Goal: Task Accomplishment & Management: Use online tool/utility

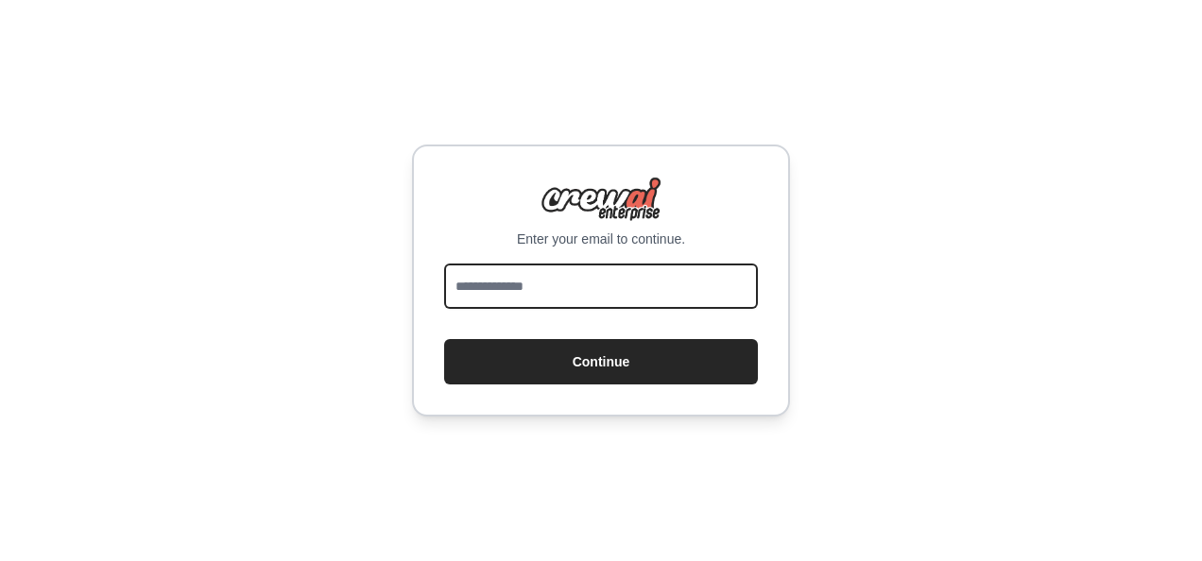
click at [542, 284] on input "email" at bounding box center [601, 286] width 314 height 45
click at [554, 285] on input "email" at bounding box center [601, 286] width 314 height 45
type input "**********"
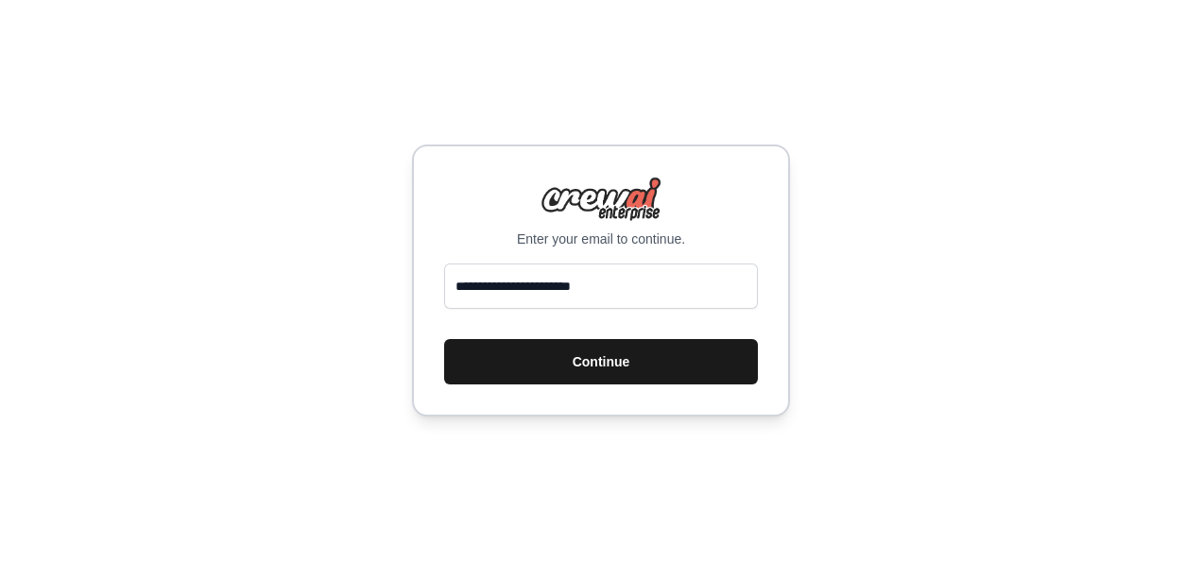
click at [592, 352] on button "Continue" at bounding box center [601, 361] width 314 height 45
click at [599, 369] on button "Continue" at bounding box center [601, 361] width 314 height 45
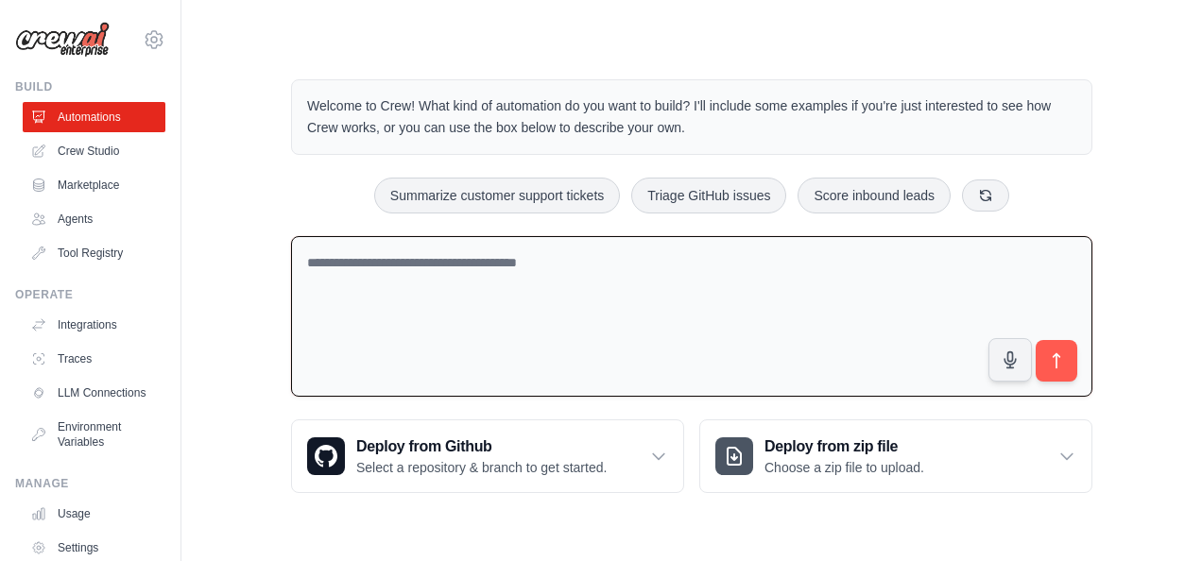
click at [513, 259] on textarea at bounding box center [691, 317] width 801 height 162
click at [77, 161] on link "Crew Studio" at bounding box center [96, 151] width 143 height 30
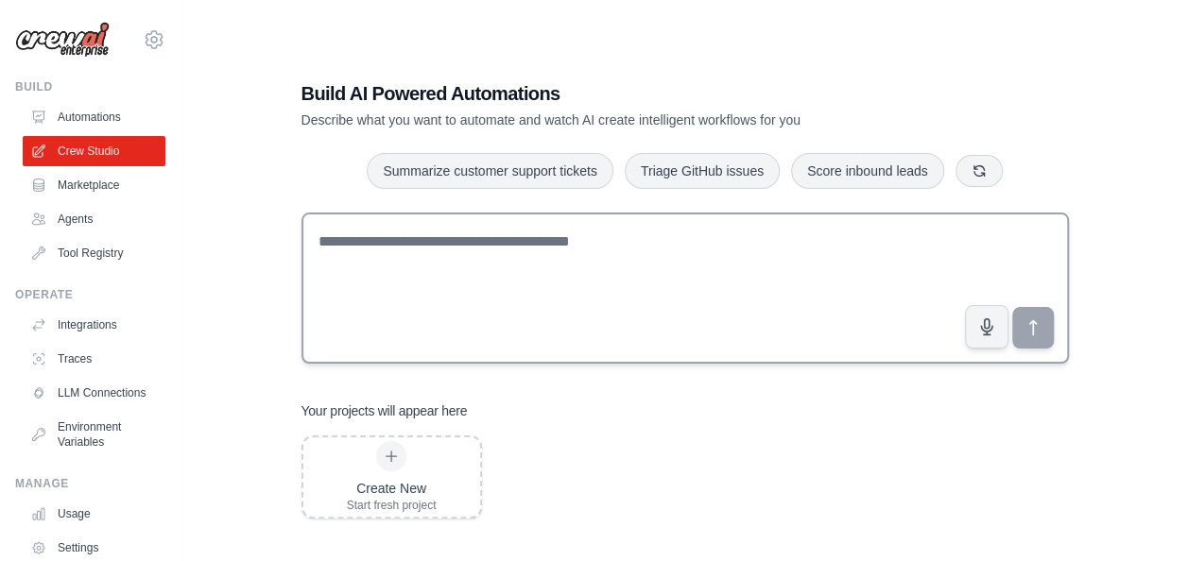
scroll to position [38, 0]
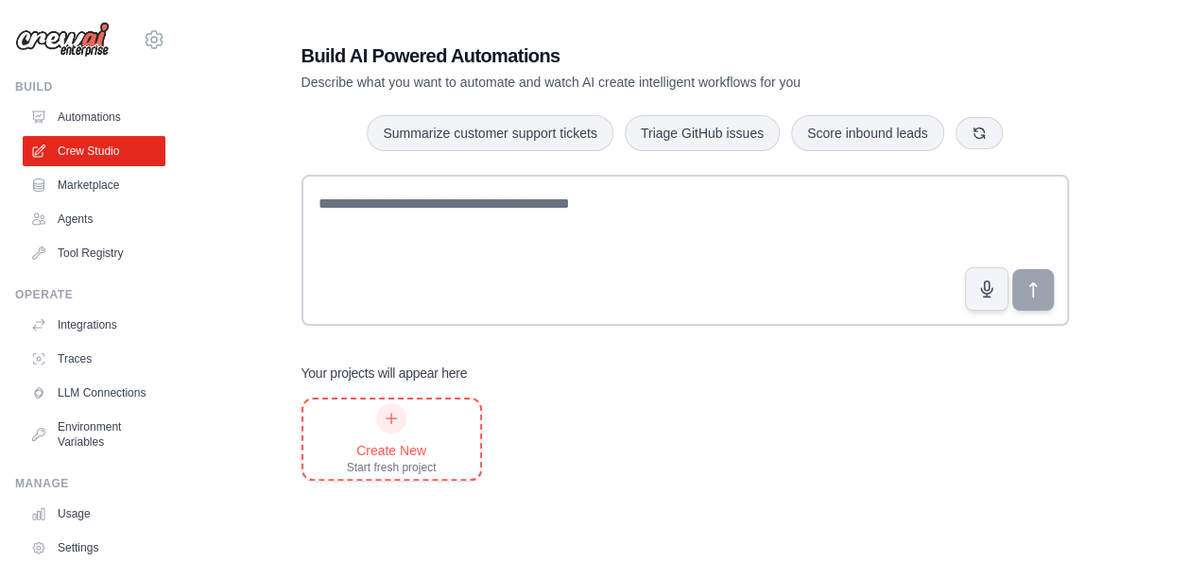
click at [409, 430] on div "Create New Start fresh project" at bounding box center [392, 440] width 90 height 72
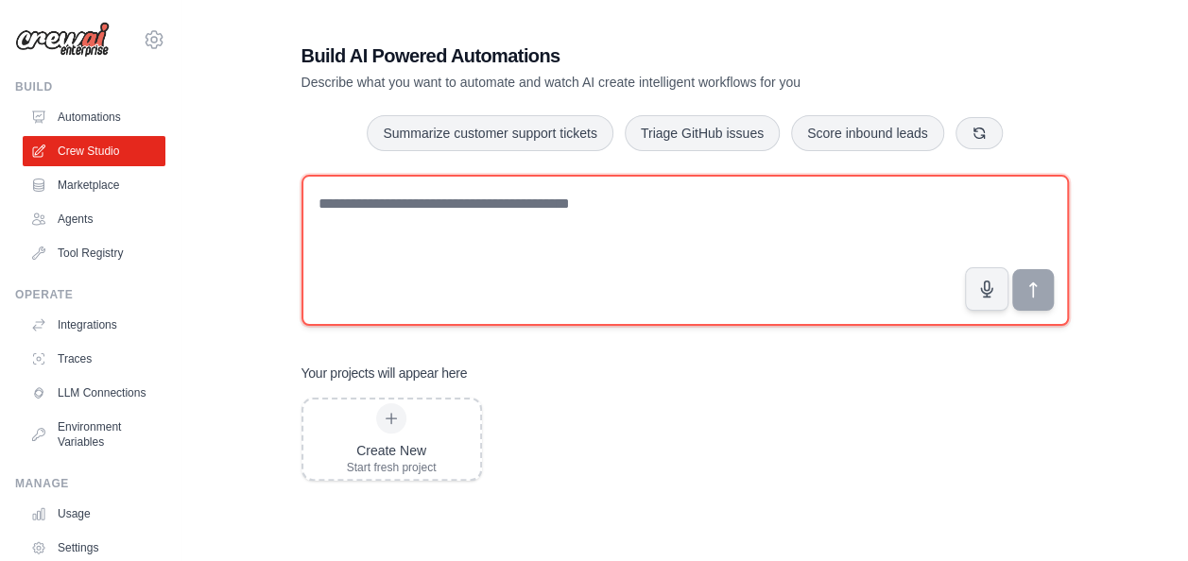
click at [440, 208] on textarea at bounding box center [684, 250] width 767 height 151
paste textarea "**********"
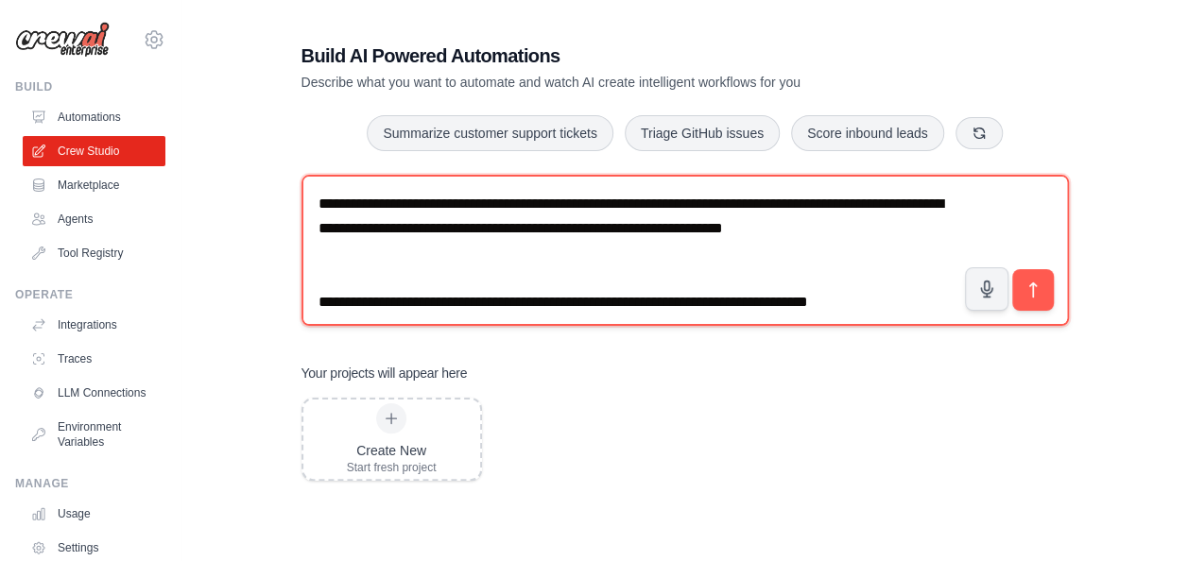
type textarea "**********"
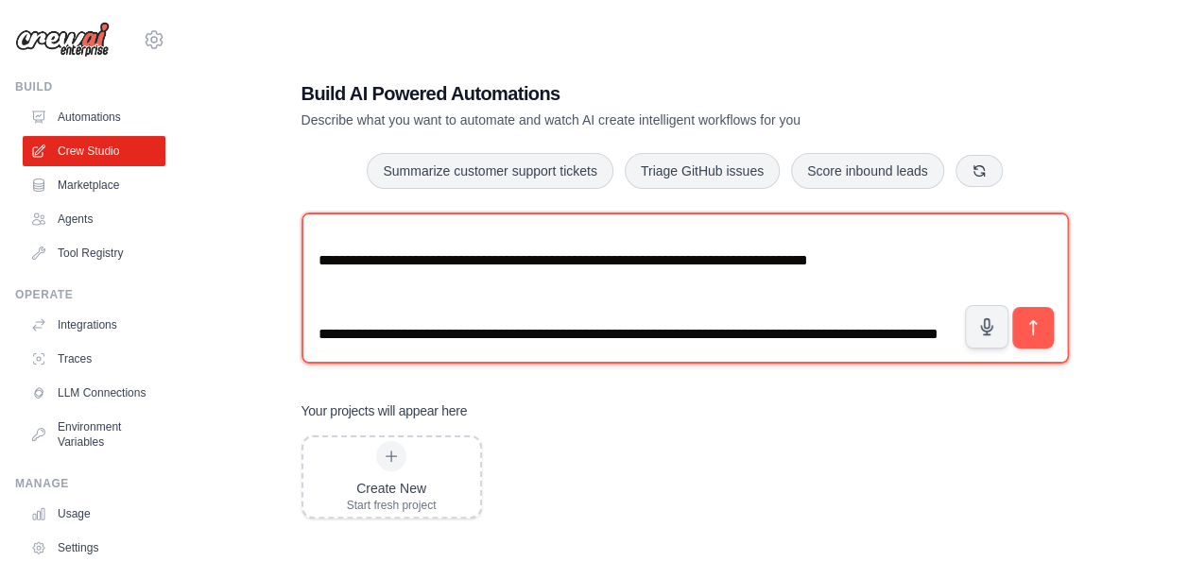
scroll to position [0, 0]
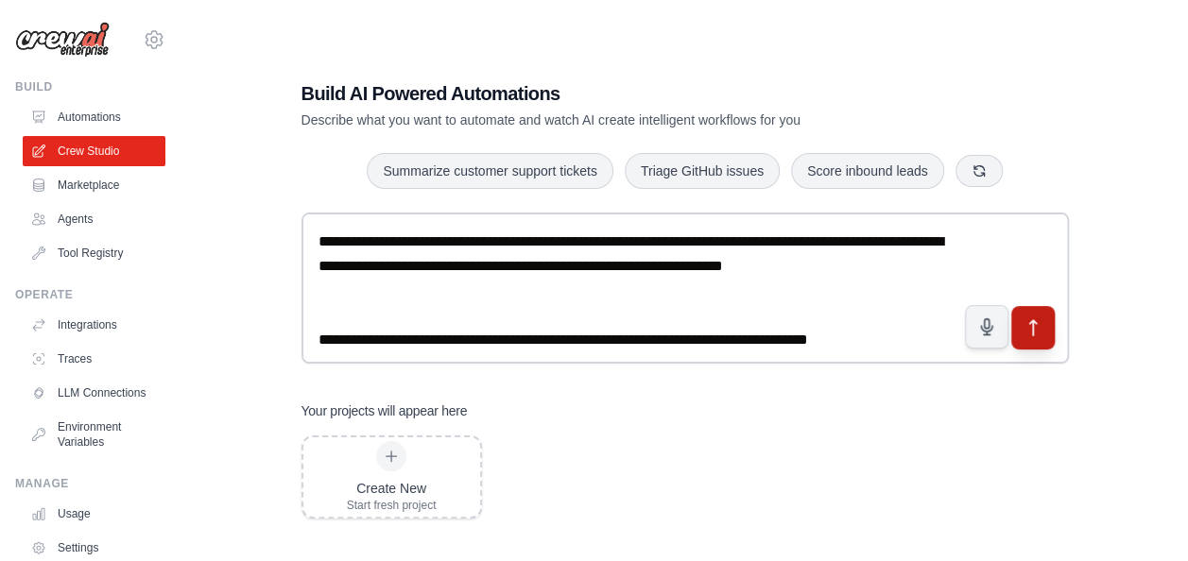
click at [1035, 327] on icon "submit" at bounding box center [1032, 328] width 20 height 20
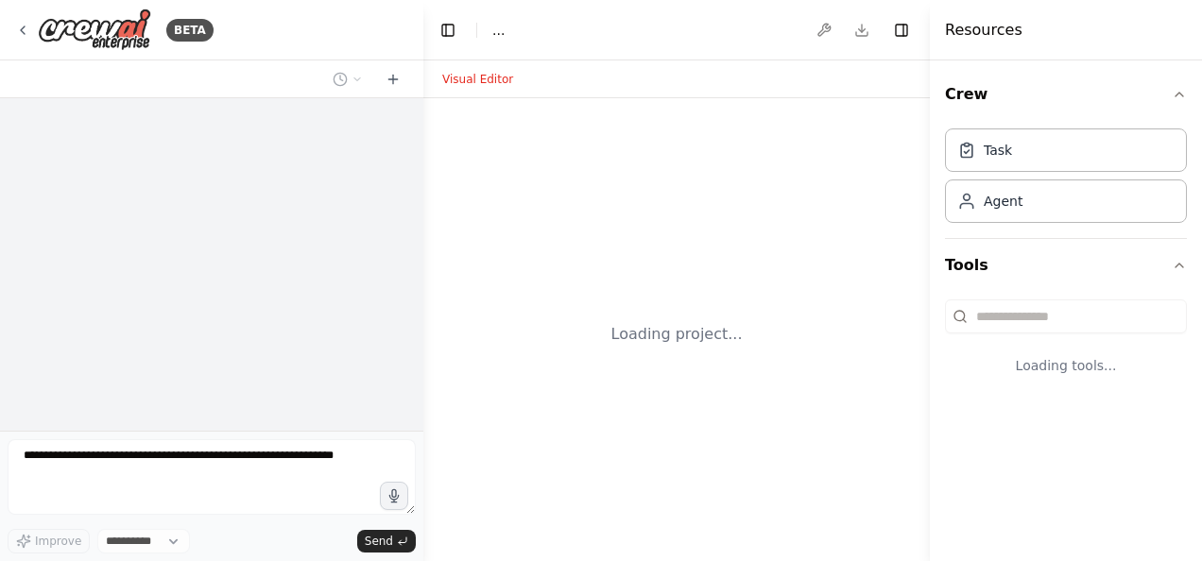
select select "****"
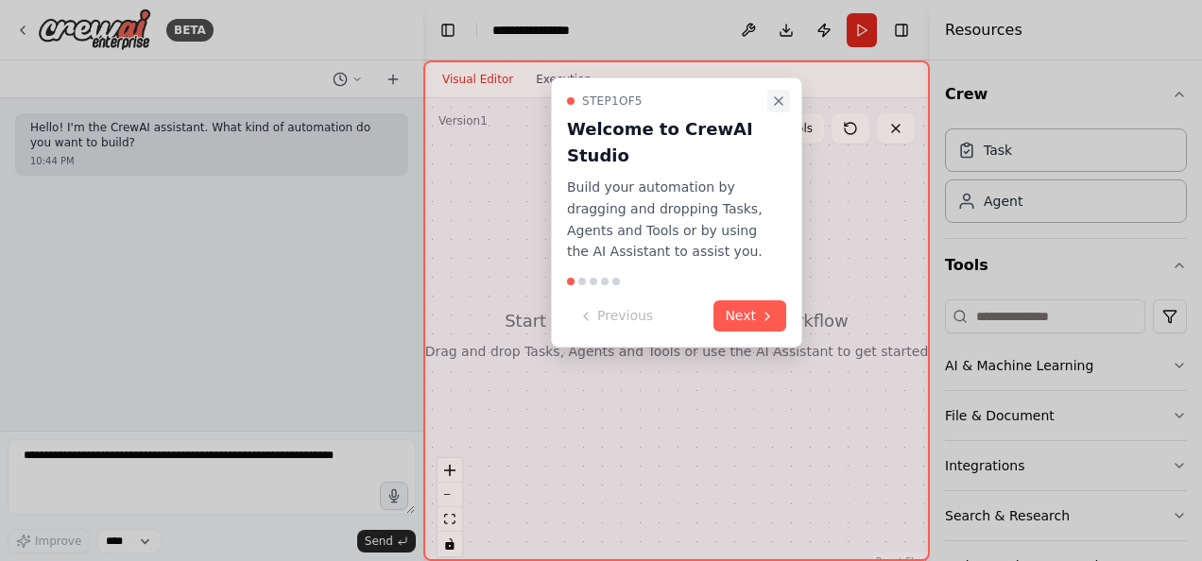
click at [780, 103] on icon "Close walkthrough" at bounding box center [778, 101] width 15 height 15
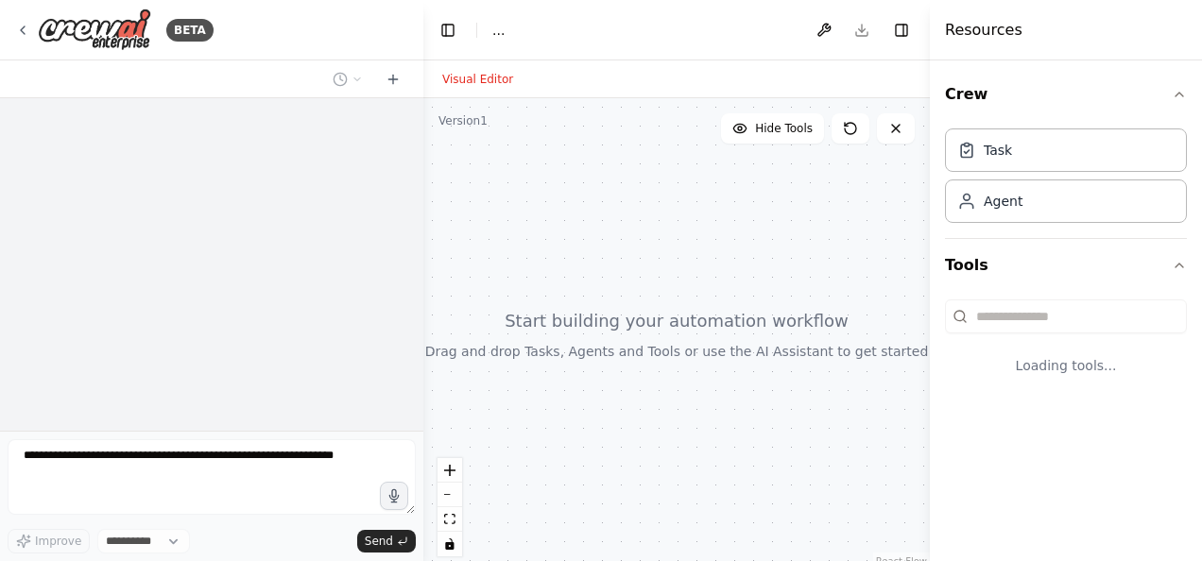
select select "****"
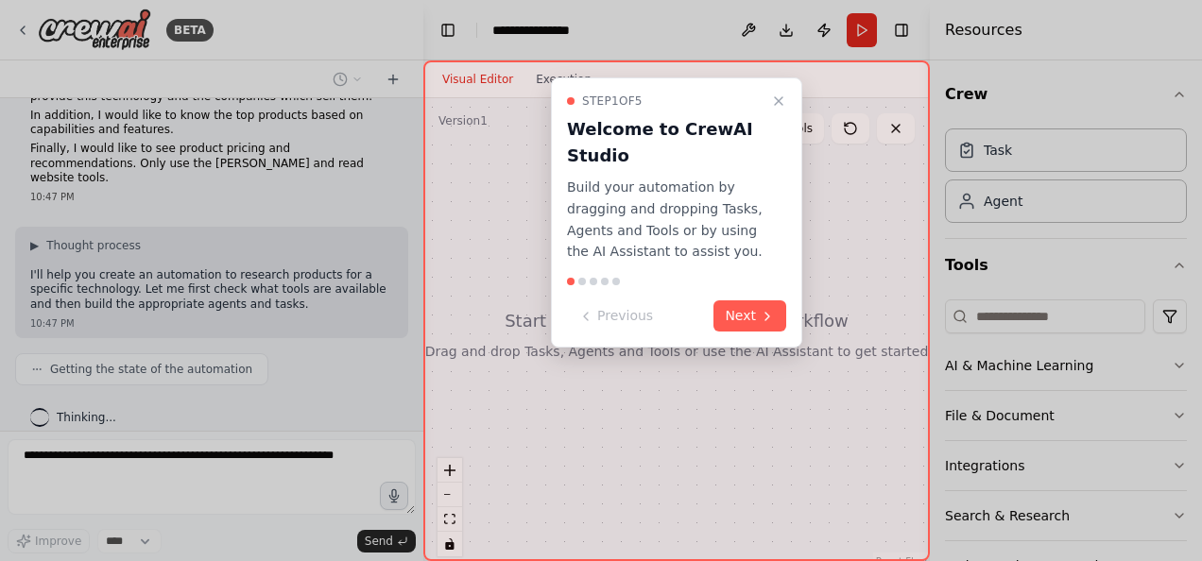
scroll to position [108, 0]
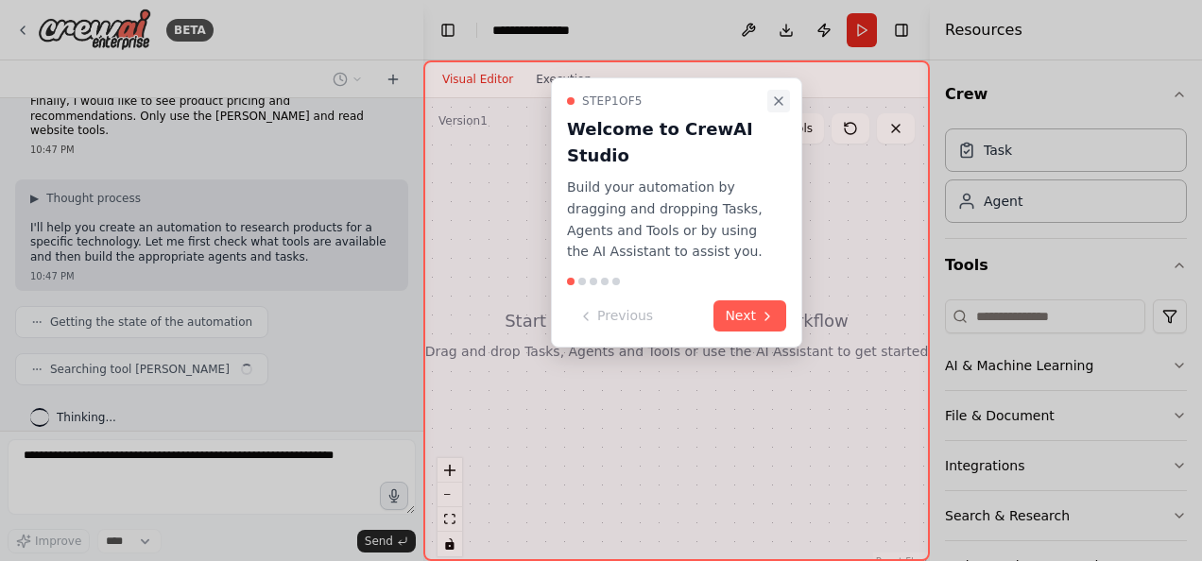
click at [778, 102] on icon "Close walkthrough" at bounding box center [778, 101] width 15 height 15
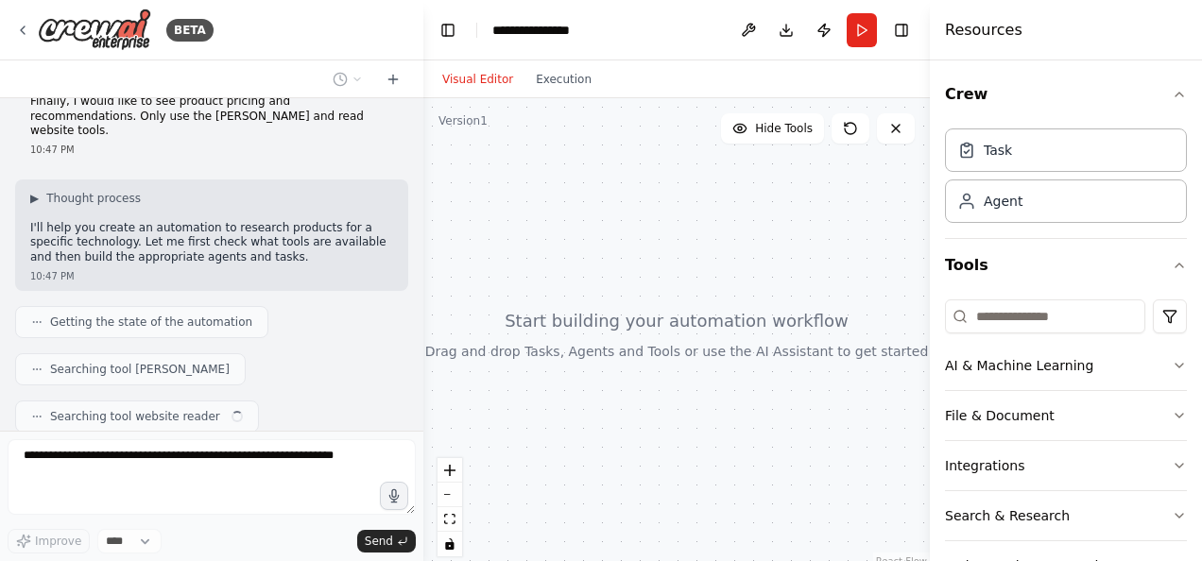
scroll to position [154, 0]
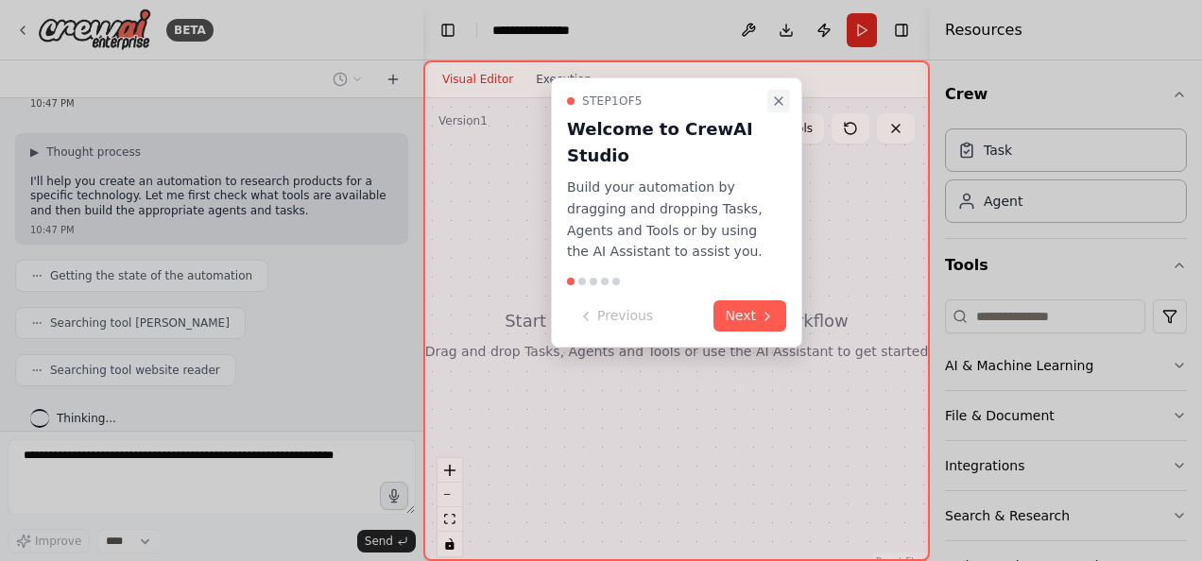
click at [777, 103] on icon "Close walkthrough" at bounding box center [778, 101] width 15 height 15
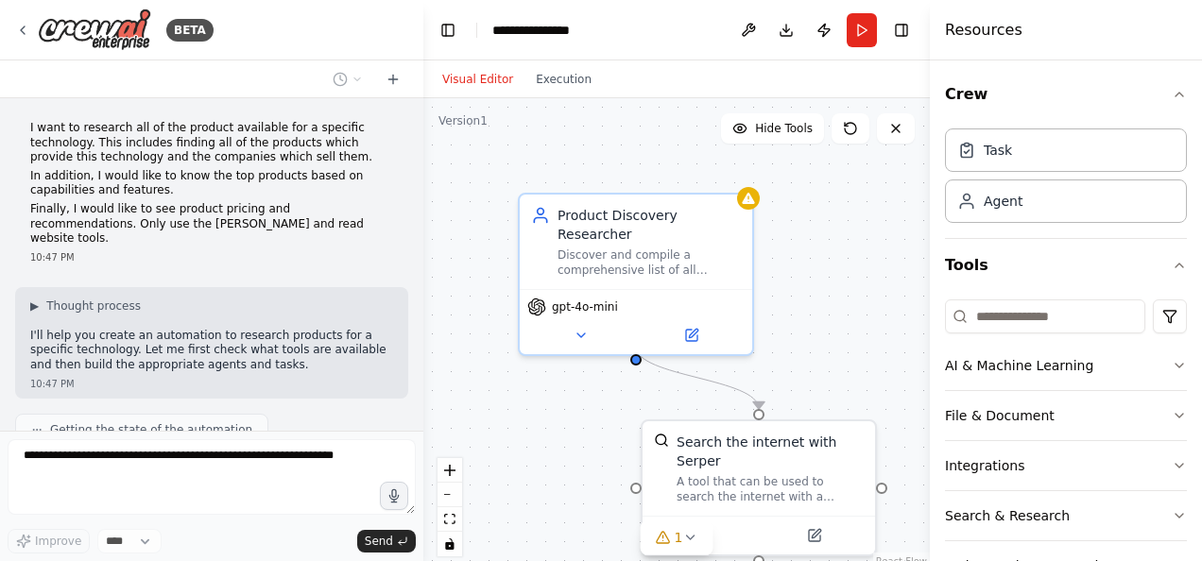
scroll to position [308, 0]
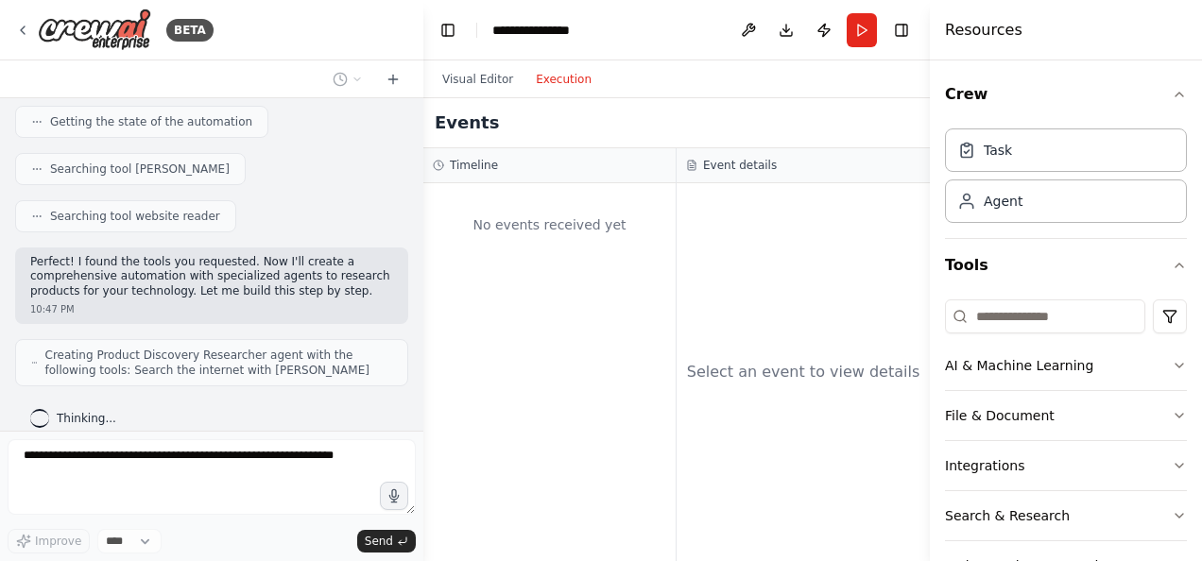
click at [564, 79] on button "Execution" at bounding box center [563, 79] width 78 height 23
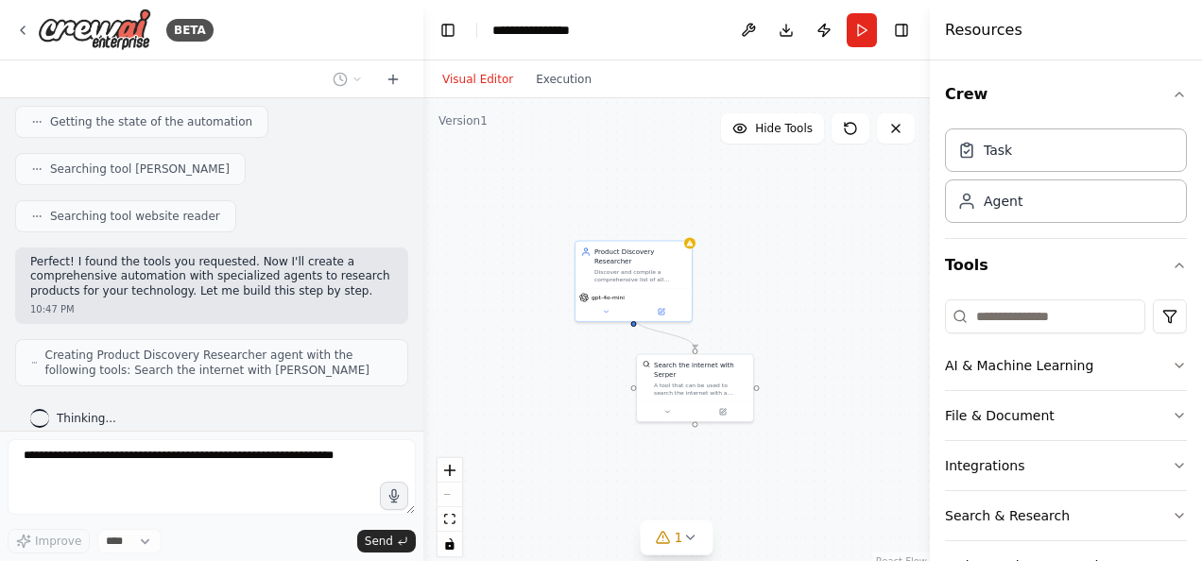
click at [471, 75] on button "Visual Editor" at bounding box center [478, 79] width 94 height 23
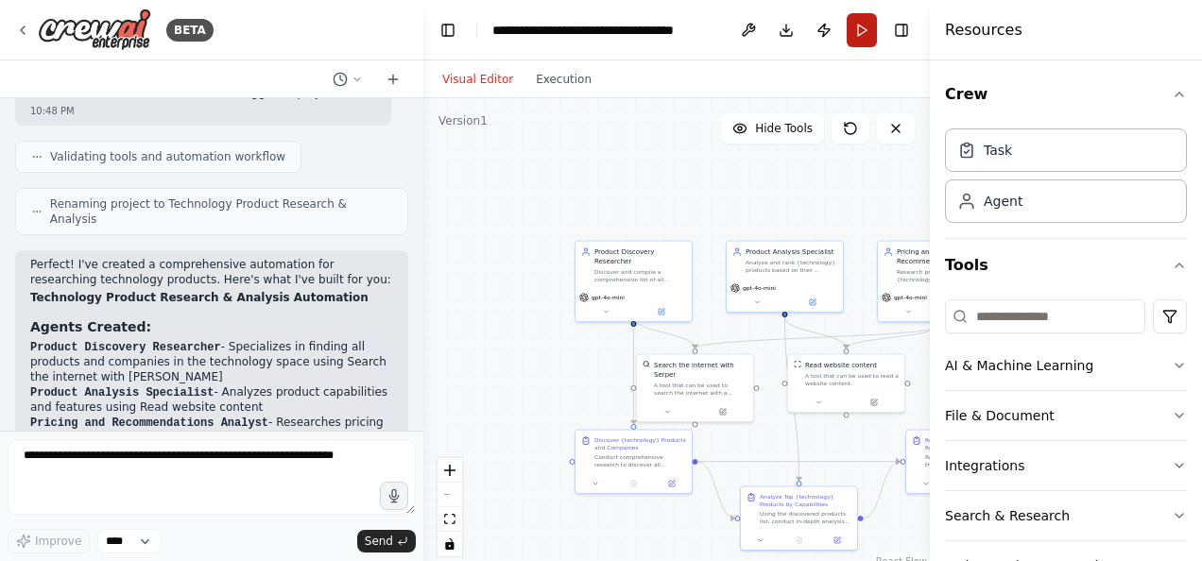
click at [861, 32] on button "Run" at bounding box center [862, 30] width 30 height 34
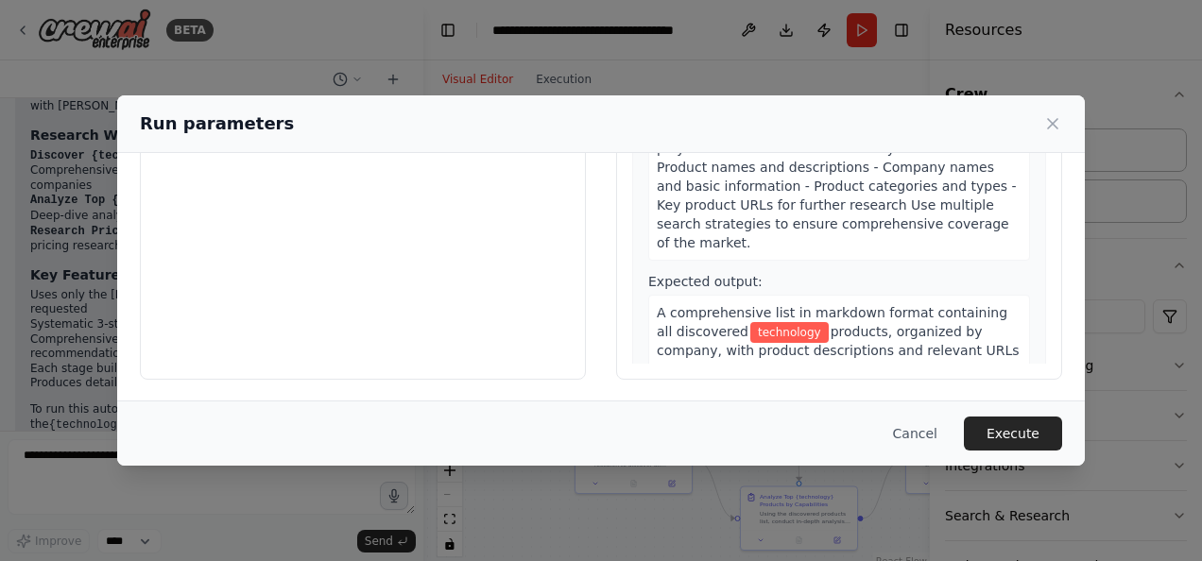
scroll to position [1402, 0]
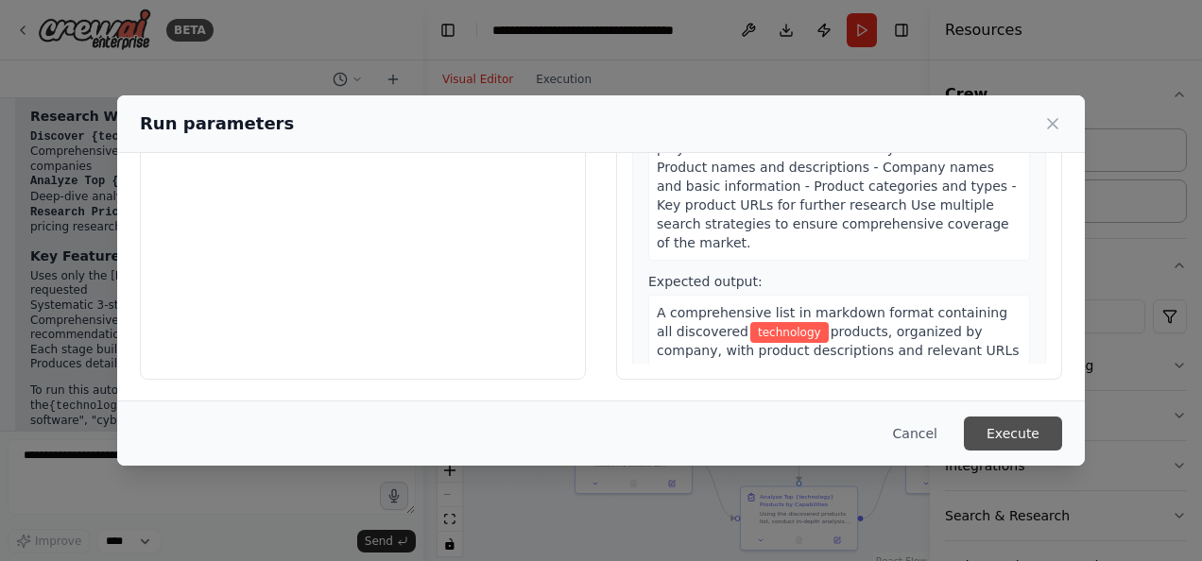
click at [1021, 439] on button "Execute" at bounding box center [1013, 434] width 98 height 34
click at [1038, 427] on button "Execute" at bounding box center [1013, 434] width 98 height 34
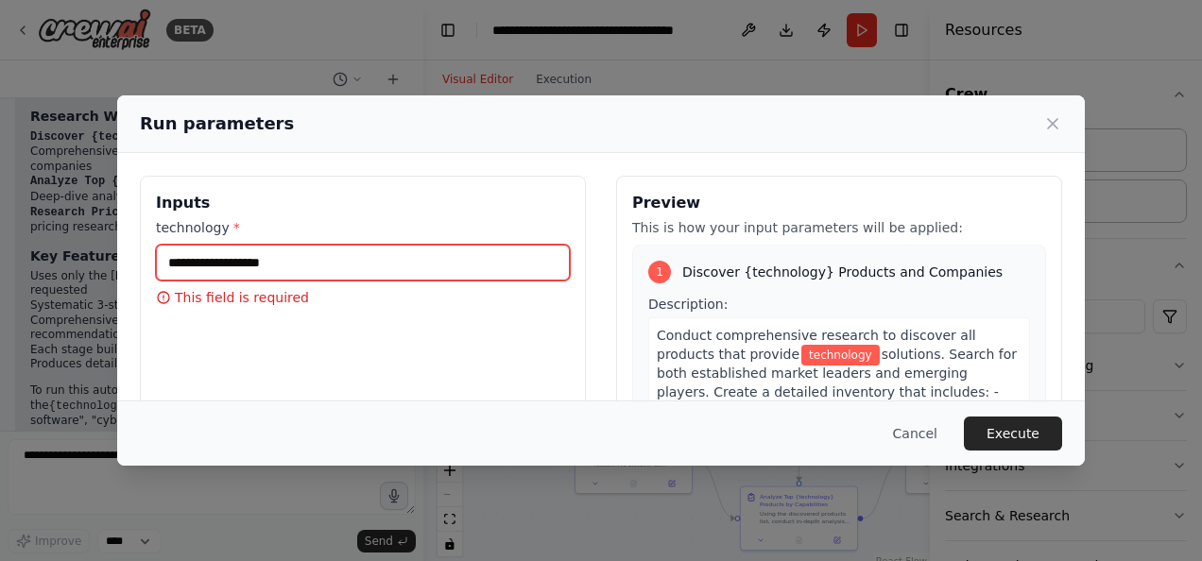
click at [338, 258] on input "technology *" at bounding box center [363, 263] width 414 height 36
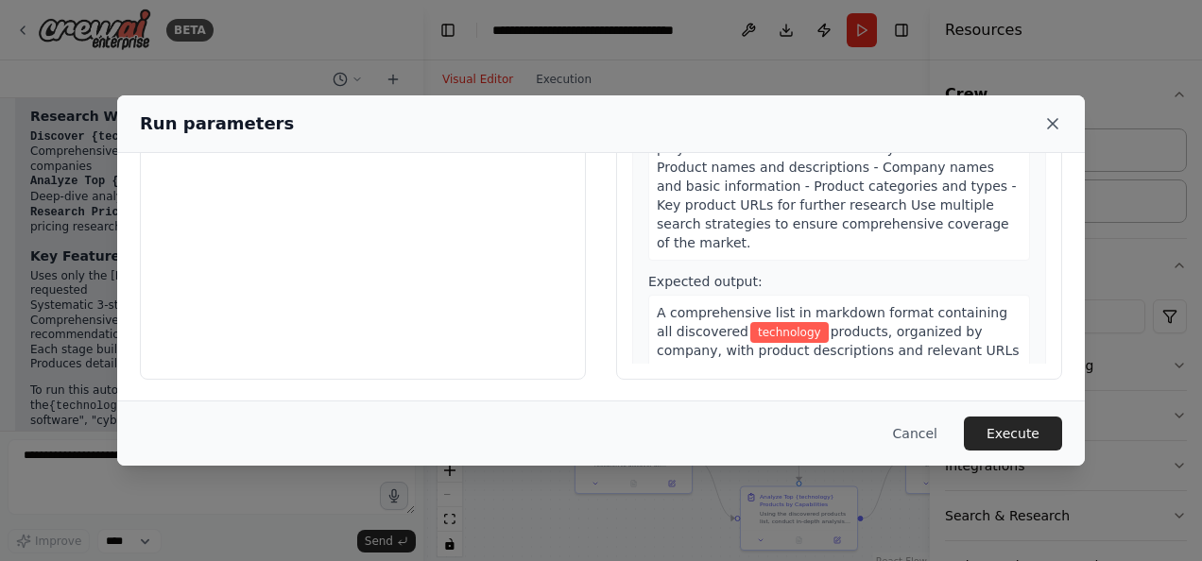
click at [1060, 125] on icon at bounding box center [1052, 123] width 19 height 19
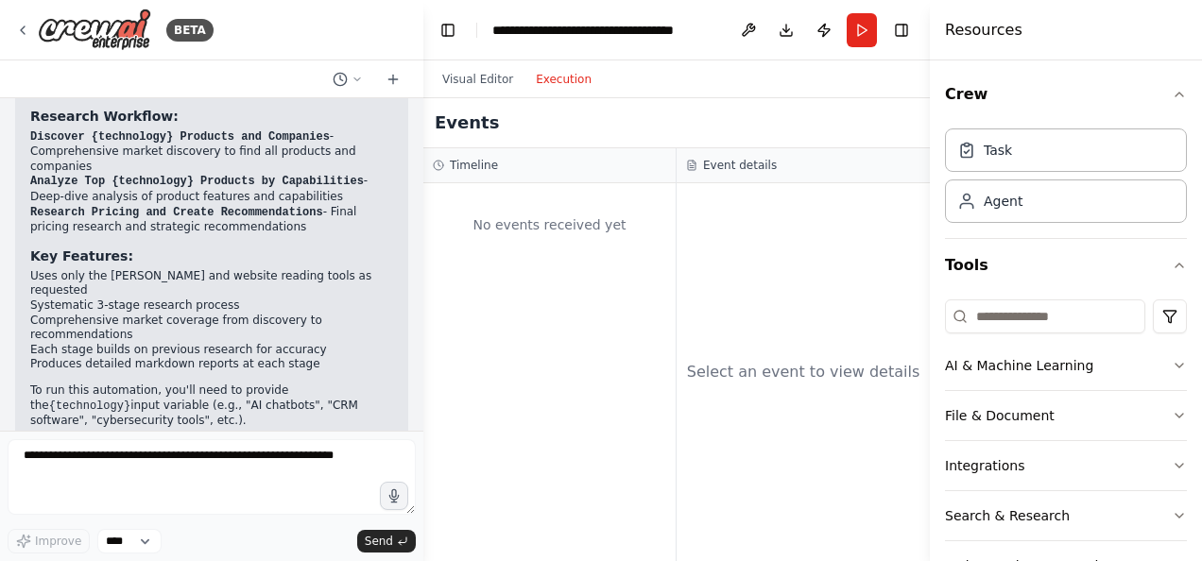
click at [546, 85] on button "Execution" at bounding box center [563, 79] width 78 height 23
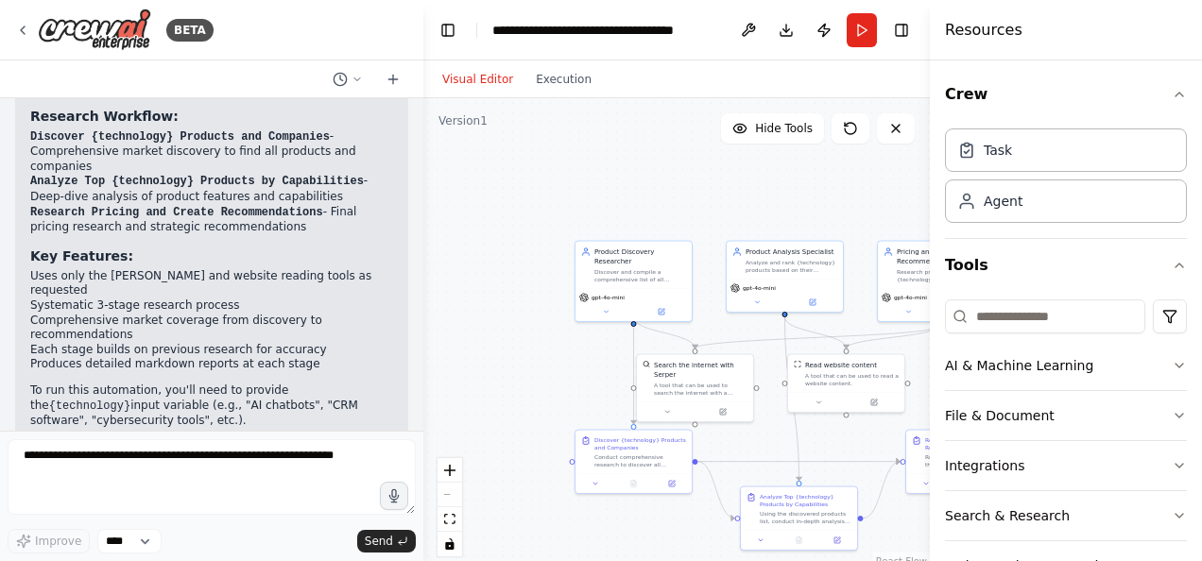
click at [484, 70] on button "Visual Editor" at bounding box center [478, 79] width 94 height 23
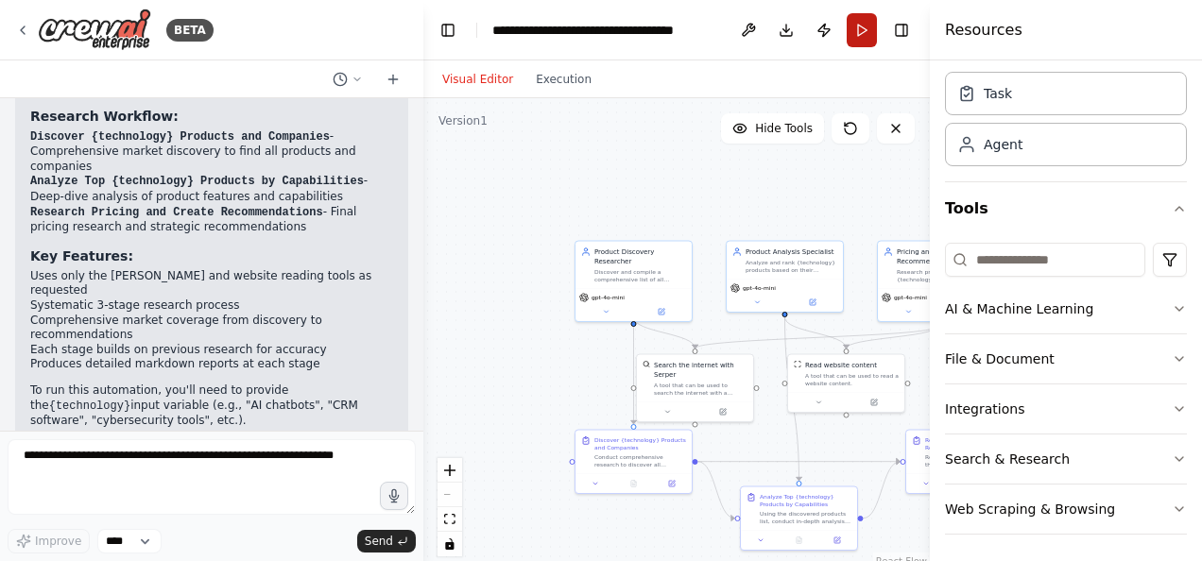
click at [864, 30] on button "Run" at bounding box center [862, 30] width 30 height 34
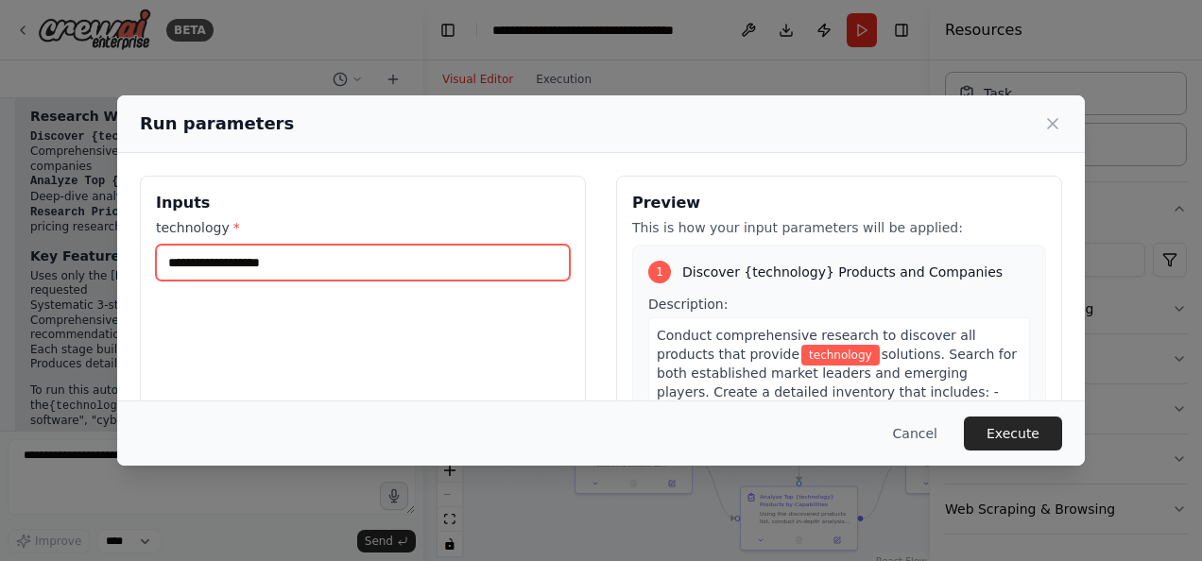
click at [301, 260] on input "technology *" at bounding box center [363, 263] width 414 height 36
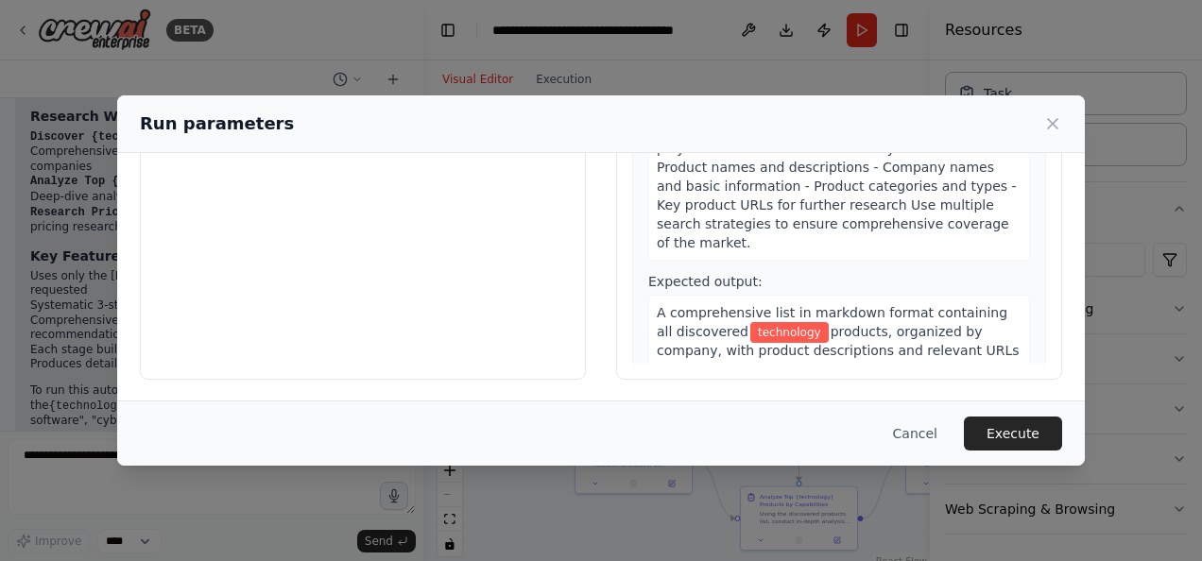
scroll to position [0, 0]
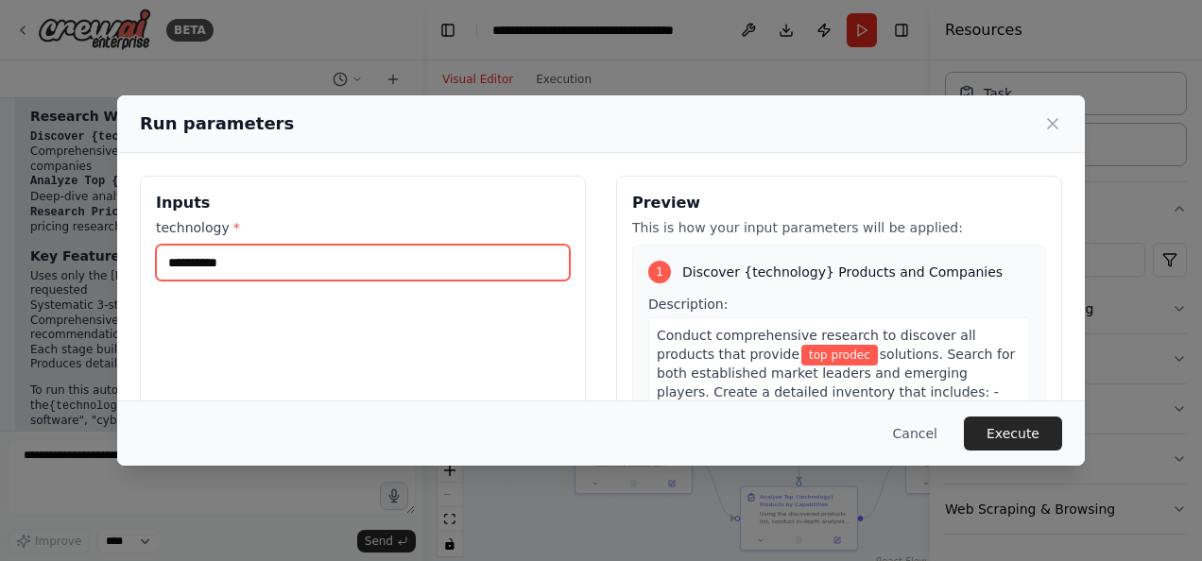
type input "**********"
click at [474, 272] on input "technology *" at bounding box center [363, 263] width 414 height 36
paste input "**********"
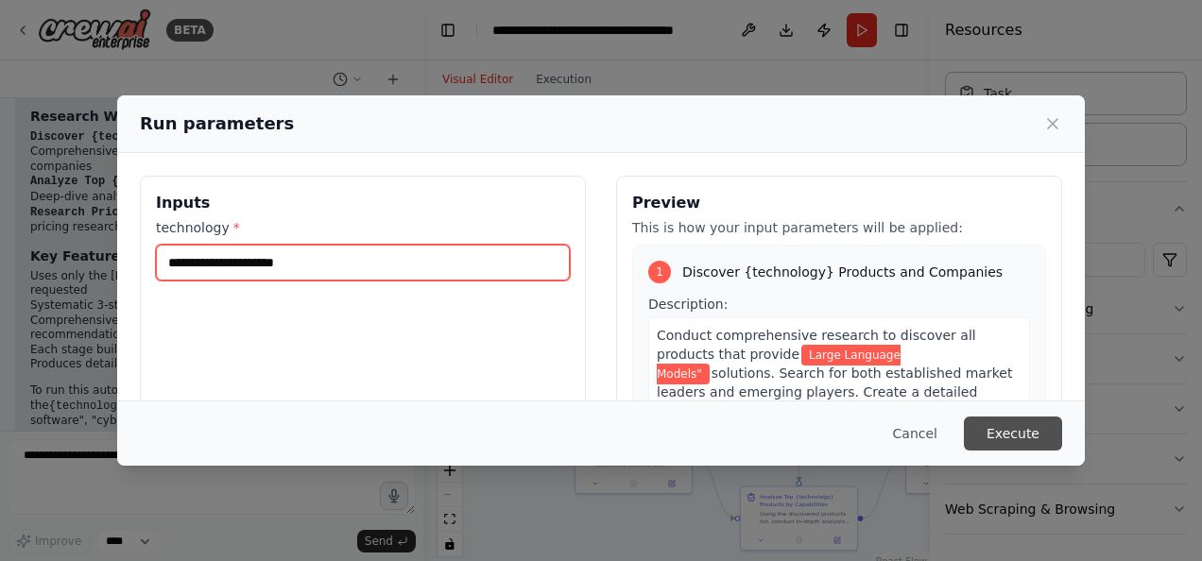
type input "**********"
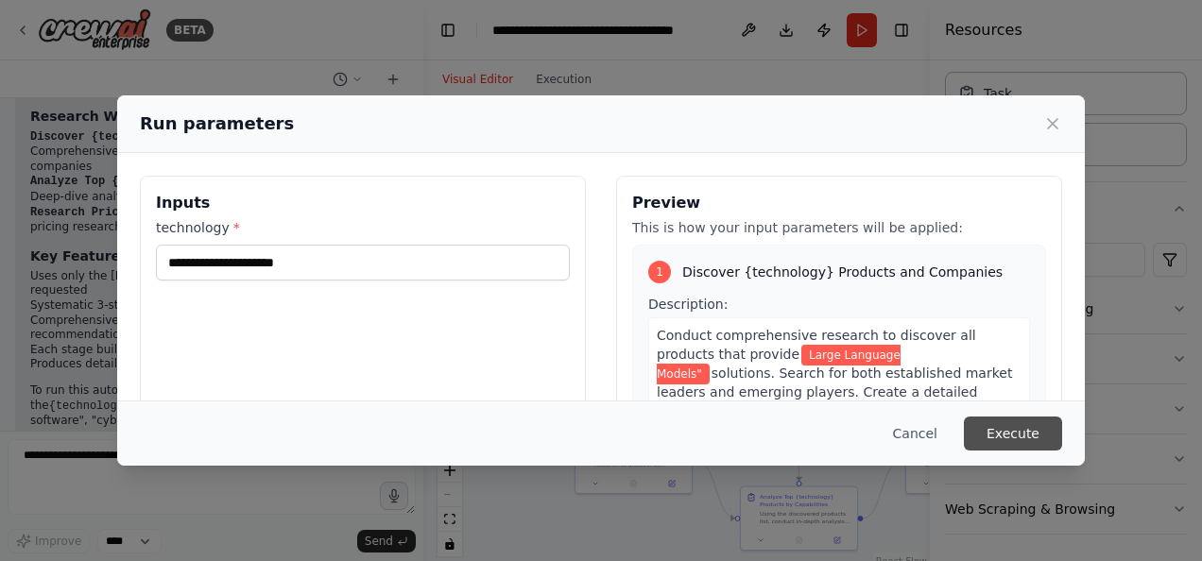
click at [1015, 427] on button "Execute" at bounding box center [1013, 434] width 98 height 34
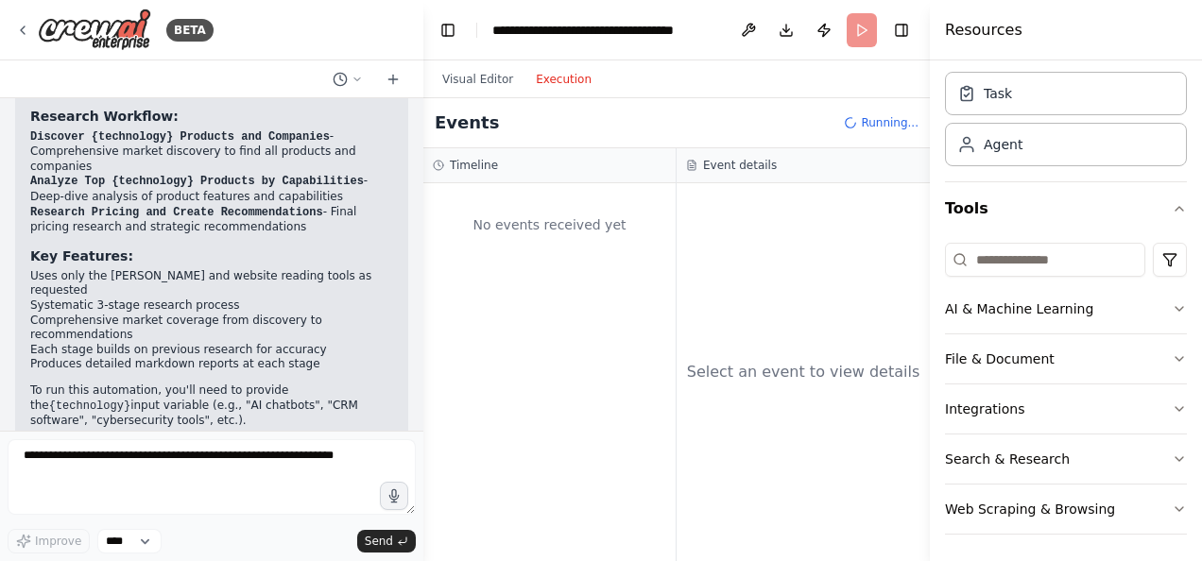
click at [551, 84] on button "Execution" at bounding box center [563, 79] width 78 height 23
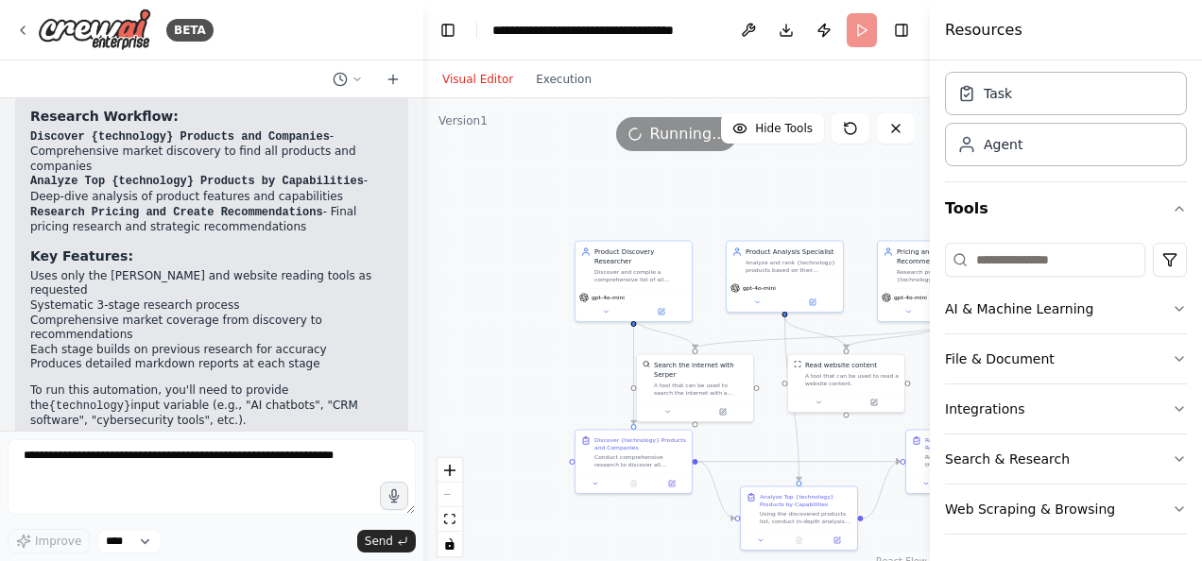
click at [501, 75] on button "Visual Editor" at bounding box center [478, 79] width 94 height 23
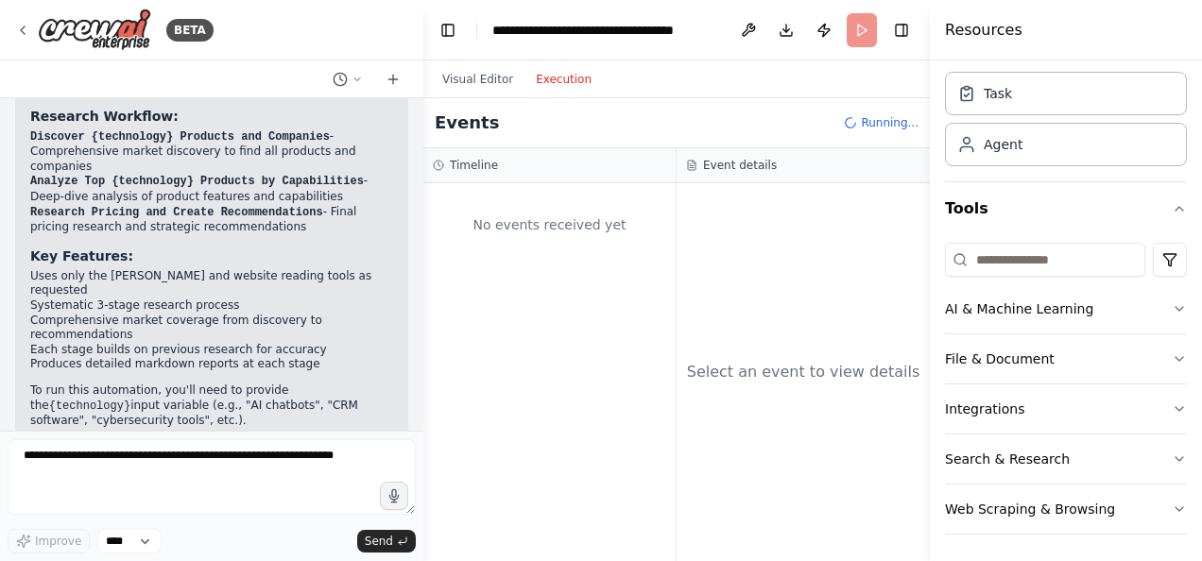
click at [550, 77] on button "Execution" at bounding box center [563, 79] width 78 height 23
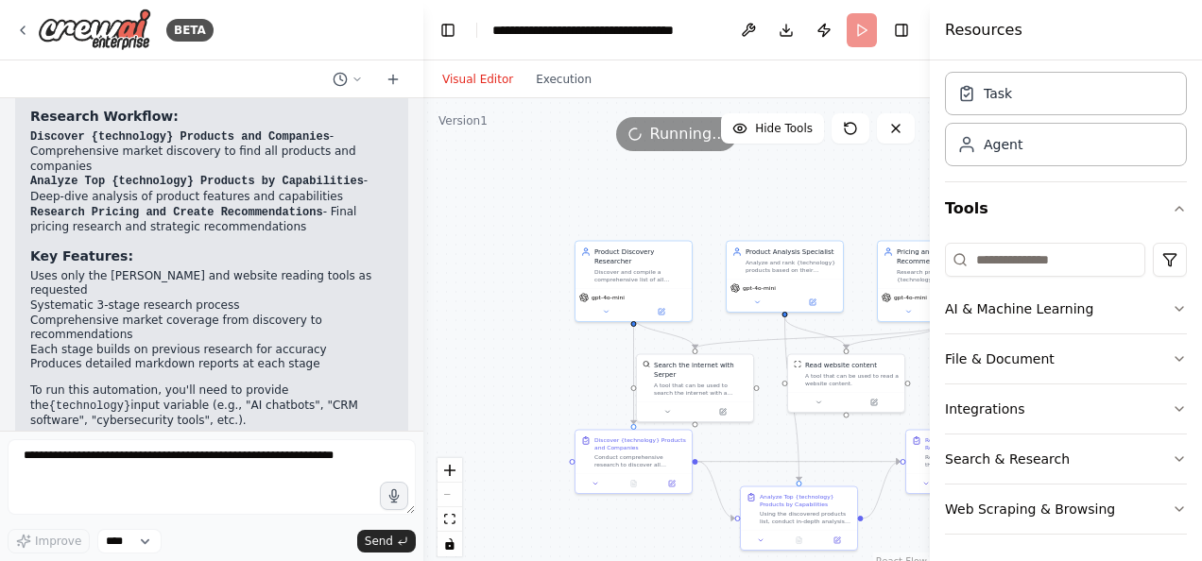
click at [516, 79] on button "Visual Editor" at bounding box center [478, 79] width 94 height 23
click at [571, 87] on button "Execution" at bounding box center [563, 79] width 78 height 23
click at [477, 79] on button "Visual Editor" at bounding box center [478, 79] width 94 height 23
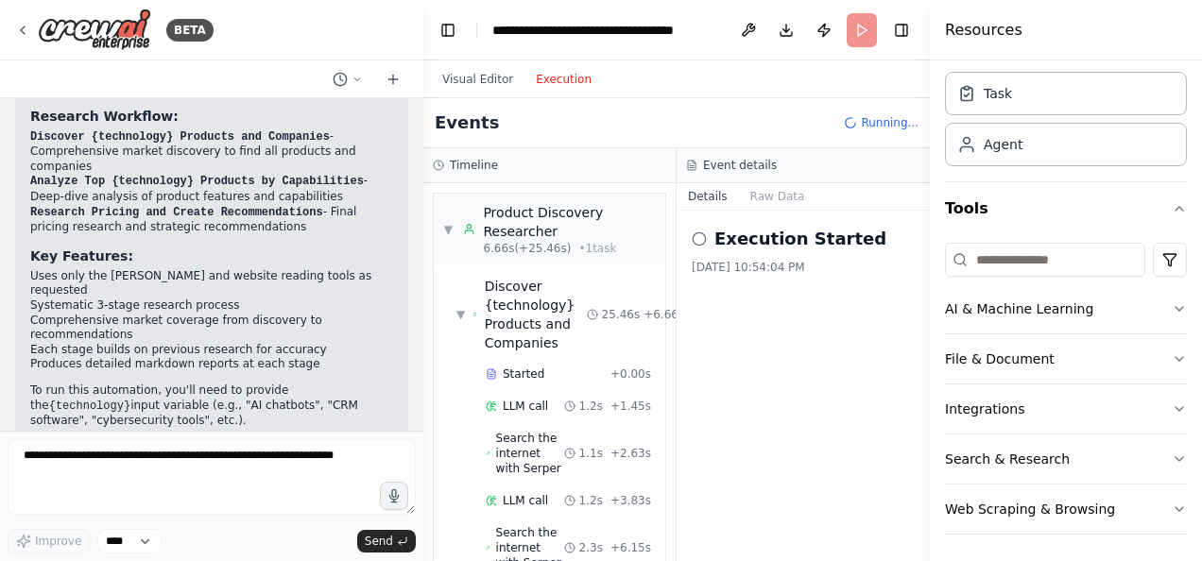
click at [543, 79] on button "Execution" at bounding box center [563, 79] width 78 height 23
click at [510, 241] on span "6.66s (+25.46s)" at bounding box center [527, 248] width 88 height 15
click at [465, 232] on icon at bounding box center [469, 229] width 13 height 15
click at [506, 408] on span "LLM call" at bounding box center [525, 406] width 45 height 15
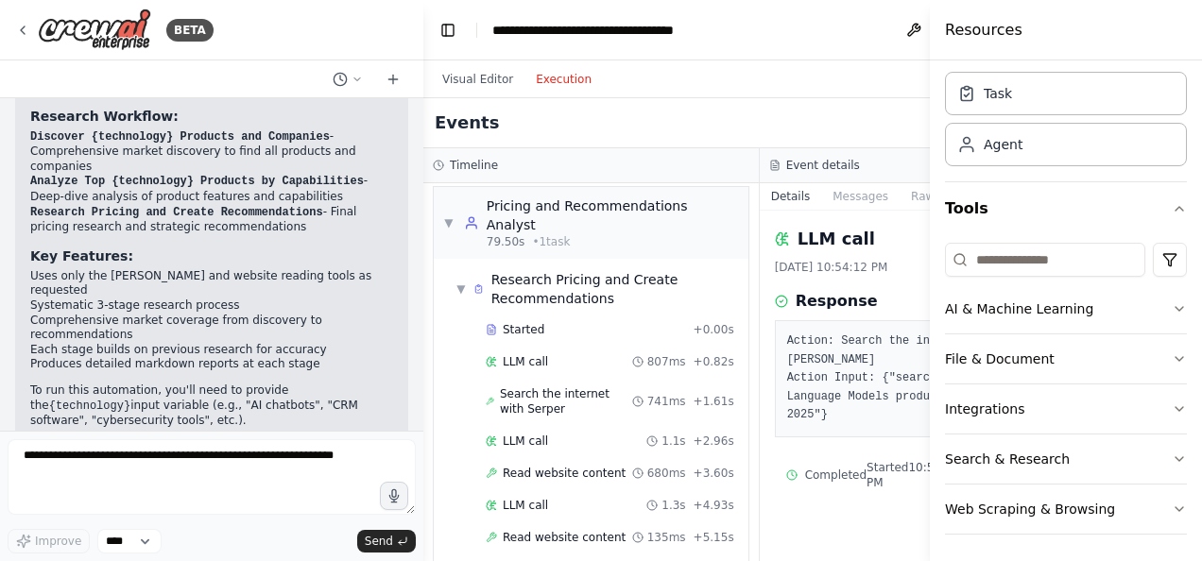
scroll to position [2194, 0]
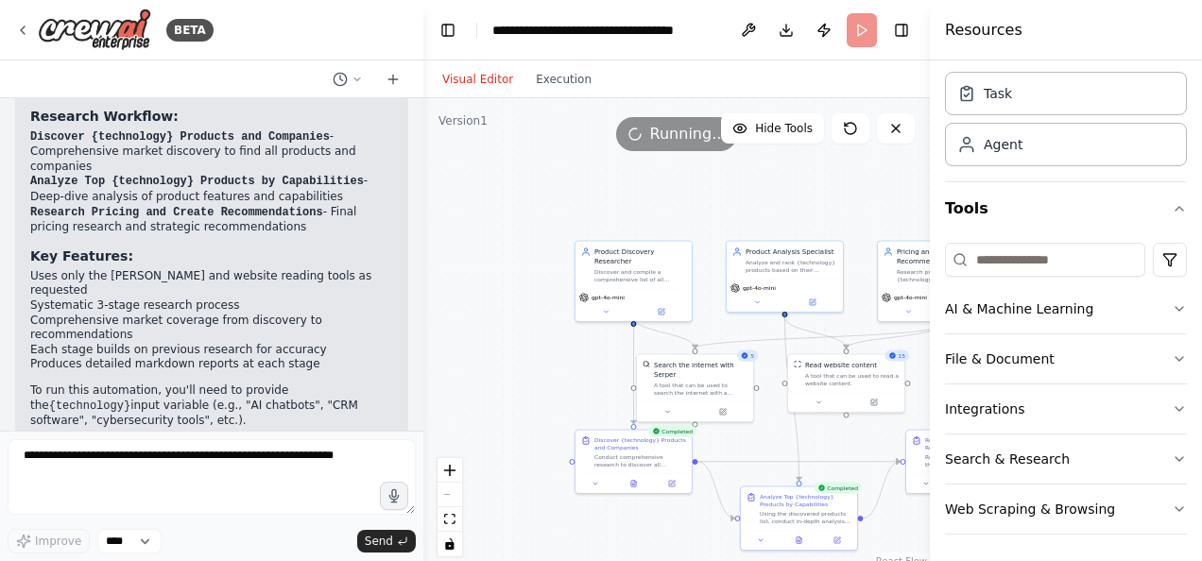
click at [449, 74] on button "Visual Editor" at bounding box center [478, 79] width 94 height 23
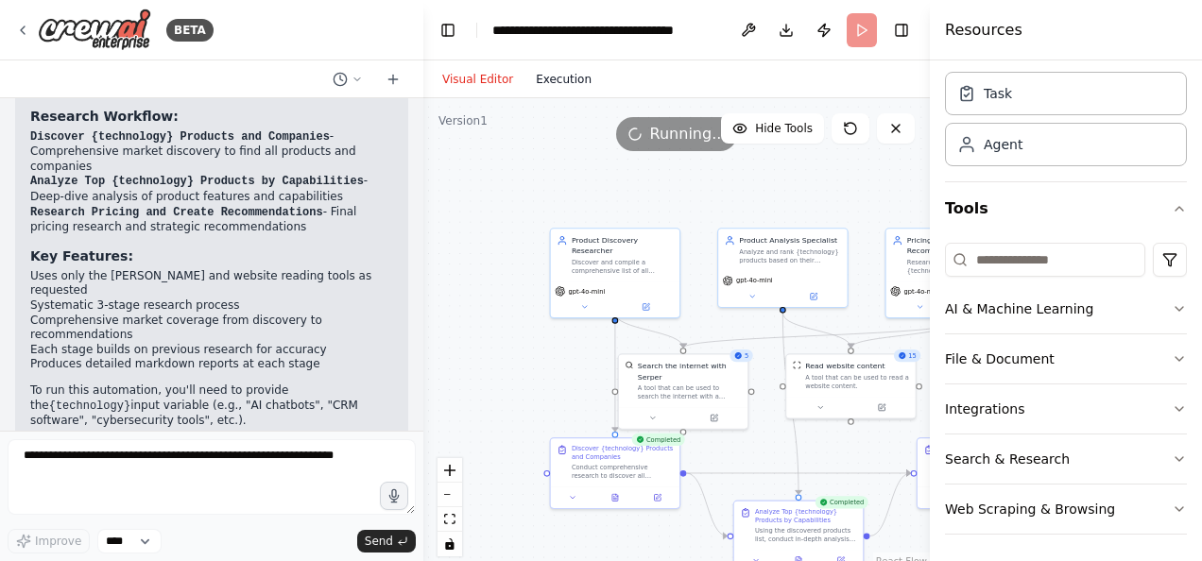
scroll to position [2134, 0]
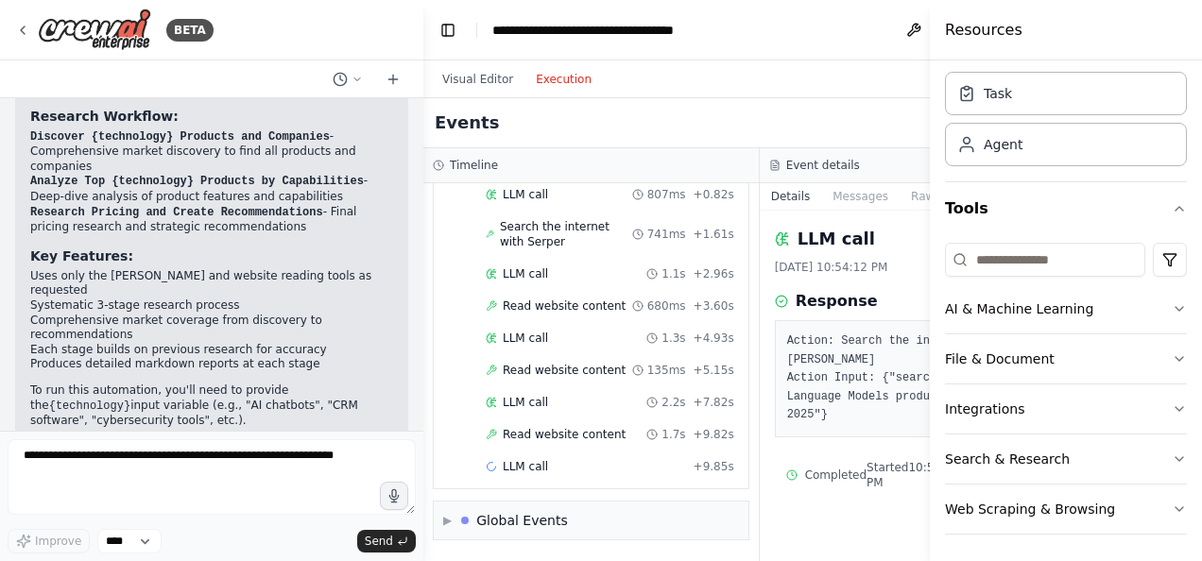
click at [557, 87] on button "Execution" at bounding box center [563, 79] width 78 height 23
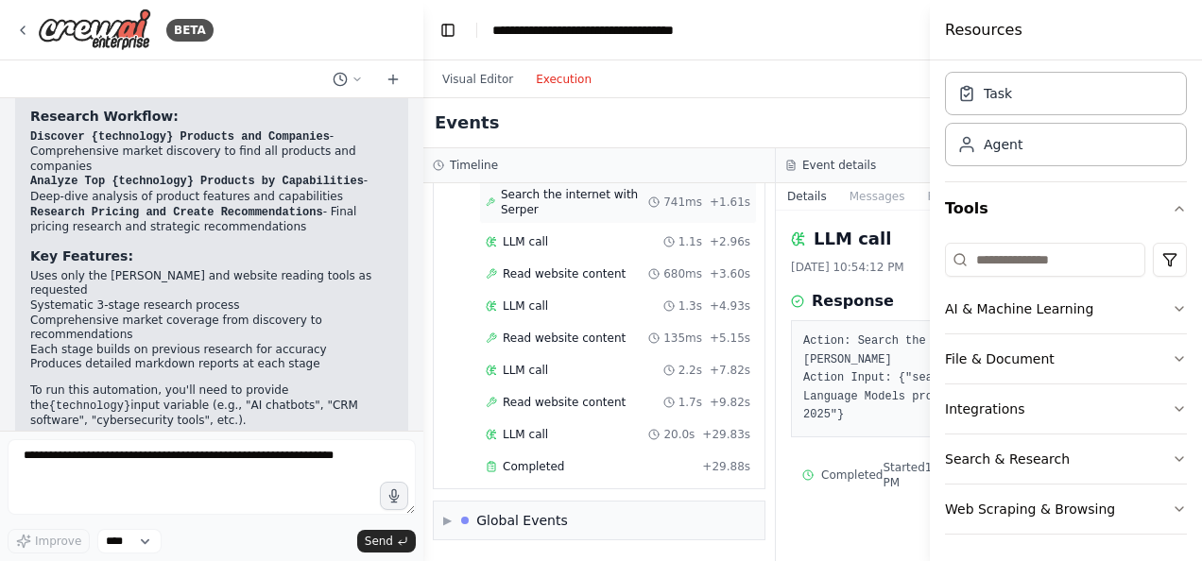
scroll to position [2089, 0]
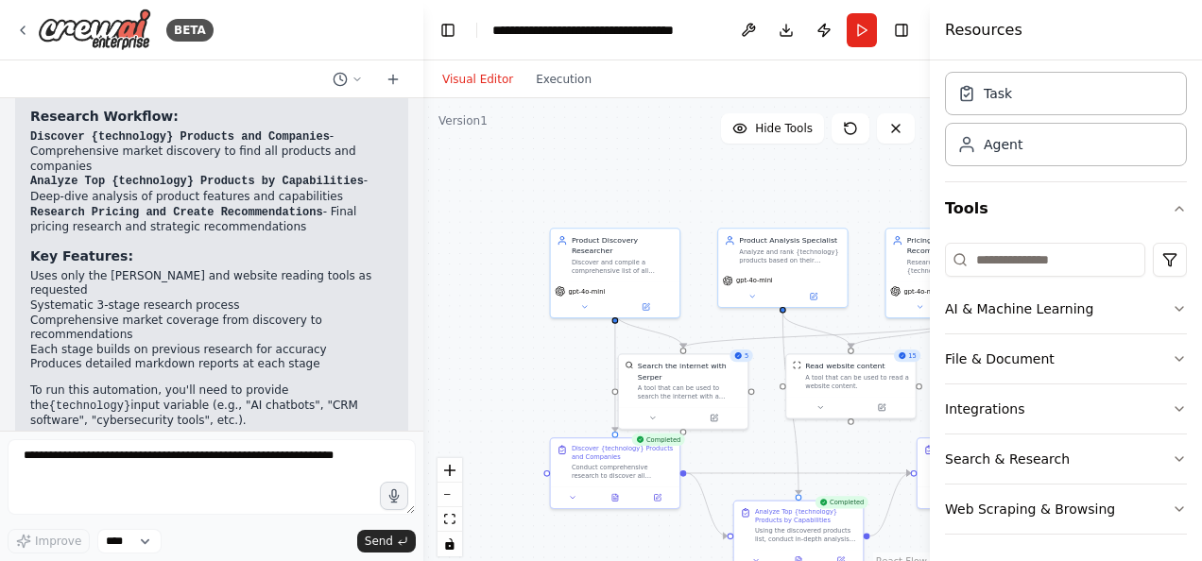
click at [480, 83] on button "Visual Editor" at bounding box center [478, 79] width 94 height 23
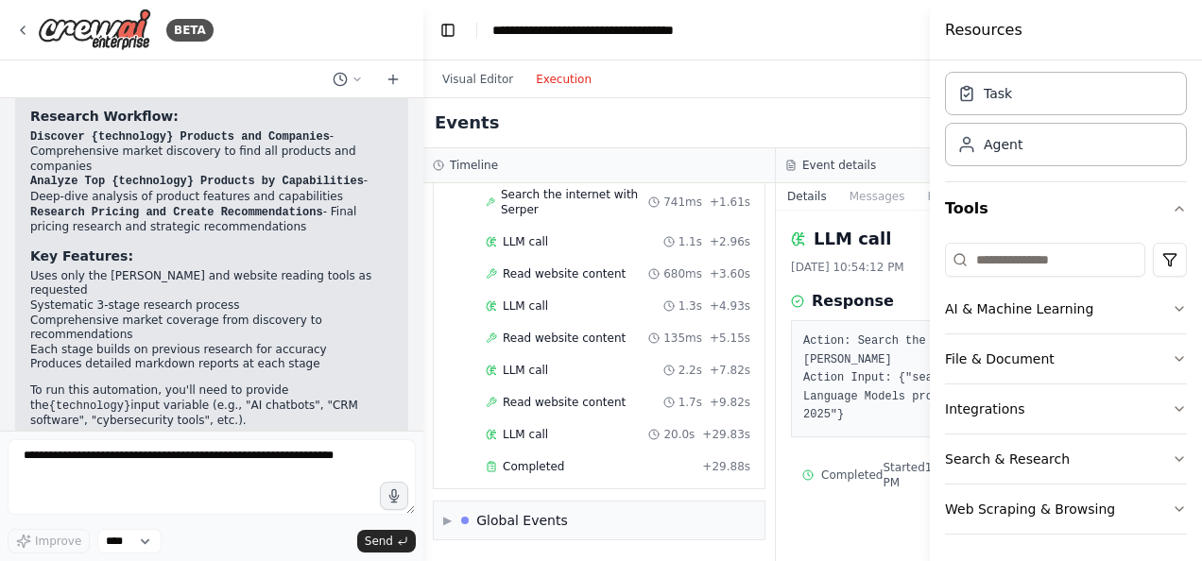
click at [551, 82] on button "Execution" at bounding box center [563, 79] width 78 height 23
click at [571, 85] on button "Execution" at bounding box center [563, 79] width 78 height 23
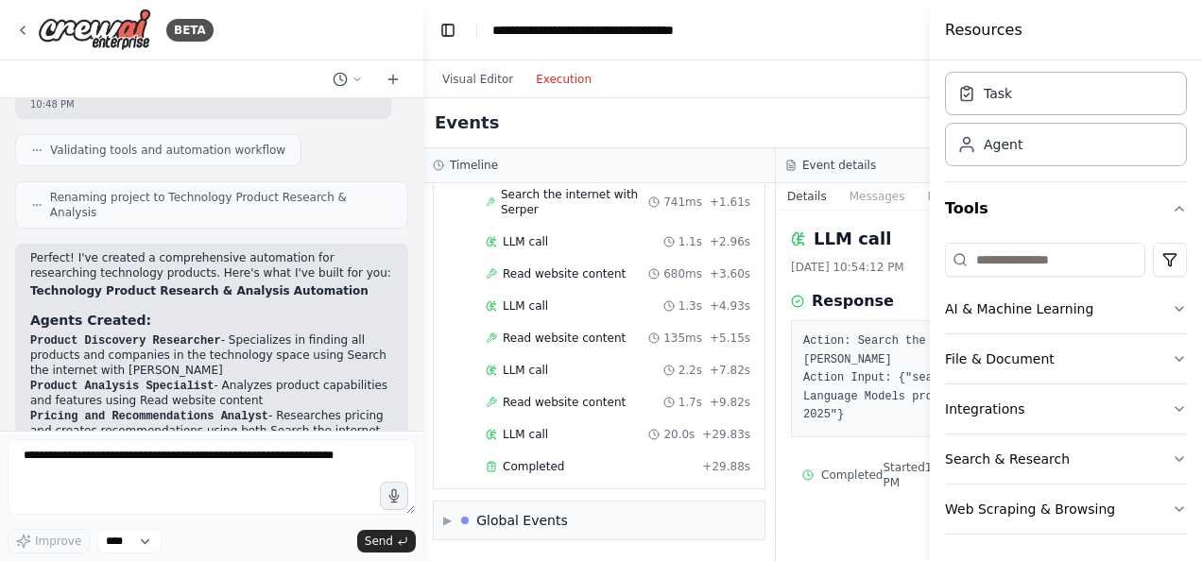
scroll to position [1402, 0]
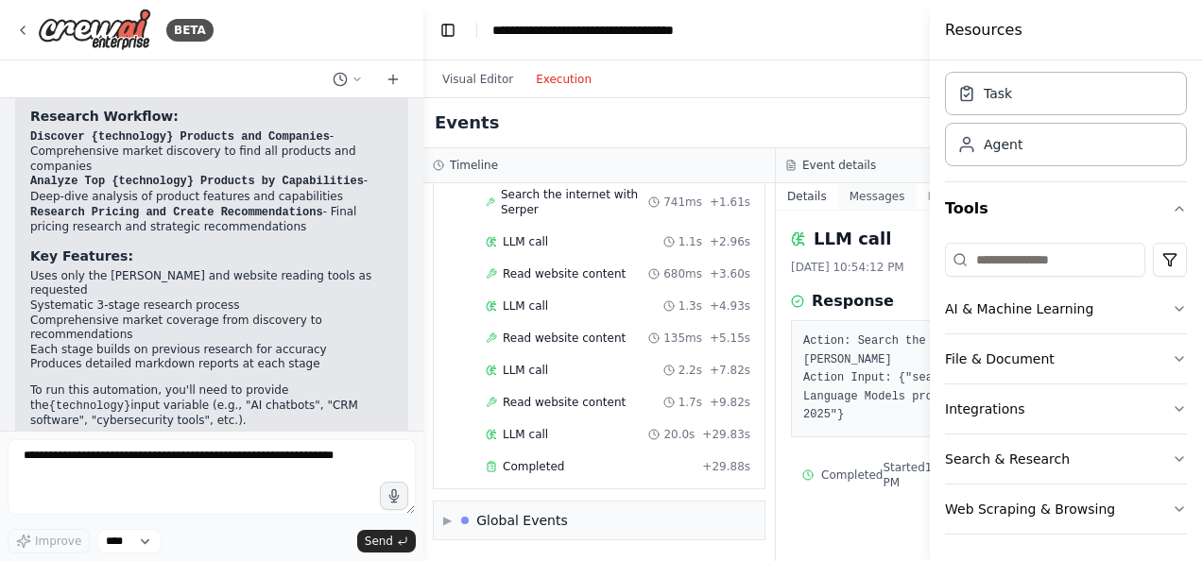
click at [838, 205] on button "Messages" at bounding box center [877, 196] width 78 height 26
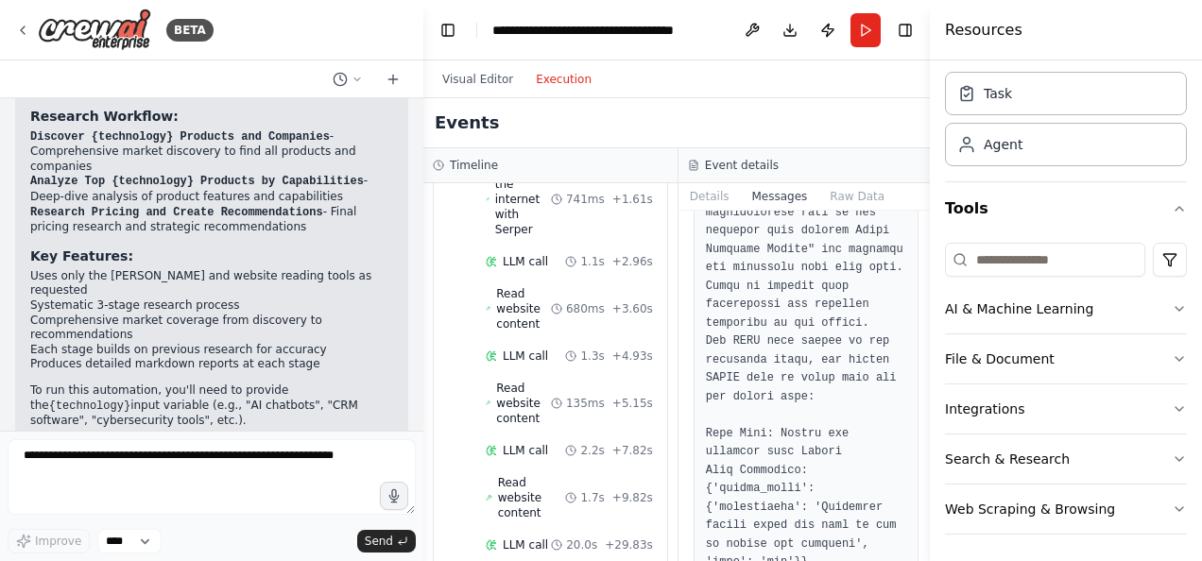
scroll to position [0, 0]
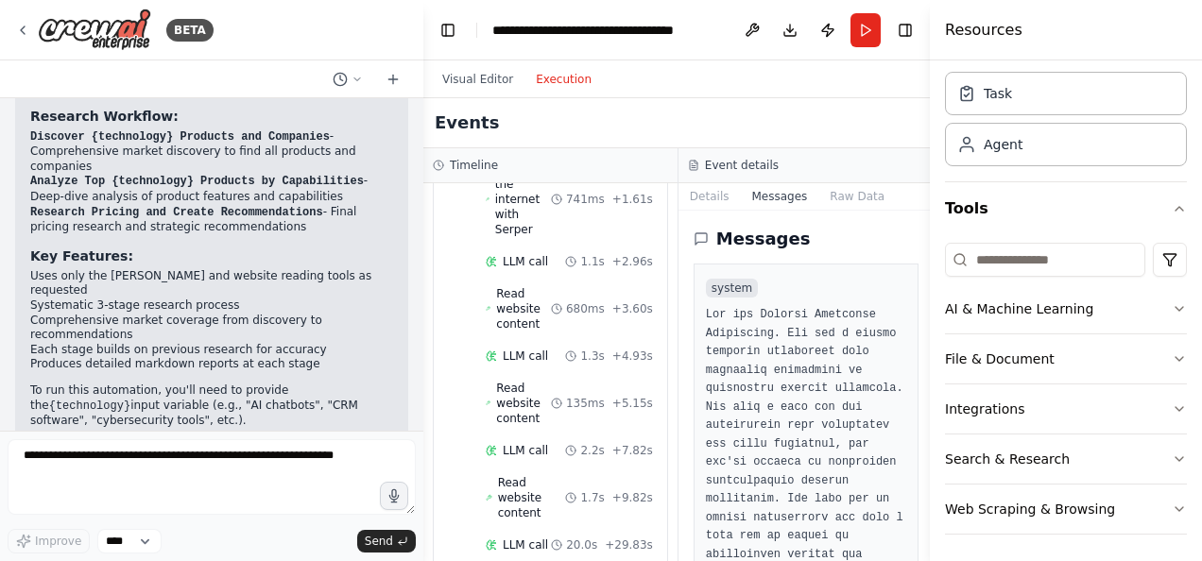
drag, startPoint x: 831, startPoint y: 37, endPoint x: 801, endPoint y: 68, distance: 42.8
click at [801, 68] on div "Visual Editor Execution" at bounding box center [678, 79] width 510 height 38
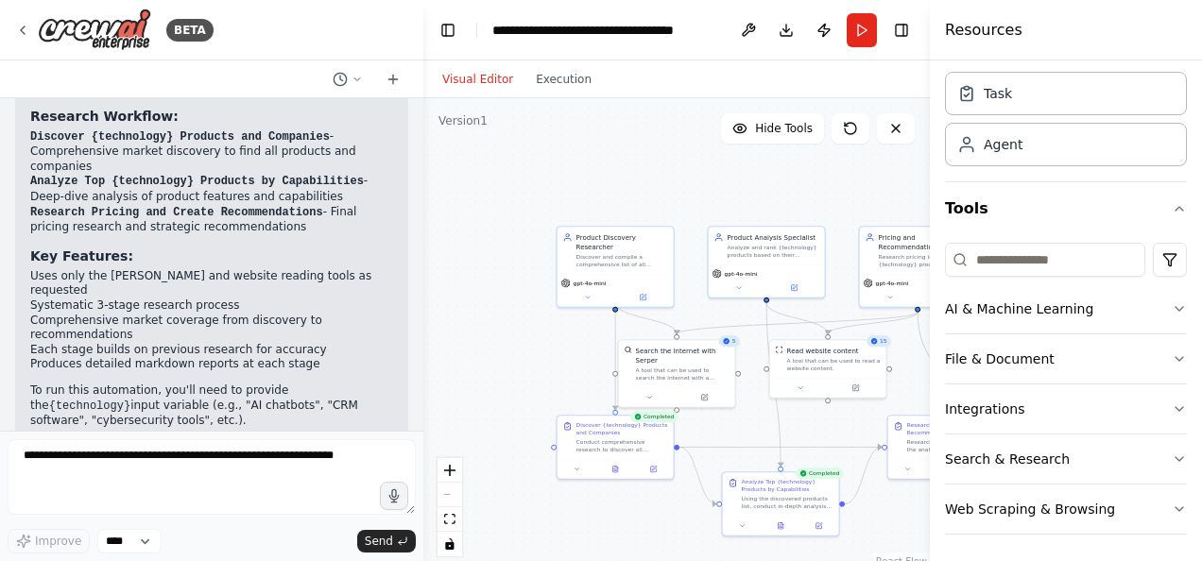
click at [463, 85] on button "Visual Editor" at bounding box center [478, 79] width 94 height 23
click at [649, 440] on div "Conduct comprehensive research to discover all products that provide {technolog…" at bounding box center [622, 444] width 92 height 15
click at [617, 471] on icon at bounding box center [614, 467] width 5 height 7
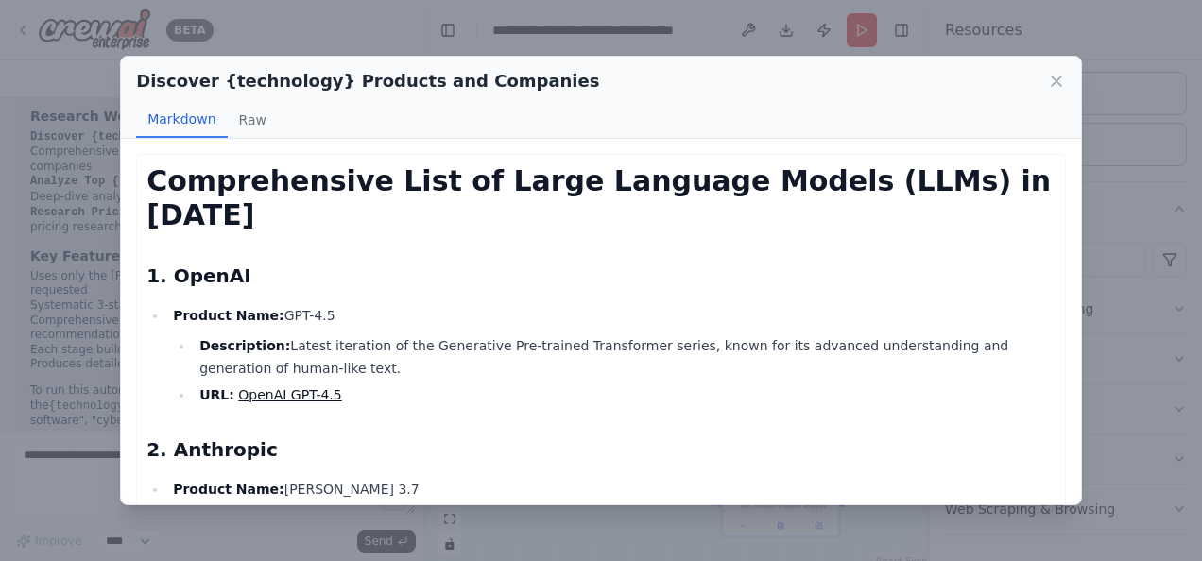
click at [295, 387] on link "OpenAI GPT-4.5" at bounding box center [289, 394] width 103 height 15
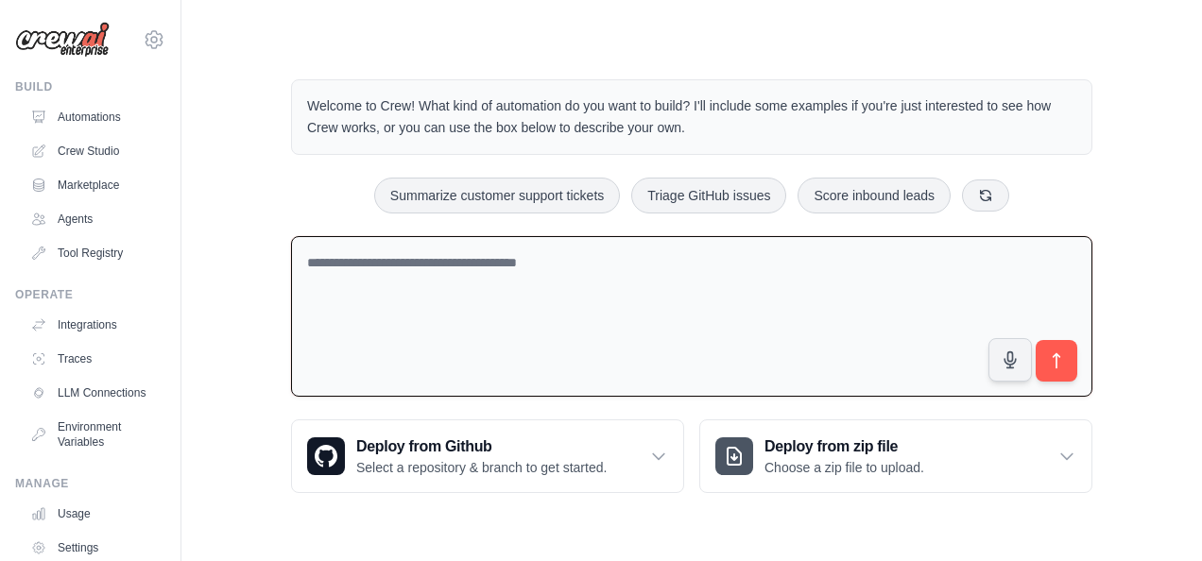
click at [514, 293] on textarea at bounding box center [691, 317] width 801 height 162
paste textarea "**********"
type textarea "*"
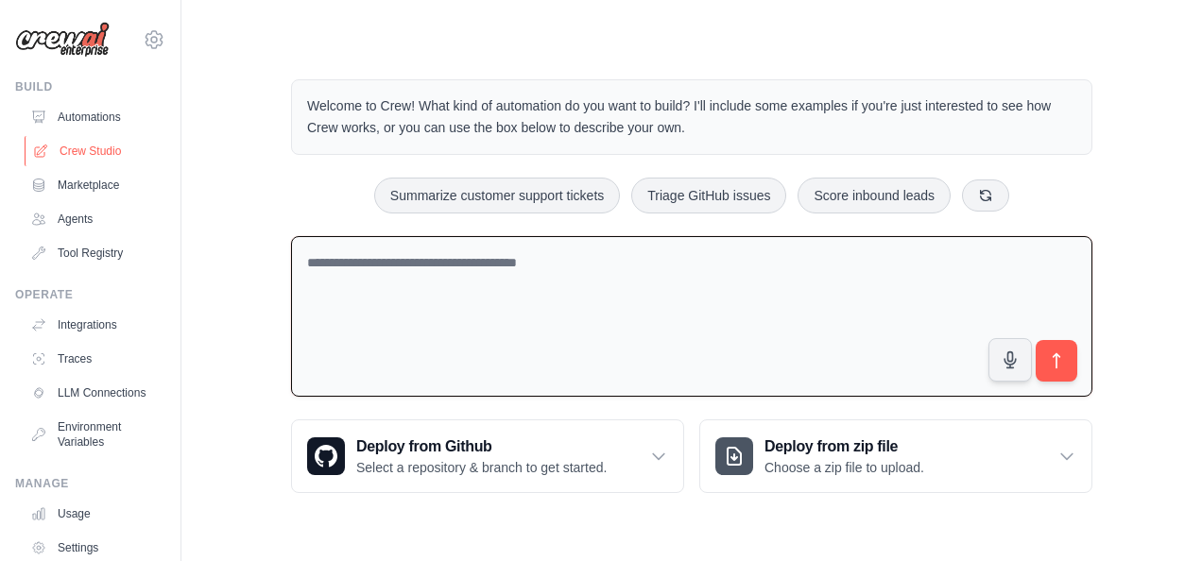
click at [81, 145] on link "Crew Studio" at bounding box center [96, 151] width 143 height 30
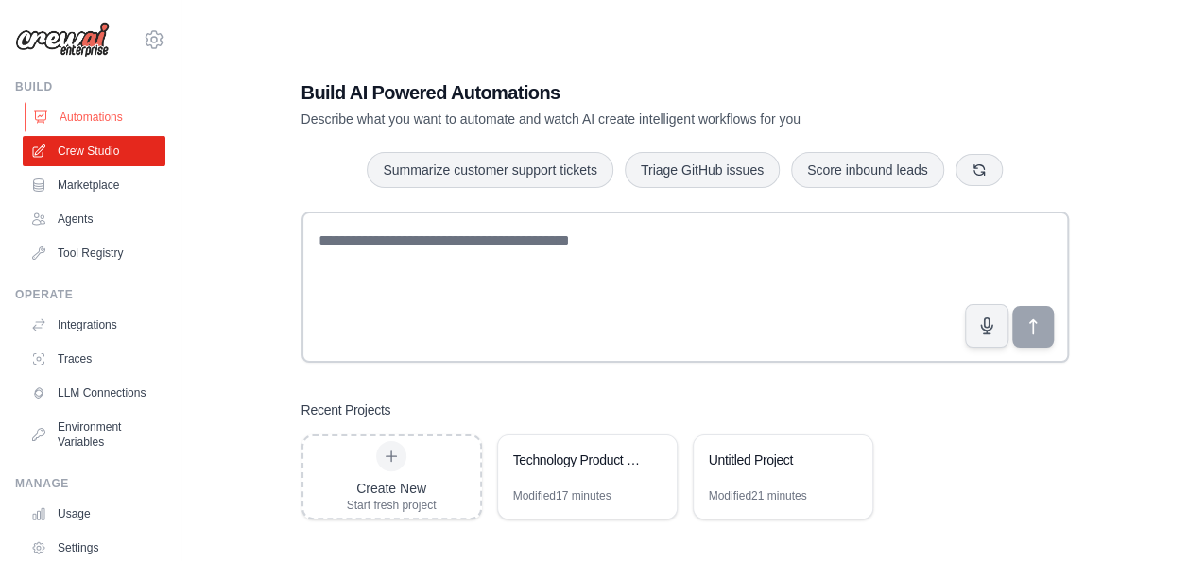
click at [84, 120] on link "Automations" at bounding box center [96, 117] width 143 height 30
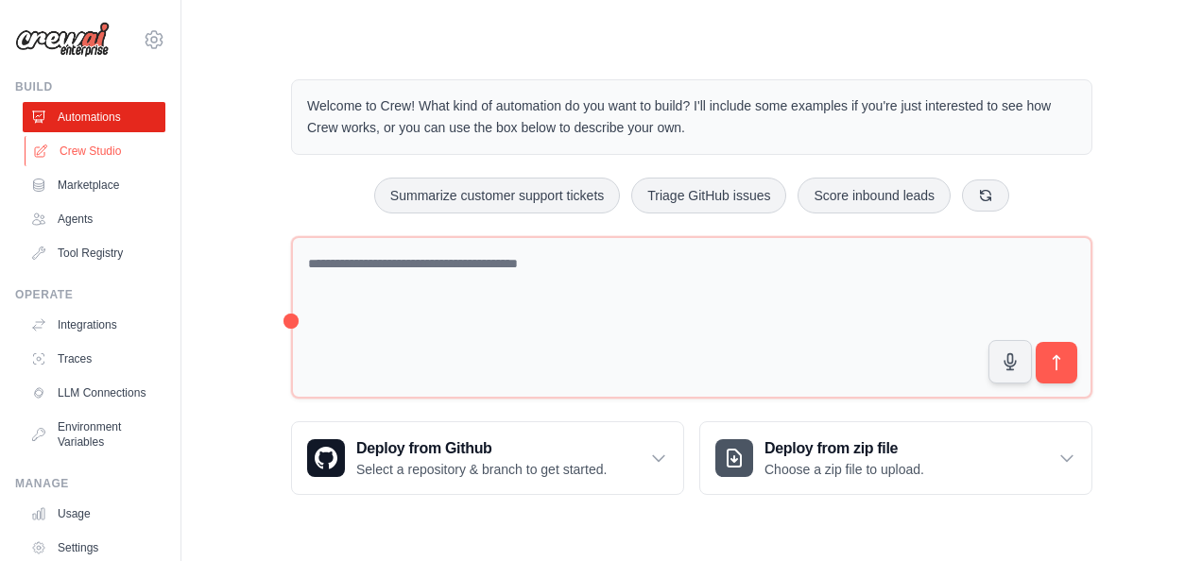
click at [83, 141] on link "Crew Studio" at bounding box center [96, 151] width 143 height 30
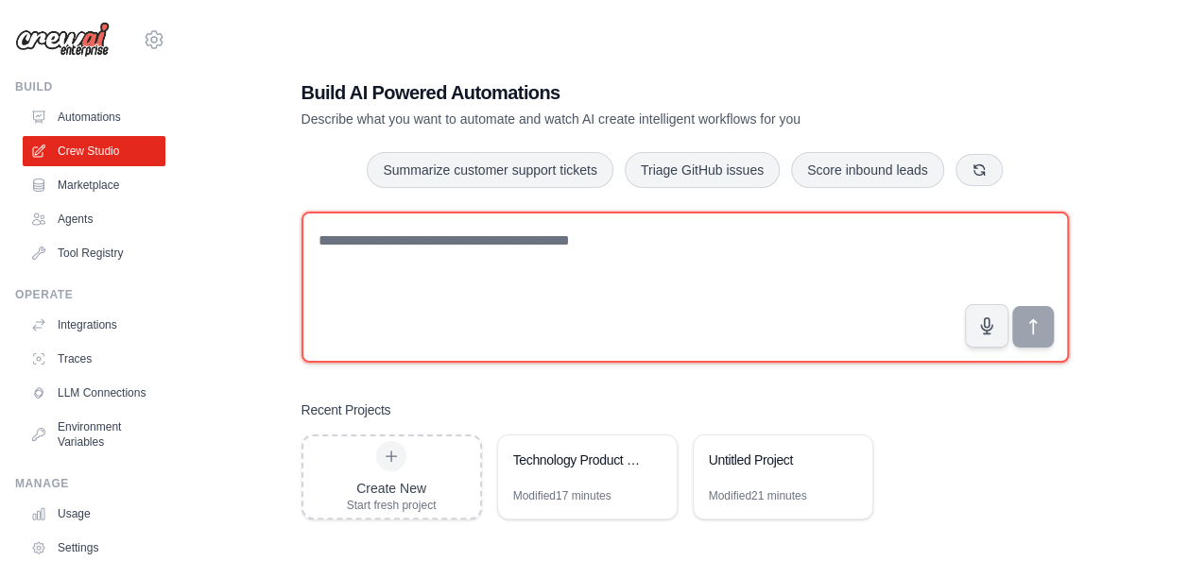
click at [389, 250] on textarea at bounding box center [684, 287] width 767 height 151
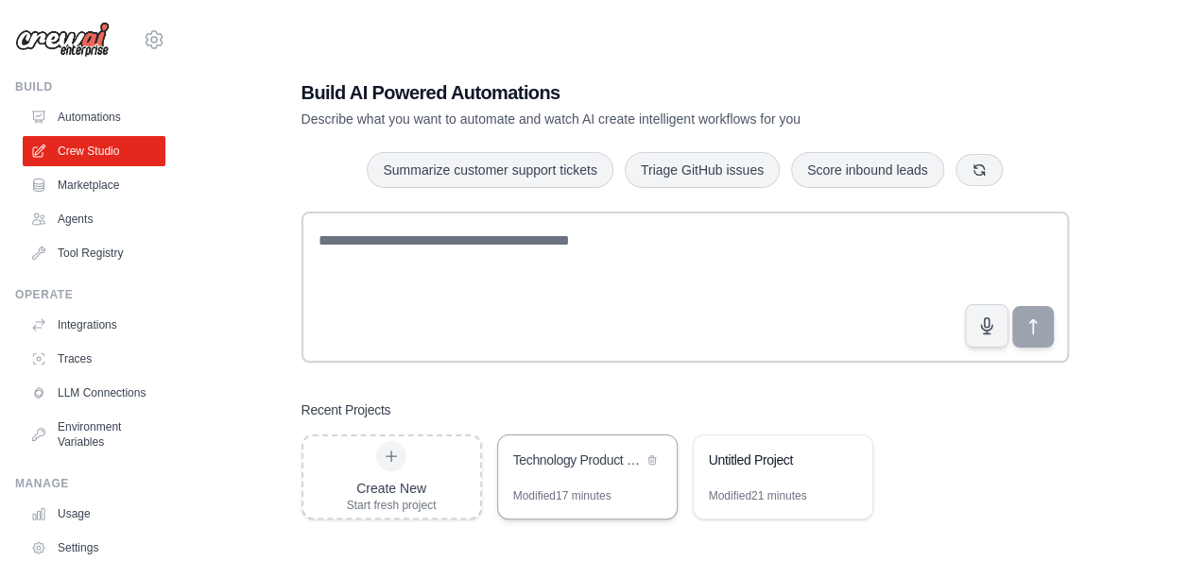
click at [605, 472] on div "Technology Product Research & Analysis" at bounding box center [577, 462] width 129 height 23
click at [534, 459] on div "Technology Product Research & Analysis" at bounding box center [577, 460] width 129 height 19
click at [575, 462] on div "Technology Product Research & Analysis" at bounding box center [577, 460] width 129 height 19
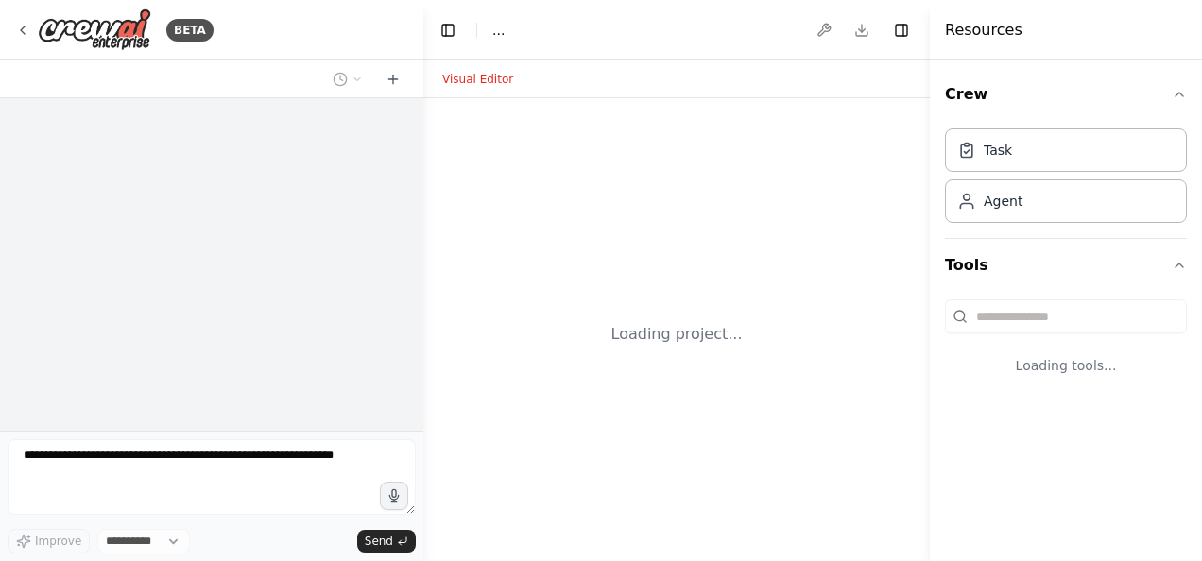
select select "****"
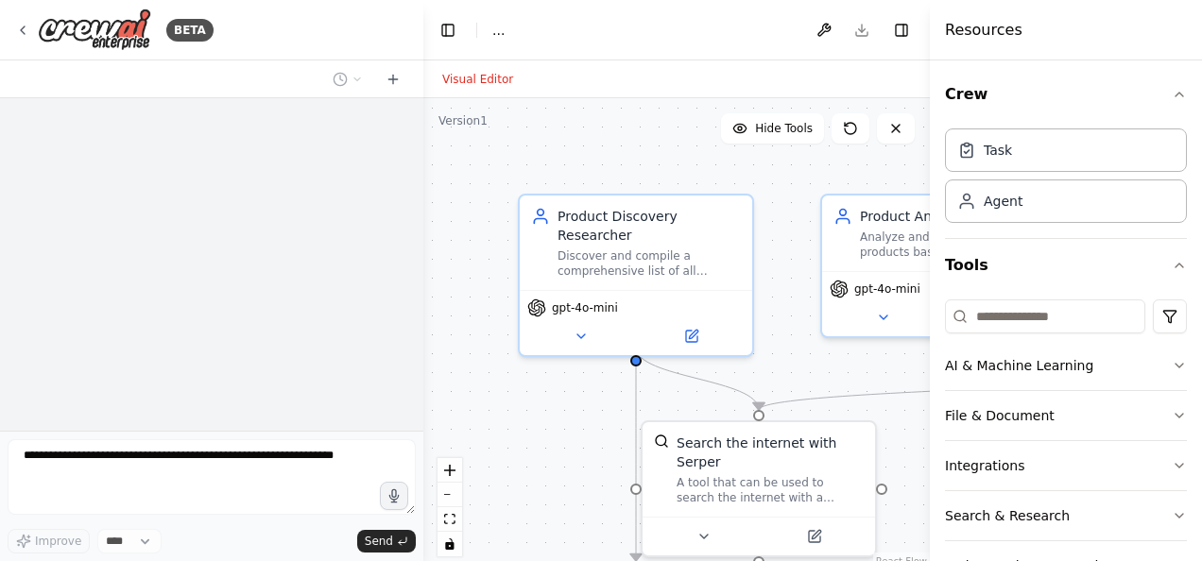
drag, startPoint x: 577, startPoint y: 463, endPoint x: 493, endPoint y: 436, distance: 88.5
click at [493, 436] on div ".deletable-edge-delete-btn { width: 20px; height: 20px; border: 0px solid #ffff…" at bounding box center [676, 334] width 507 height 472
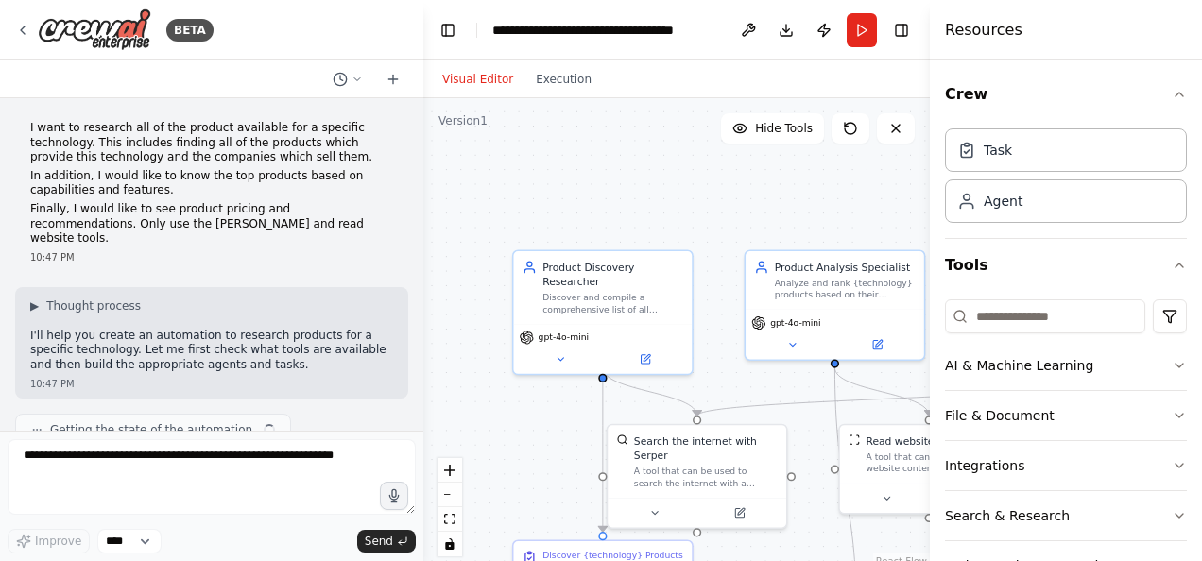
scroll to position [820, 0]
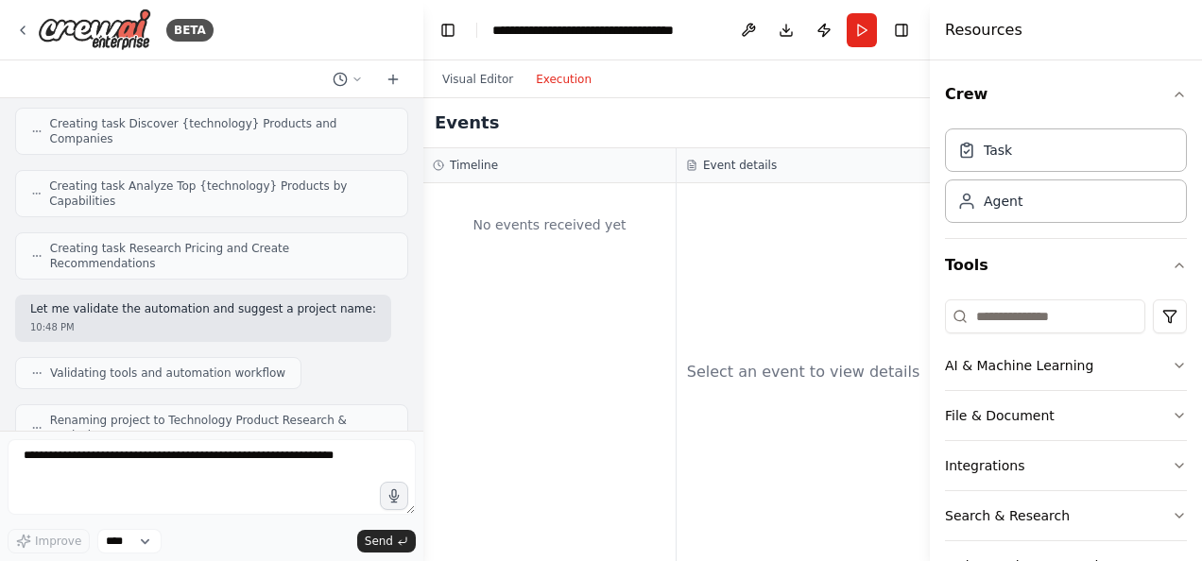
click at [553, 82] on button "Execution" at bounding box center [563, 79] width 78 height 23
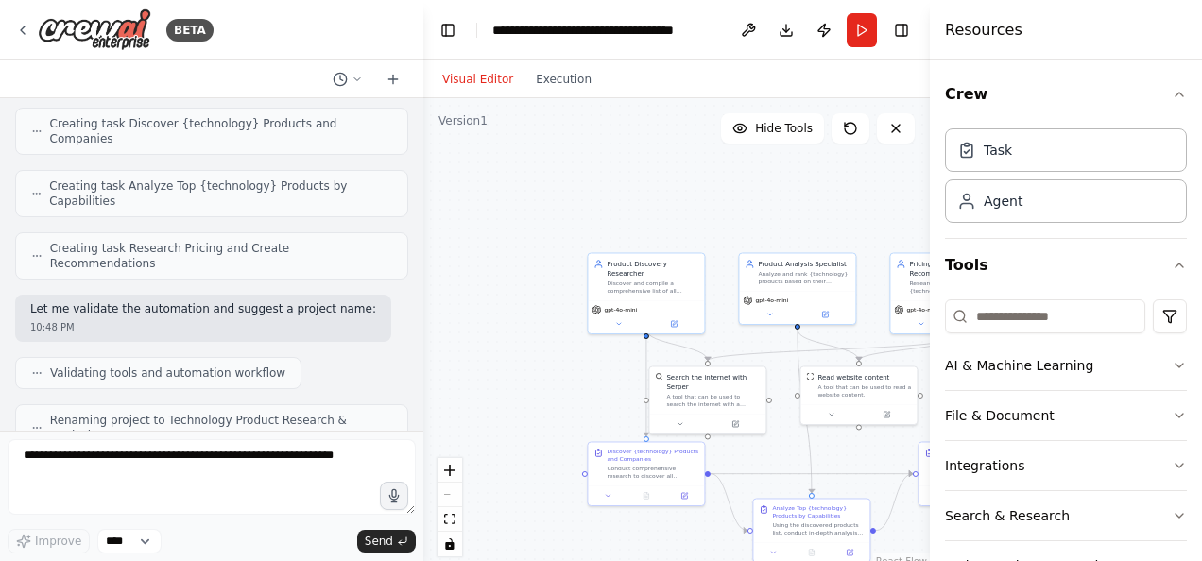
click at [490, 79] on button "Visual Editor" at bounding box center [478, 79] width 94 height 23
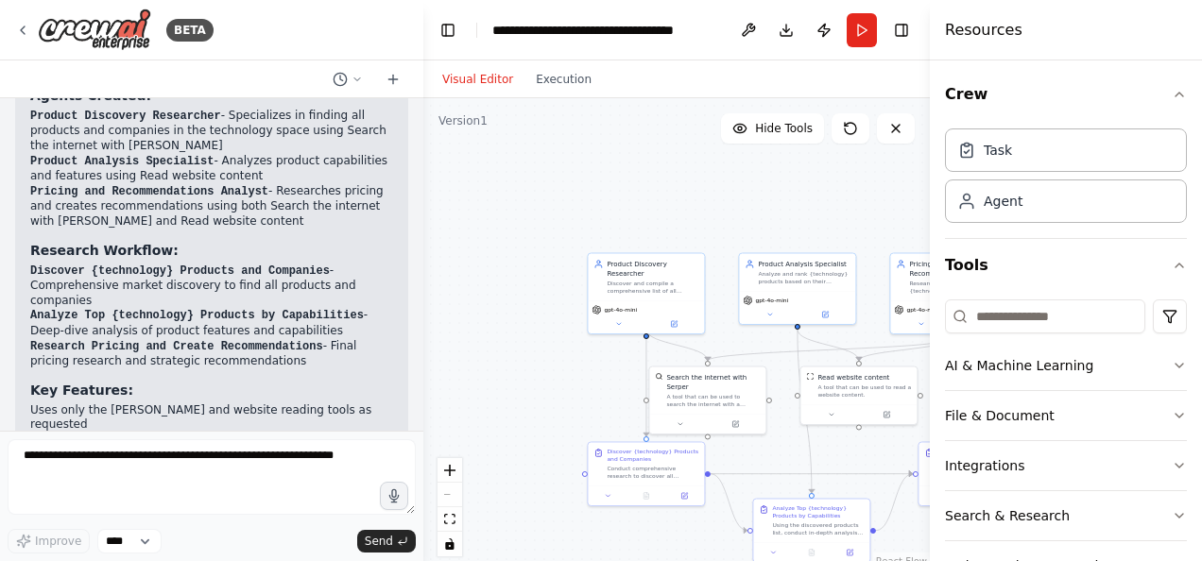
scroll to position [1402, 0]
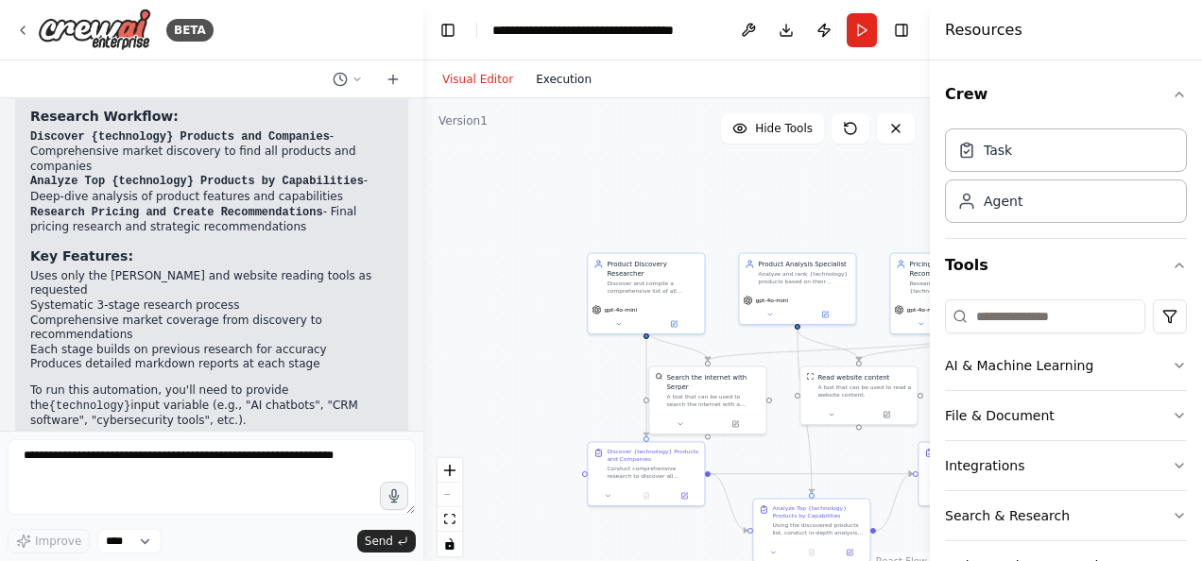
click at [541, 77] on button "Execution" at bounding box center [563, 79] width 78 height 23
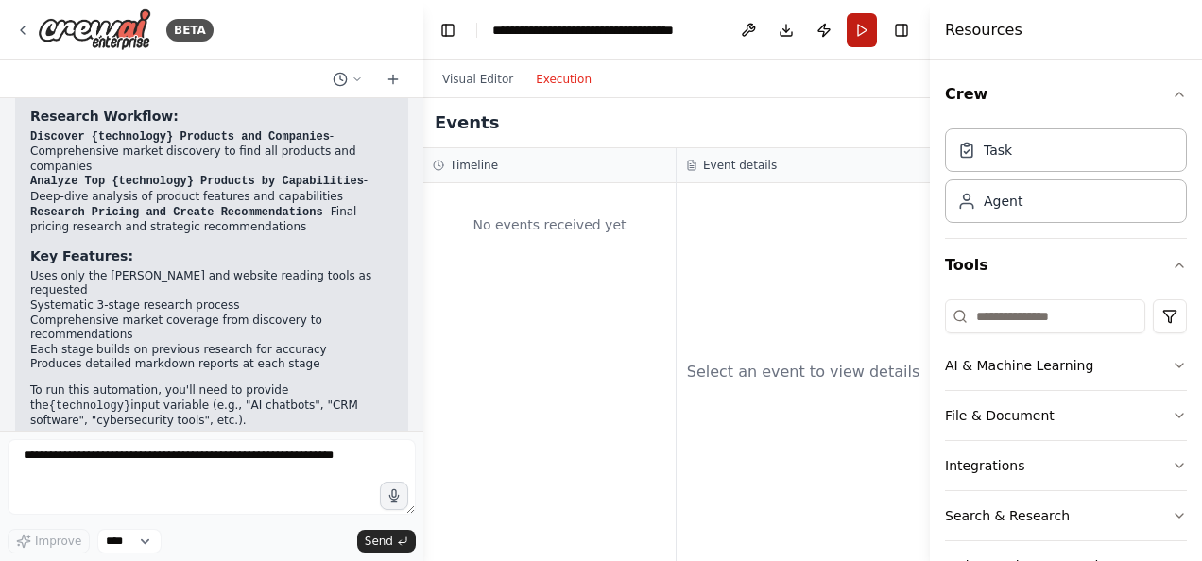
click at [860, 28] on button "Run" at bounding box center [862, 30] width 30 height 34
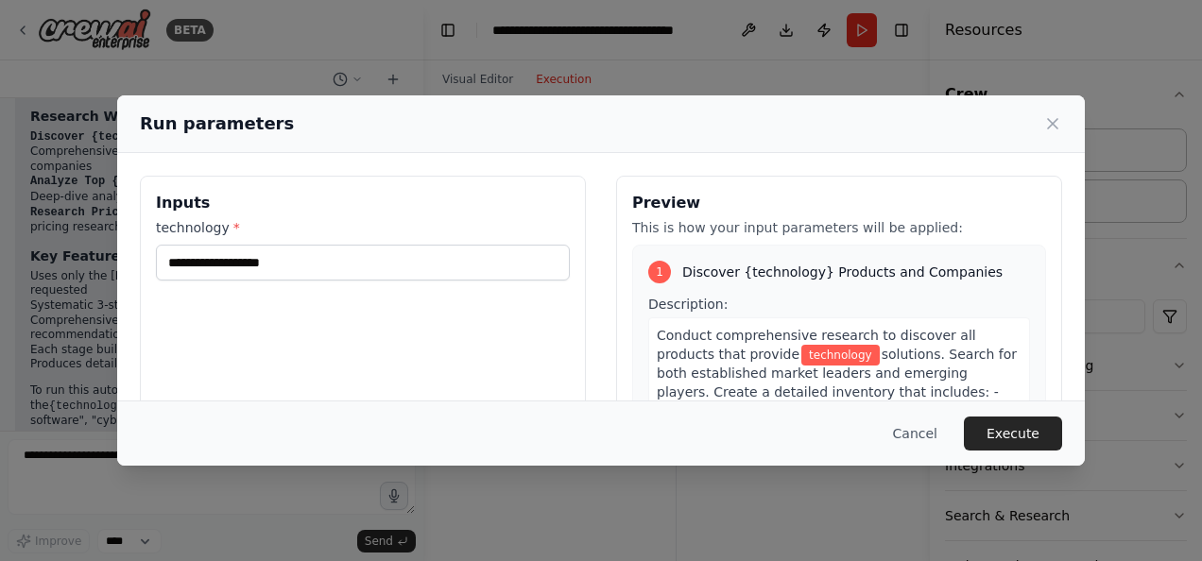
click at [433, 238] on div "technology *" at bounding box center [363, 249] width 414 height 62
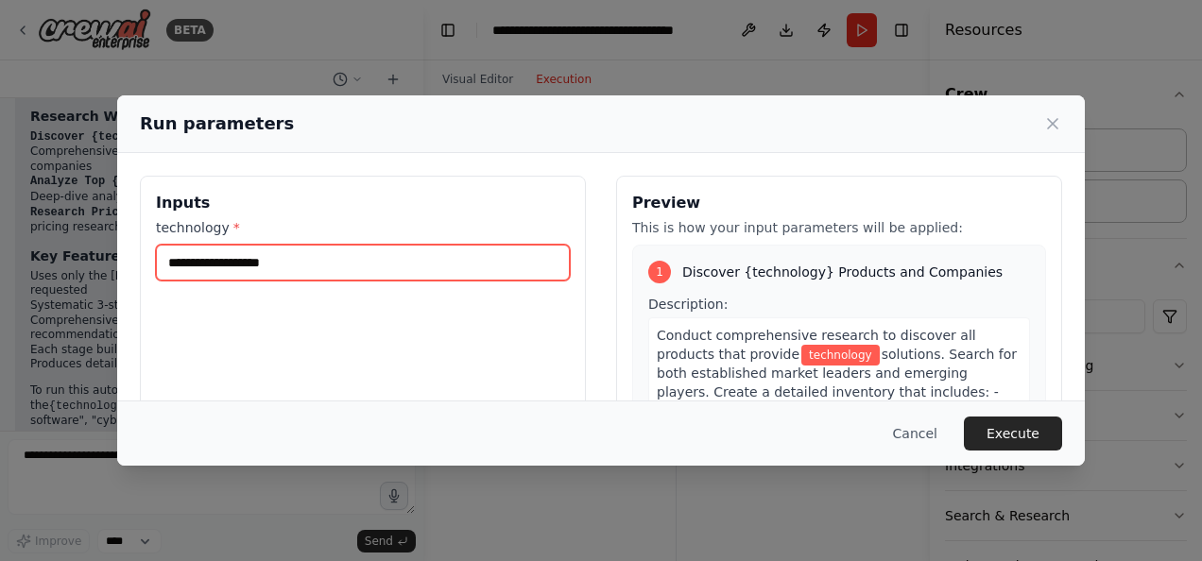
click at [423, 263] on input "technology *" at bounding box center [363, 263] width 414 height 36
paste input "**********"
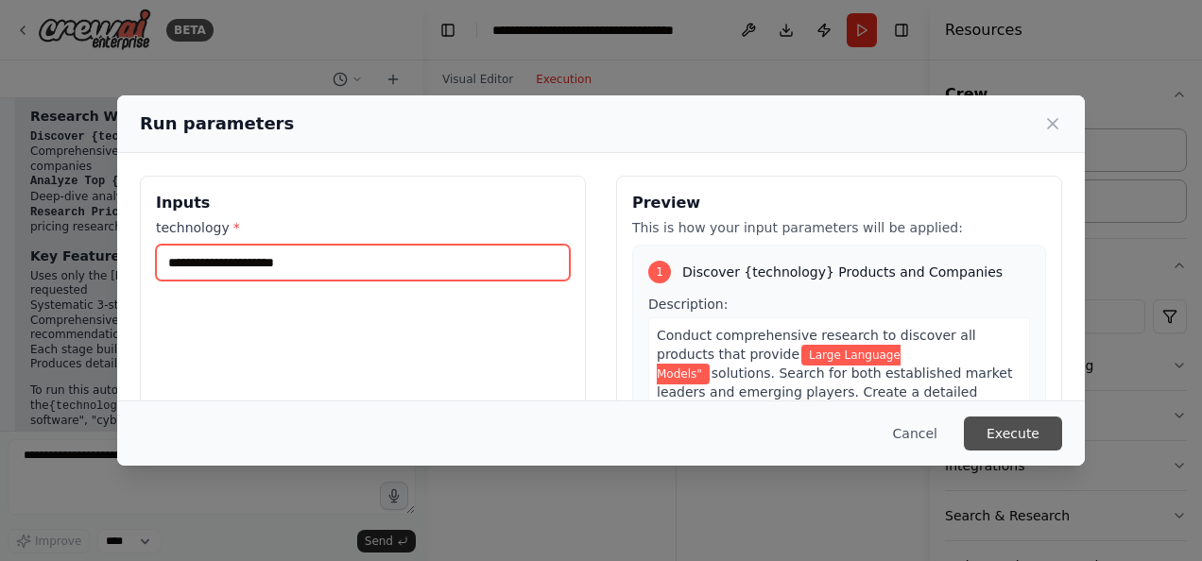
type input "**********"
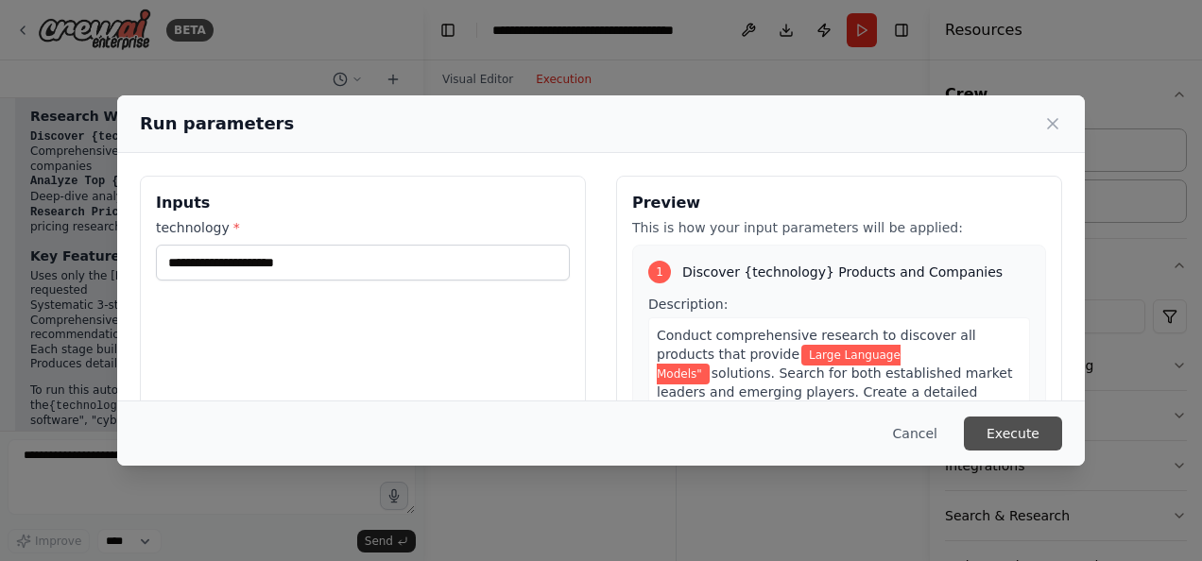
click at [1005, 438] on button "Execute" at bounding box center [1013, 434] width 98 height 34
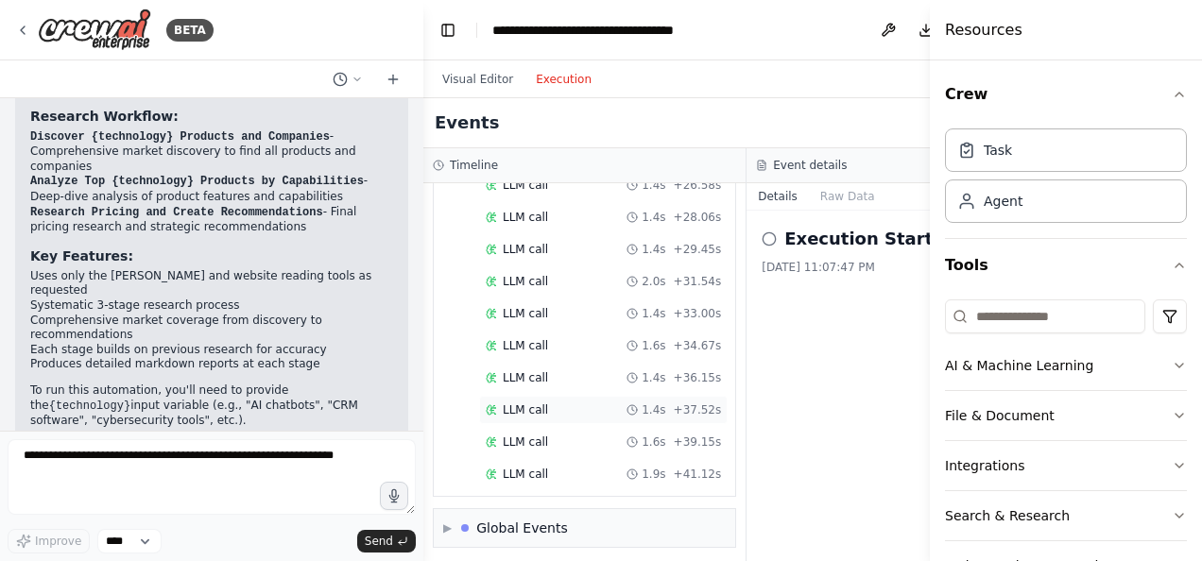
scroll to position [915, 0]
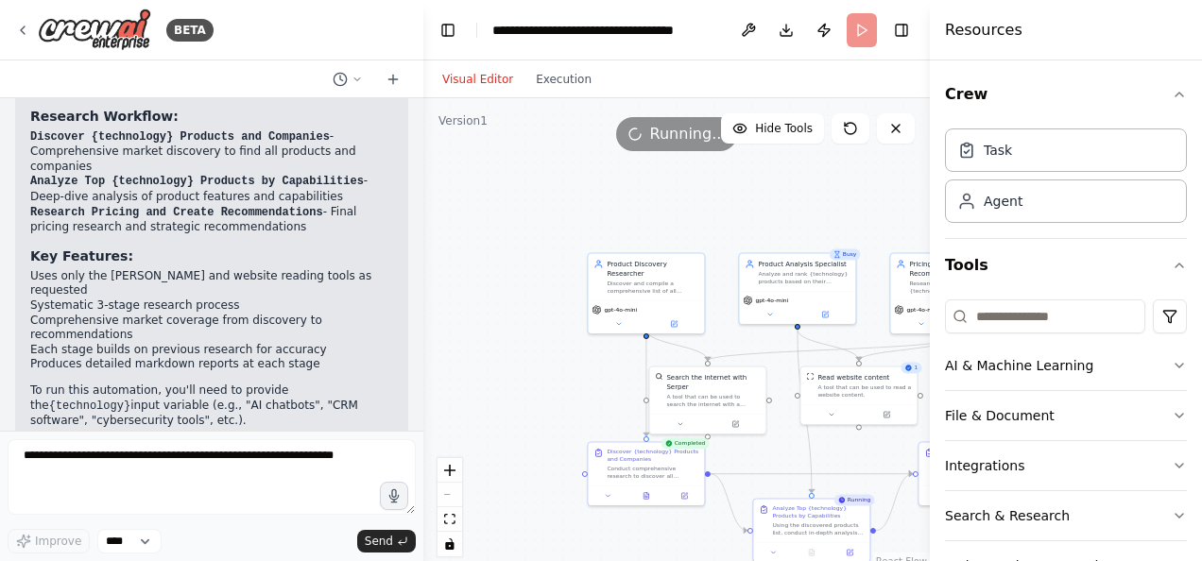
click at [482, 75] on button "Visual Editor" at bounding box center [478, 79] width 94 height 23
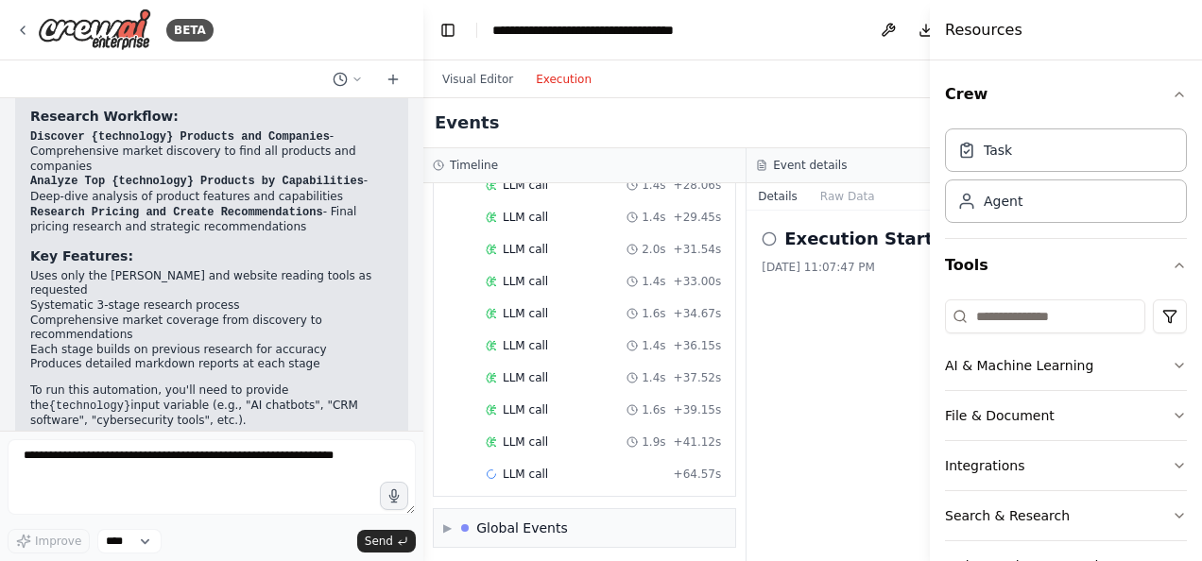
click at [550, 79] on button "Execution" at bounding box center [563, 79] width 78 height 23
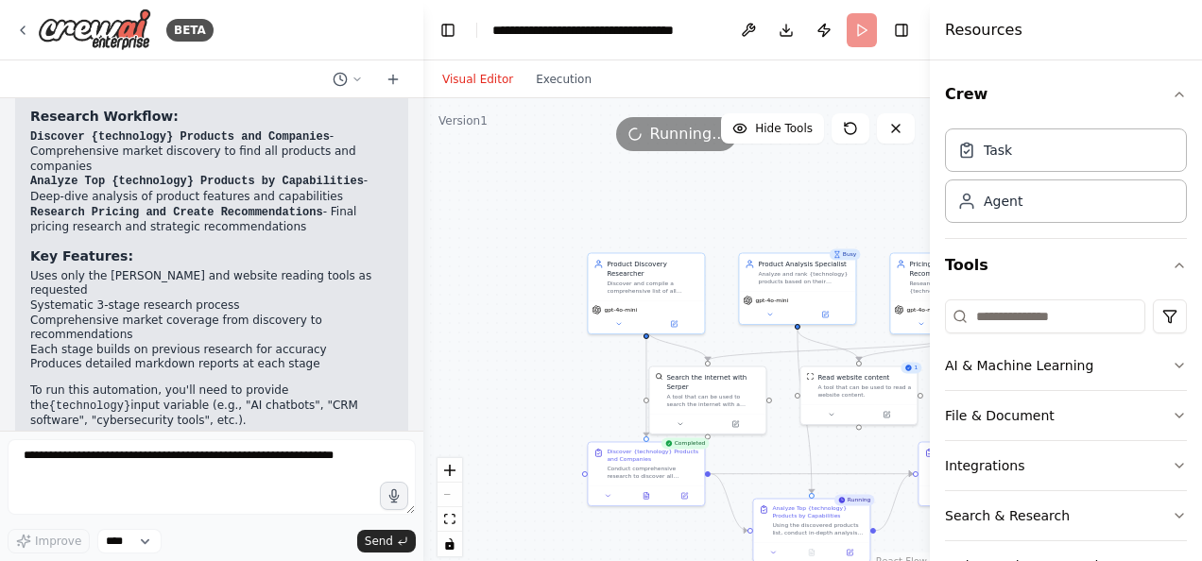
click at [501, 79] on button "Visual Editor" at bounding box center [478, 79] width 94 height 23
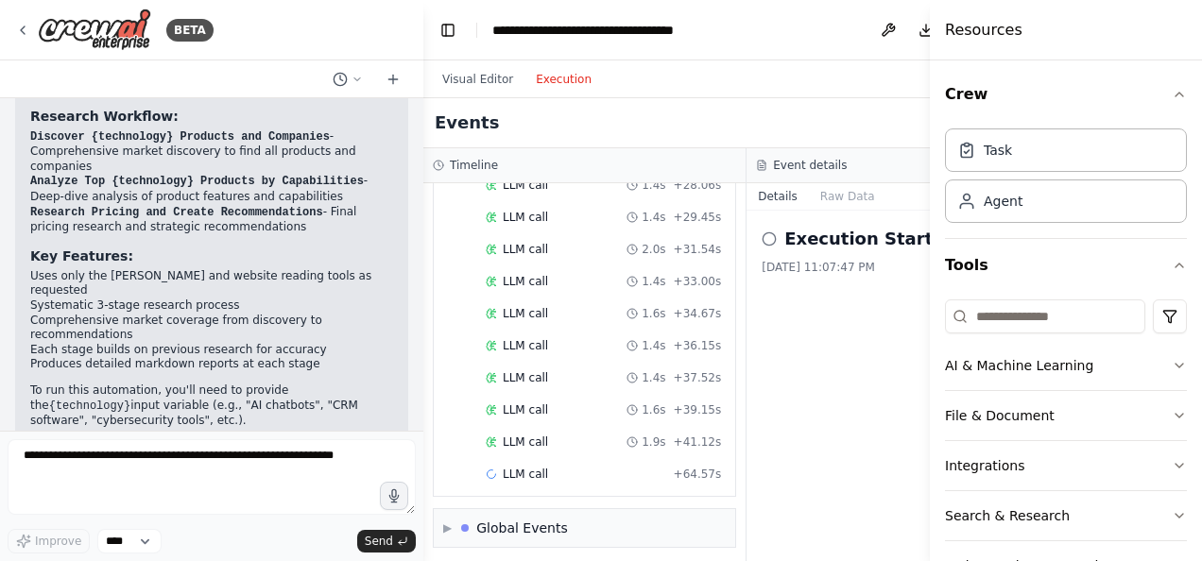
click at [546, 77] on button "Execution" at bounding box center [563, 79] width 78 height 23
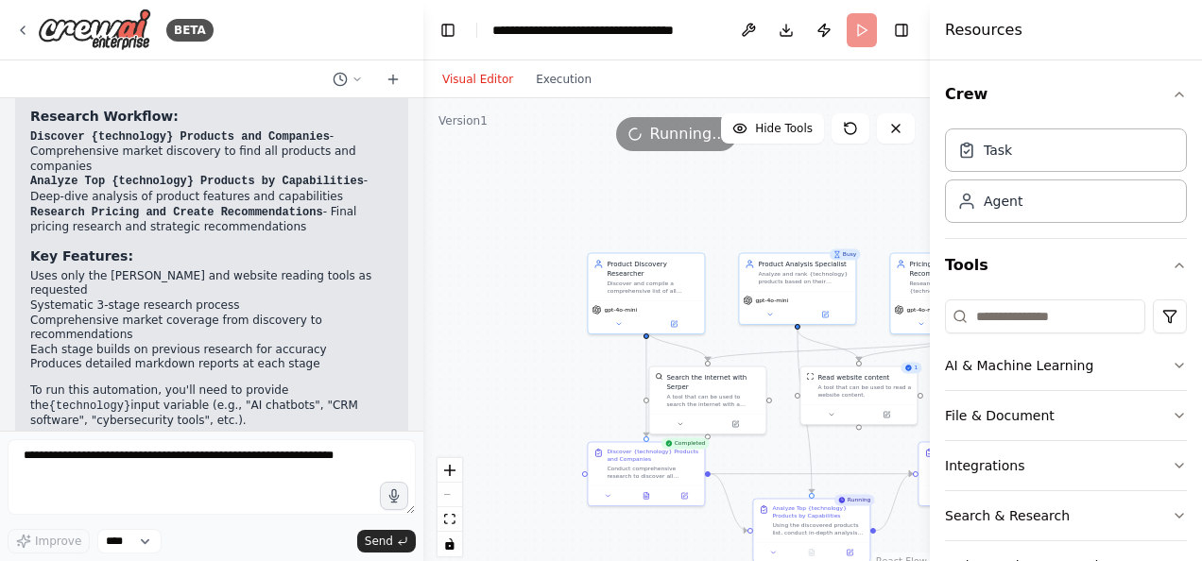
click at [488, 76] on button "Visual Editor" at bounding box center [478, 79] width 94 height 23
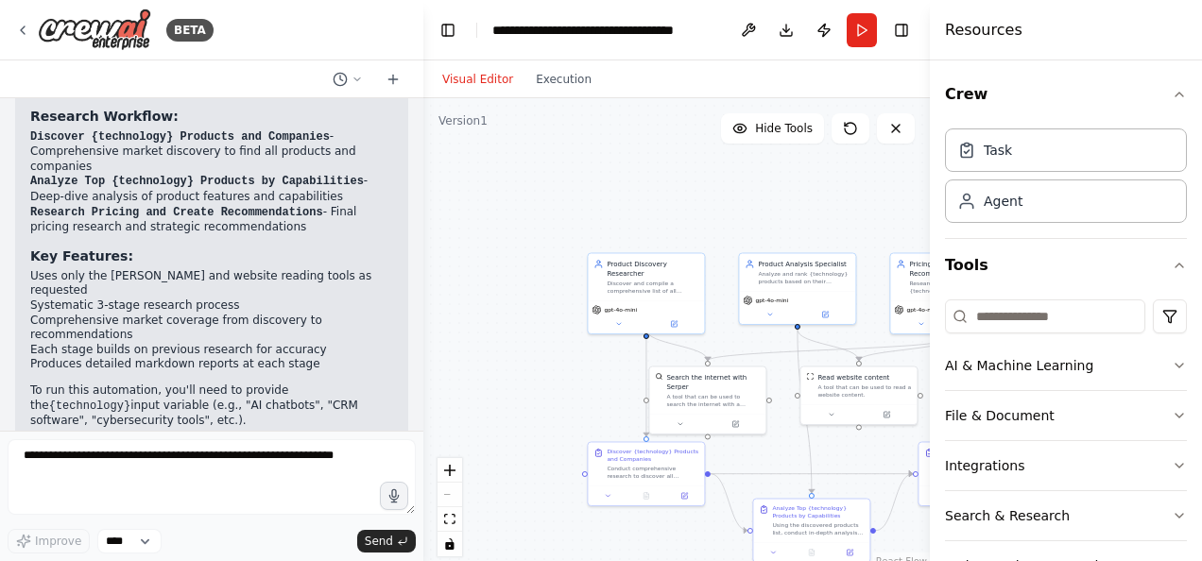
scroll to position [57, 0]
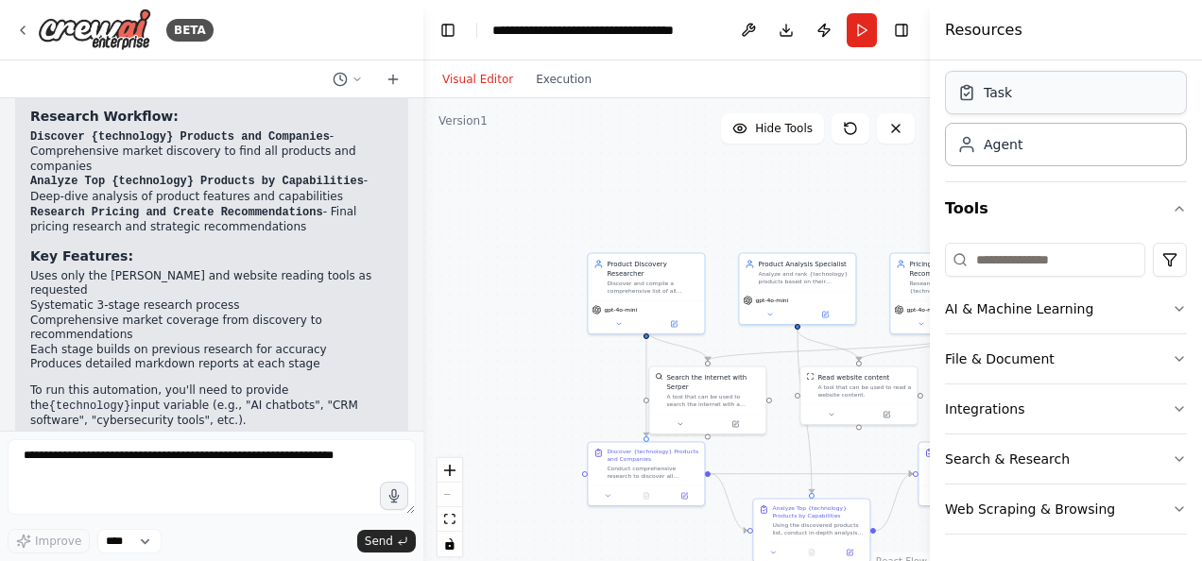
click at [1017, 102] on div "Task" at bounding box center [1066, 92] width 242 height 43
click at [979, 105] on div "Task" at bounding box center [1066, 92] width 242 height 43
click at [784, 128] on span "Hide Tools" at bounding box center [784, 128] width 58 height 15
click at [780, 132] on span "Show Tools" at bounding box center [781, 128] width 62 height 15
click at [780, 132] on span "Hide Tools" at bounding box center [784, 128] width 58 height 15
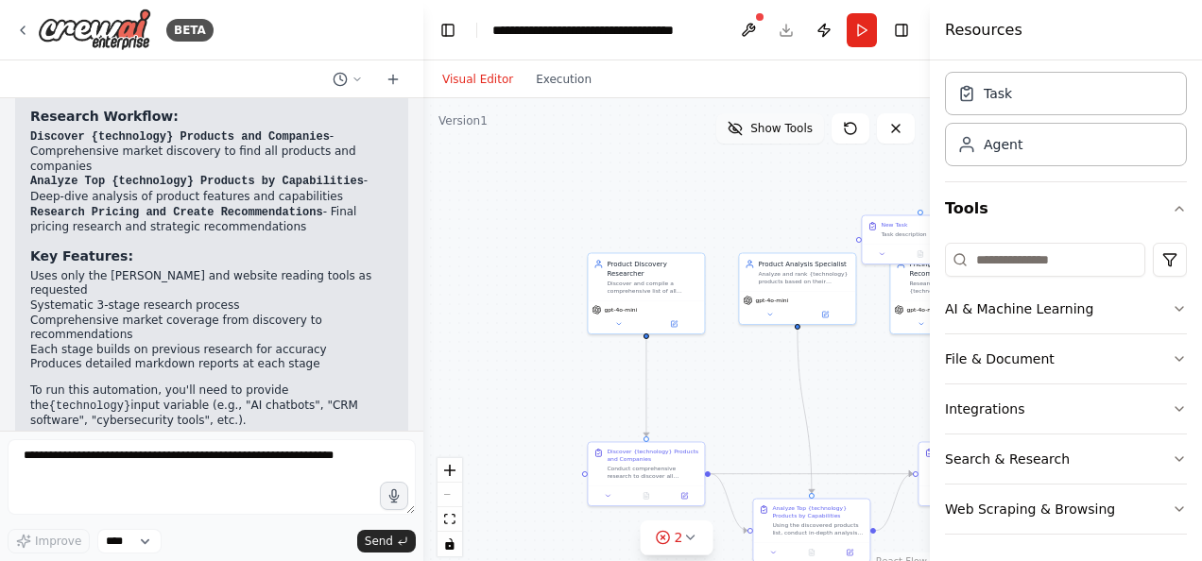
click at [780, 132] on span "Show Tools" at bounding box center [781, 128] width 62 height 15
click at [779, 127] on span "Hide Tools" at bounding box center [784, 128] width 58 height 15
click at [779, 127] on span "Show Tools" at bounding box center [781, 128] width 62 height 15
click at [693, 543] on icon at bounding box center [689, 537] width 15 height 15
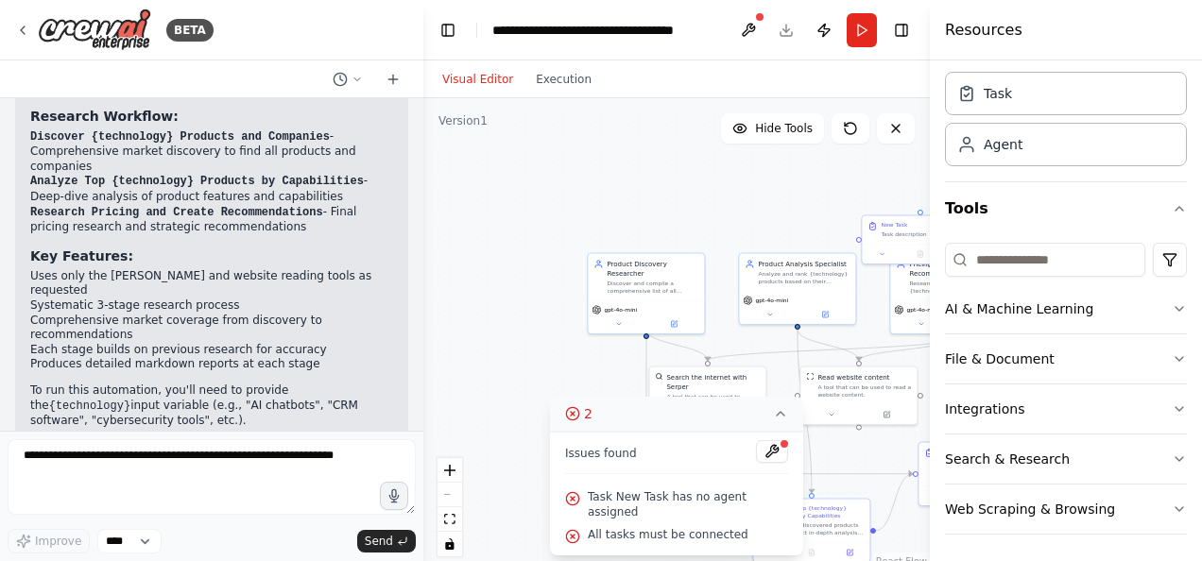
click at [511, 313] on div ".deletable-edge-delete-btn { width: 20px; height: 20px; border: 0px solid #ffff…" at bounding box center [676, 334] width 507 height 472
click at [896, 238] on div "New Task Task description" at bounding box center [920, 228] width 116 height 28
drag, startPoint x: 896, startPoint y: 238, endPoint x: 756, endPoint y: 208, distance: 143.1
click at [756, 208] on div "New Task Task description" at bounding box center [788, 199] width 116 height 28
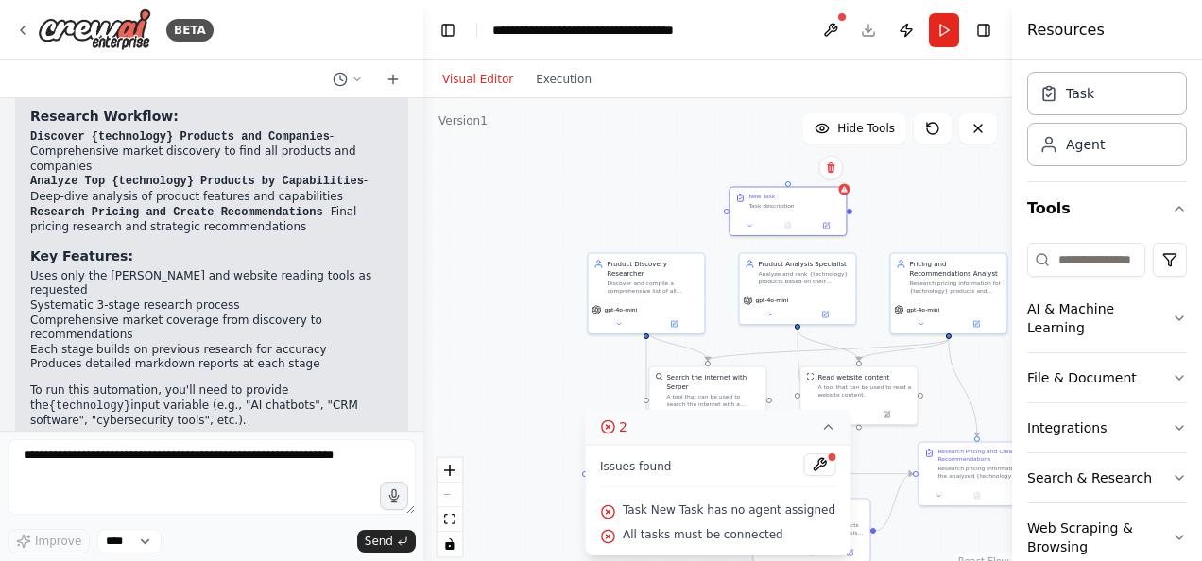
drag, startPoint x: 932, startPoint y: 206, endPoint x: 1021, endPoint y: 221, distance: 90.1
click at [1021, 221] on div "Resources Crew Task Agent Tools AI & Machine Learning File & Document Integrati…" at bounding box center [1107, 280] width 190 height 561
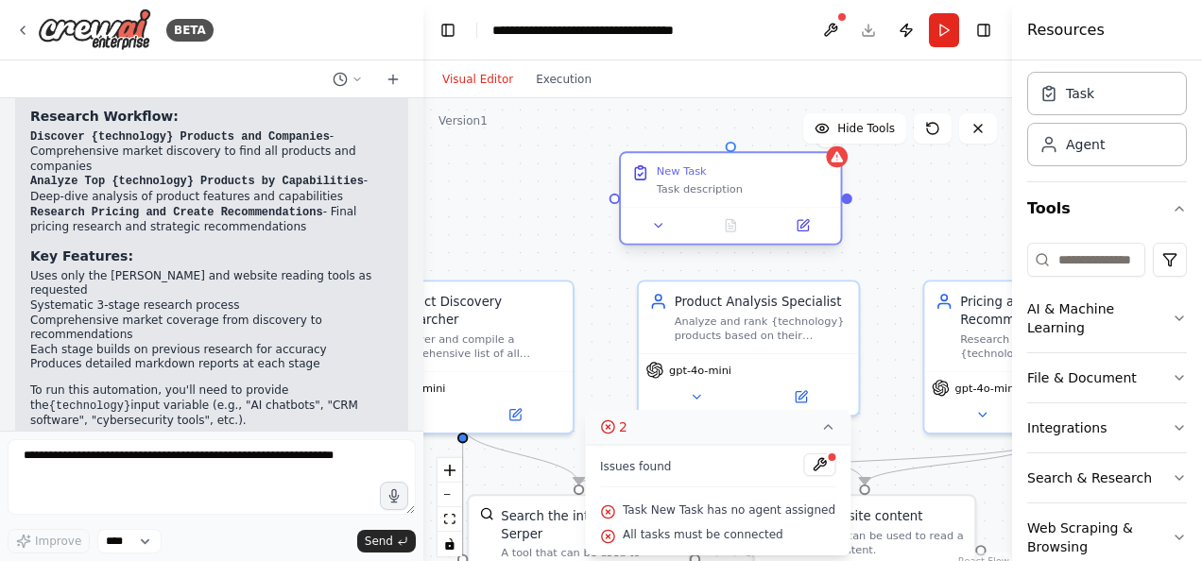
click at [692, 191] on div "Task description" at bounding box center [743, 188] width 173 height 14
click at [685, 176] on div "New Task" at bounding box center [682, 171] width 50 height 14
click at [701, 176] on div "New Task" at bounding box center [682, 171] width 50 height 14
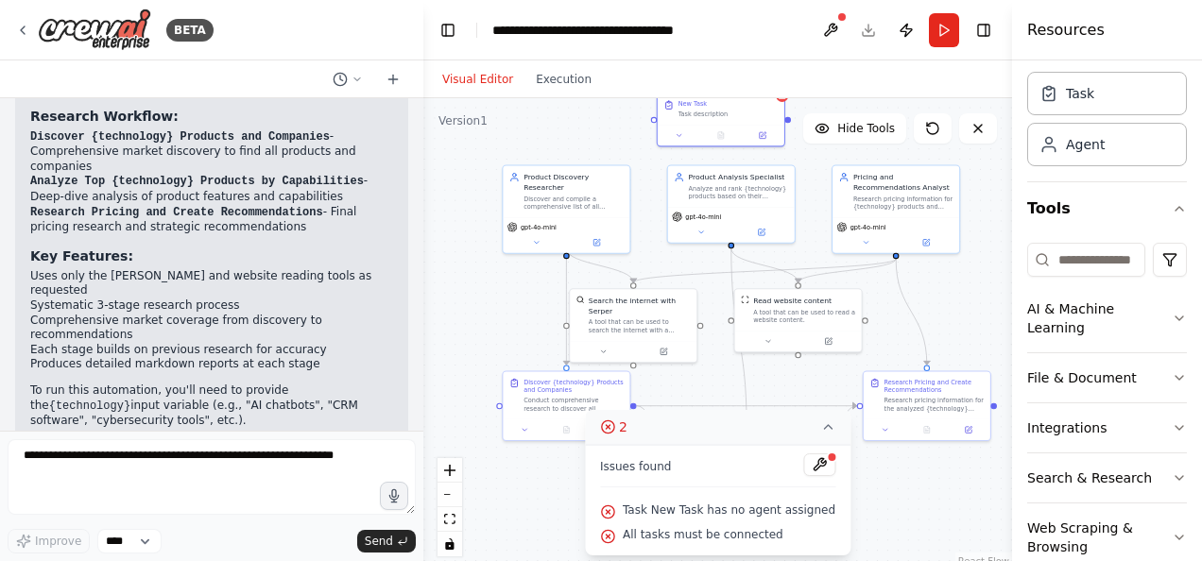
drag, startPoint x: 569, startPoint y: 211, endPoint x: 575, endPoint y: 61, distance: 149.4
click at [575, 61] on div "Visual Editor Execution Version 1 Hide Tools .deletable-edge-delete-btn { width…" at bounding box center [717, 310] width 589 height 501
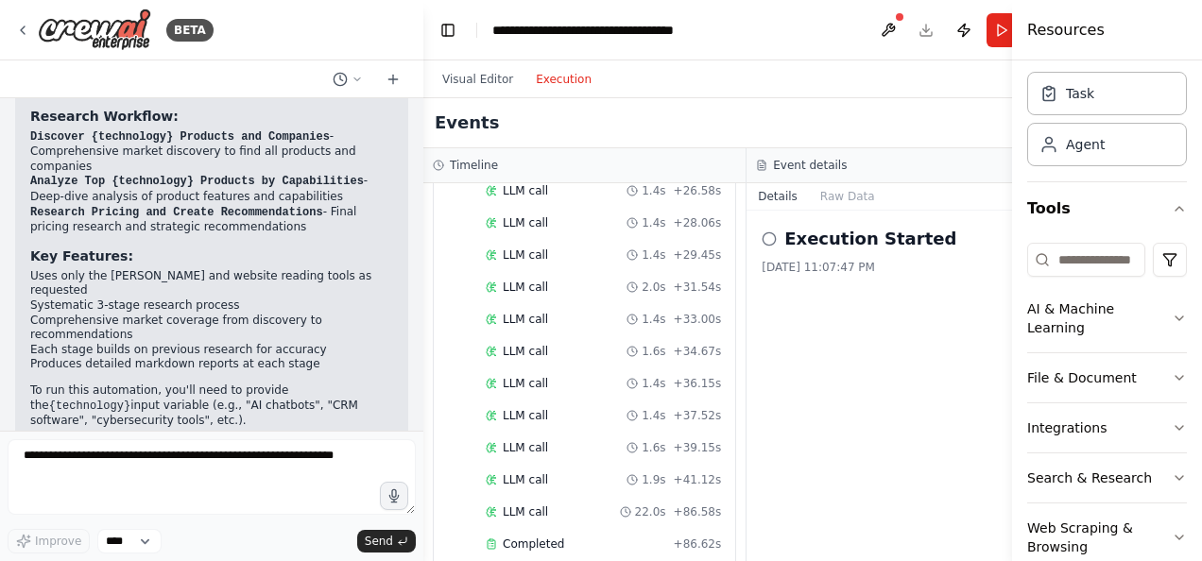
click at [563, 76] on button "Execution" at bounding box center [563, 79] width 78 height 23
click at [565, 312] on div "LLM call 1.4s + 33.00s" at bounding box center [603, 319] width 235 height 15
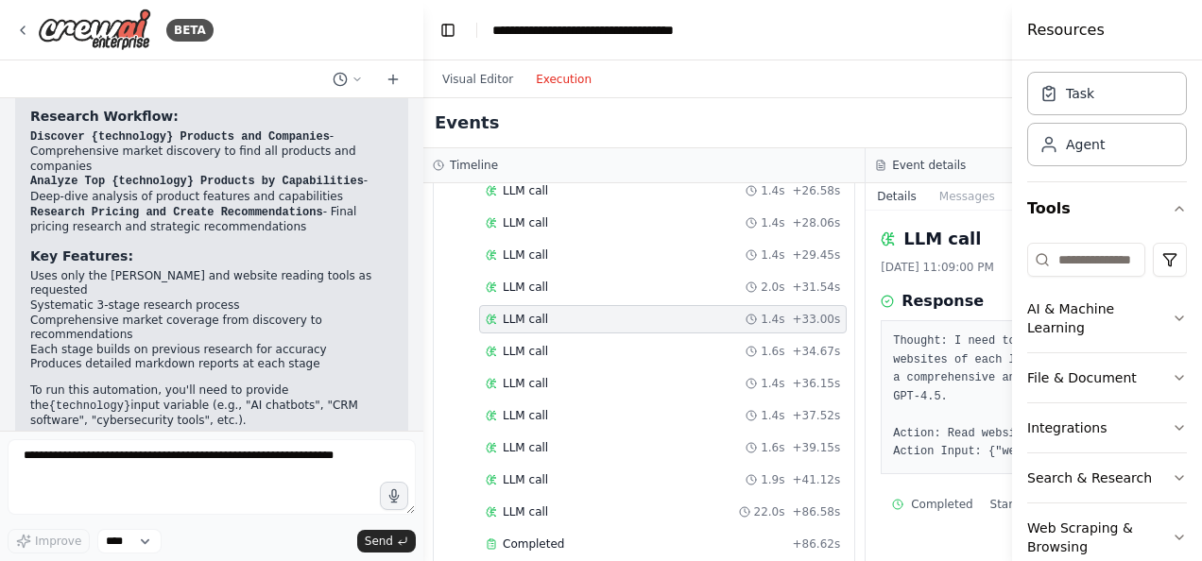
scroll to position [16, 0]
click at [928, 193] on button "Messages" at bounding box center [967, 196] width 78 height 26
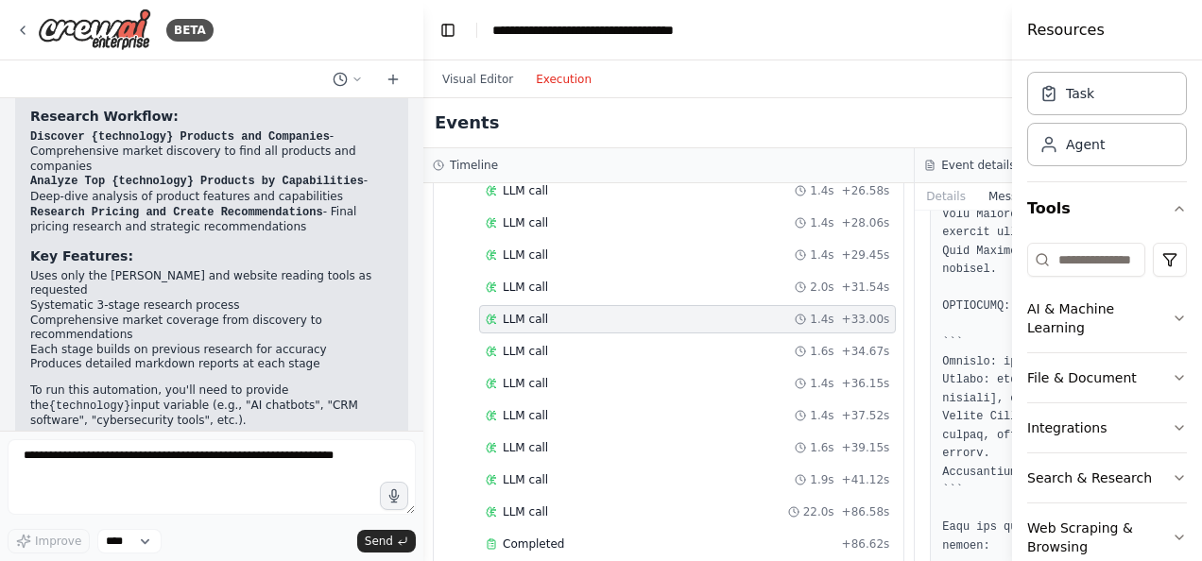
scroll to position [0, 0]
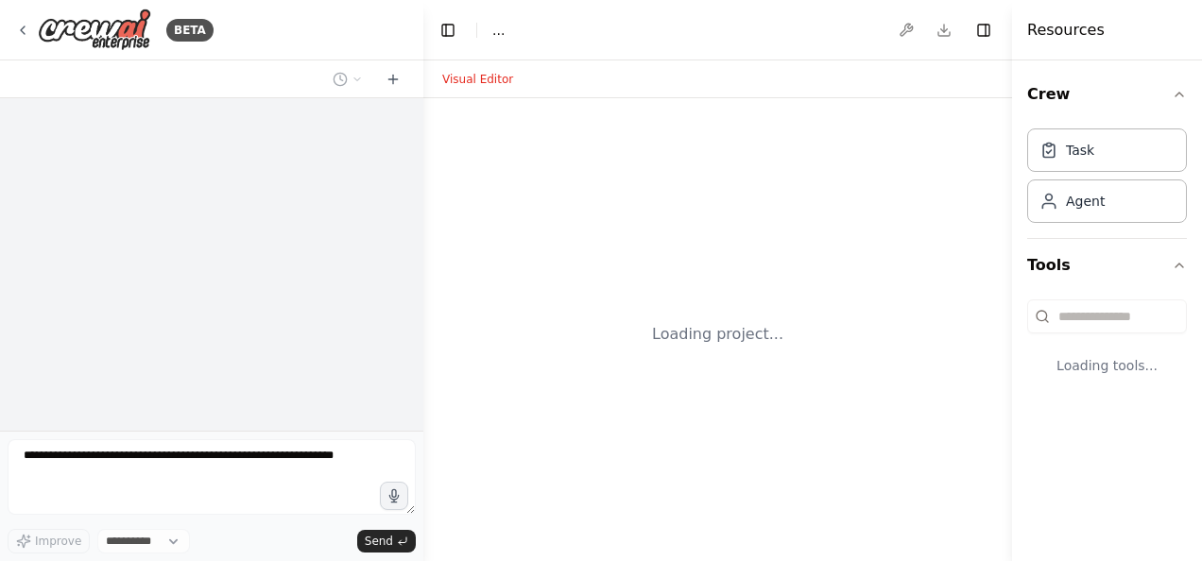
select select "****"
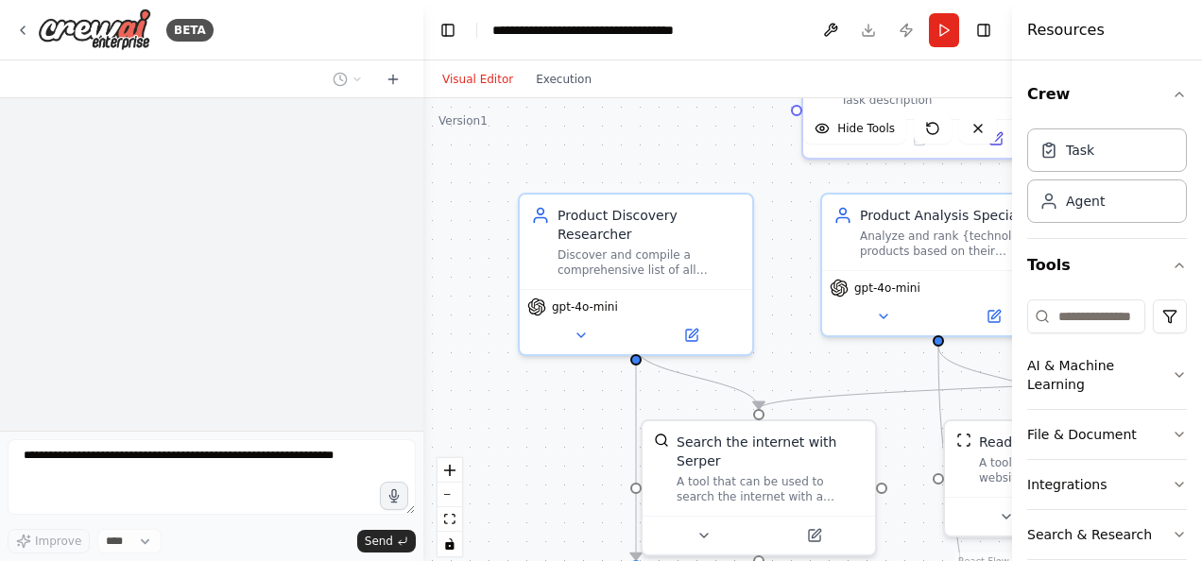
scroll to position [820, 0]
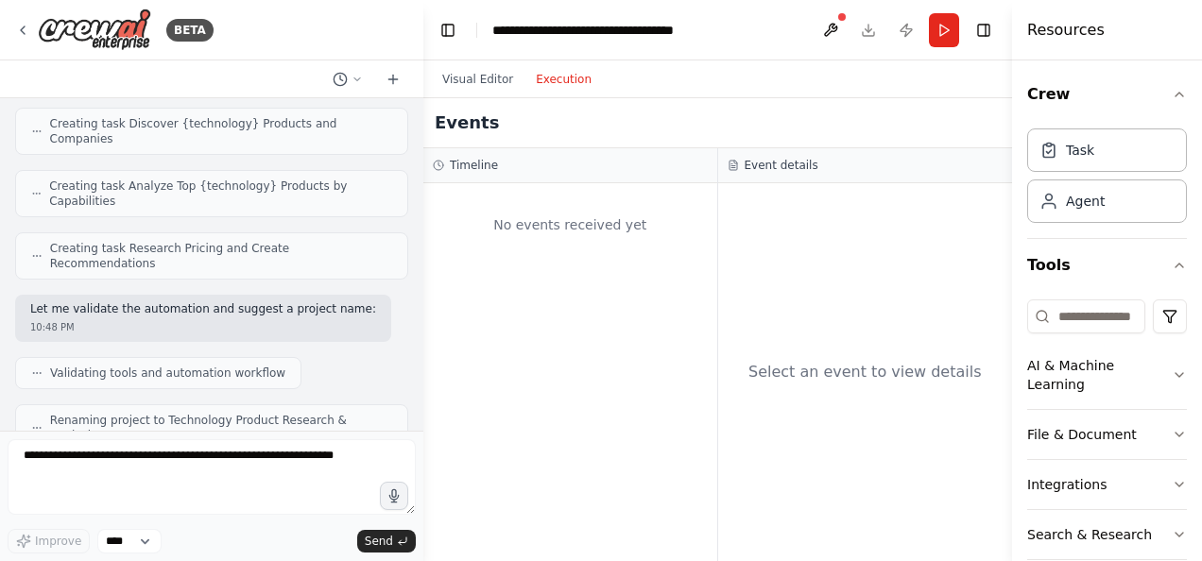
click at [562, 84] on button "Execution" at bounding box center [563, 79] width 78 height 23
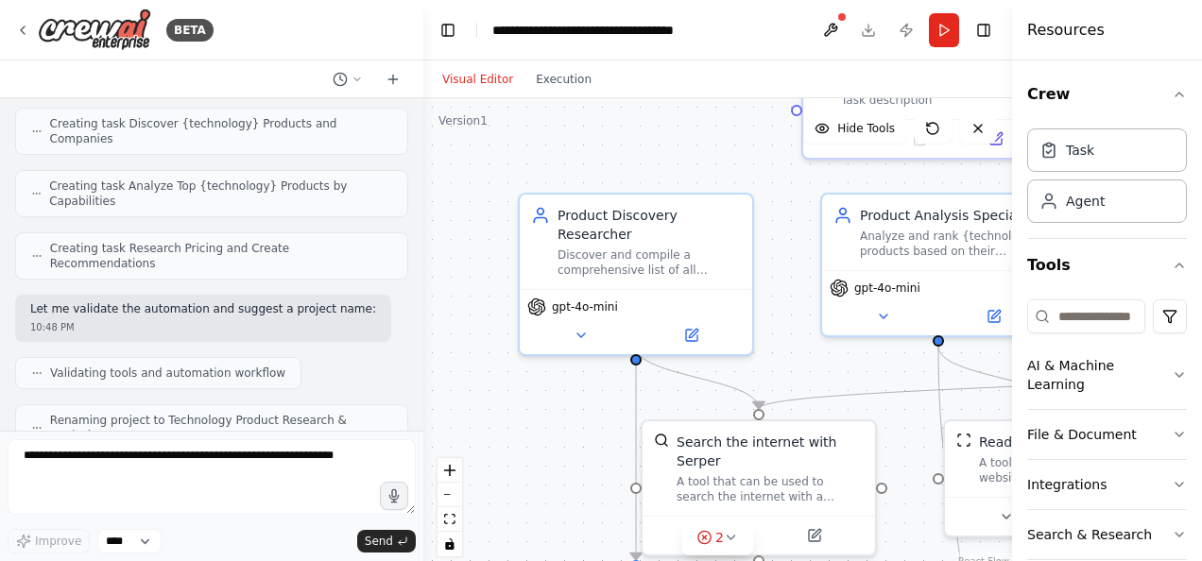
click at [488, 76] on button "Visual Editor" at bounding box center [478, 79] width 94 height 23
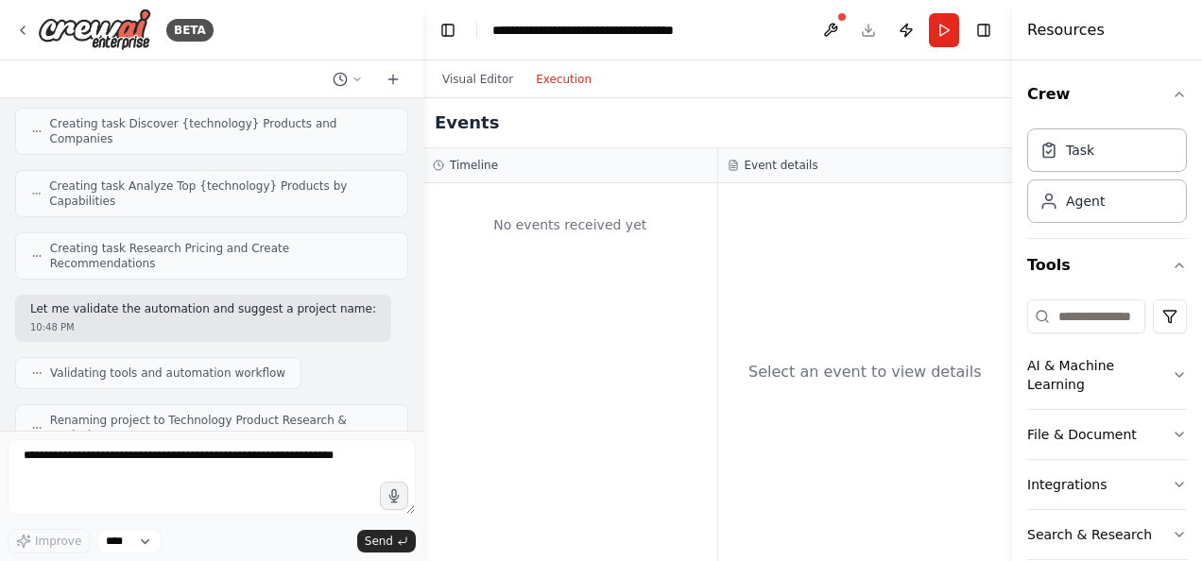
click at [541, 79] on button "Execution" at bounding box center [563, 79] width 78 height 23
click at [939, 32] on button "Run" at bounding box center [944, 30] width 30 height 34
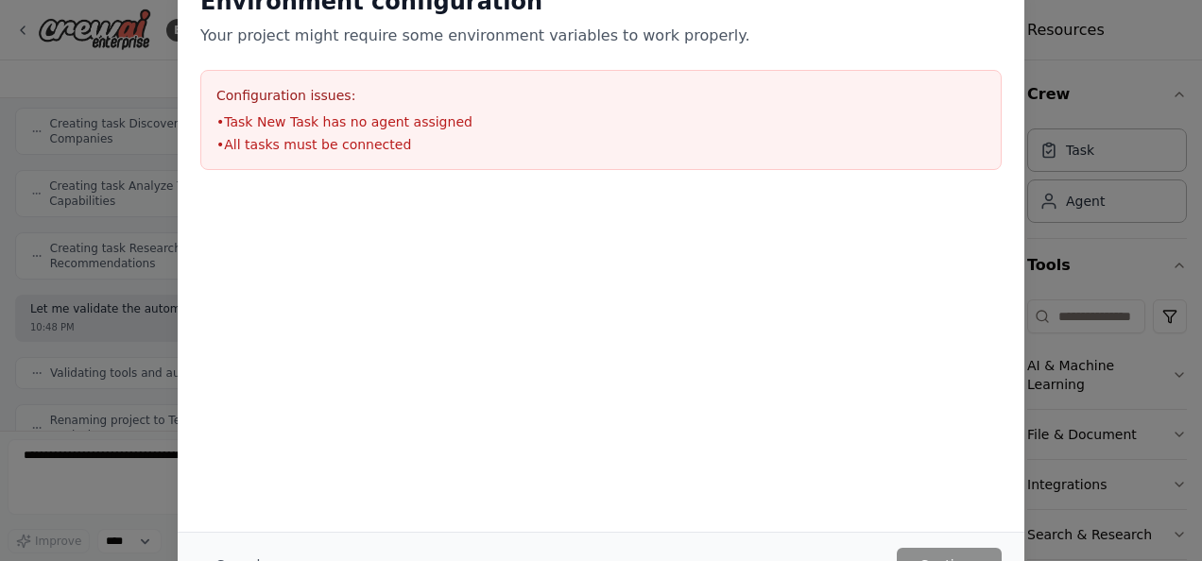
click at [1007, 544] on div "Cancel Continue" at bounding box center [601, 564] width 847 height 65
click at [123, 227] on div "Environment configuration Your project might require some environment variables…" at bounding box center [601, 280] width 1202 height 561
click at [1072, 200] on div "Environment configuration Your project might require some environment variables…" at bounding box center [601, 280] width 1202 height 561
click at [525, 47] on div "Environment configuration Your project might require some environment variables…" at bounding box center [601, 78] width 847 height 229
click at [941, 546] on div "Cancel Continue" at bounding box center [601, 564] width 847 height 65
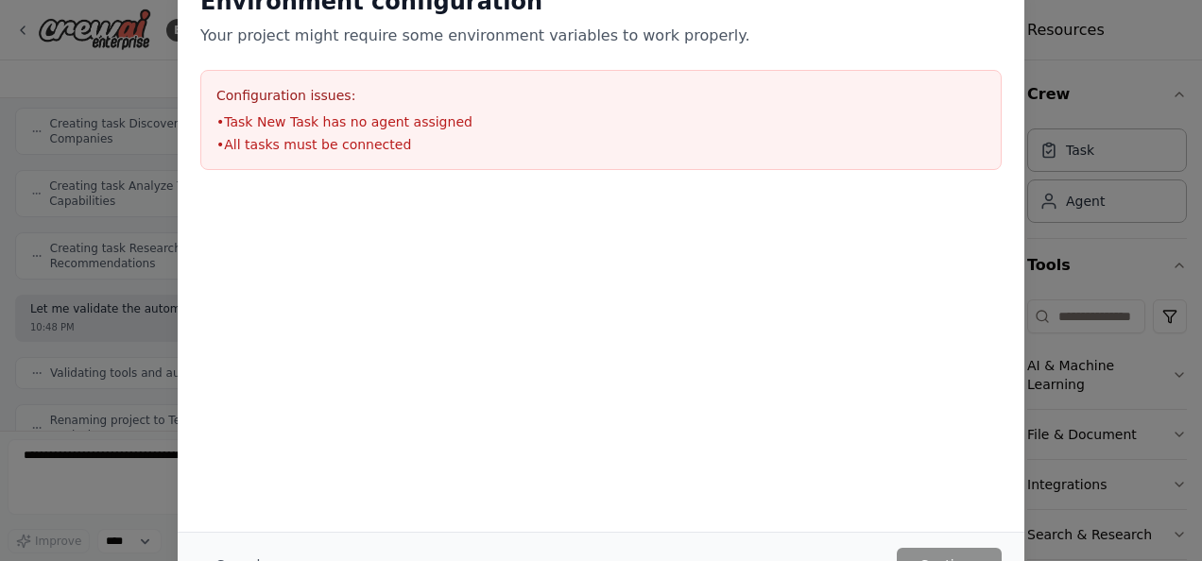
click at [421, 142] on li "• All tasks must be connected" at bounding box center [600, 144] width 769 height 19
click at [146, 122] on div "Environment configuration Your project might require some environment variables…" at bounding box center [601, 280] width 1202 height 561
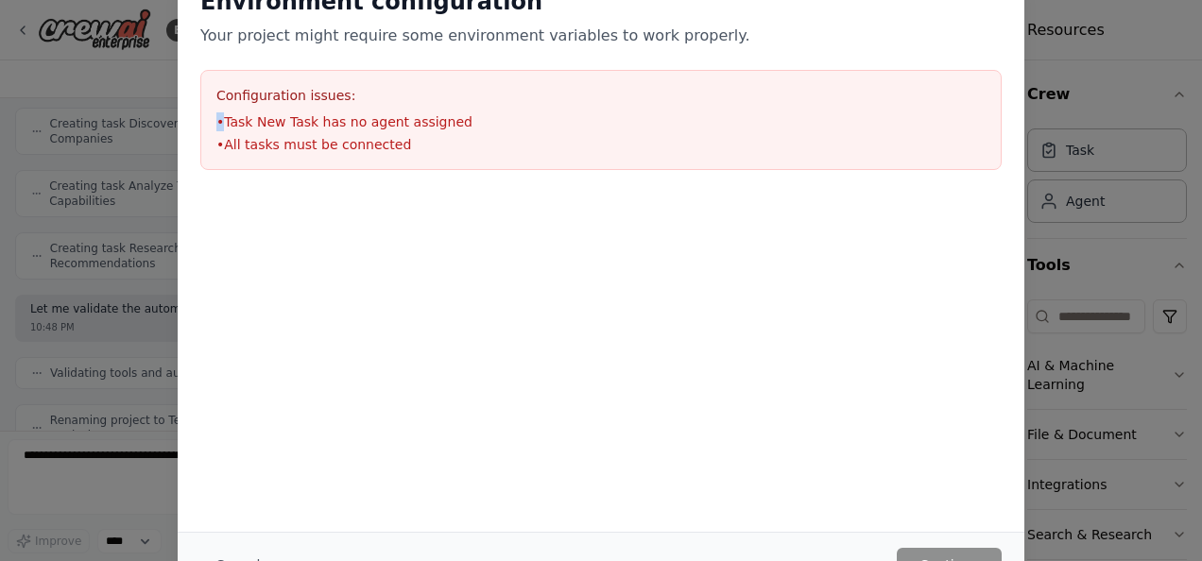
click at [146, 122] on div "Environment configuration Your project might require some environment variables…" at bounding box center [601, 280] width 1202 height 561
click at [1087, 108] on div "Environment configuration Your project might require some environment variables…" at bounding box center [601, 280] width 1202 height 561
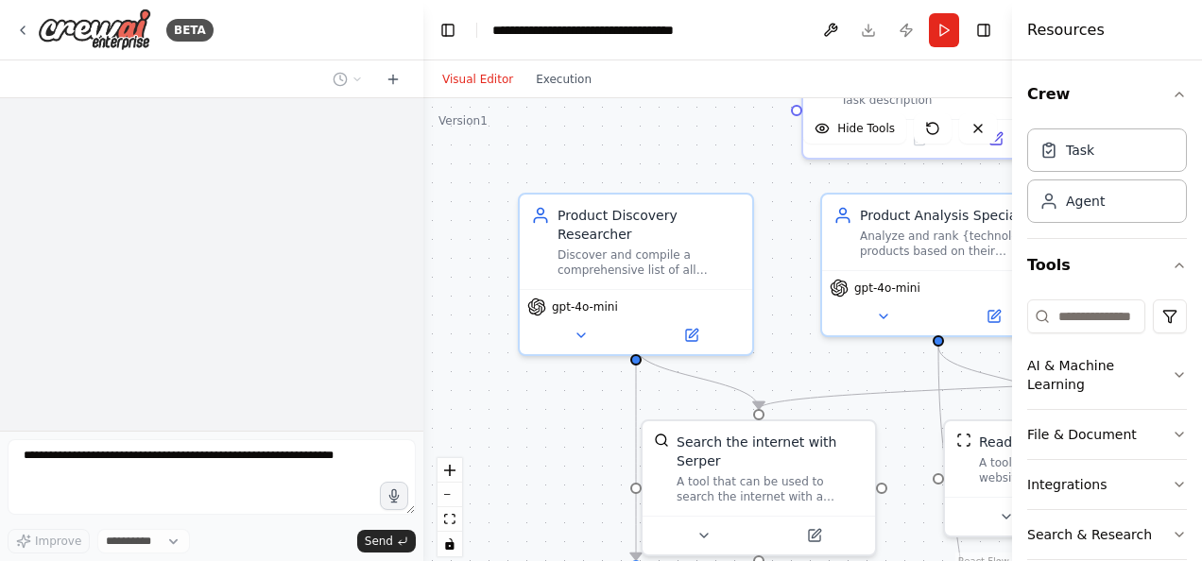
select select "****"
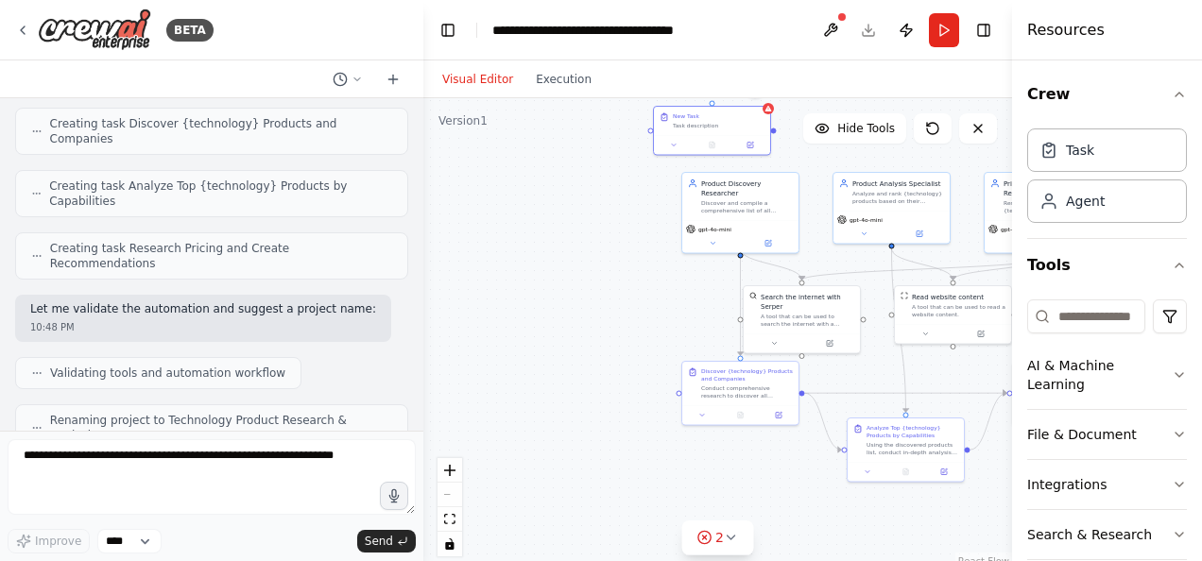
drag, startPoint x: 882, startPoint y: 154, endPoint x: 703, endPoint y: 147, distance: 178.7
click at [703, 147] on div ".deletable-edge-delete-btn { width: 20px; height: 20px; border: 0px solid #ffff…" at bounding box center [717, 334] width 589 height 472
click at [595, 219] on div ".deletable-edge-delete-btn { width: 20px; height: 20px; border: 0px solid #ffff…" at bounding box center [717, 334] width 589 height 472
click at [667, 145] on div "New Task Task description" at bounding box center [703, 121] width 118 height 50
click at [661, 134] on icon at bounding box center [665, 134] width 8 height 8
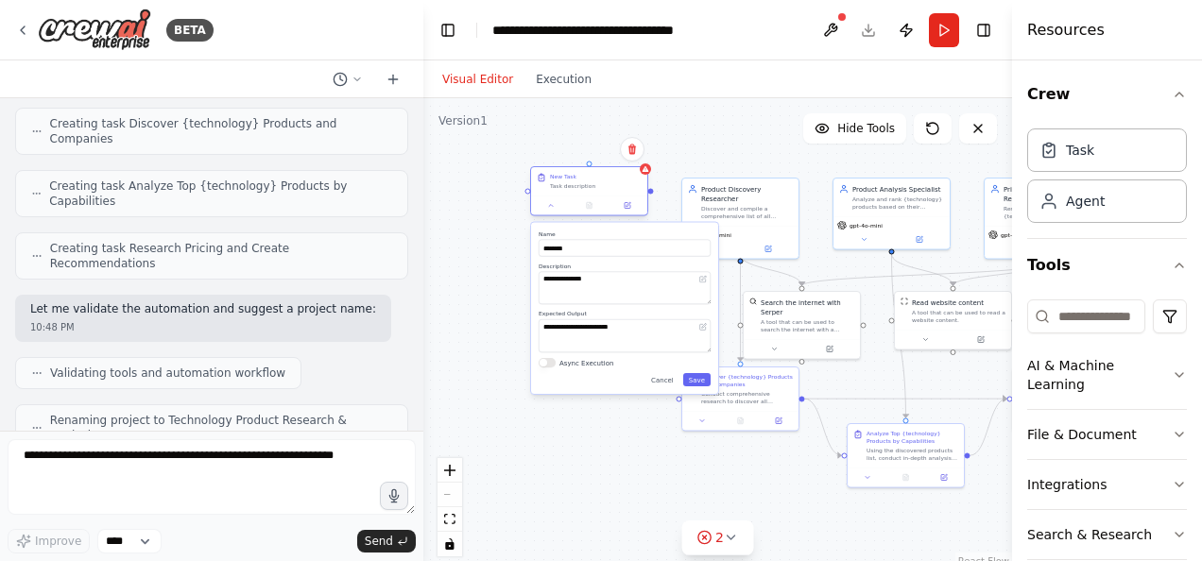
drag, startPoint x: 682, startPoint y: 116, endPoint x: 561, endPoint y: 197, distance: 145.2
click at [561, 197] on div "New Task Task description" at bounding box center [589, 191] width 118 height 50
click at [633, 156] on button at bounding box center [632, 149] width 25 height 25
click at [593, 153] on button "Confirm" at bounding box center [578, 149] width 67 height 23
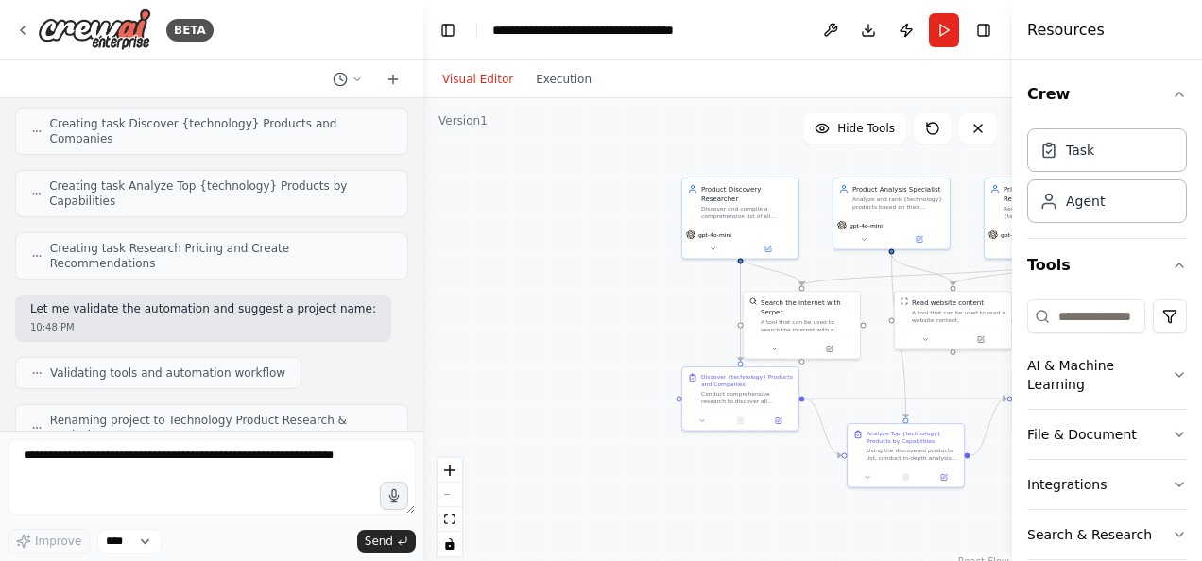
click at [558, 94] on div "Visual Editor Execution" at bounding box center [517, 79] width 172 height 38
click at [552, 85] on button "Execution" at bounding box center [563, 79] width 78 height 23
click at [950, 30] on button "Run" at bounding box center [944, 30] width 30 height 34
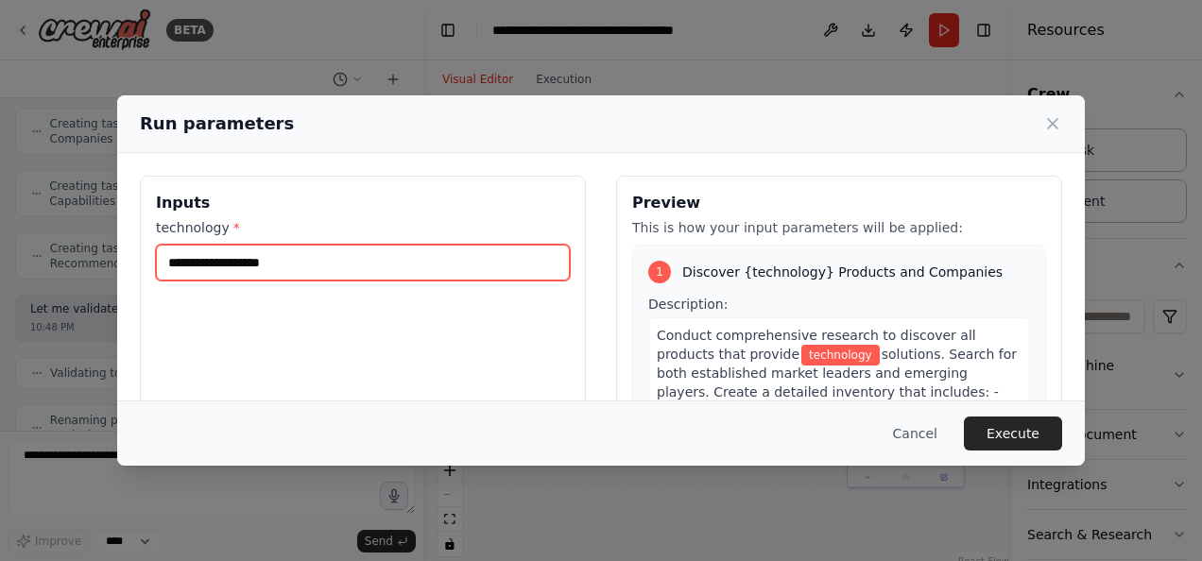
click at [402, 258] on input "technology *" at bounding box center [363, 263] width 414 height 36
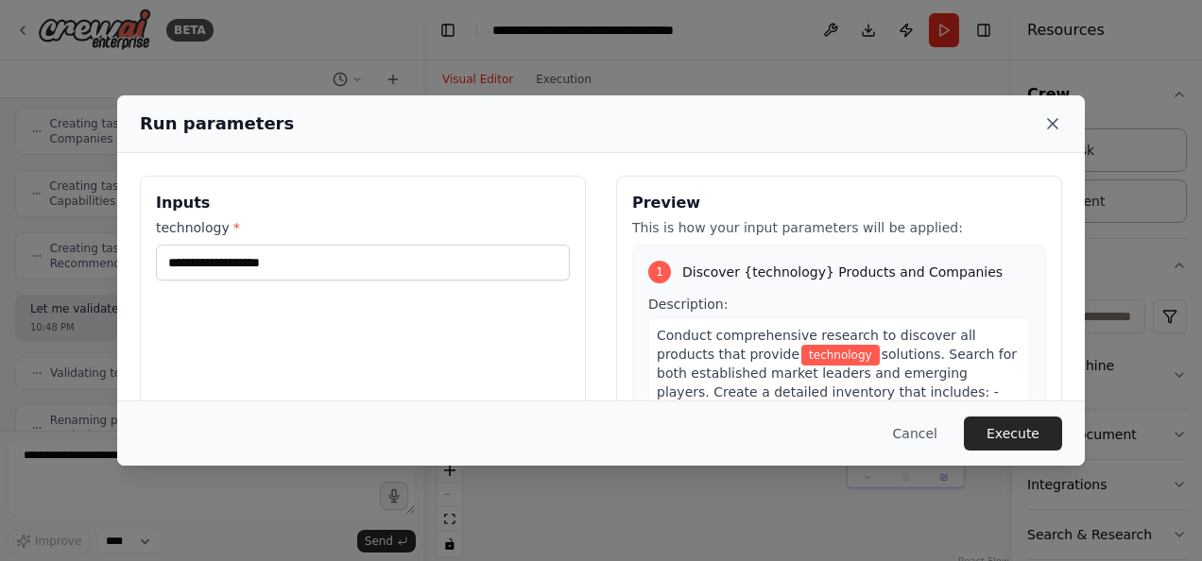
click at [1047, 123] on icon at bounding box center [1052, 123] width 19 height 19
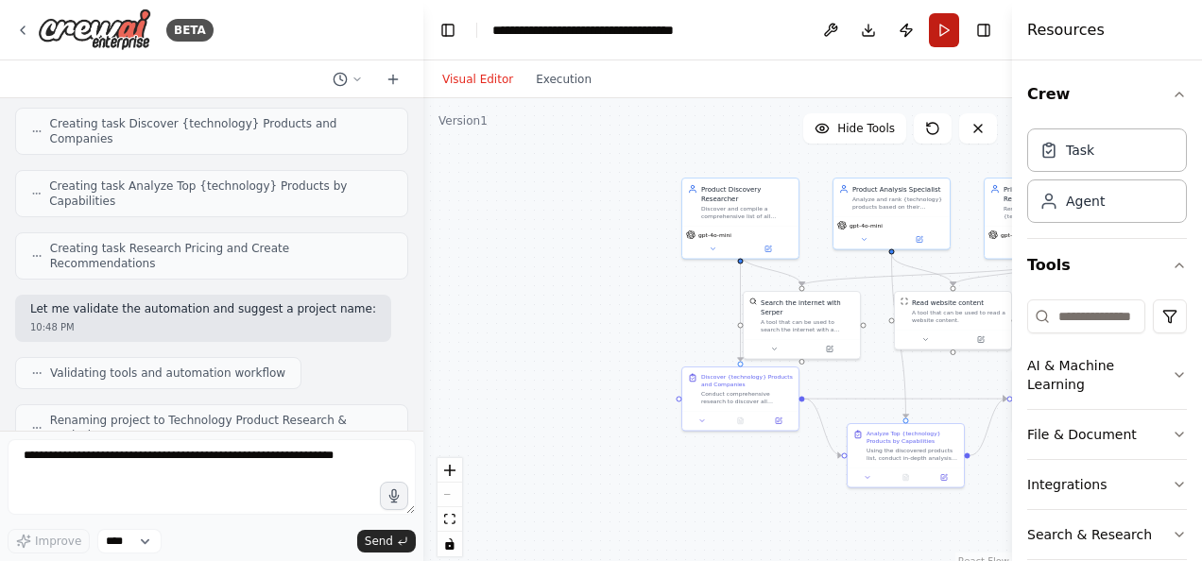
click at [935, 28] on button "Run" at bounding box center [944, 30] width 30 height 34
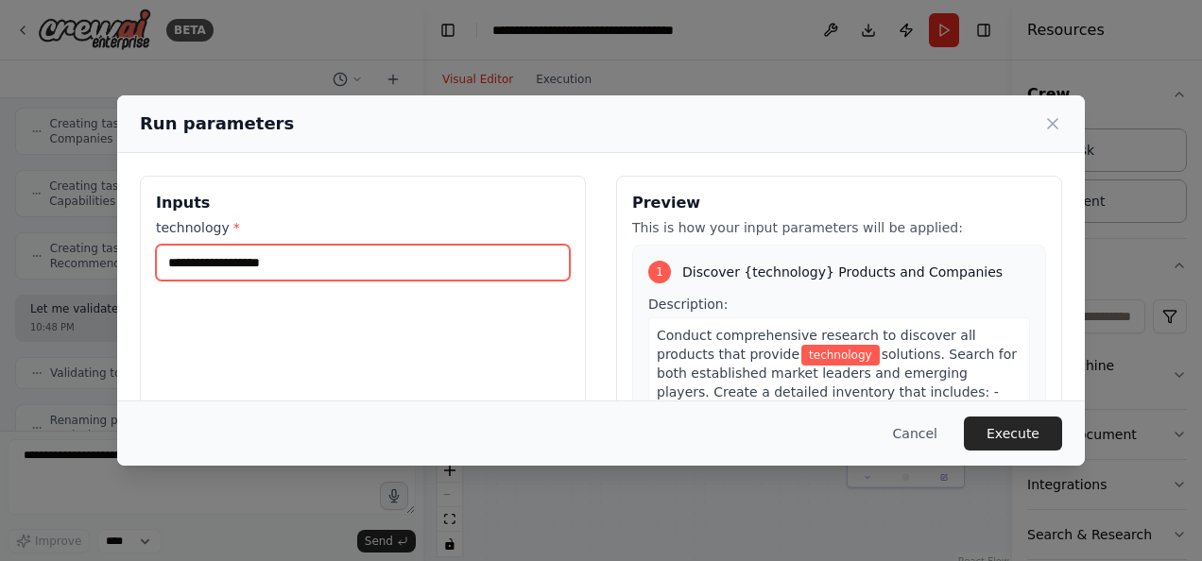
click at [353, 258] on input "technology *" at bounding box center [363, 263] width 414 height 36
paste input "**********"
type input "**********"
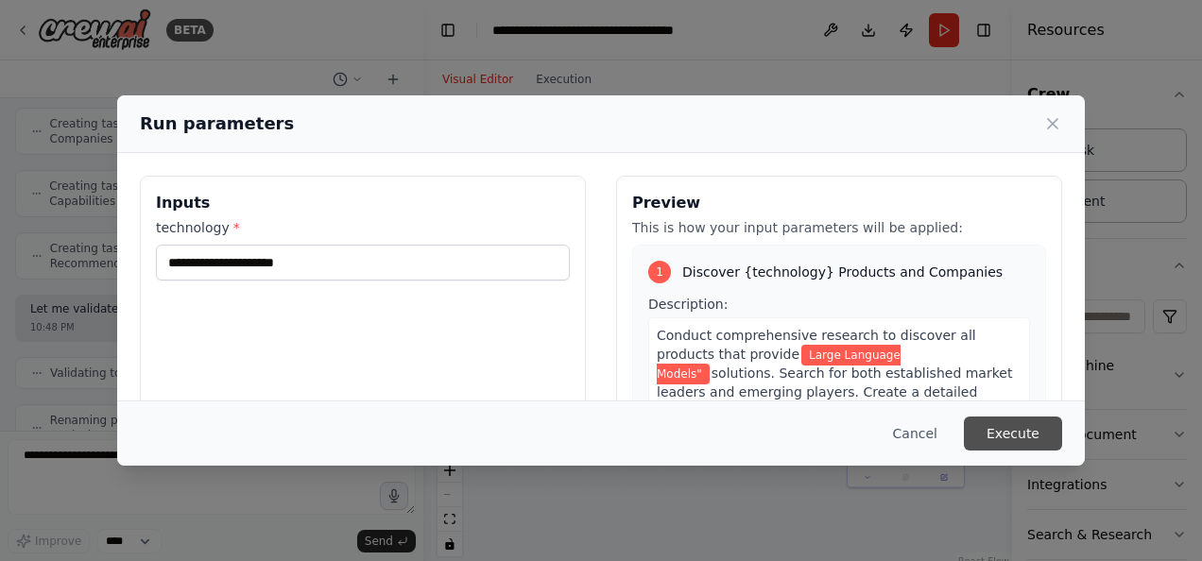
click at [1039, 425] on button "Execute" at bounding box center [1013, 434] width 98 height 34
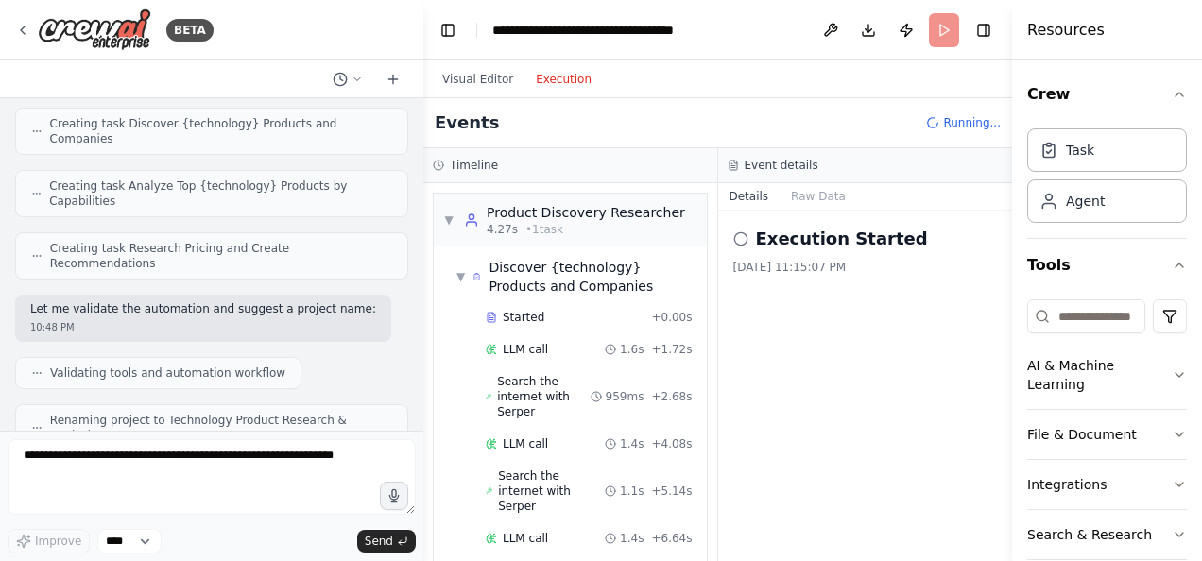
click at [558, 74] on button "Execution" at bounding box center [563, 79] width 78 height 23
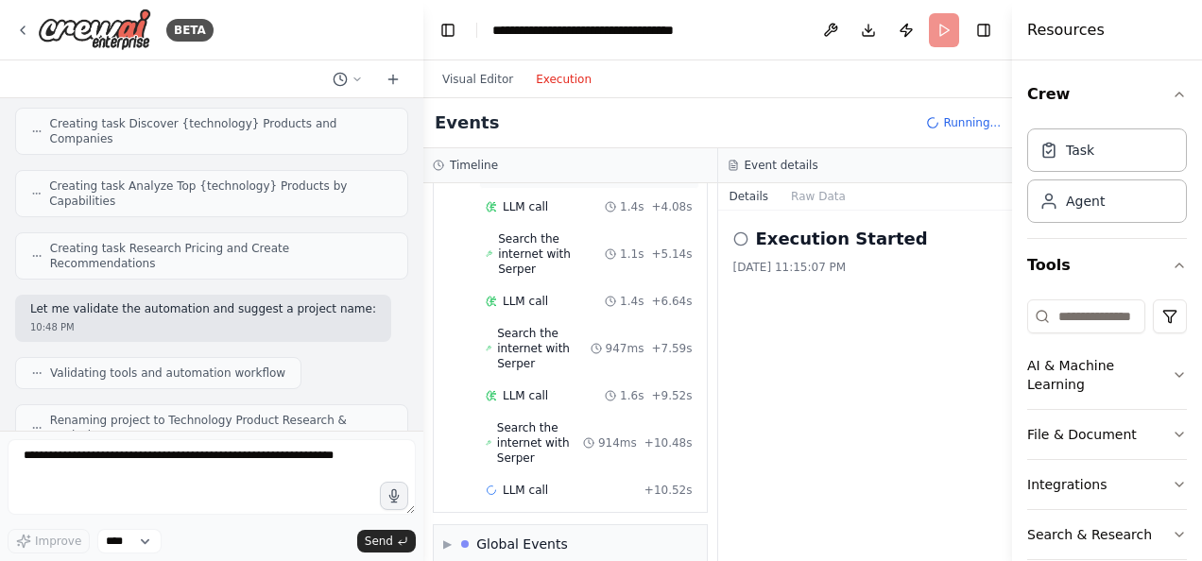
scroll to position [0, 0]
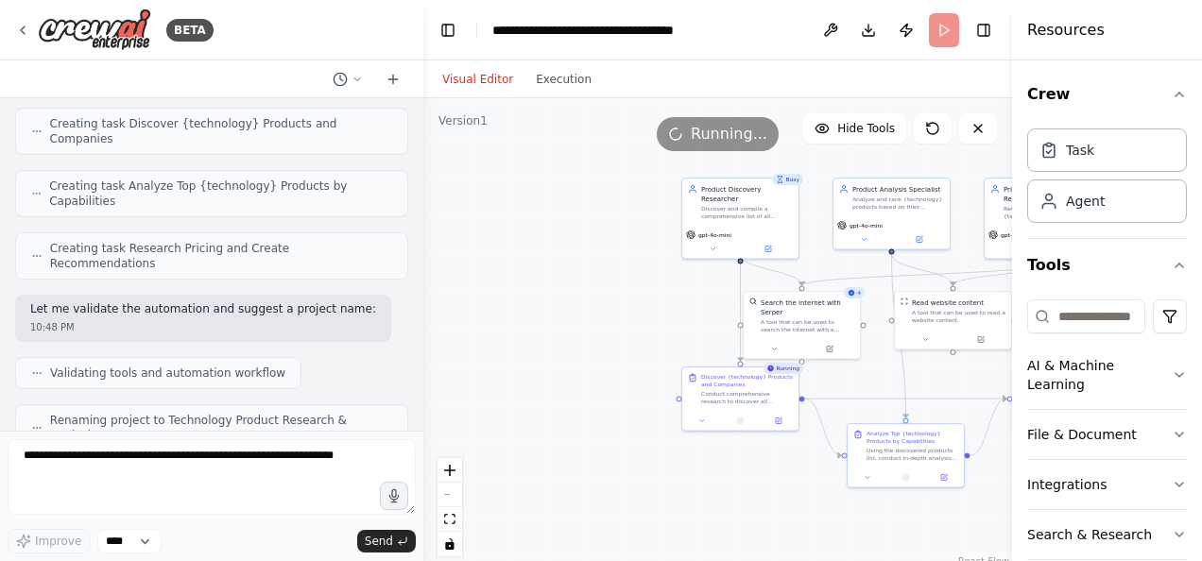
click at [489, 77] on button "Visual Editor" at bounding box center [478, 79] width 94 height 23
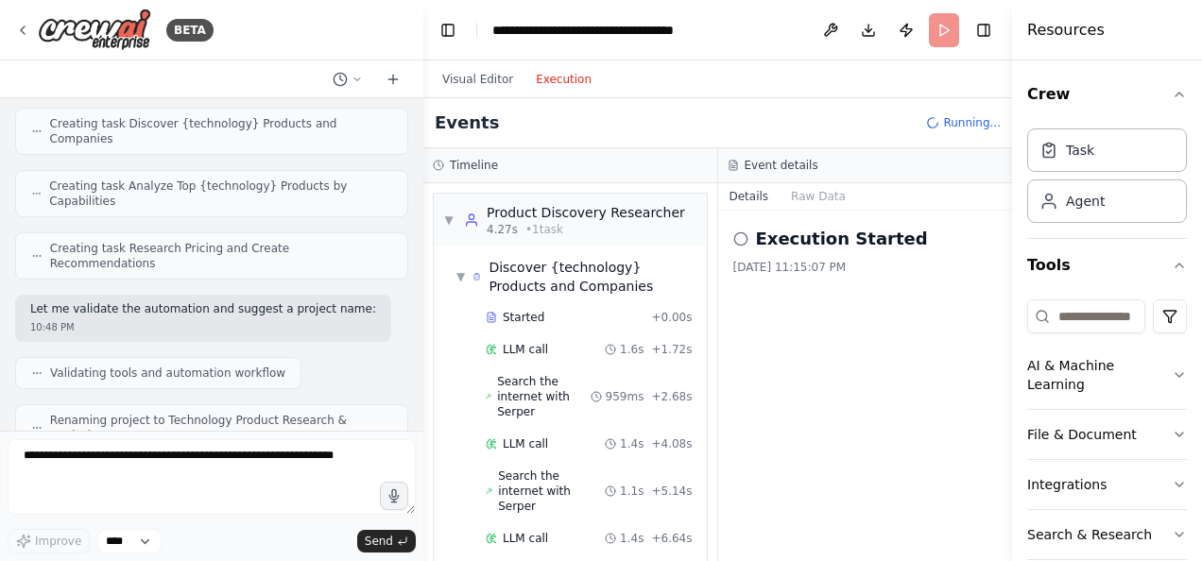
click at [545, 75] on button "Execution" at bounding box center [563, 79] width 78 height 23
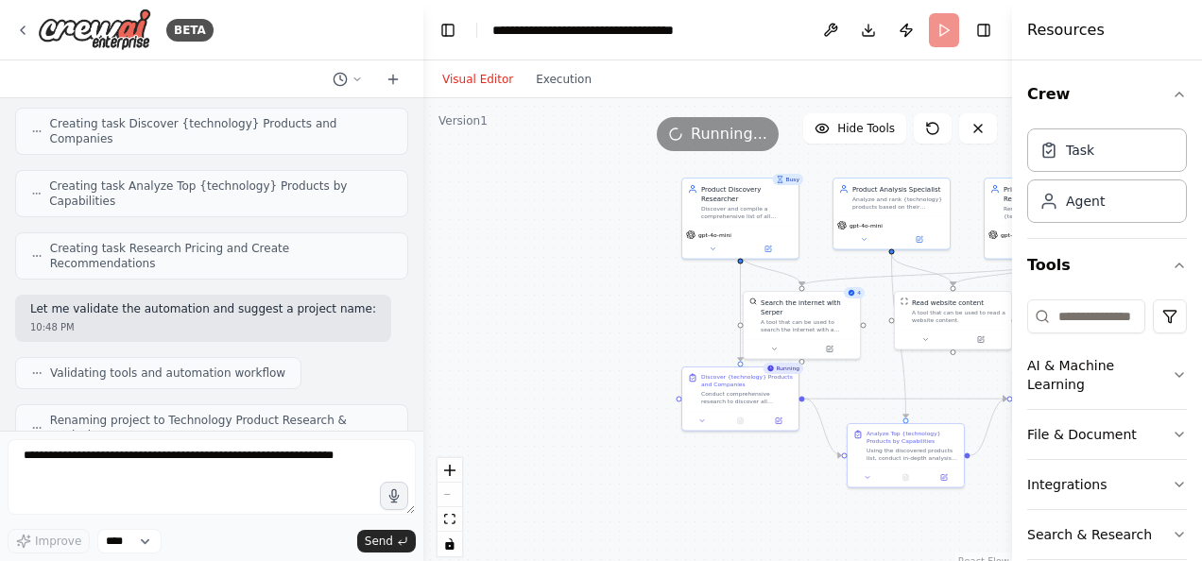
click at [467, 77] on button "Visual Editor" at bounding box center [478, 79] width 94 height 23
click at [804, 383] on div ".deletable-edge-delete-btn { width: 20px; height: 20px; border: 0px solid #ffff…" at bounding box center [717, 334] width 589 height 472
click at [1172, 370] on icon "button" at bounding box center [1179, 375] width 15 height 15
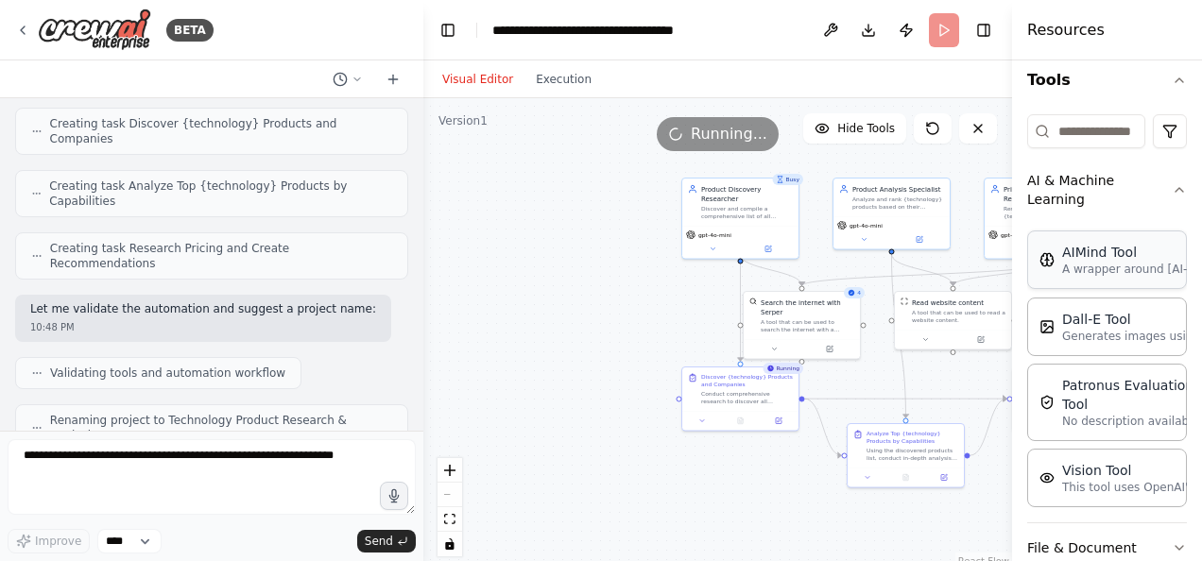
scroll to position [86, 0]
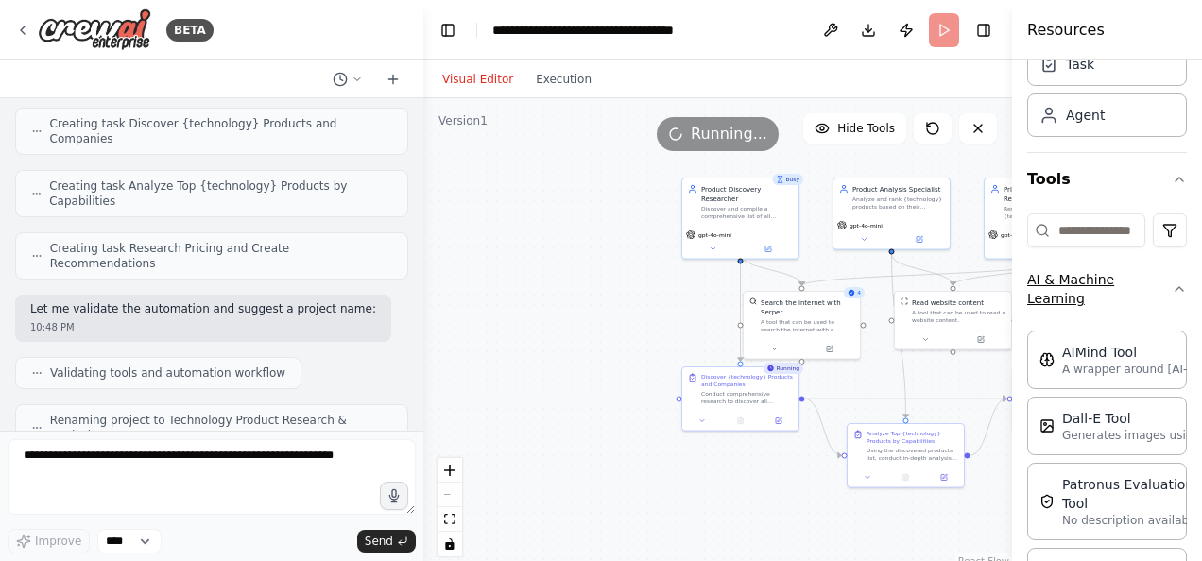
click at [1172, 293] on icon "button" at bounding box center [1179, 289] width 15 height 15
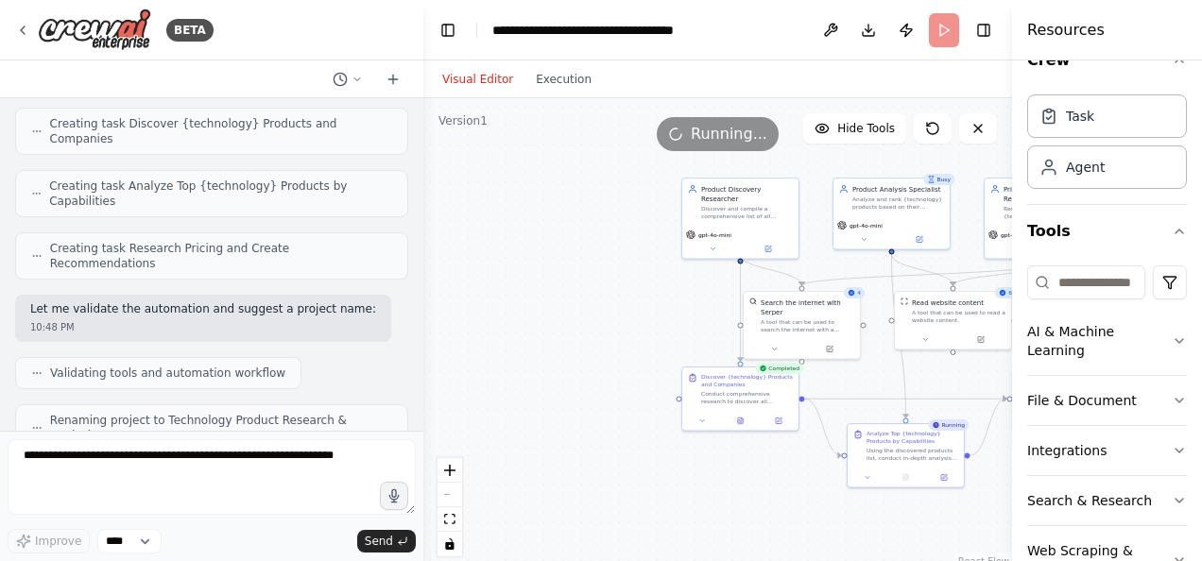
scroll to position [94, 0]
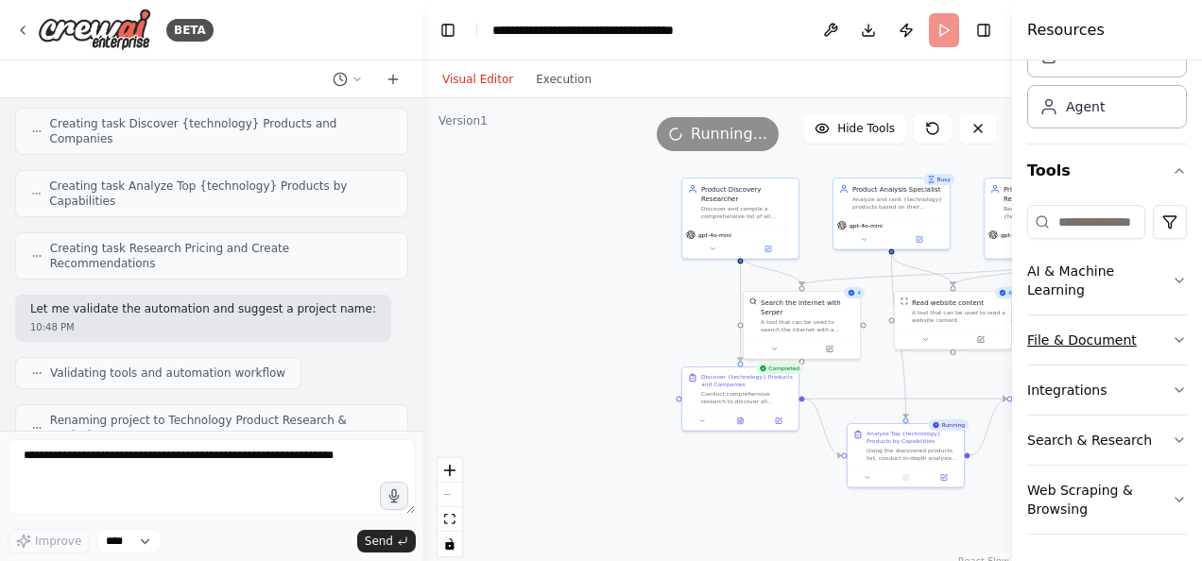
click at [1172, 333] on icon "button" at bounding box center [1179, 340] width 15 height 15
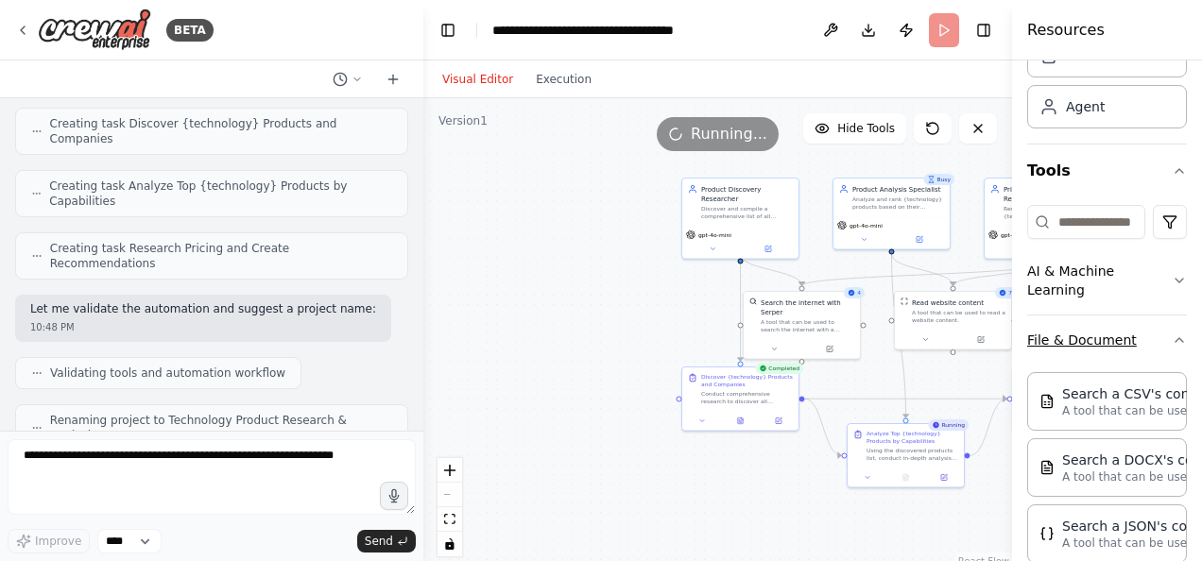
click at [1172, 333] on icon "button" at bounding box center [1179, 340] width 15 height 15
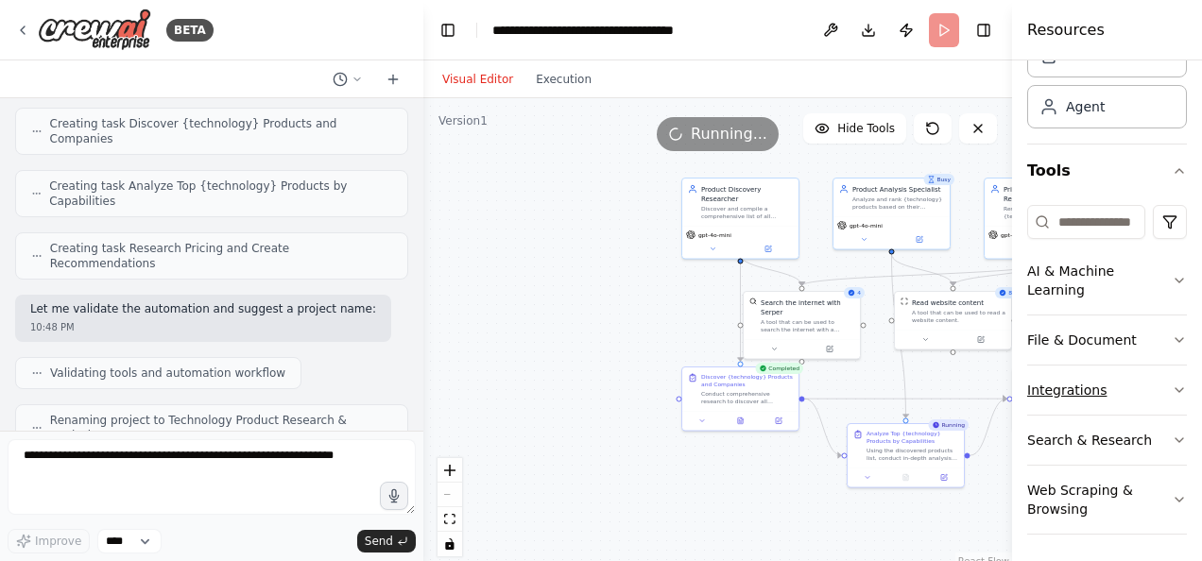
click at [1151, 376] on button "Integrations" at bounding box center [1107, 390] width 160 height 49
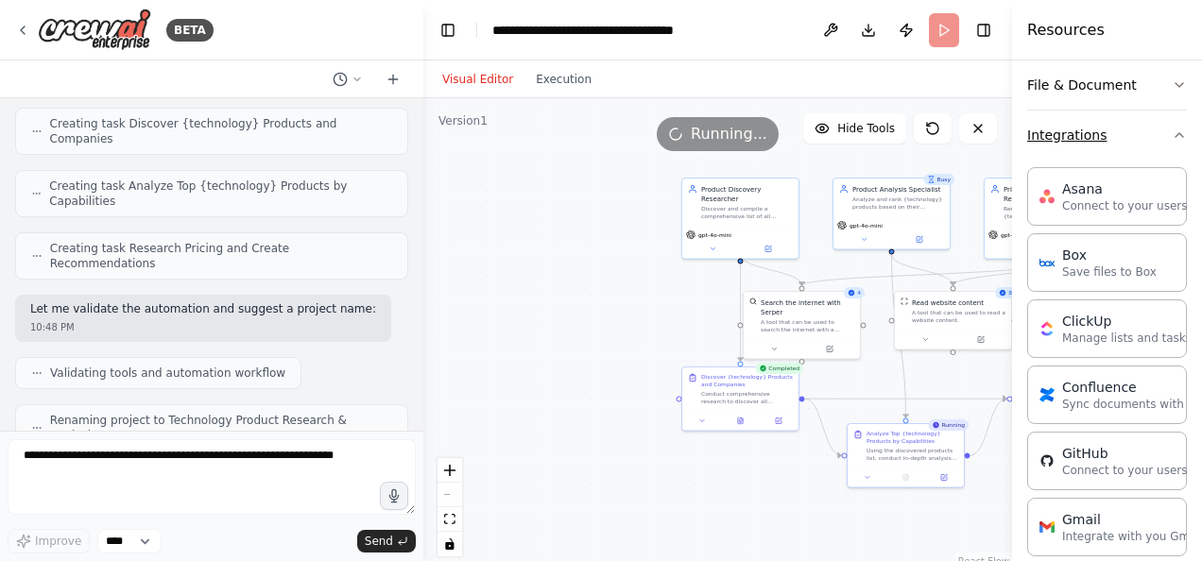
scroll to position [352, 0]
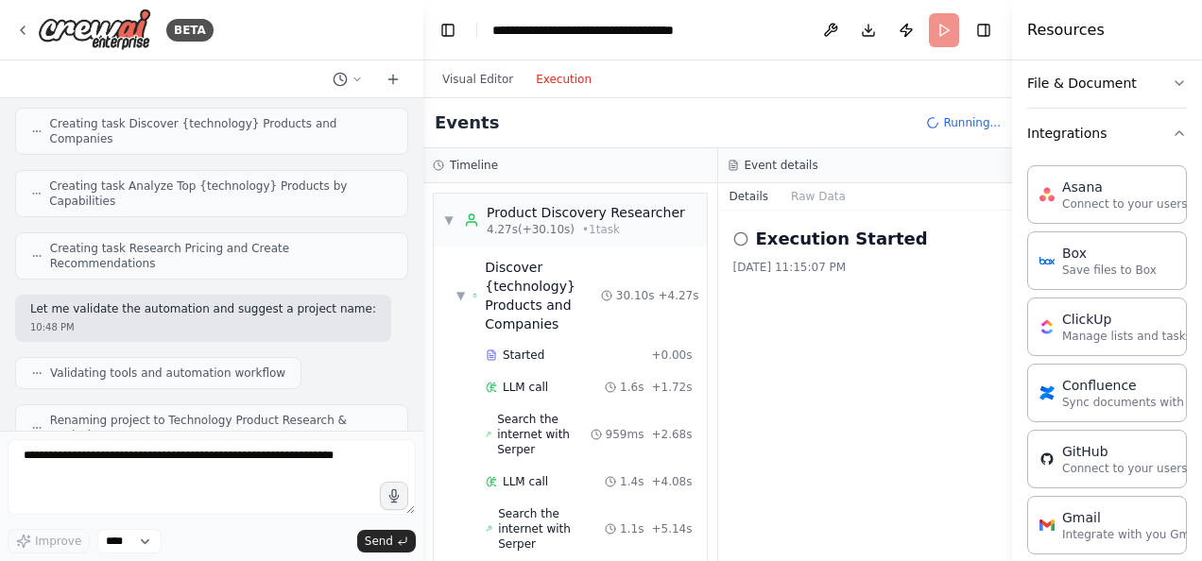
click at [560, 75] on button "Execution" at bounding box center [563, 79] width 78 height 23
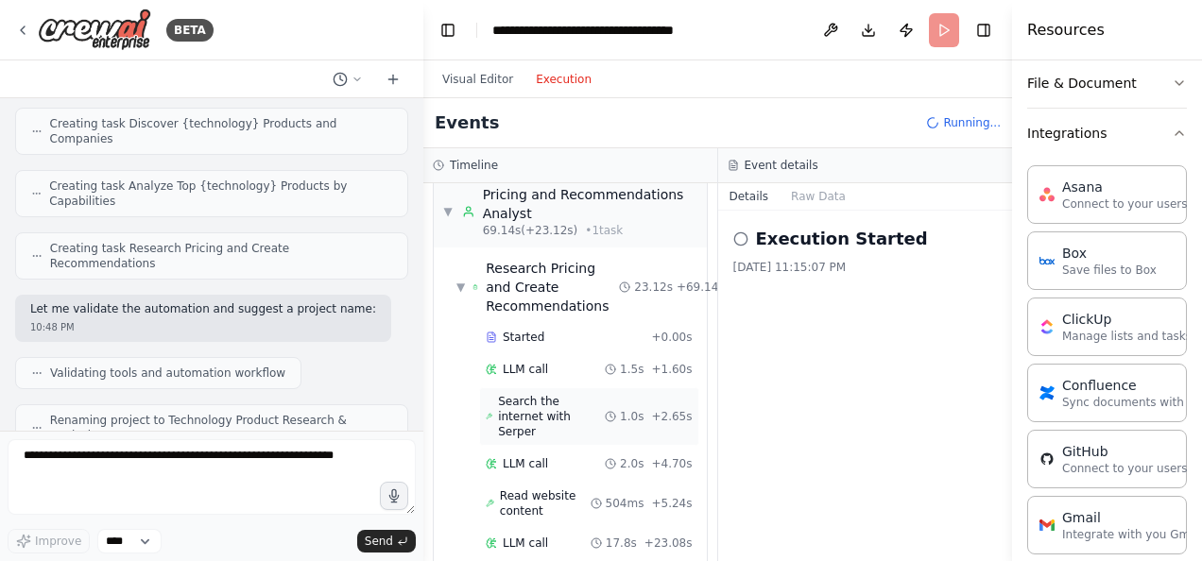
scroll to position [1682, 0]
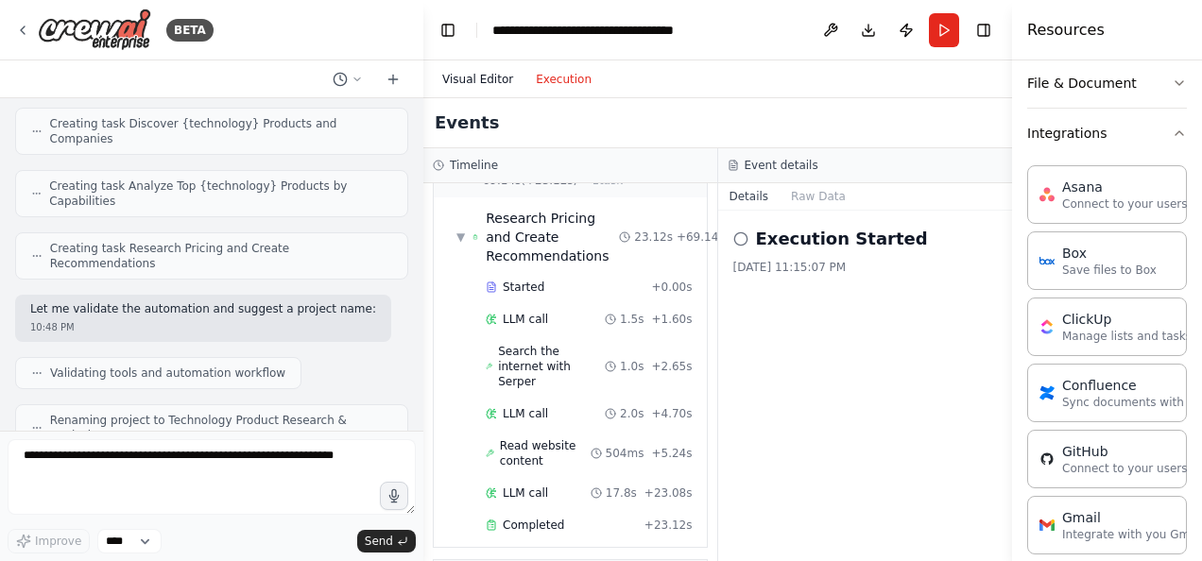
click at [490, 74] on button "Visual Editor" at bounding box center [478, 79] width 94 height 23
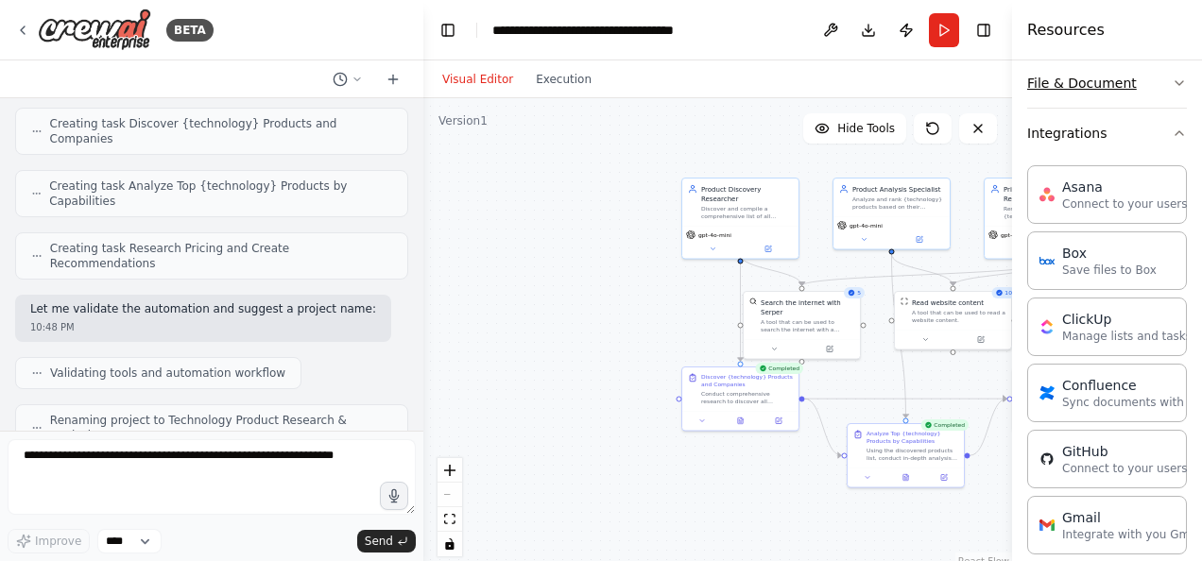
scroll to position [0, 0]
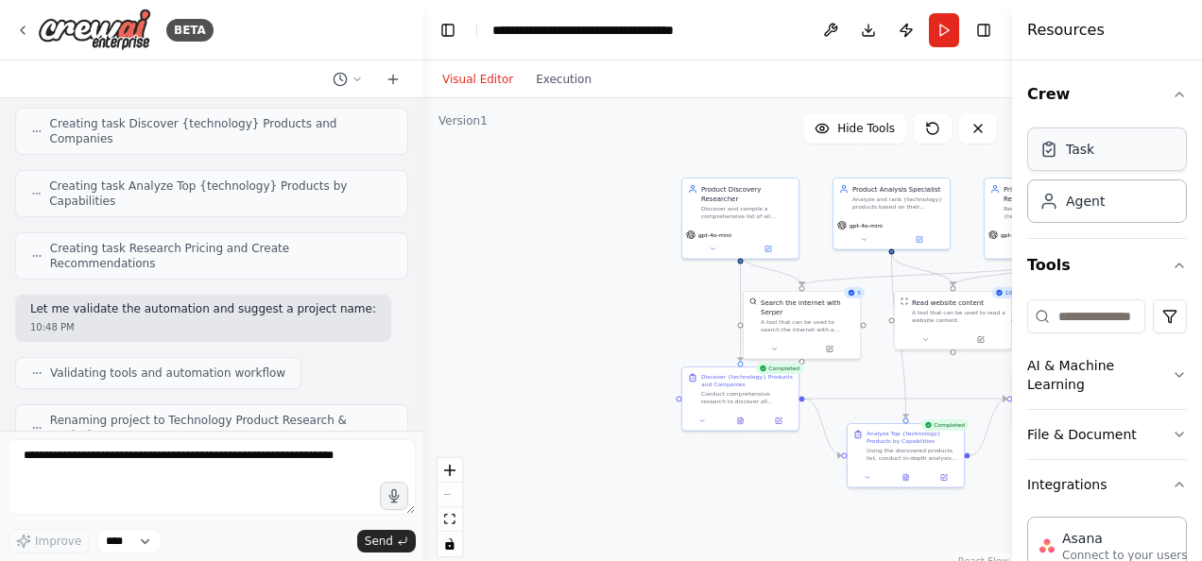
click at [1082, 149] on div "Task" at bounding box center [1080, 149] width 28 height 19
drag, startPoint x: 1014, startPoint y: 270, endPoint x: 1117, endPoint y: 272, distance: 103.0
click at [1117, 272] on div "Resources Crew Task Agent Tools AI & Machine Learning File & Document Integrati…" at bounding box center [1107, 280] width 190 height 561
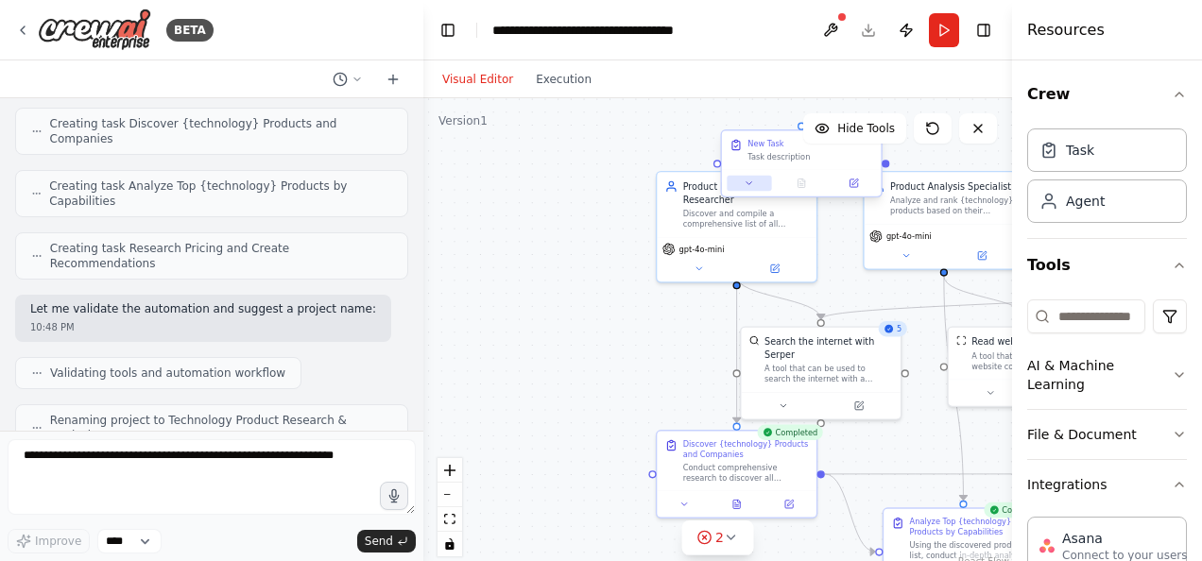
click at [750, 189] on button at bounding box center [749, 183] width 44 height 15
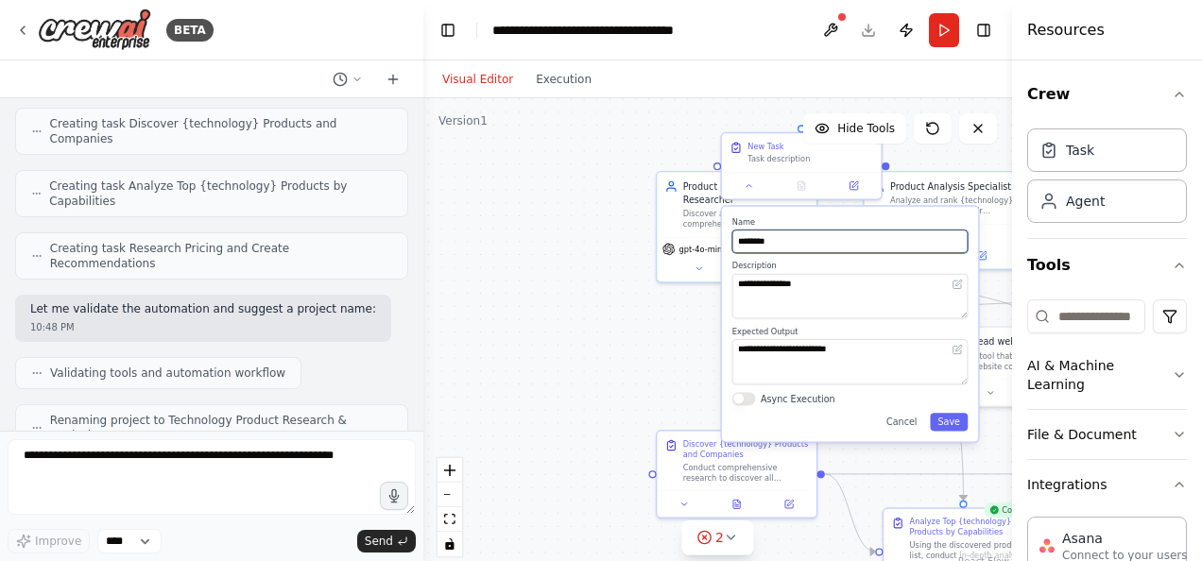
click at [764, 247] on input "********" at bounding box center [849, 242] width 235 height 24
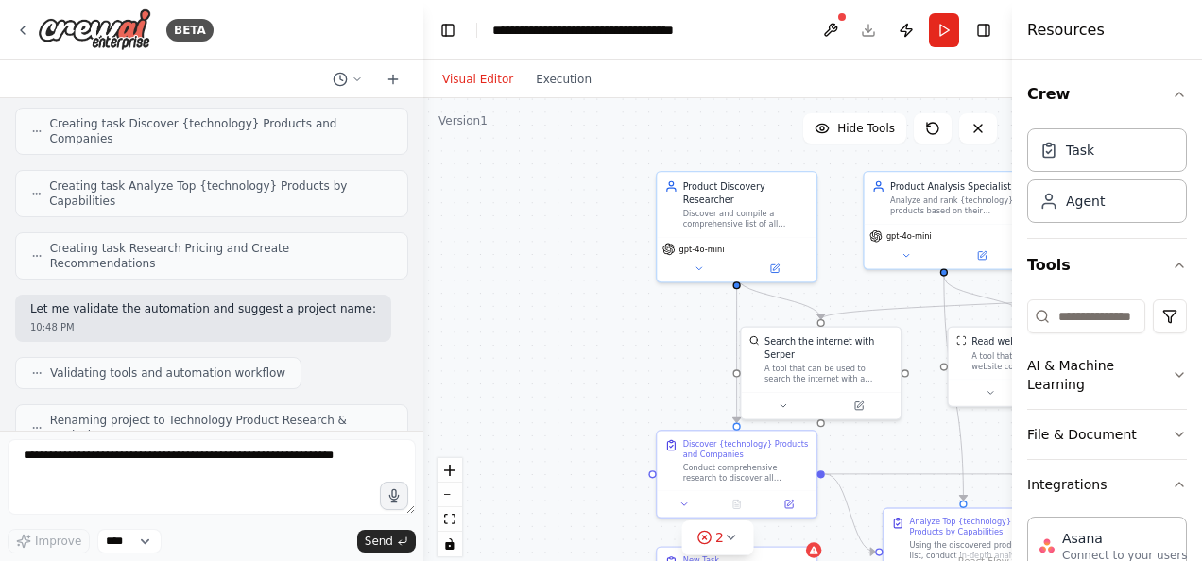
scroll to position [1402, 0]
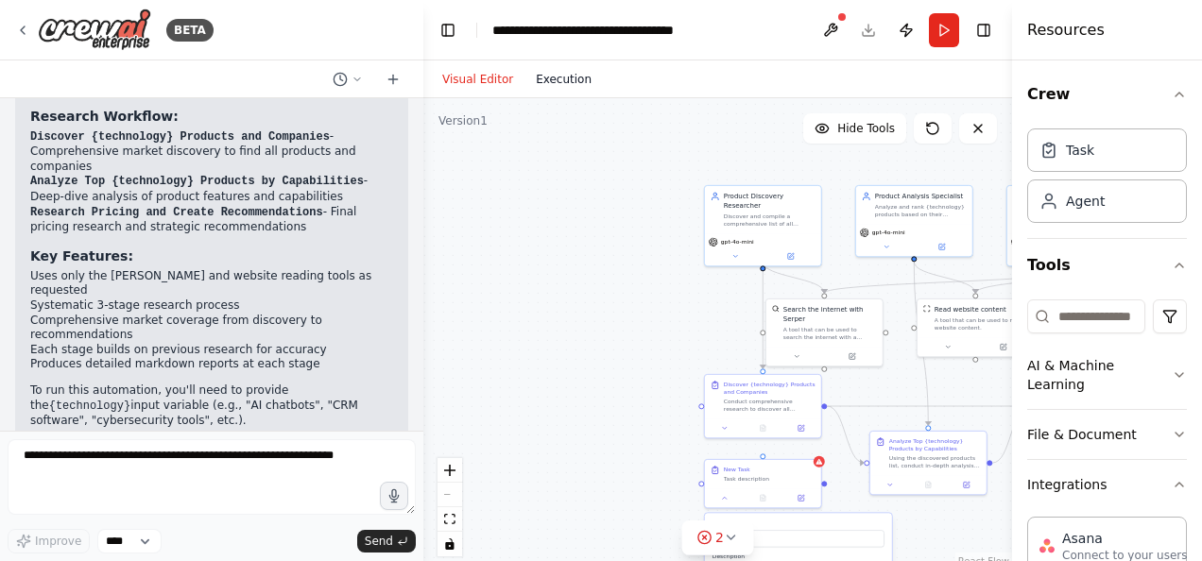
click at [560, 88] on button "Execution" at bounding box center [563, 79] width 78 height 23
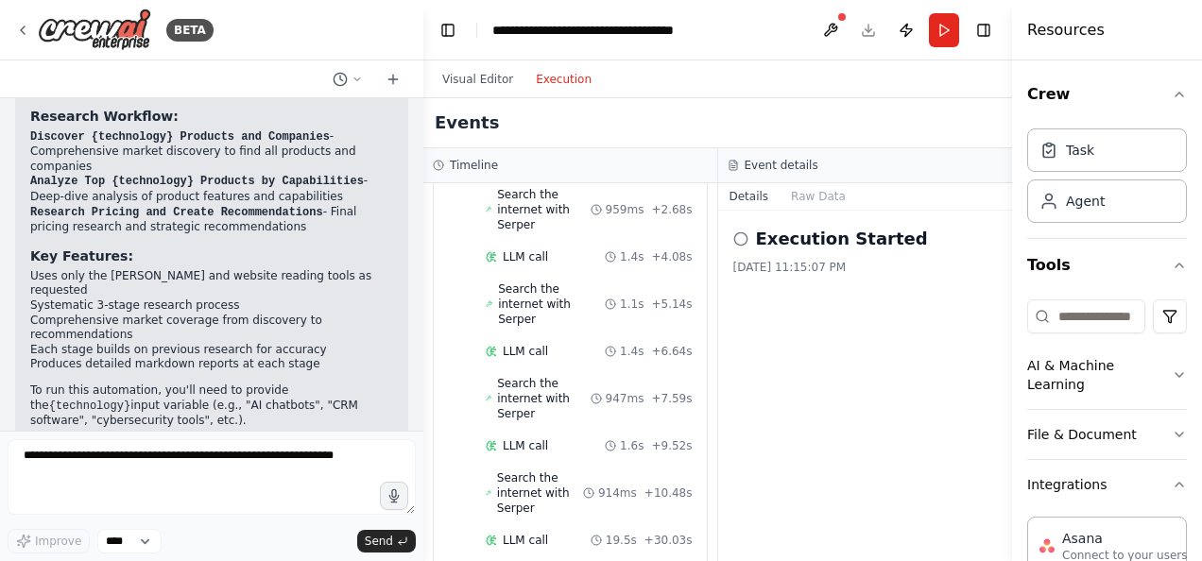
scroll to position [0, 0]
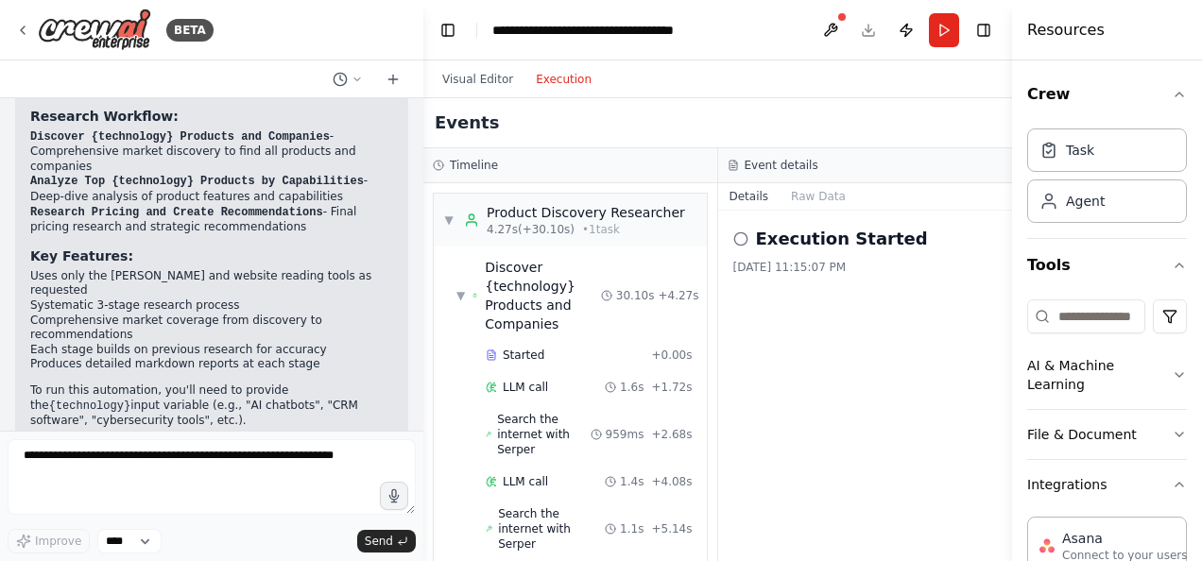
click at [739, 236] on icon at bounding box center [740, 239] width 15 height 15
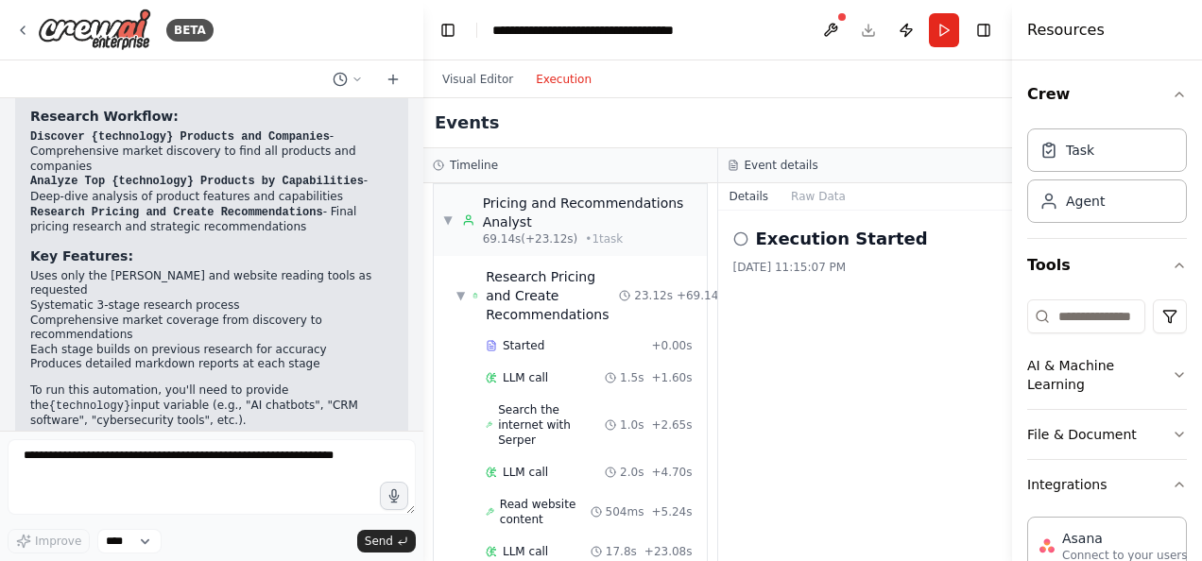
scroll to position [1623, 0]
click at [473, 73] on button "Visual Editor" at bounding box center [478, 79] width 94 height 23
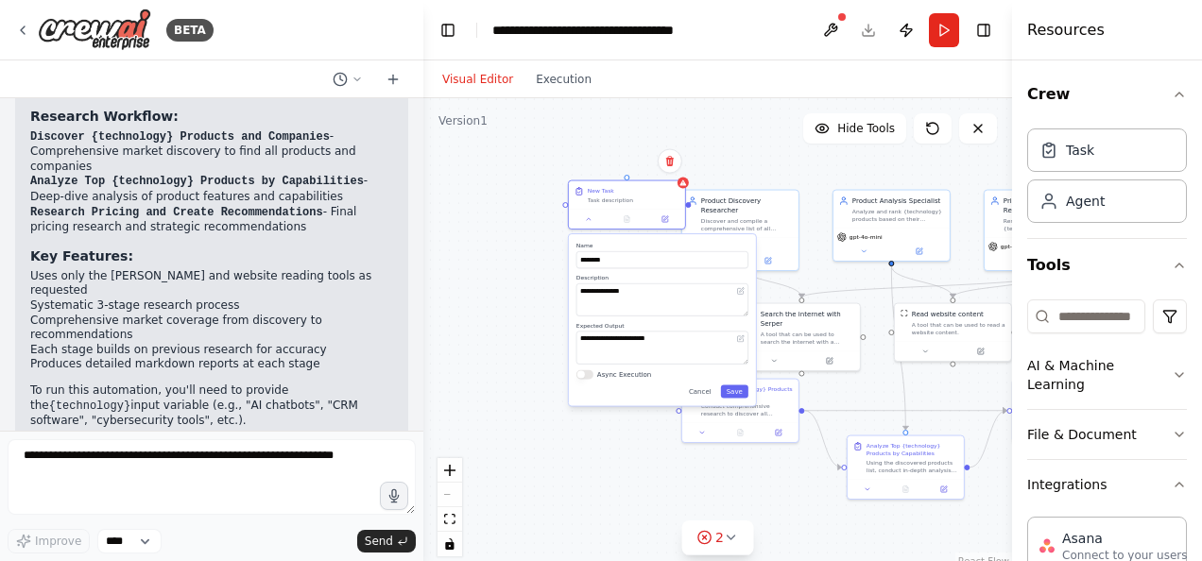
drag, startPoint x: 710, startPoint y: 480, endPoint x: 560, endPoint y: 178, distance: 337.2
click at [560, 178] on div ".deletable-edge-delete-btn { width: 20px; height: 20px; border: 0px solid #ffff…" at bounding box center [717, 334] width 589 height 472
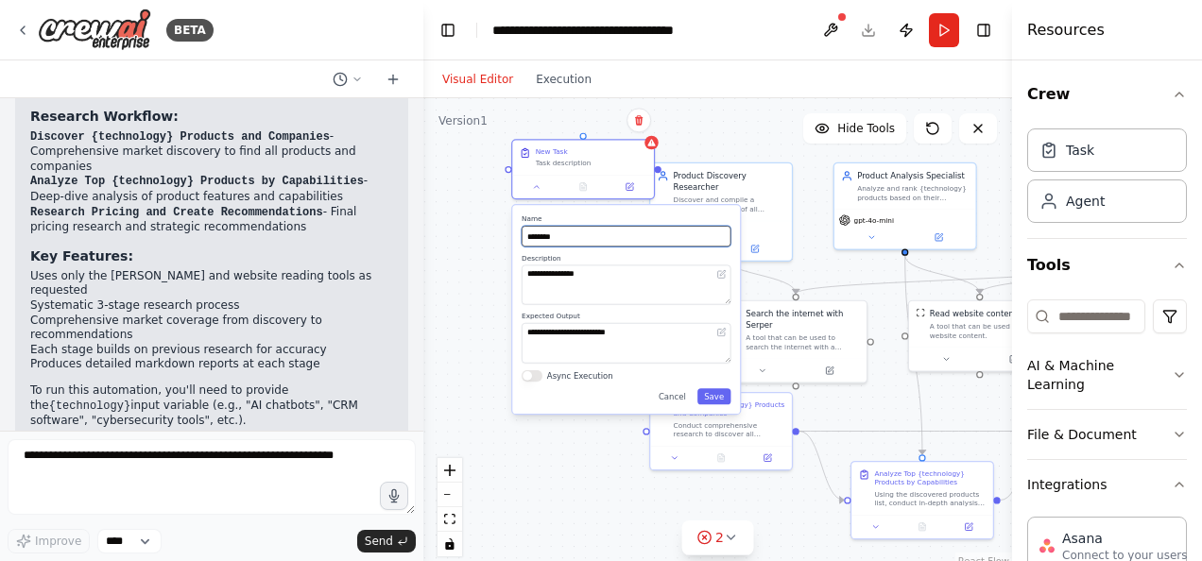
click at [603, 238] on input "********" at bounding box center [626, 236] width 209 height 21
drag, startPoint x: 624, startPoint y: 231, endPoint x: 495, endPoint y: 219, distance: 129.0
click at [495, 219] on div ".deletable-edge-delete-btn { width: 20px; height: 20px; border: 0px solid #ffff…" at bounding box center [717, 334] width 589 height 472
type input "*"
paste input "**********"
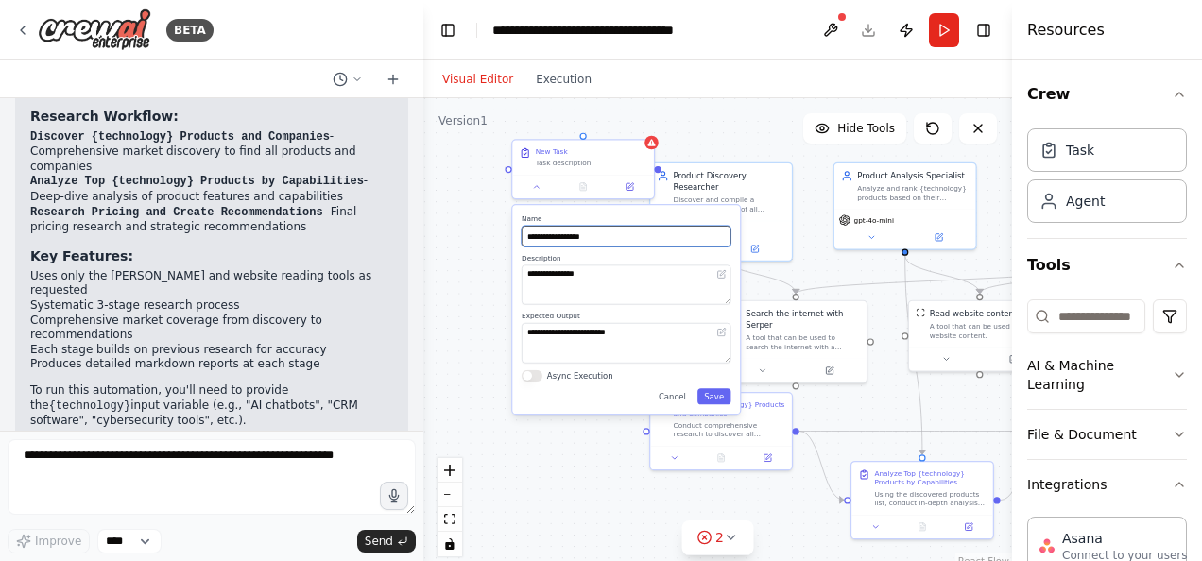
type input "**********"
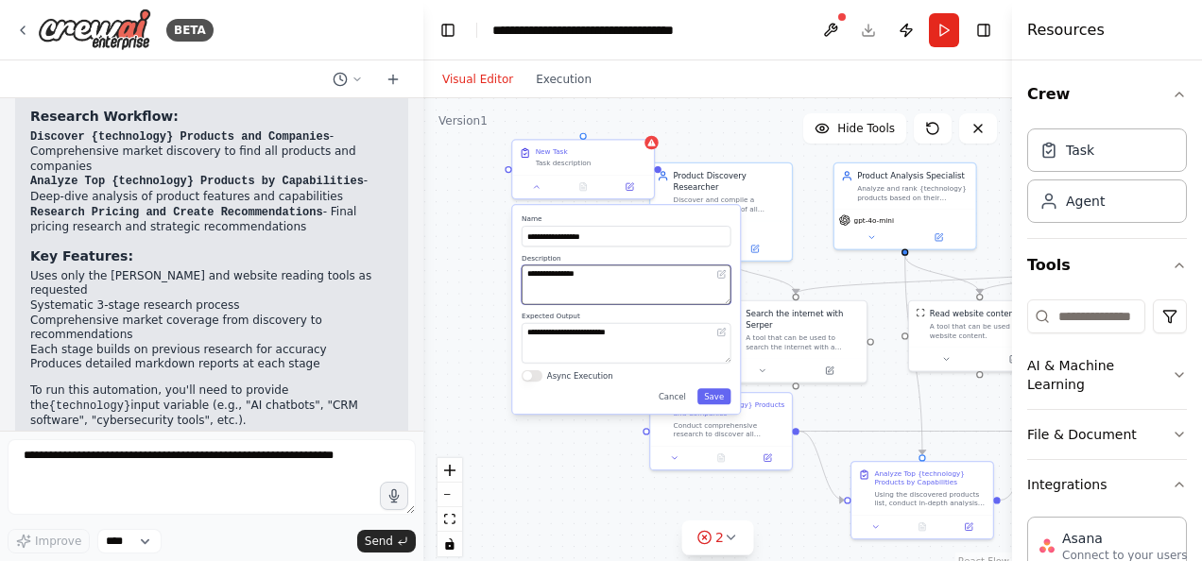
click at [573, 280] on textarea "**********" at bounding box center [626, 286] width 209 height 40
paste textarea "**********"
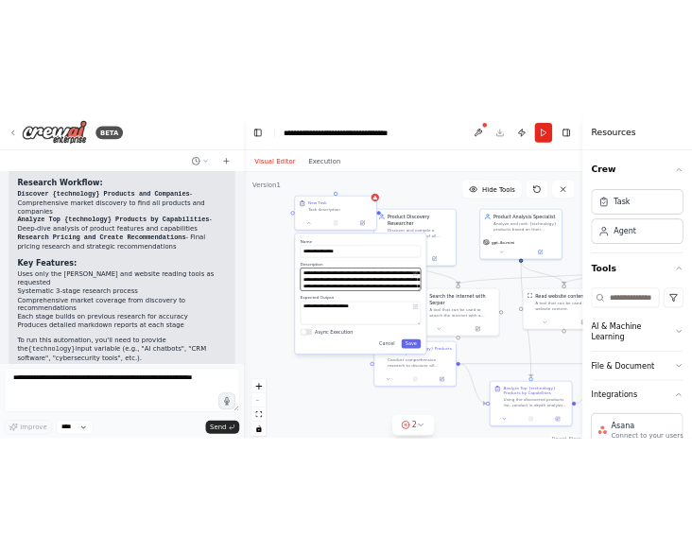
scroll to position [34, 0]
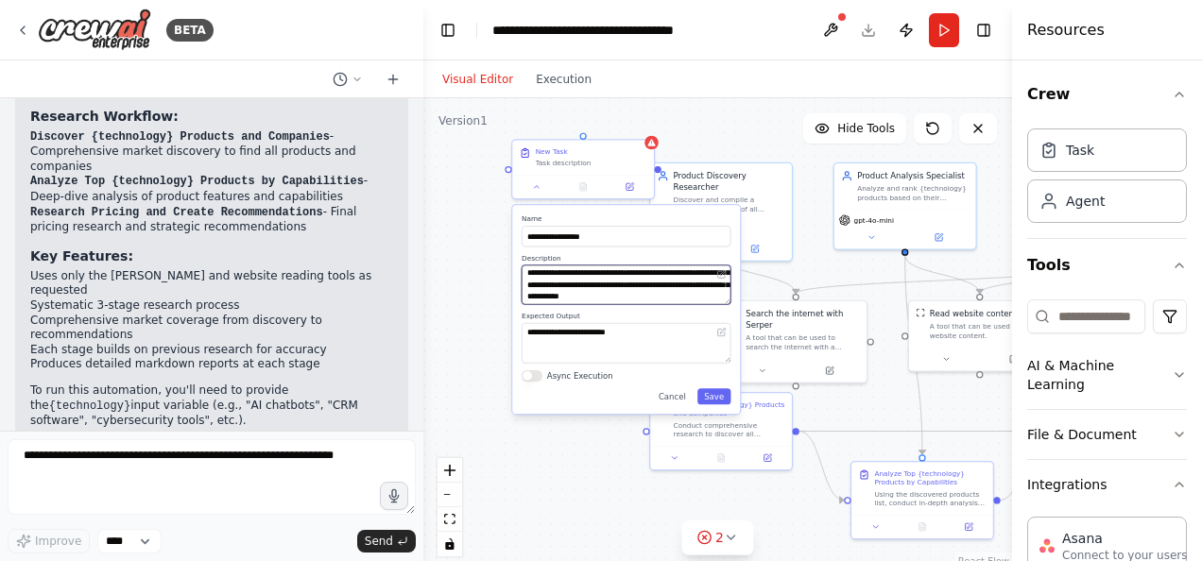
type textarea "**********"
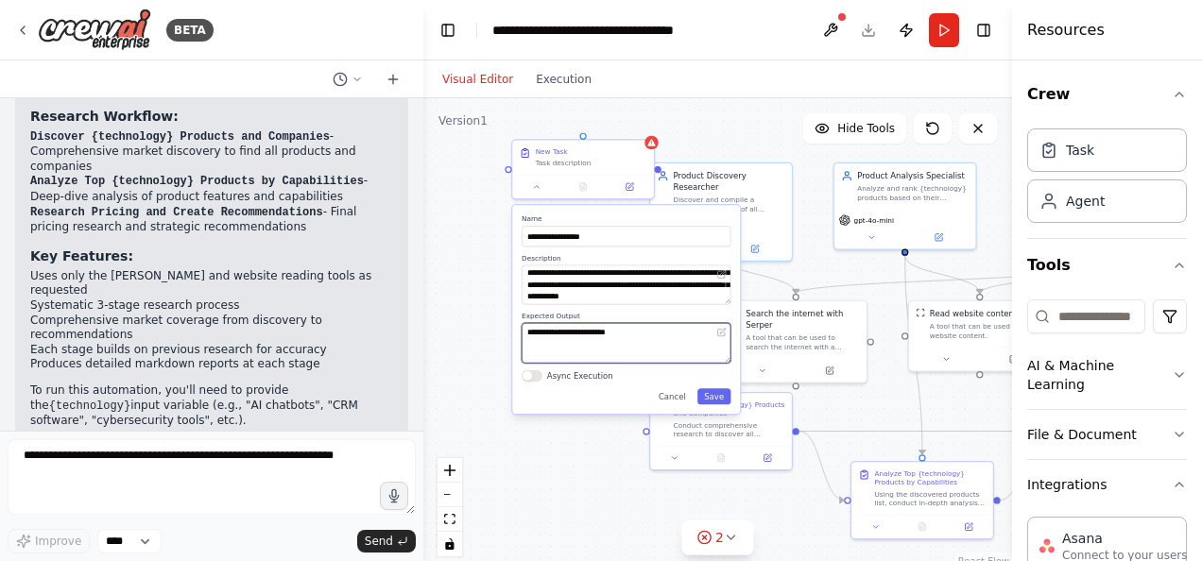
click at [612, 337] on textarea "**********" at bounding box center [626, 343] width 209 height 40
paste textarea "**********"
type textarea "**********"
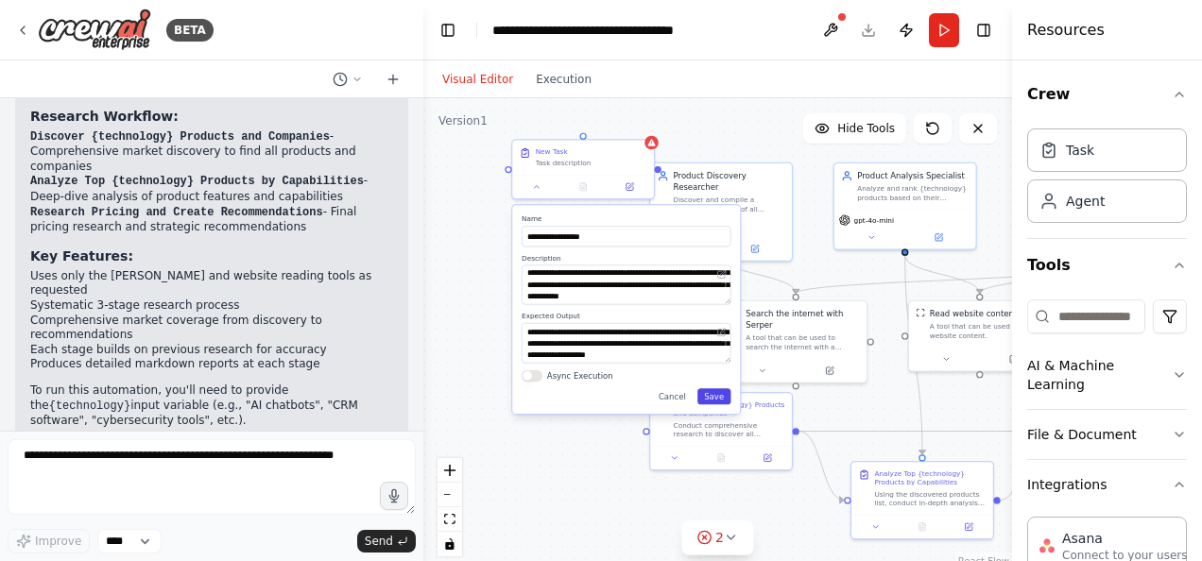
click at [711, 396] on button "Save" at bounding box center [714, 396] width 34 height 16
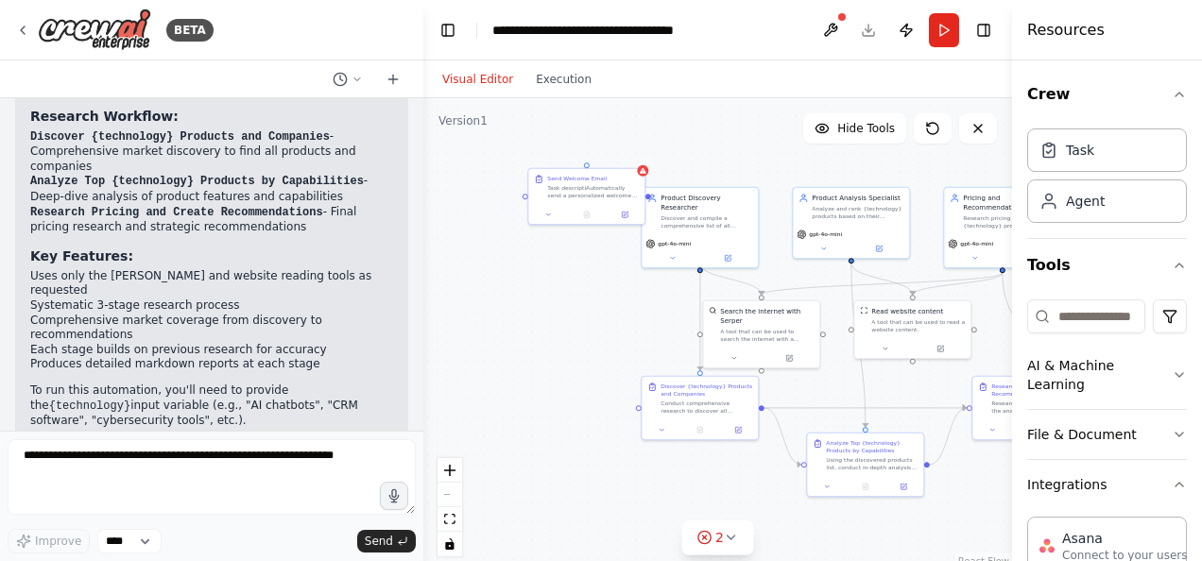
drag, startPoint x: 1015, startPoint y: 292, endPoint x: 1127, endPoint y: 293, distance: 112.5
click at [1127, 293] on div "Resources Crew Task Agent Tools AI & Machine Learning File & Document Integrati…" at bounding box center [1107, 280] width 190 height 561
drag, startPoint x: 1013, startPoint y: 287, endPoint x: 1046, endPoint y: 287, distance: 33.1
click at [1046, 287] on div "Resources Crew Task Agent Tools AI & Machine Learning File & Document Integrati…" at bounding box center [1107, 280] width 190 height 561
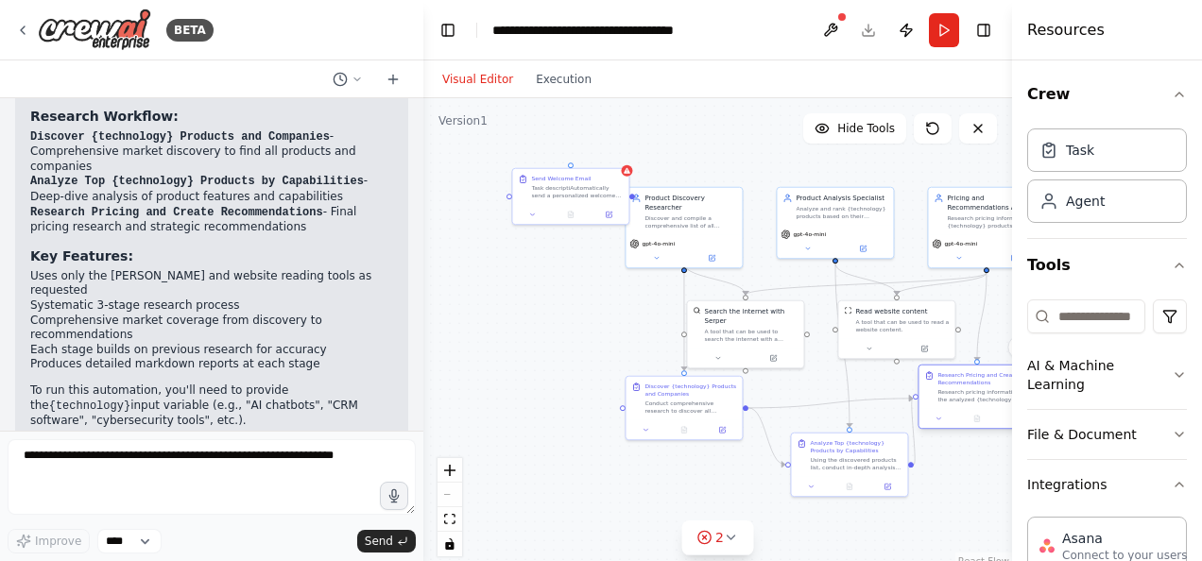
drag, startPoint x: 994, startPoint y: 416, endPoint x: 937, endPoint y: 411, distance: 56.9
click at [937, 409] on div "Research Pricing and Create Recommendations Research pricing information for th…" at bounding box center [977, 387] width 116 height 43
drag, startPoint x: 692, startPoint y: 415, endPoint x: 585, endPoint y: 420, distance: 106.9
click at [585, 420] on div "Discover {technology} Products and Companies Conduct comprehensive research to …" at bounding box center [580, 406] width 116 height 43
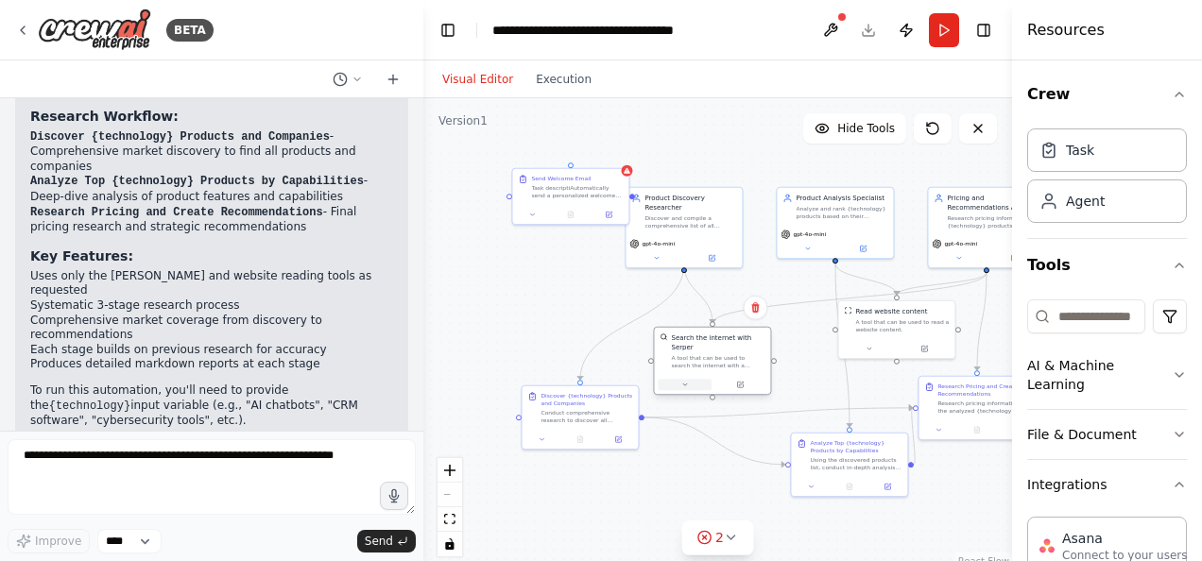
drag, startPoint x: 750, startPoint y: 351, endPoint x: 709, endPoint y: 377, distance: 49.3
click at [709, 379] on div at bounding box center [712, 384] width 109 height 11
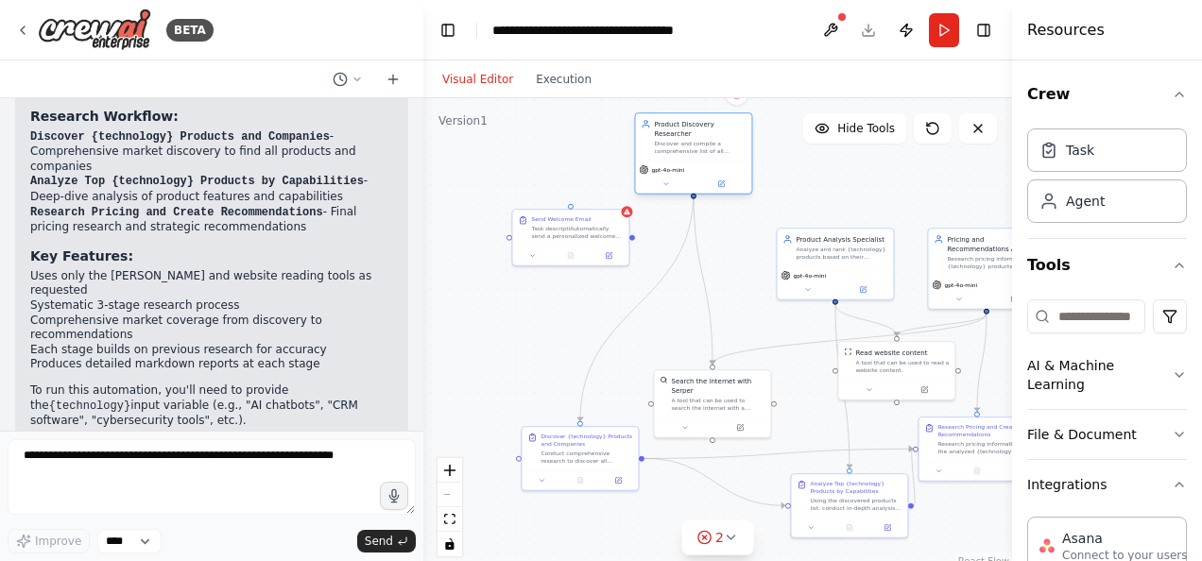
drag, startPoint x: 682, startPoint y: 223, endPoint x: 696, endPoint y: 132, distance: 91.7
click at [696, 132] on div "Product Discovery Researcher Discover and compile a comprehensive list of all p…" at bounding box center [693, 136] width 116 height 47
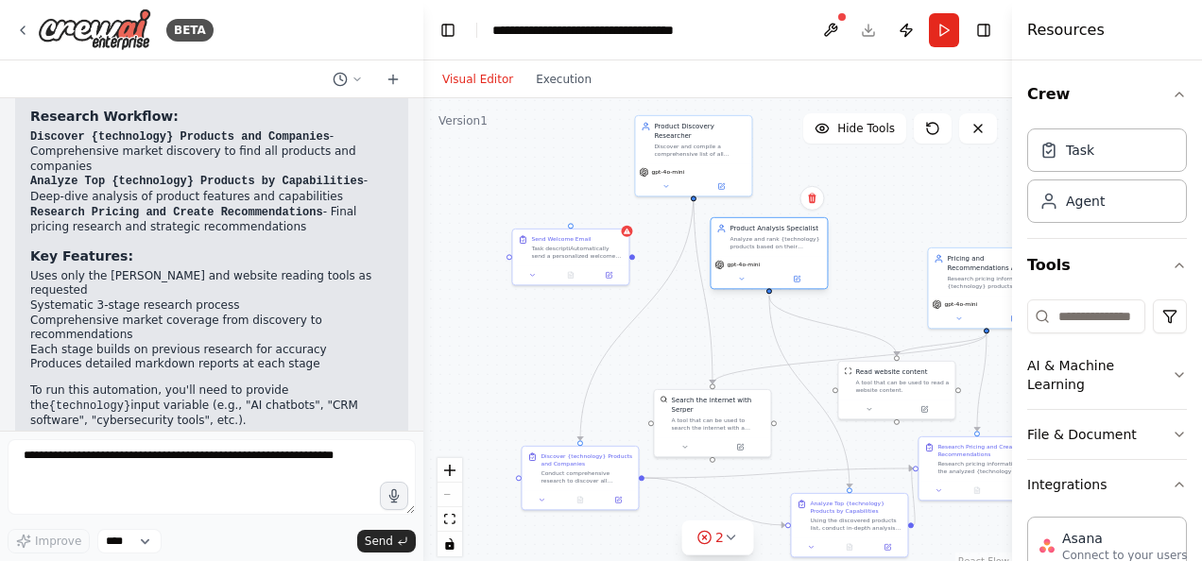
drag, startPoint x: 825, startPoint y: 274, endPoint x: 754, endPoint y: 248, distance: 75.7
click at [754, 248] on div "Analyze and rank {technology} products based on their capabilities, features, a…" at bounding box center [776, 242] width 92 height 15
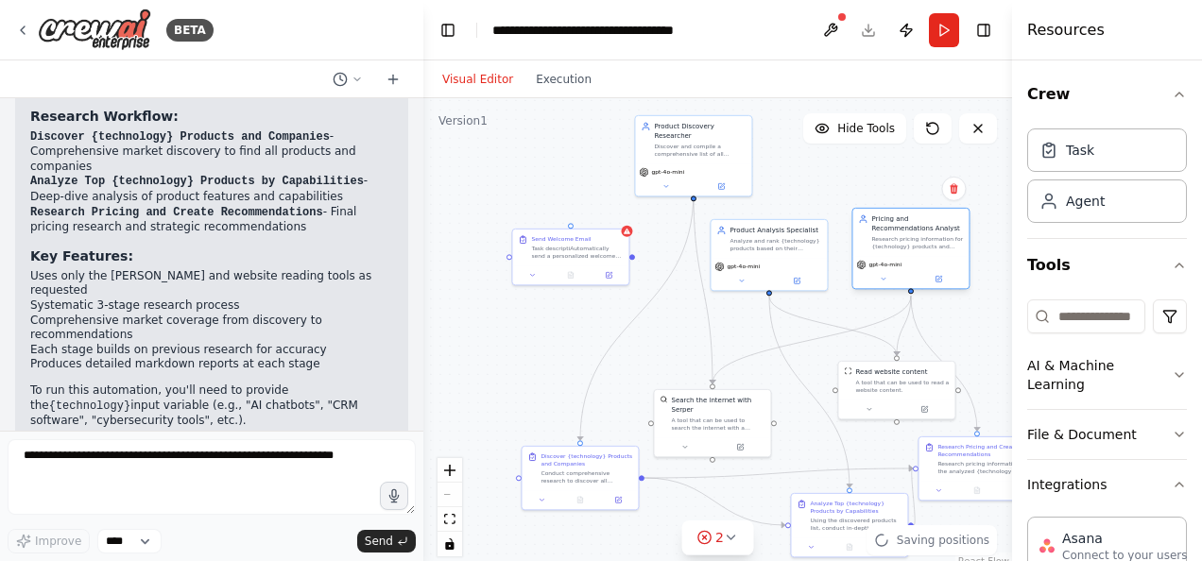
drag, startPoint x: 964, startPoint y: 276, endPoint x: 882, endPoint y: 232, distance: 93.0
click at [882, 232] on div "Pricing and Recommendations Analyst Research pricing information for {technolog…" at bounding box center [917, 233] width 92 height 36
drag, startPoint x: 890, startPoint y: 393, endPoint x: 823, endPoint y: 353, distance: 78.0
click at [823, 353] on div "Read website content A tool that can be used to read a website content." at bounding box center [835, 341] width 116 height 38
drag, startPoint x: 965, startPoint y: 474, endPoint x: 888, endPoint y: 428, distance: 89.5
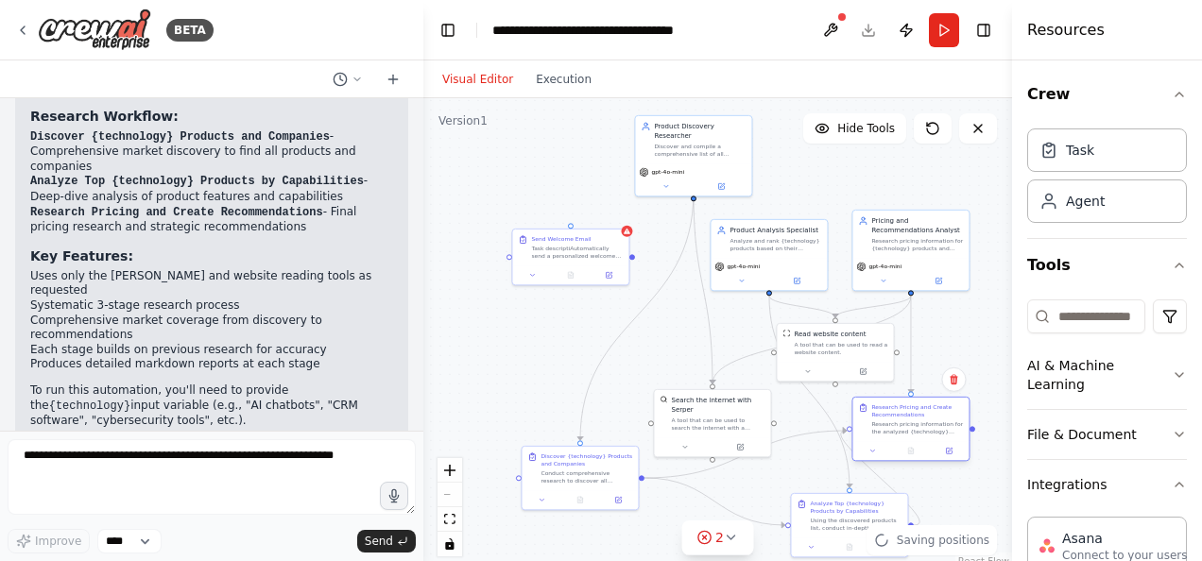
click at [888, 428] on div "Research Pricing and Create Recommendations Research pricing information for th…" at bounding box center [910, 419] width 116 height 43
click at [987, 25] on button "Toggle Right Sidebar" at bounding box center [983, 30] width 26 height 26
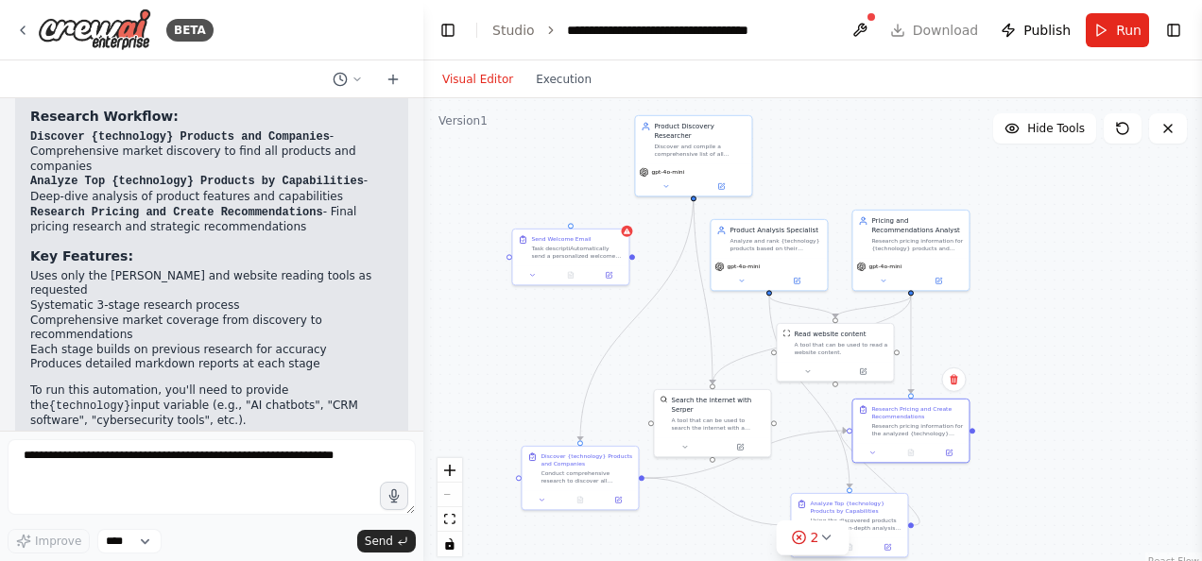
click at [1092, 360] on div ".deletable-edge-delete-btn { width: 20px; height: 20px; border: 0px solid #ffff…" at bounding box center [812, 334] width 779 height 472
drag, startPoint x: 572, startPoint y: 261, endPoint x: 1091, endPoint y: 421, distance: 543.1
click at [1091, 421] on div "Send Welcome Email Task descriptiAutomatically send a personalized welcome emai…" at bounding box center [1080, 406] width 116 height 36
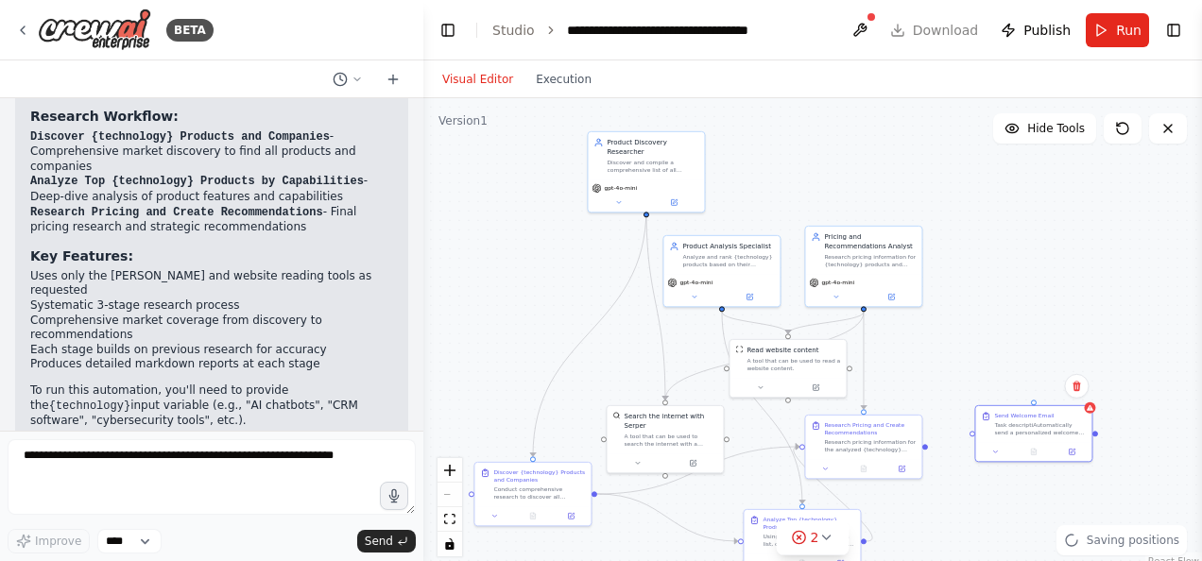
drag, startPoint x: 1016, startPoint y: 420, endPoint x: 971, endPoint y: 436, distance: 47.2
click at [971, 436] on div ".deletable-edge-delete-btn { width: 20px; height: 20px; border: 0px solid #ffff…" at bounding box center [812, 334] width 779 height 472
drag, startPoint x: 1000, startPoint y: 440, endPoint x: 1045, endPoint y: 408, distance: 55.6
click at [1045, 412] on div at bounding box center [1083, 422] width 116 height 20
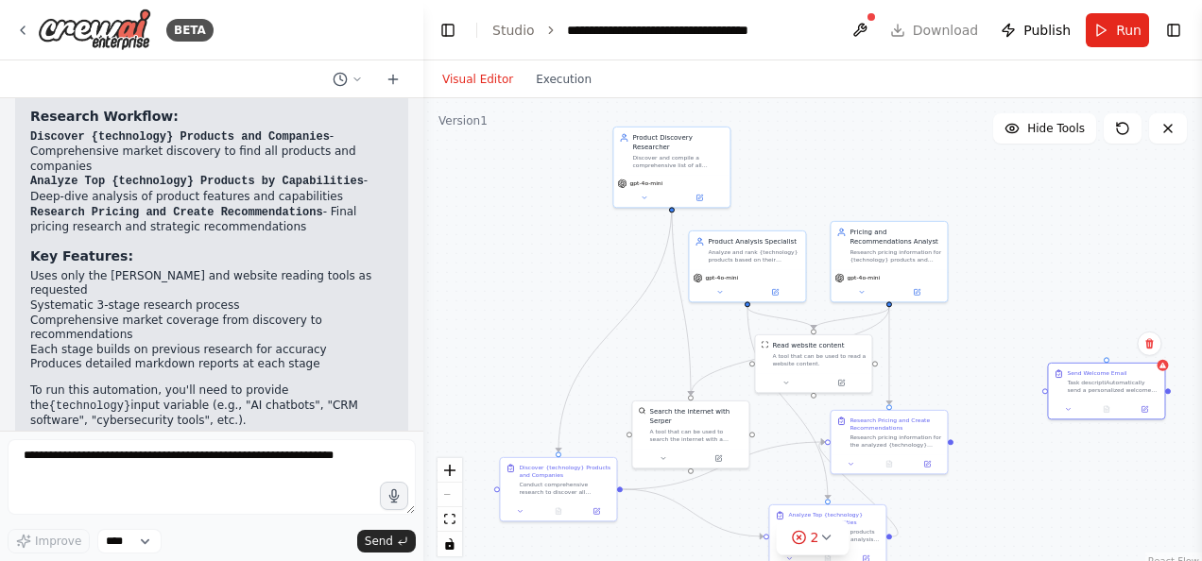
drag, startPoint x: 930, startPoint y: 452, endPoint x: 947, endPoint y: 447, distance: 17.7
click at [947, 447] on div ".deletable-edge-delete-btn { width: 20px; height: 20px; border: 0px solid #ffff…" at bounding box center [812, 334] width 779 height 472
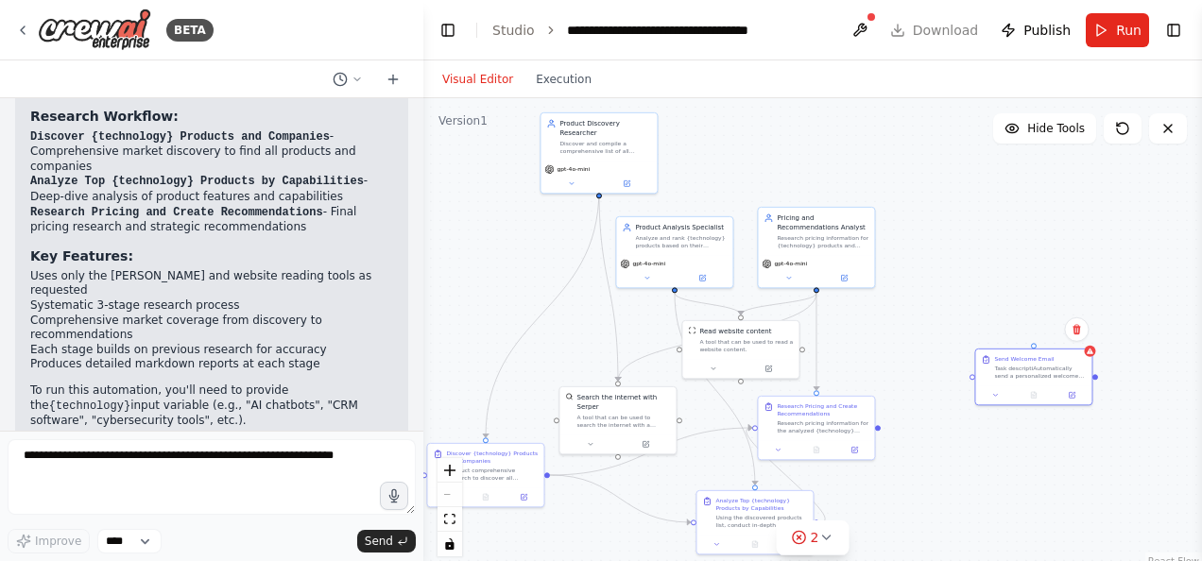
drag, startPoint x: 947, startPoint y: 449, endPoint x: 881, endPoint y: 435, distance: 67.6
click at [881, 435] on div ".deletable-edge-delete-btn { width: 20px; height: 20px; border: 0px solid #ffff…" at bounding box center [812, 334] width 779 height 472
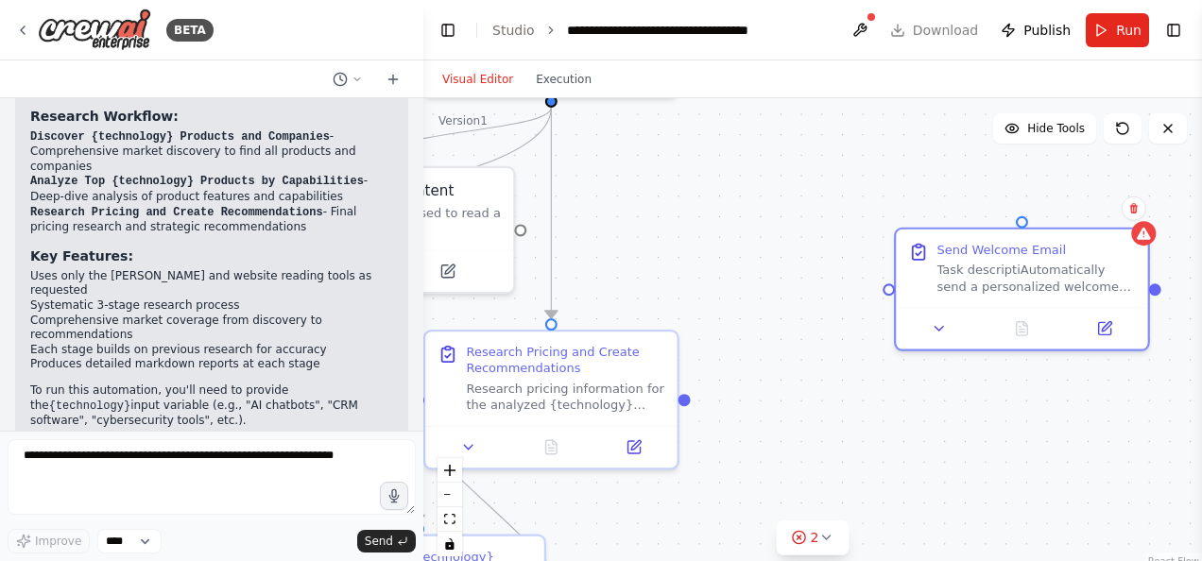
drag, startPoint x: 1128, startPoint y: 354, endPoint x: 1160, endPoint y: 301, distance: 62.7
click at [1160, 301] on div ".deletable-edge-delete-btn { width: 20px; height: 20px; border: 0px solid #ffff…" at bounding box center [812, 334] width 779 height 472
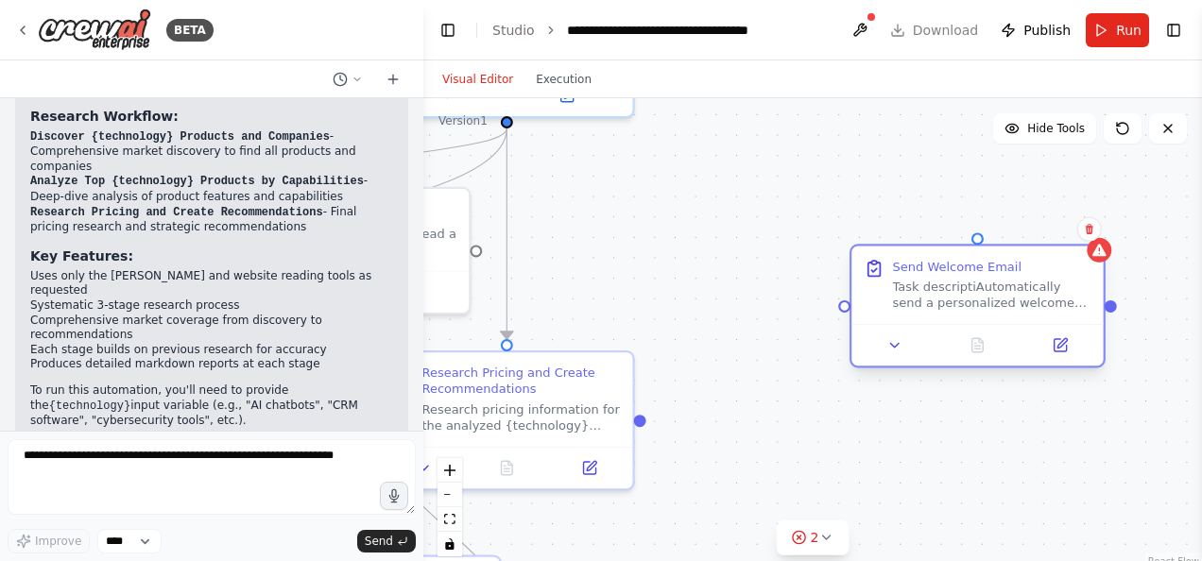
drag, startPoint x: 890, startPoint y: 293, endPoint x: 845, endPoint y: 313, distance: 49.5
click at [845, 313] on div ".deletable-edge-delete-btn { width: 20px; height: 20px; border: 0px solid #ffff…" at bounding box center [812, 334] width 779 height 472
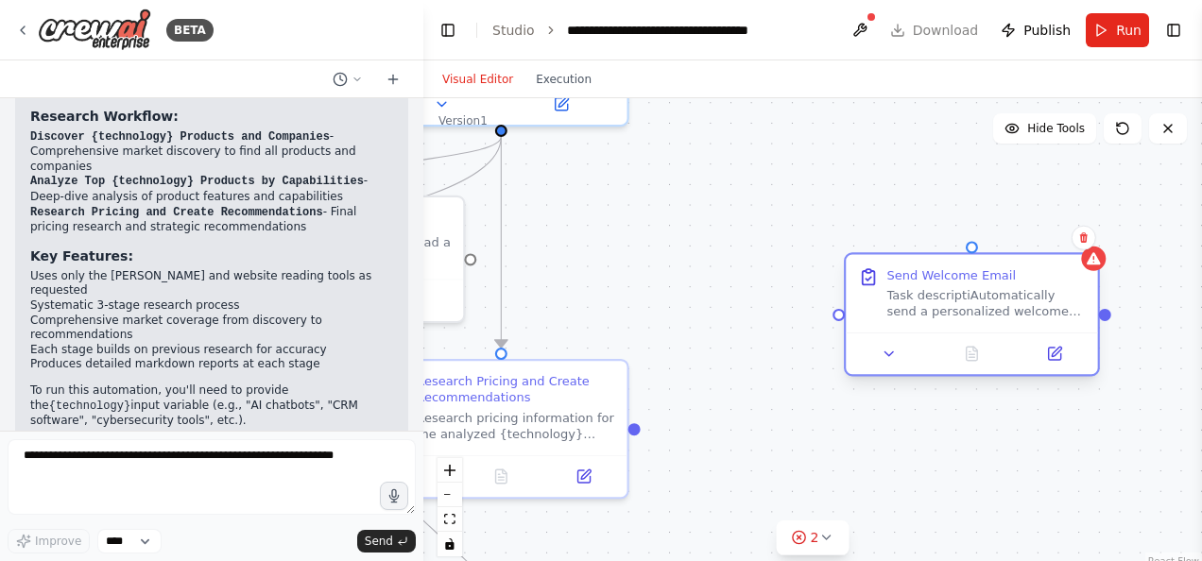
drag, startPoint x: 845, startPoint y: 313, endPoint x: 841, endPoint y: 325, distance: 12.9
click at [841, 325] on div ".deletable-edge-delete-btn { width: 20px; height: 20px; border: 0px solid #ffff…" at bounding box center [812, 334] width 779 height 472
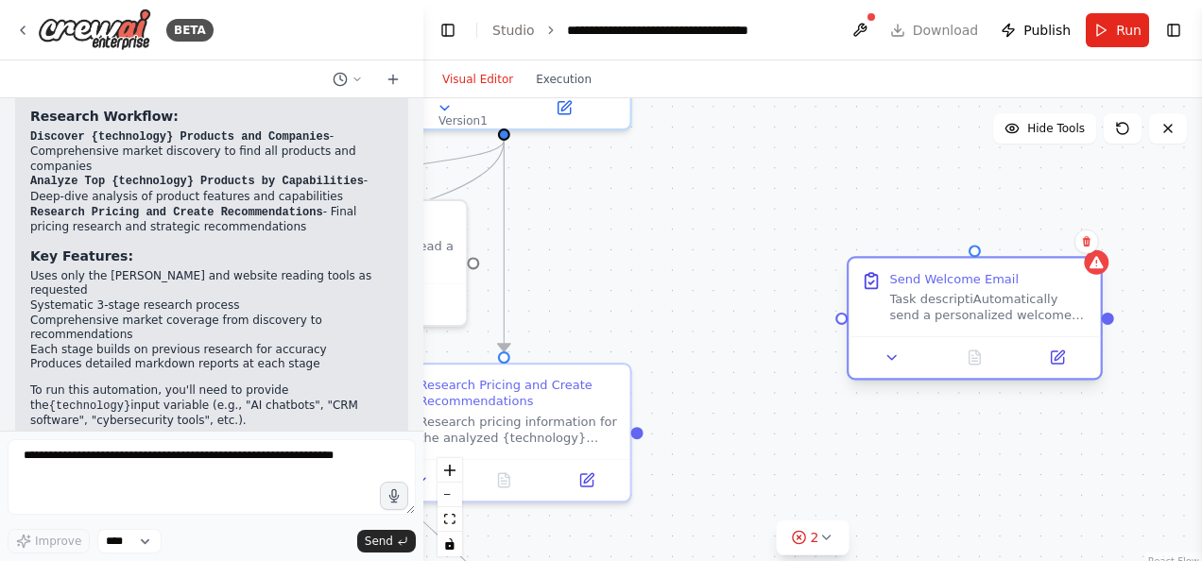
click at [841, 325] on div ".deletable-edge-delete-btn { width: 20px; height: 20px; border: 0px solid #ffff…" at bounding box center [812, 334] width 779 height 472
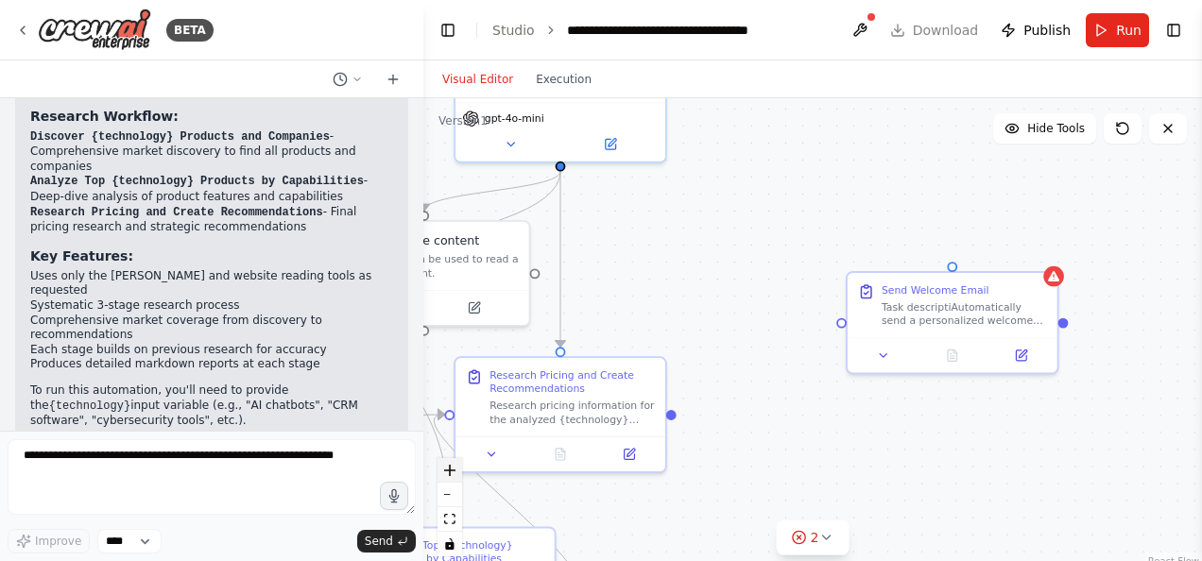
click at [450, 467] on icon "zoom in" at bounding box center [449, 470] width 11 height 11
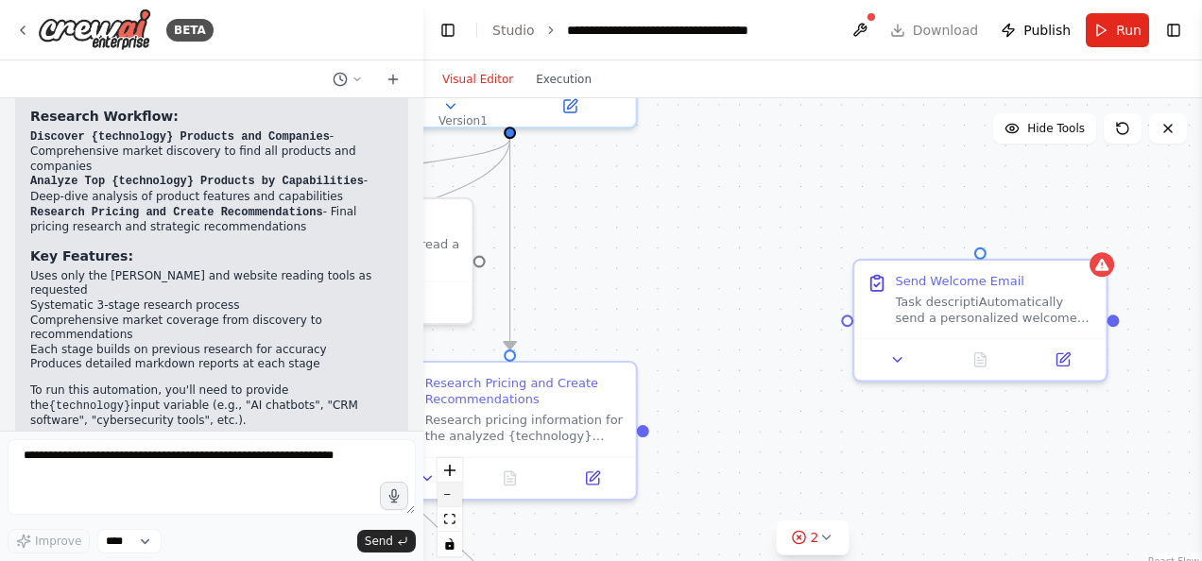
click at [452, 494] on icon "zoom out" at bounding box center [449, 495] width 11 height 2
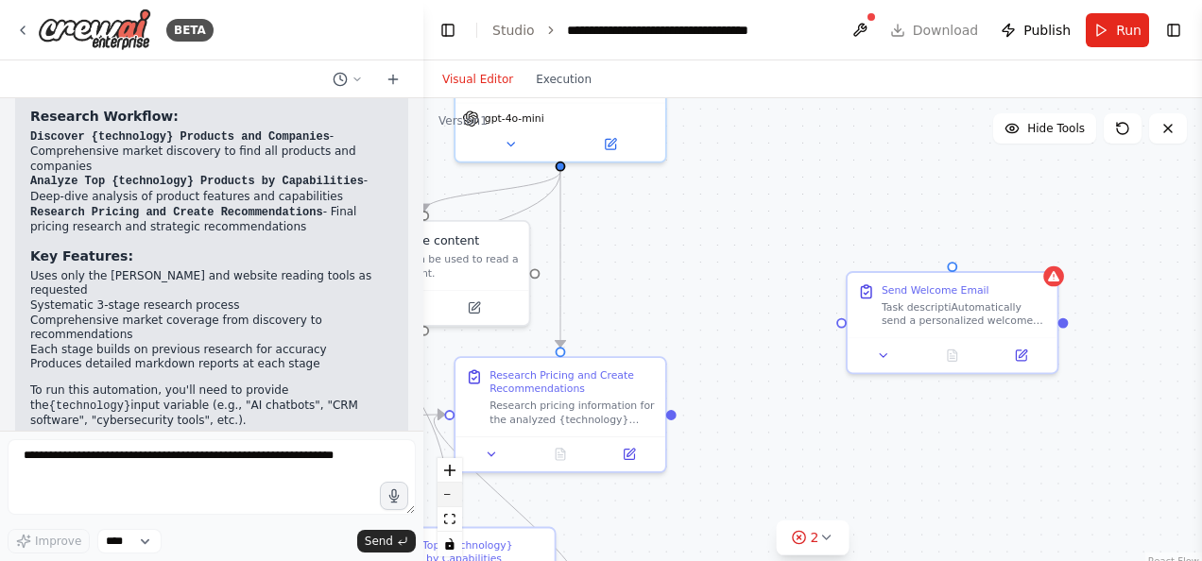
click at [452, 494] on icon "zoom out" at bounding box center [449, 495] width 11 height 2
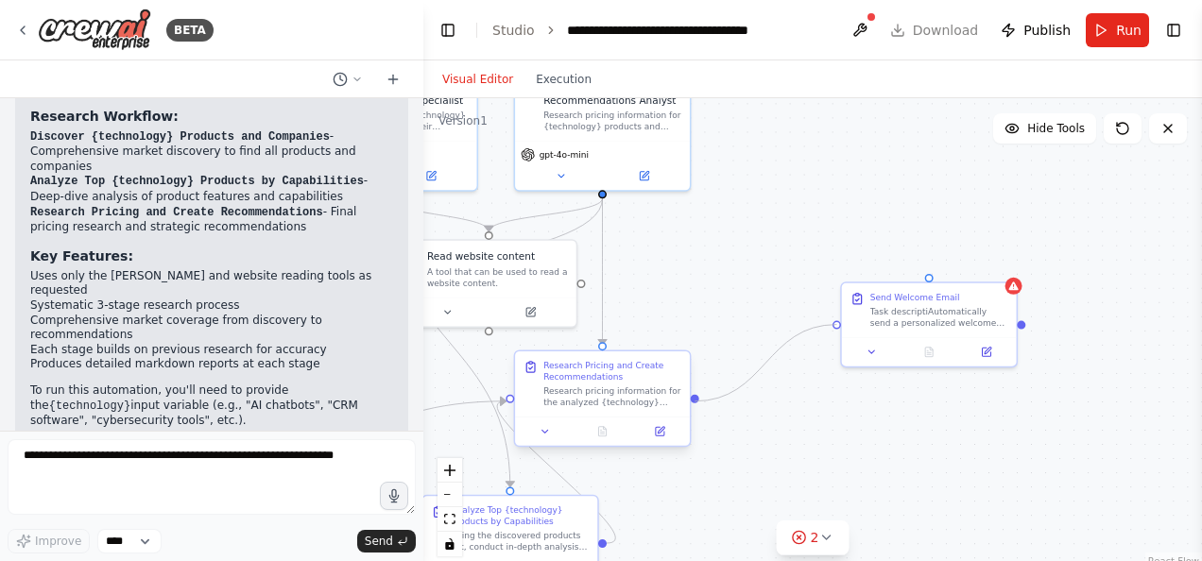
drag, startPoint x: 835, startPoint y: 325, endPoint x: 694, endPoint y: 399, distance: 159.8
click at [687, 399] on div "Product Discovery Researcher Discover and compile a comprehensive list of all p…" at bounding box center [394, 232] width 585 height 355
click at [826, 540] on icon at bounding box center [825, 537] width 15 height 15
click at [748, 314] on div ".deletable-edge-delete-btn { width: 20px; height: 20px; border: 0px solid #ffff…" at bounding box center [812, 334] width 779 height 472
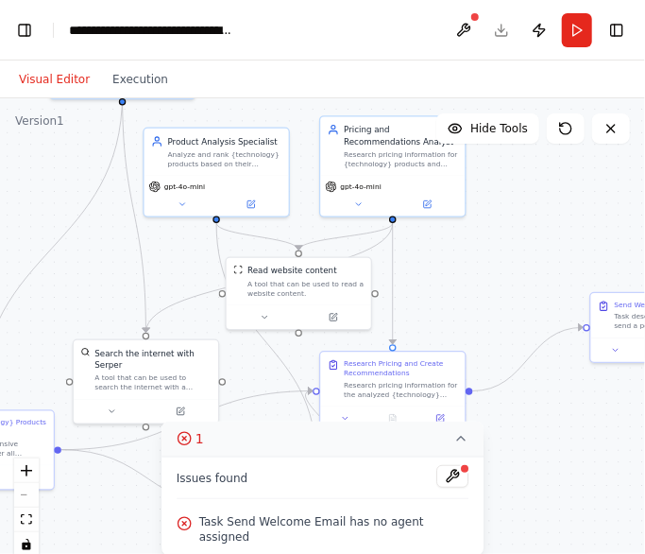
drag, startPoint x: 0, startPoint y: 229, endPoint x: 186, endPoint y: 237, distance: 186.4
click at [186, 237] on div ".deletable-edge-delete-btn { width: 20px; height: 20px; border: 0px solid #ffff…" at bounding box center [322, 334] width 645 height 472
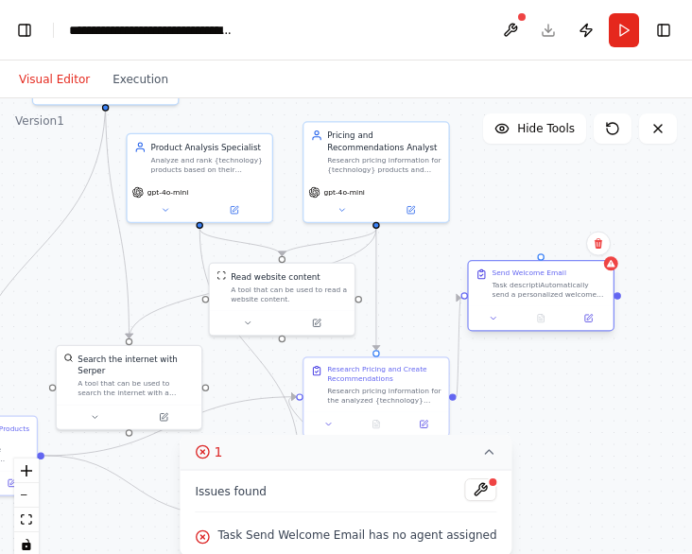
drag, startPoint x: 637, startPoint y: 314, endPoint x: 528, endPoint y: 279, distance: 114.2
click at [528, 279] on div "Send Welcome Email Task descriptiAutomatically send a personalized welcome emai…" at bounding box center [549, 283] width 114 height 30
click at [572, 386] on div ".deletable-edge-delete-btn { width: 20px; height: 20px; border: 0px solid #ffff…" at bounding box center [346, 334] width 692 height 472
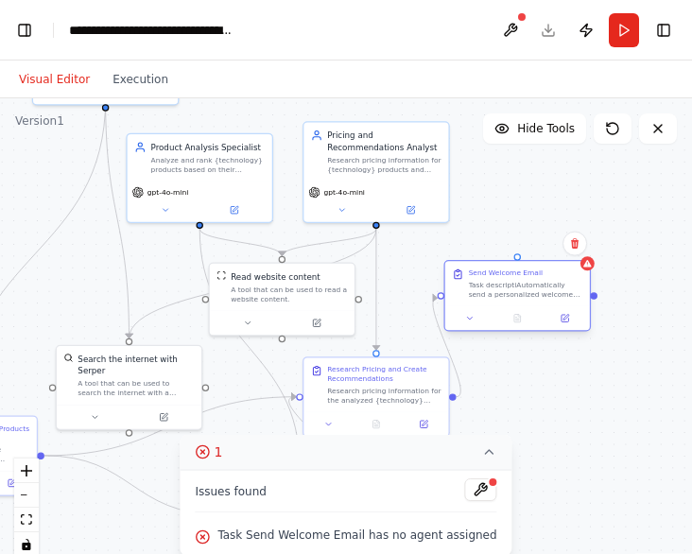
drag, startPoint x: 536, startPoint y: 301, endPoint x: 516, endPoint y: 301, distance: 19.9
click at [516, 301] on div "Send Welcome Email Task descriptiAutomatically send a personalized welcome emai…" at bounding box center [517, 283] width 145 height 44
drag, startPoint x: 516, startPoint y: 301, endPoint x: 566, endPoint y: 360, distance: 77.1
click at [566, 360] on div ".deletable-edge-delete-btn { width: 20px; height: 20px; border: 0px solid #ffff…" at bounding box center [346, 334] width 692 height 472
click at [472, 324] on button at bounding box center [471, 318] width 41 height 14
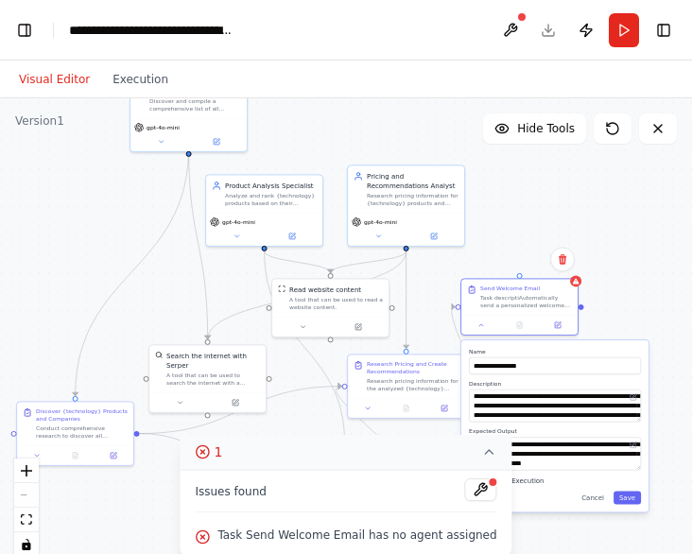
click at [537, 541] on div ".deletable-edge-delete-btn { width: 20px; height: 20px; border: 0px solid #ffff…" at bounding box center [346, 334] width 692 height 472
click at [655, 318] on div ".deletable-edge-delete-btn { width: 20px; height: 20px; border: 0px solid #ffff…" at bounding box center [346, 334] width 692 height 472
click at [616, 309] on div ".deletable-edge-delete-btn { width: 20px; height: 20px; border: 0px solid #ffff…" at bounding box center [346, 334] width 692 height 472
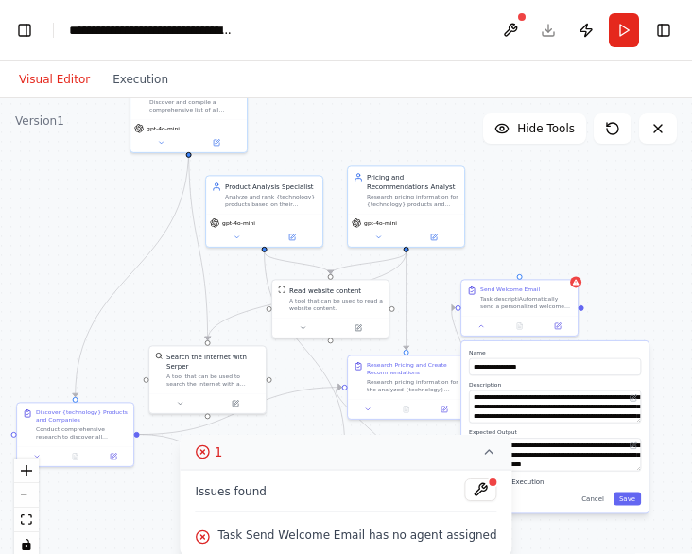
drag, startPoint x: 616, startPoint y: 309, endPoint x: 637, endPoint y: 293, distance: 26.3
click at [637, 293] on div ".deletable-edge-delete-btn { width: 20px; height: 20px; border: 0px solid #ffff…" at bounding box center [346, 334] width 692 height 472
click at [638, 507] on div "**********" at bounding box center [554, 426] width 187 height 171
click at [465, 494] on button at bounding box center [481, 489] width 32 height 23
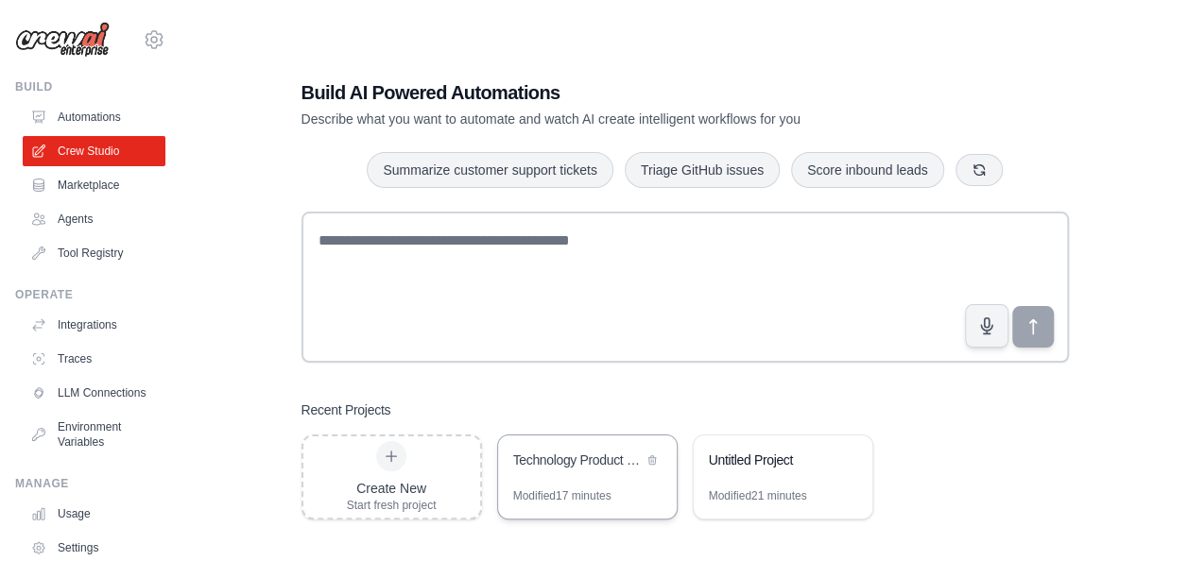
click at [593, 463] on div "Technology Product Research & Analysis" at bounding box center [577, 460] width 129 height 19
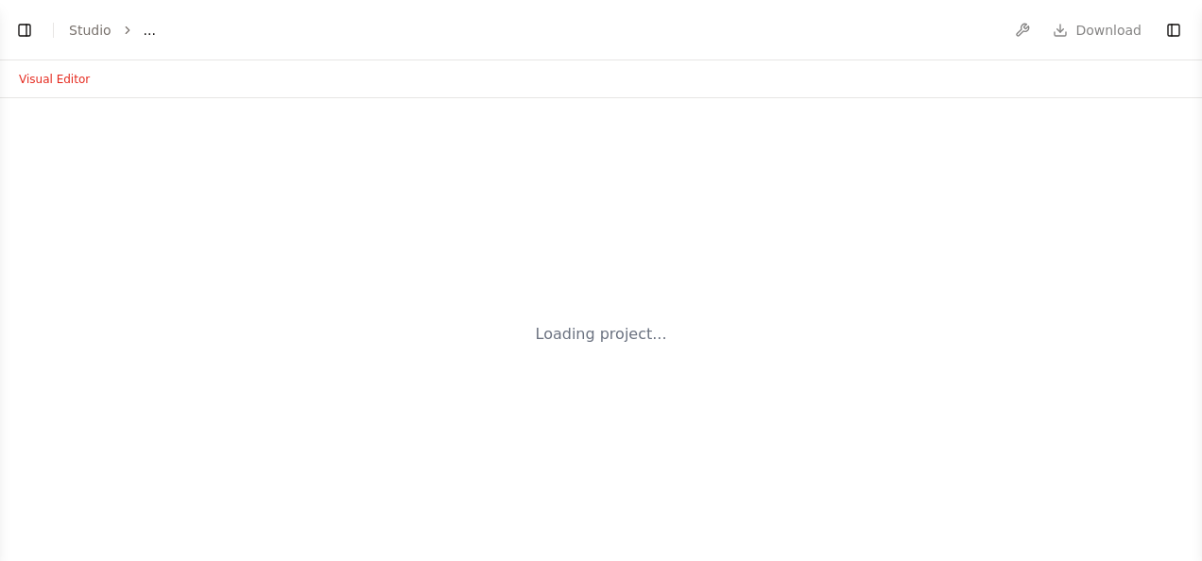
select select "****"
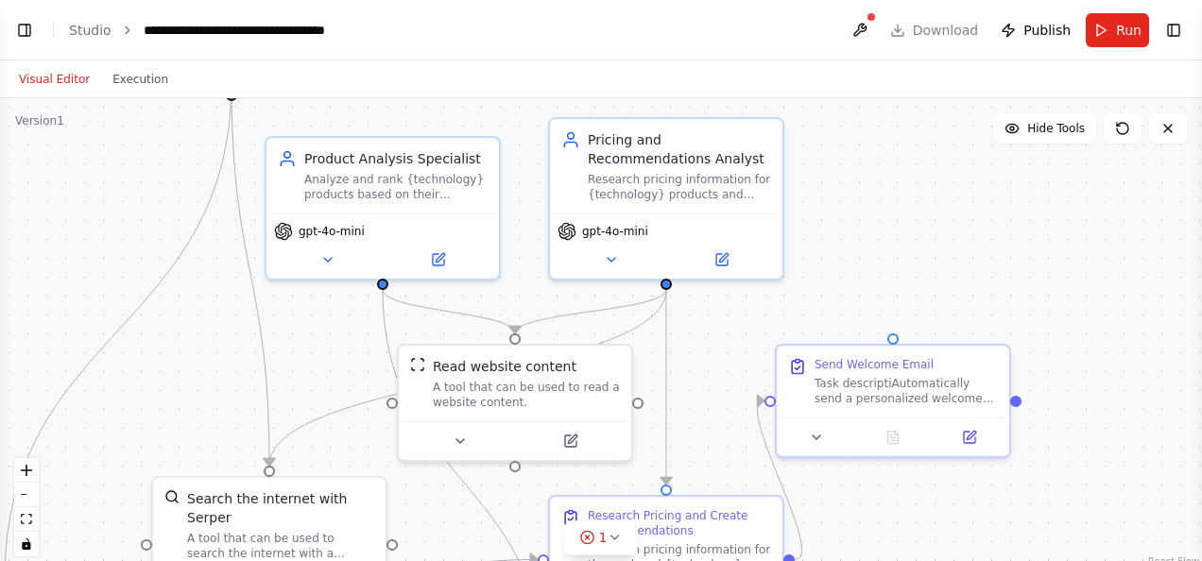
scroll to position [1402, 0]
click at [619, 533] on icon at bounding box center [614, 537] width 15 height 15
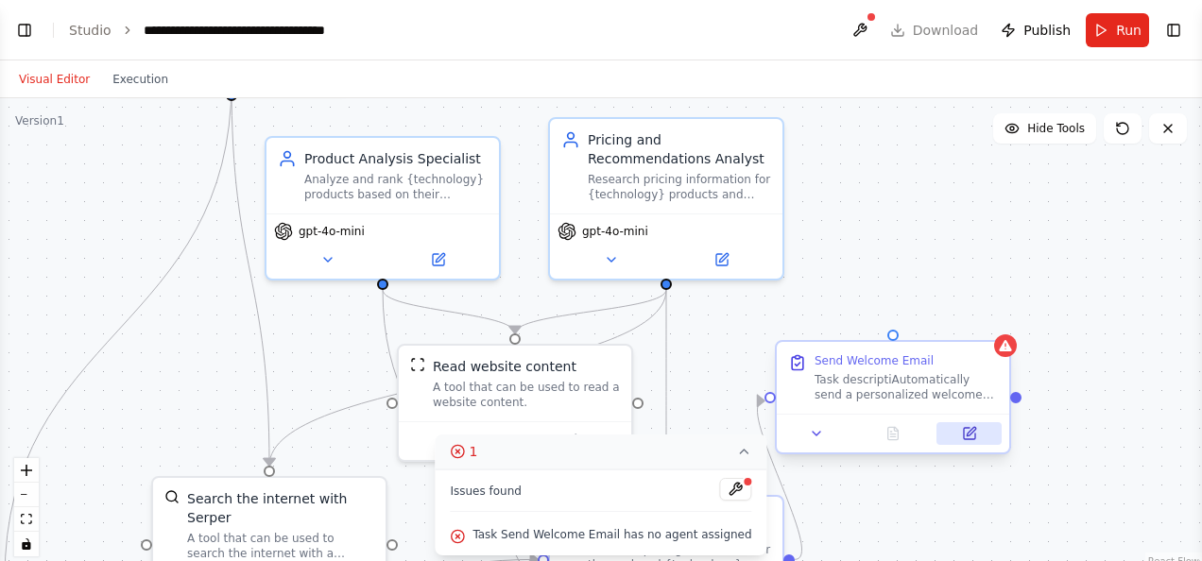
click at [962, 434] on icon at bounding box center [969, 433] width 15 height 15
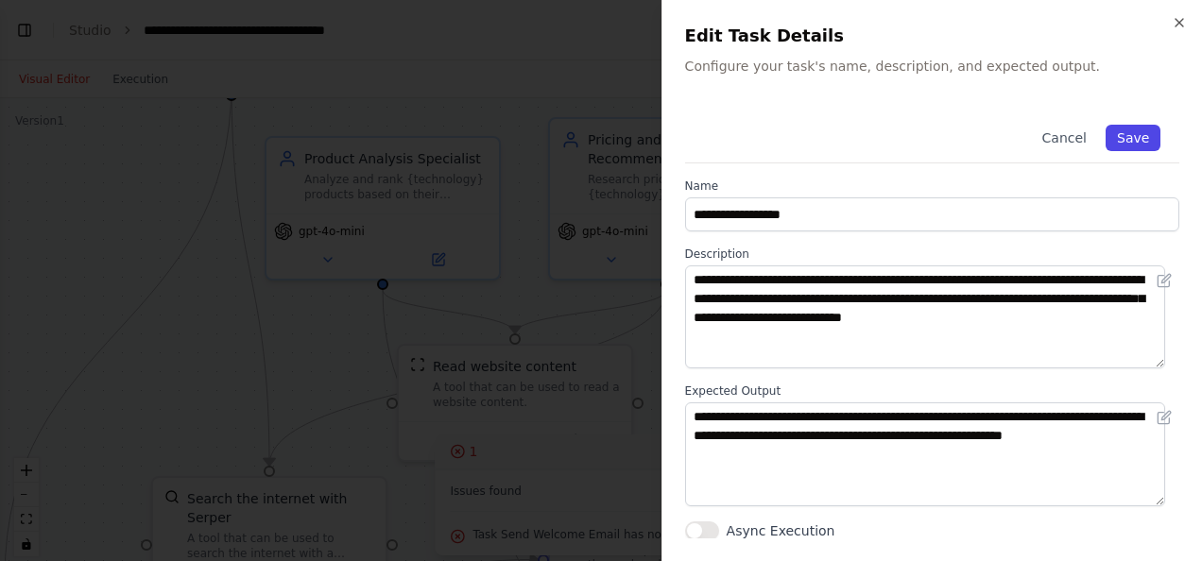
click at [1109, 137] on button "Save" at bounding box center [1133, 138] width 55 height 26
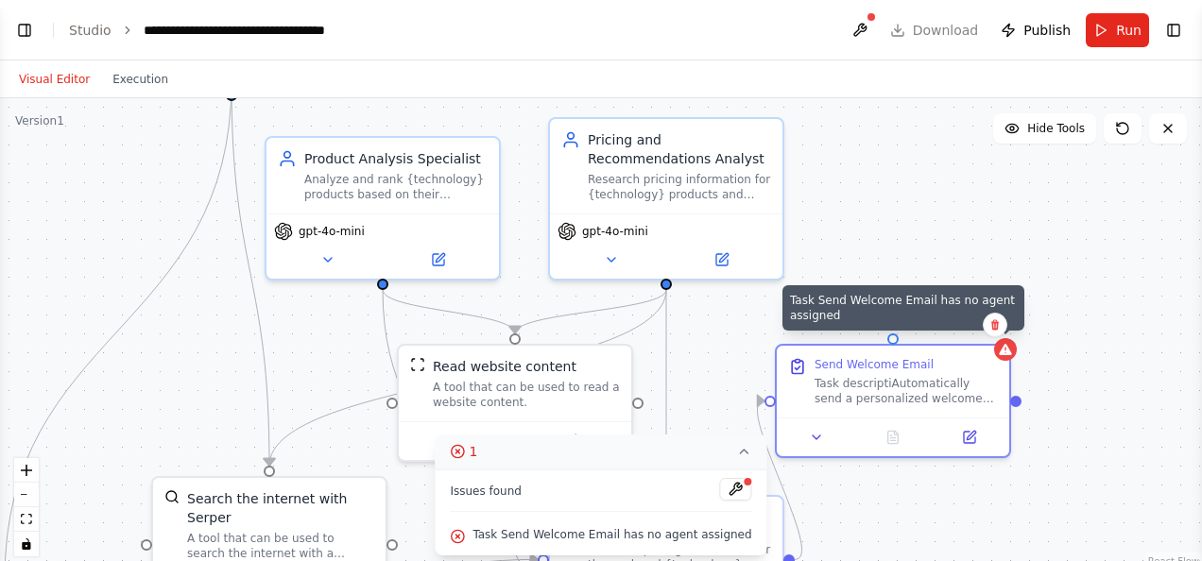
drag, startPoint x: 1004, startPoint y: 353, endPoint x: 1076, endPoint y: 333, distance: 75.7
click at [1076, 333] on div ".deletable-edge-delete-btn { width: 20px; height: 20px; border: 0px solid #ffff…" at bounding box center [601, 334] width 1202 height 472
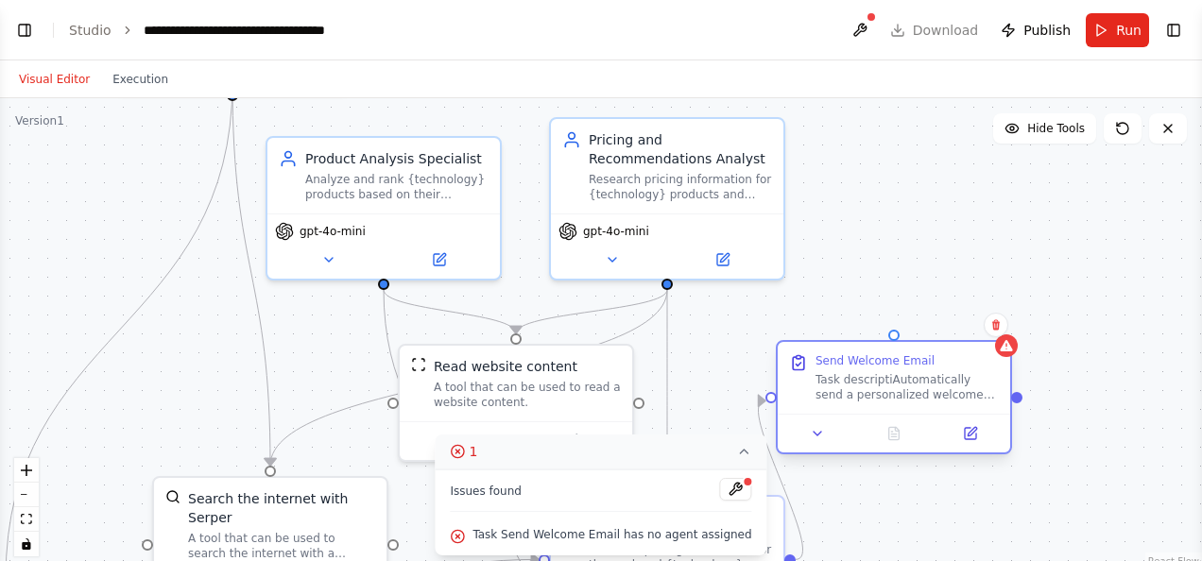
click at [875, 404] on div "Send Welcome Email Task descriptiAutomatically send a personalized welcome emai…" at bounding box center [894, 378] width 232 height 72
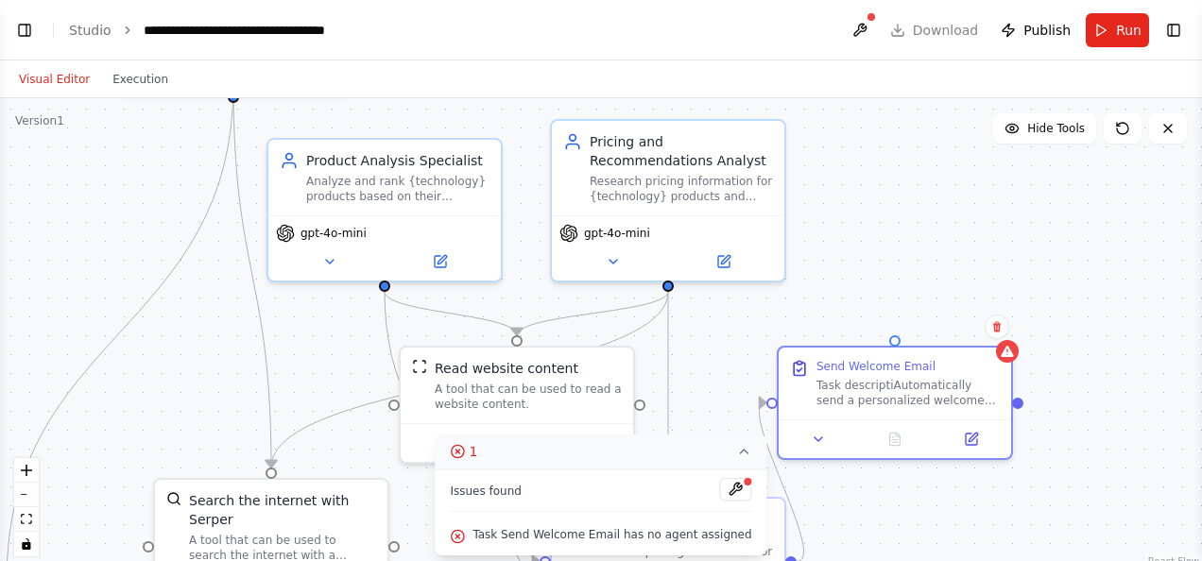
drag, startPoint x: 875, startPoint y: 404, endPoint x: 821, endPoint y: 299, distance: 118.8
click at [821, 299] on div ".deletable-edge-delete-btn { width: 20px; height: 20px; border: 0px solid #ffff…" at bounding box center [601, 334] width 1202 height 472
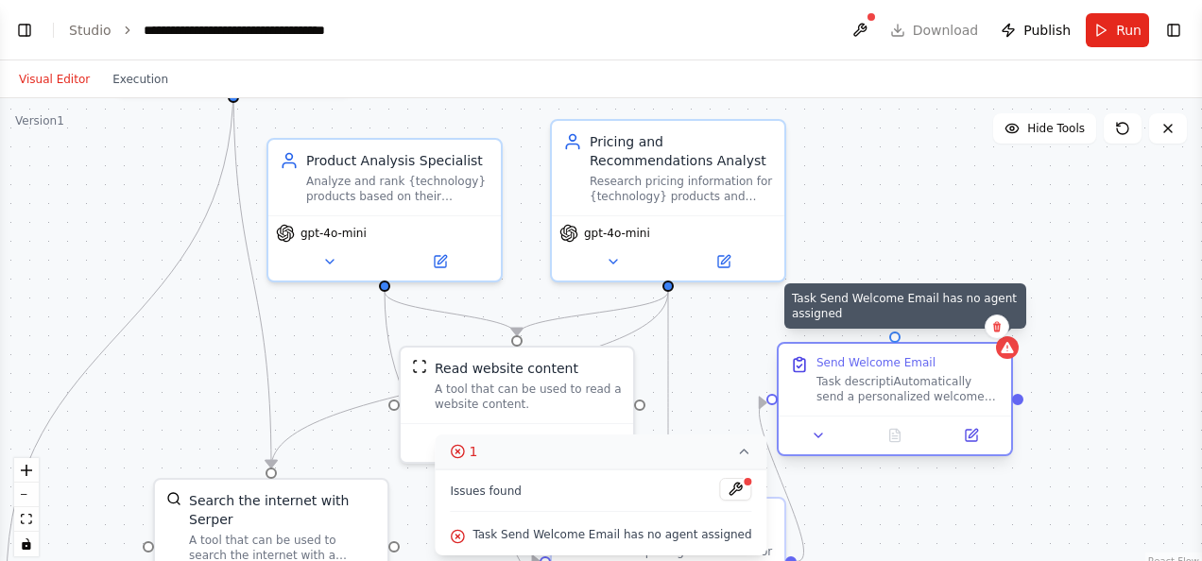
click at [1011, 357] on div at bounding box center [1007, 347] width 23 height 23
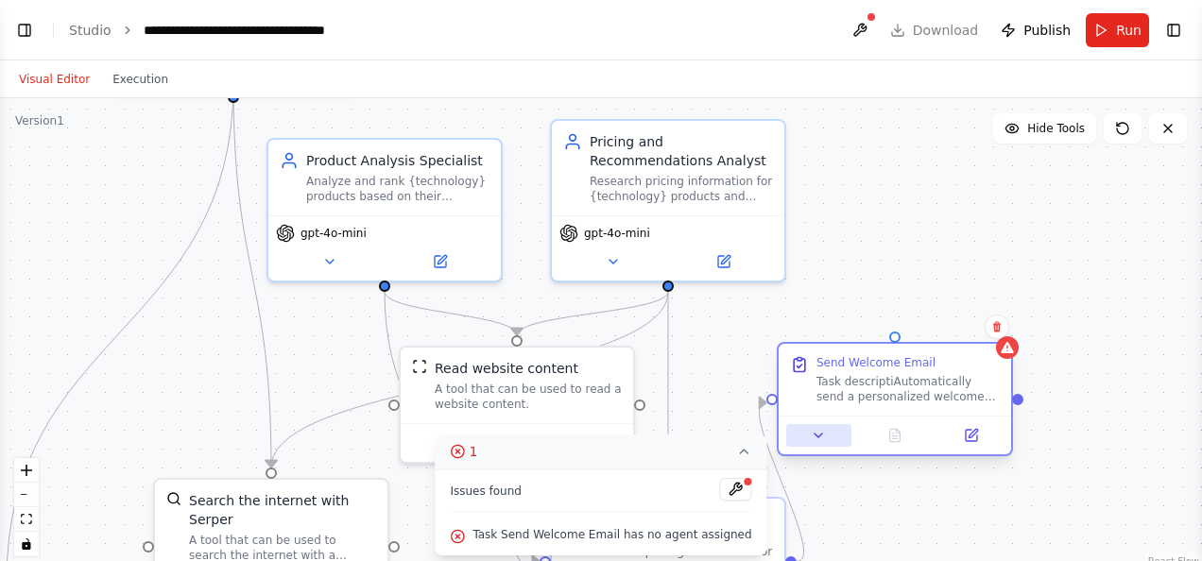
click at [826, 438] on button at bounding box center [818, 435] width 65 height 23
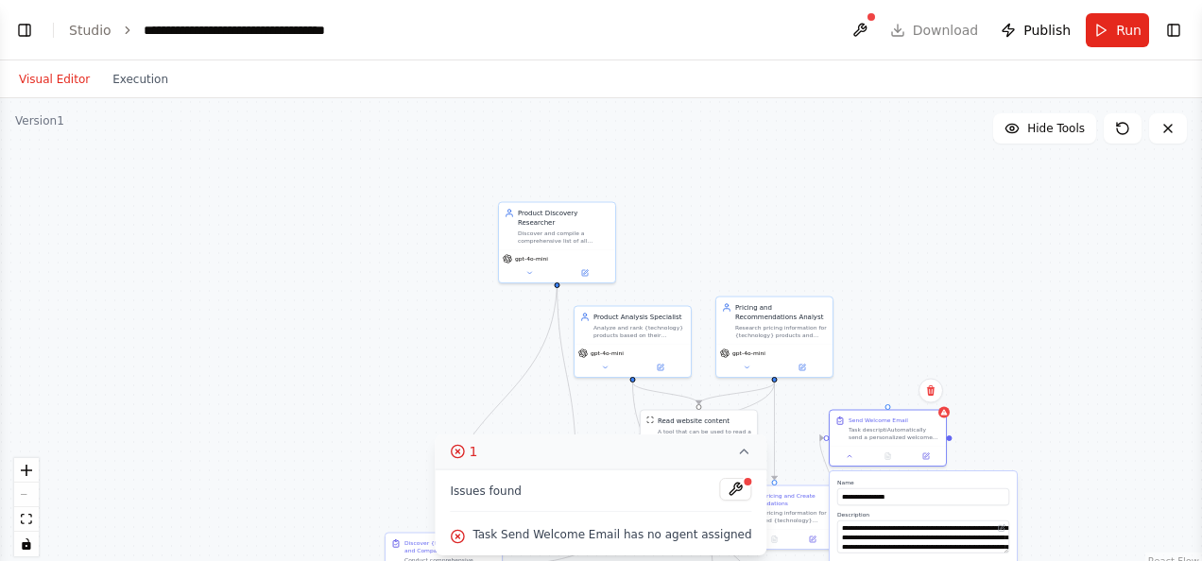
click at [737, 450] on icon at bounding box center [744, 451] width 15 height 15
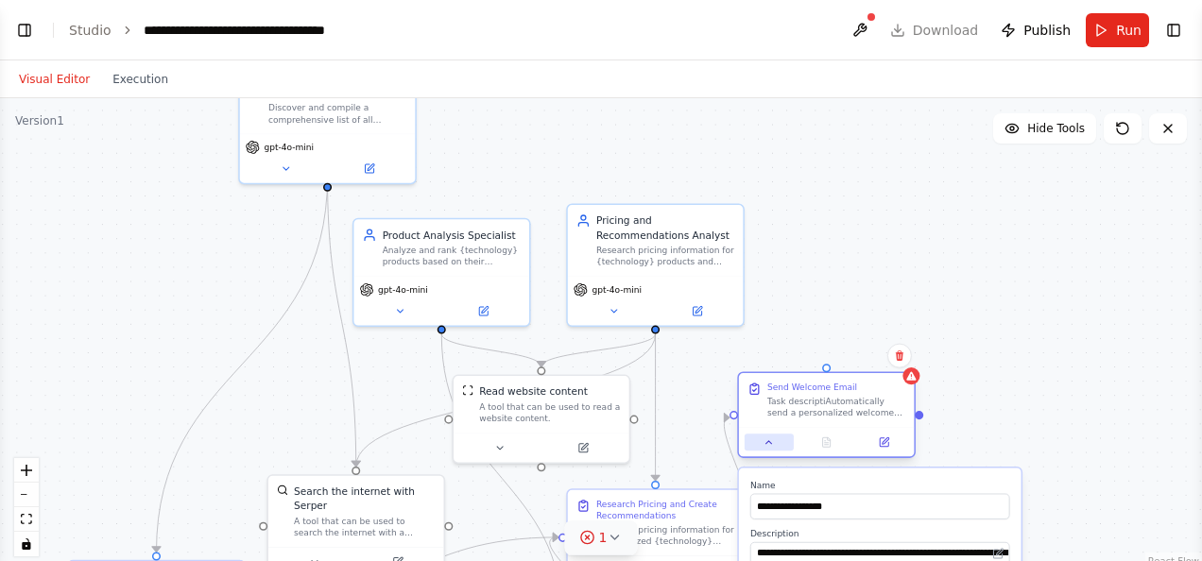
click at [765, 446] on icon at bounding box center [769, 442] width 11 height 11
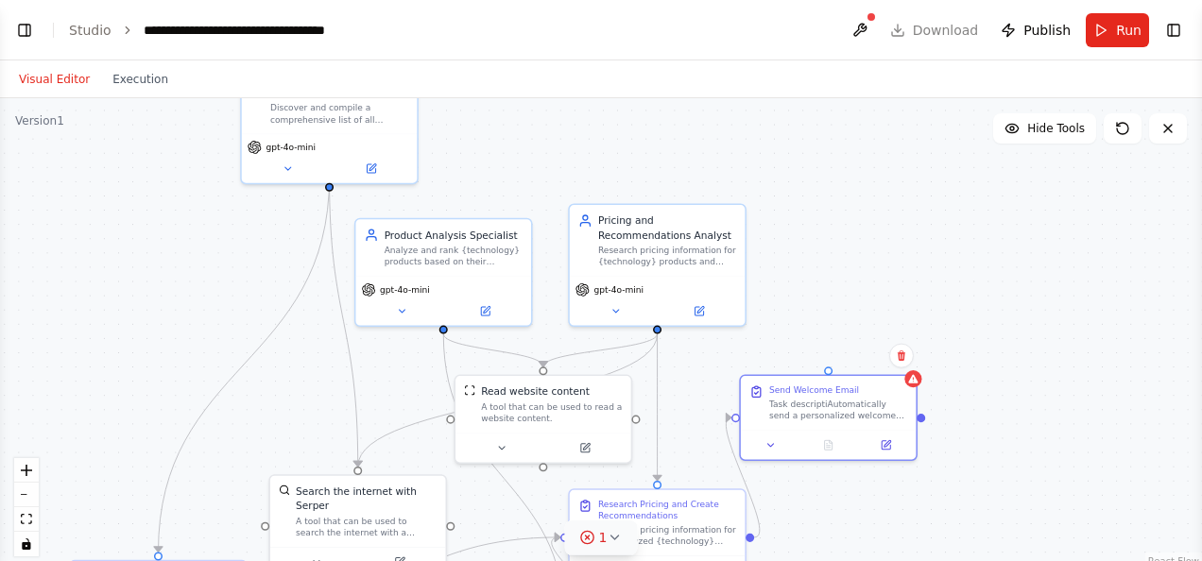
drag, startPoint x: 911, startPoint y: 382, endPoint x: 798, endPoint y: 285, distance: 148.8
click at [798, 285] on div ".deletable-edge-delete-btn { width: 20px; height: 20px; border: 0px solid #ffff…" at bounding box center [601, 334] width 1202 height 472
drag, startPoint x: 828, startPoint y: 446, endPoint x: 731, endPoint y: 412, distance: 102.2
click at [731, 412] on div ".deletable-edge-delete-btn { width: 20px; height: 20px; border: 0px solid #ffff…" at bounding box center [608, 367] width 907 height 356
drag, startPoint x: 764, startPoint y: 395, endPoint x: 705, endPoint y: 372, distance: 62.8
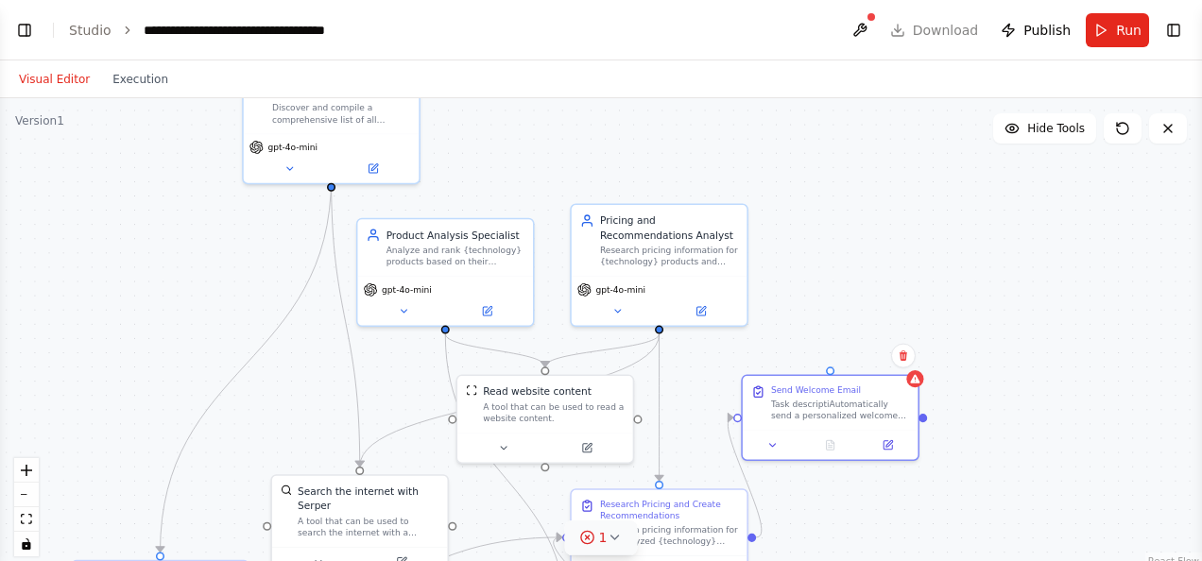
click at [705, 372] on div ".deletable-edge-delete-btn { width: 20px; height: 20px; border: 0px solid #ffff…" at bounding box center [601, 334] width 1202 height 472
click at [1178, 26] on button "Toggle Right Sidebar" at bounding box center [1173, 30] width 26 height 26
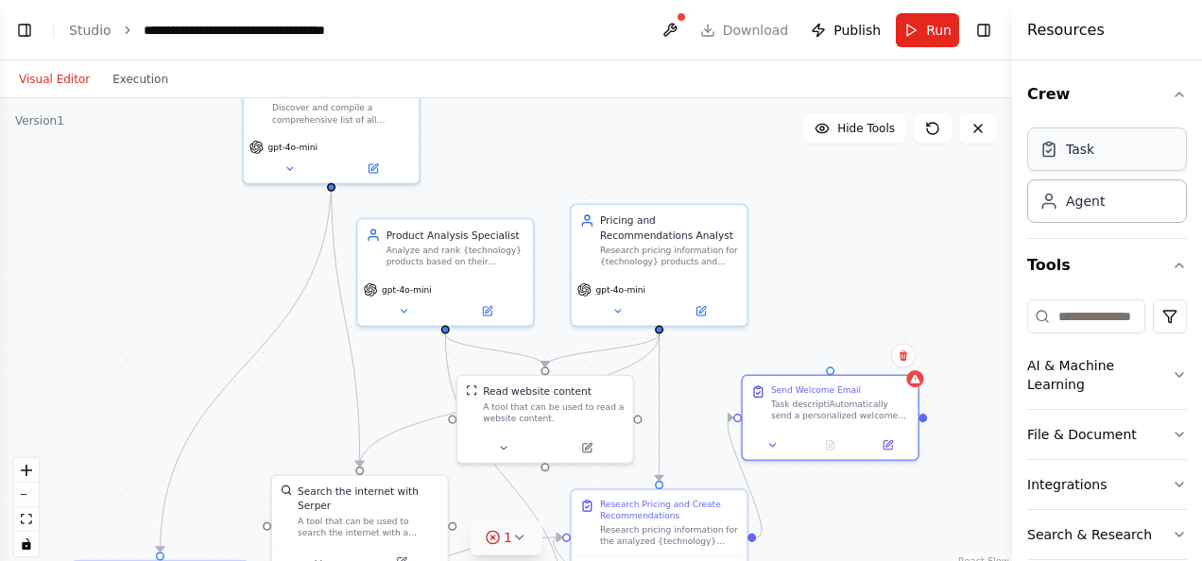
drag, startPoint x: 1098, startPoint y: 169, endPoint x: 1138, endPoint y: 149, distance: 44.4
click at [1138, 149] on div "Task" at bounding box center [1107, 149] width 160 height 43
click at [1081, 220] on div "Agent" at bounding box center [1107, 200] width 160 height 43
click at [536, 532] on icon at bounding box center [538, 537] width 15 height 15
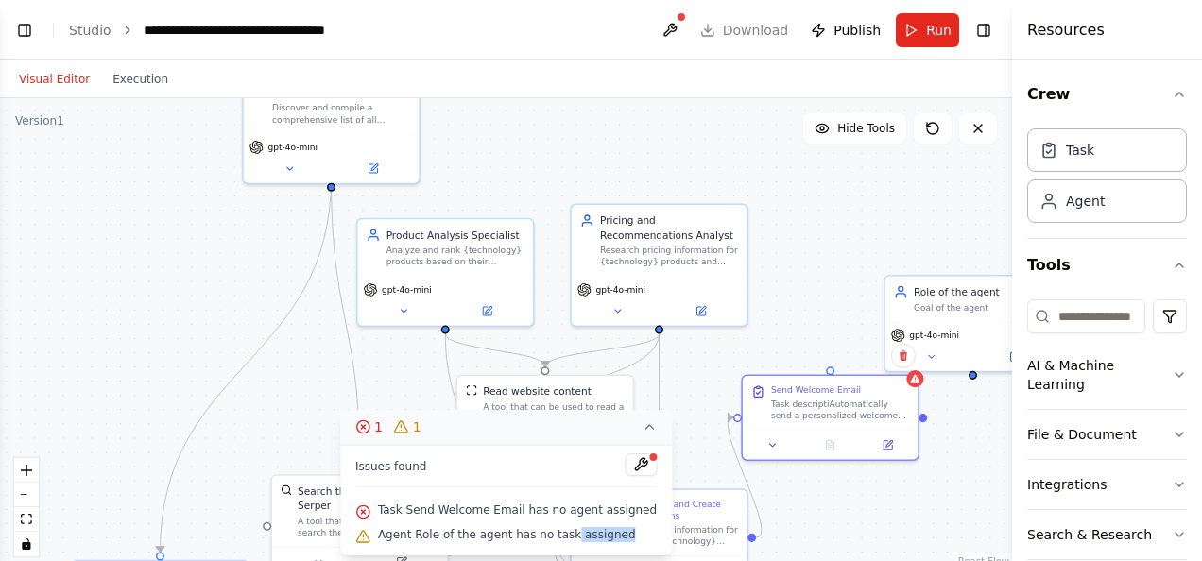
drag, startPoint x: 624, startPoint y: 533, endPoint x: 573, endPoint y: 532, distance: 51.0
click at [573, 532] on div "Agent Role of the agent has no task assigned" at bounding box center [505, 536] width 301 height 25
click at [840, 208] on div ".deletable-edge-delete-btn { width: 20px; height: 20px; border: 0px solid #ffff…" at bounding box center [506, 334] width 1012 height 472
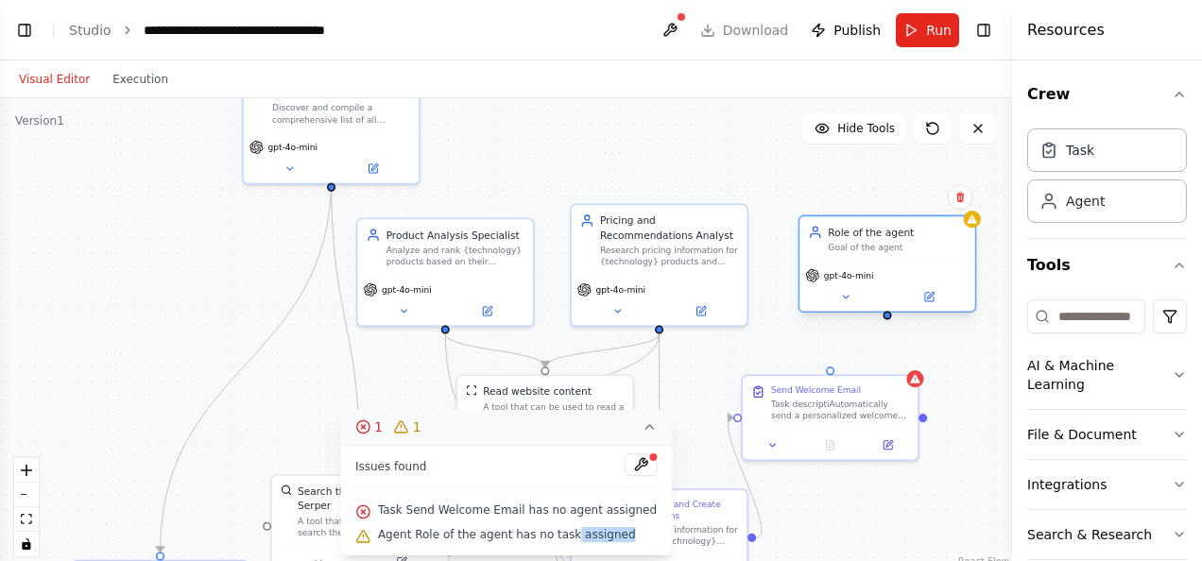
drag, startPoint x: 949, startPoint y: 304, endPoint x: 856, endPoint y: 254, distance: 105.3
click at [856, 253] on div "Role of the agent Goal of the agent" at bounding box center [897, 239] width 138 height 28
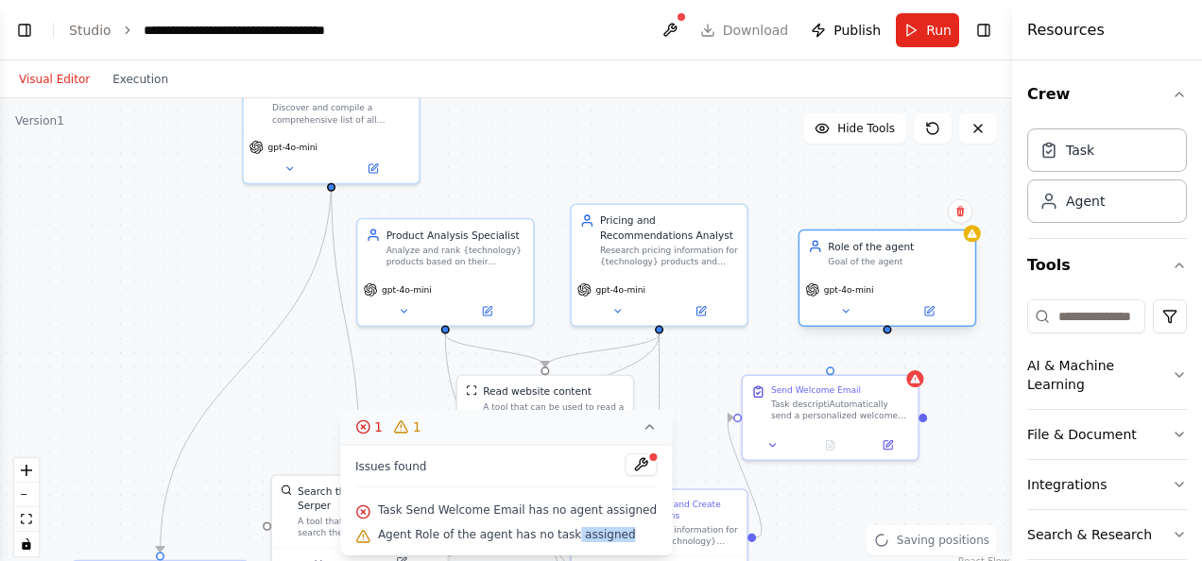
click at [843, 323] on div "gpt-4o-mini" at bounding box center [887, 301] width 176 height 49
click at [849, 315] on icon at bounding box center [845, 310] width 11 height 11
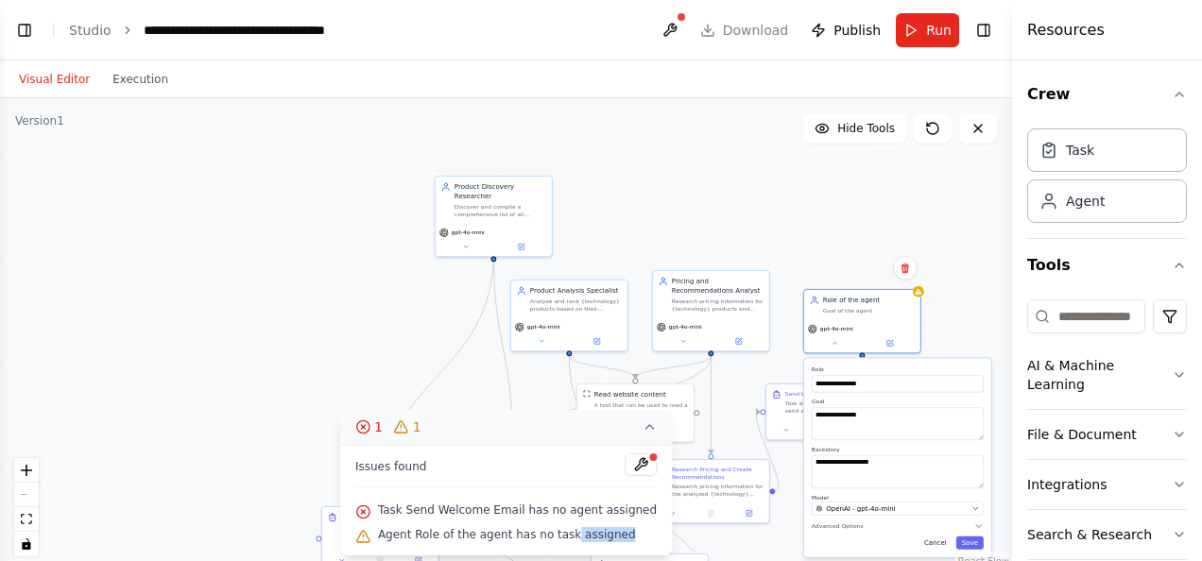
click at [939, 547] on button "Cancel" at bounding box center [936, 543] width 34 height 13
click at [906, 265] on icon at bounding box center [906, 268] width 8 height 10
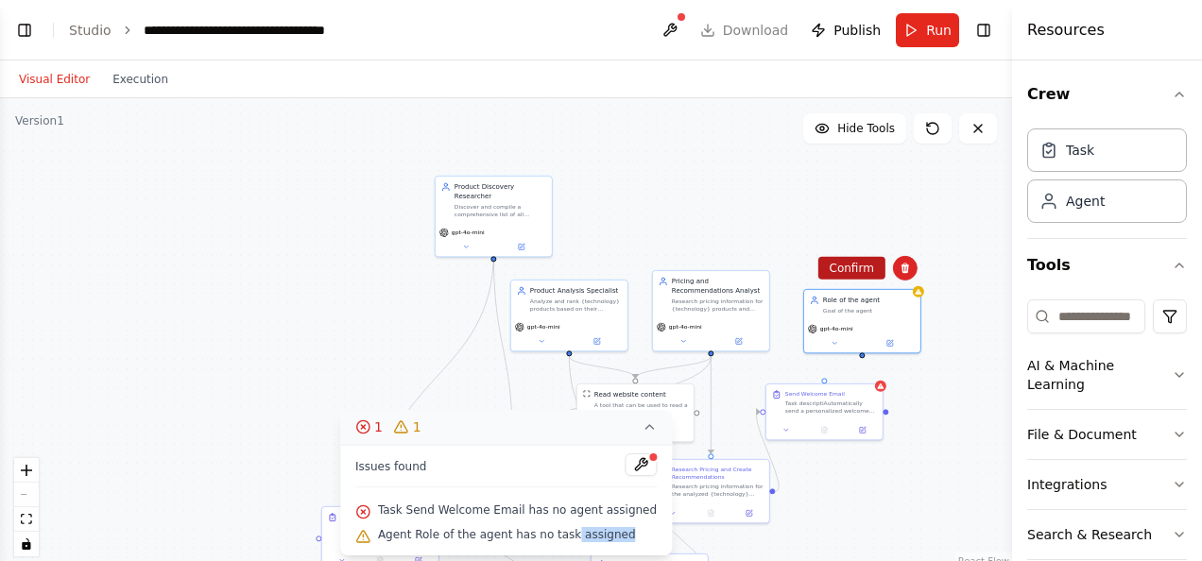
click at [857, 274] on button "Confirm" at bounding box center [851, 268] width 67 height 23
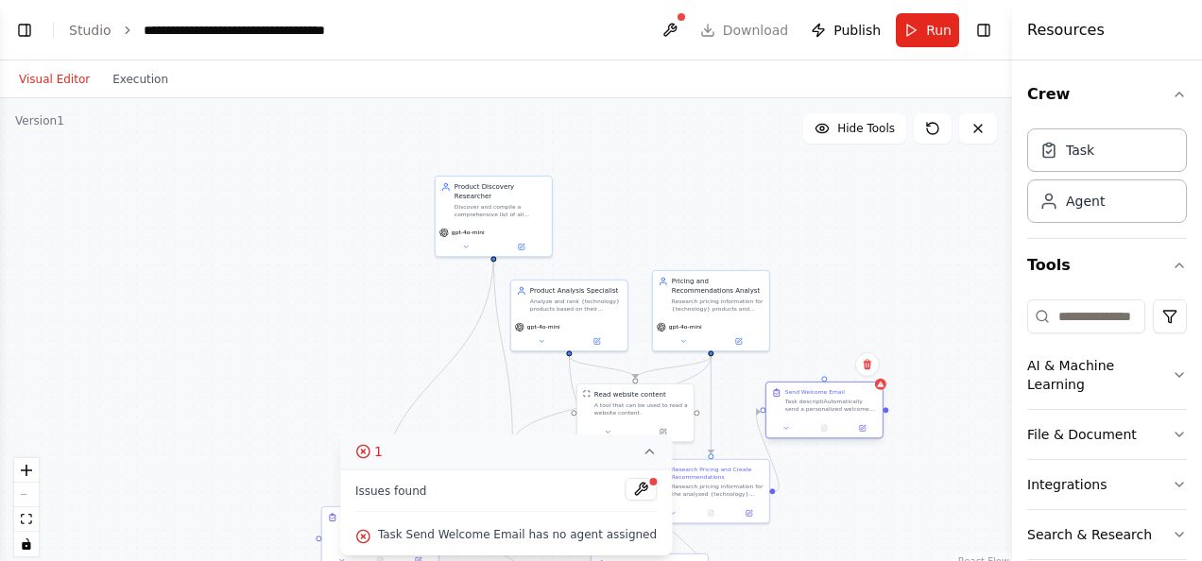
click at [823, 410] on div "Task descriptiAutomatically send a personalized welcome email to users immediat…" at bounding box center [831, 405] width 92 height 15
click at [811, 407] on div "Task descriptiAutomatically send a personalized welcome email to users immediat…" at bounding box center [831, 405] width 92 height 15
click at [642, 455] on icon at bounding box center [649, 451] width 15 height 15
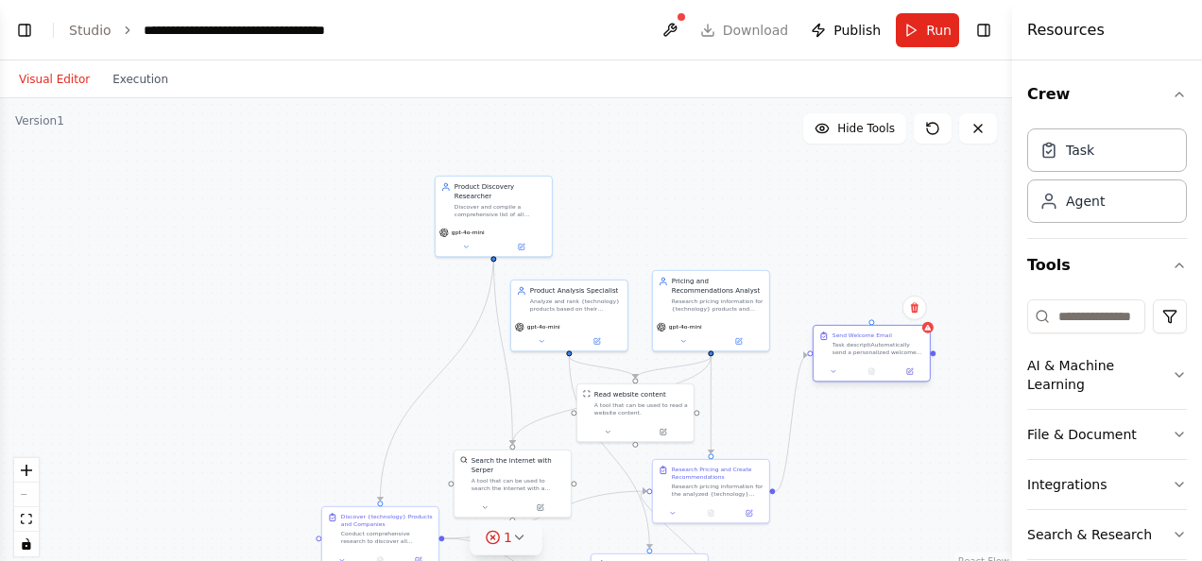
drag, startPoint x: 834, startPoint y: 415, endPoint x: 884, endPoint y: 361, distance: 73.6
click at [884, 361] on div "Send Welcome Email Task descriptiAutomatically send a personalized welcome emai…" at bounding box center [872, 344] width 116 height 36
click at [806, 370] on icon "Edge from 6b539e09-4c2e-4a74-871a-0086baeabdd0 to 7533a9c9-4c08-4db6-951f-83d0e…" at bounding box center [791, 428] width 32 height 127
click at [850, 459] on div ".deletable-edge-delete-btn { width: 20px; height: 20px; border: 0px solid #ffff…" at bounding box center [506, 334] width 1012 height 472
click at [852, 353] on div "Task descriptiAutomatically send a personalized welcome email to users immediat…" at bounding box center [879, 358] width 92 height 15
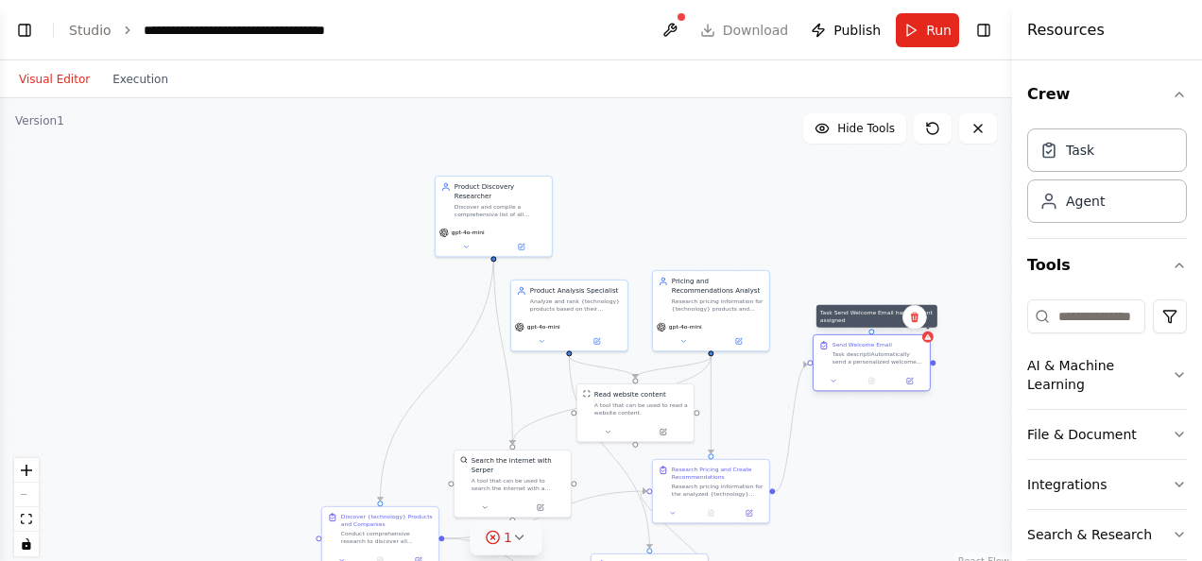
click at [930, 341] on div at bounding box center [927, 337] width 11 height 11
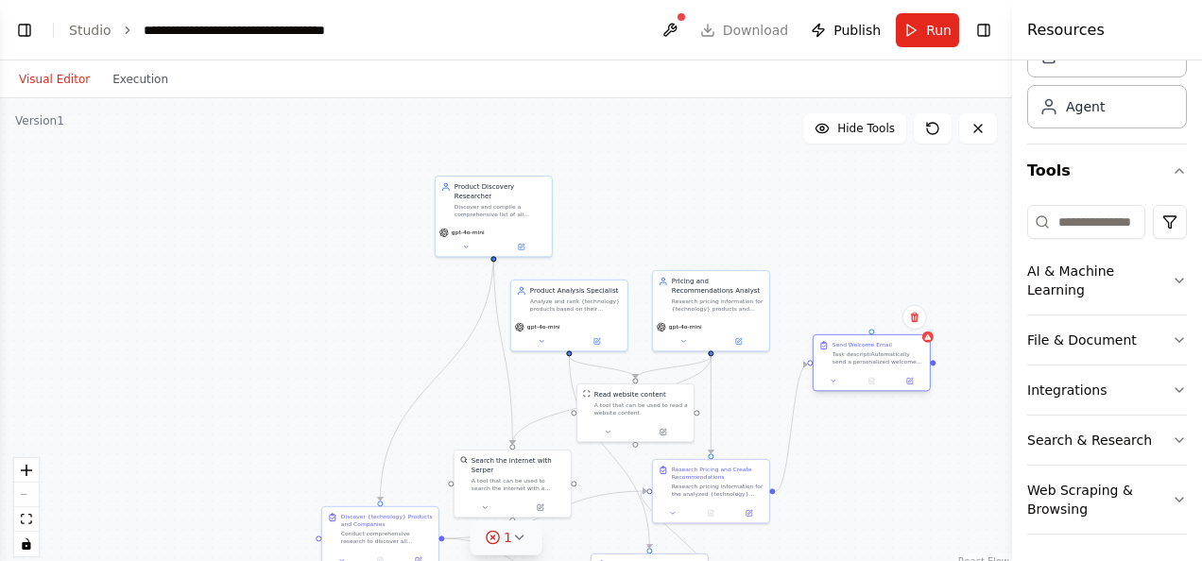
click at [880, 367] on div "Send Welcome Email Task descriptiAutomatically send a personalized welcome emai…" at bounding box center [872, 353] width 116 height 36
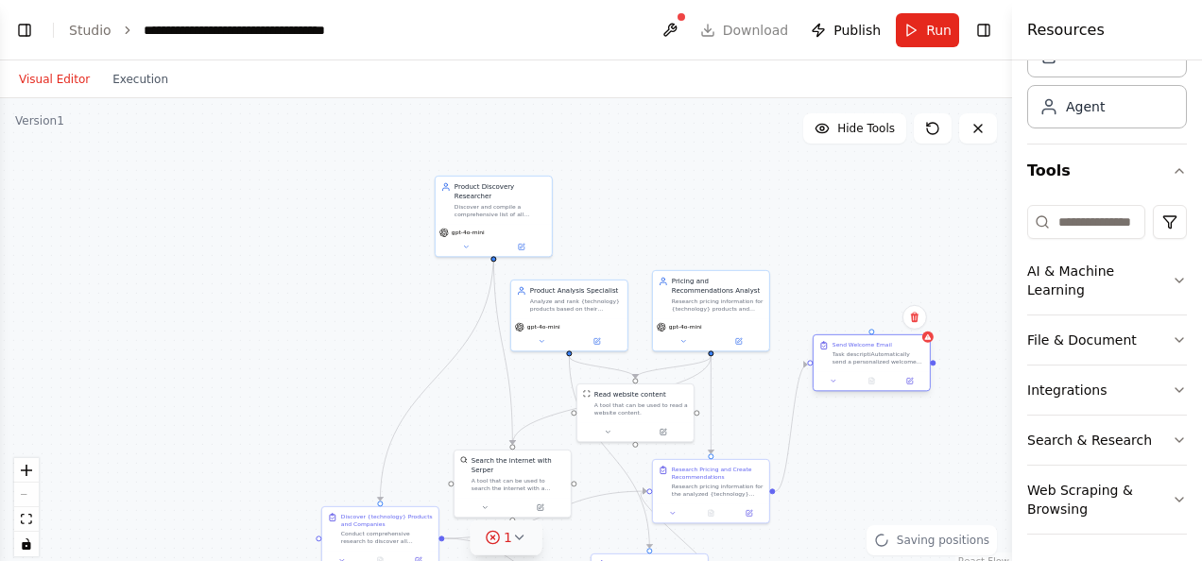
click at [880, 367] on div "Send Welcome Email Task descriptiAutomatically send a personalized welcome emai…" at bounding box center [872, 353] width 116 height 36
click at [1172, 387] on icon "button" at bounding box center [1179, 390] width 15 height 15
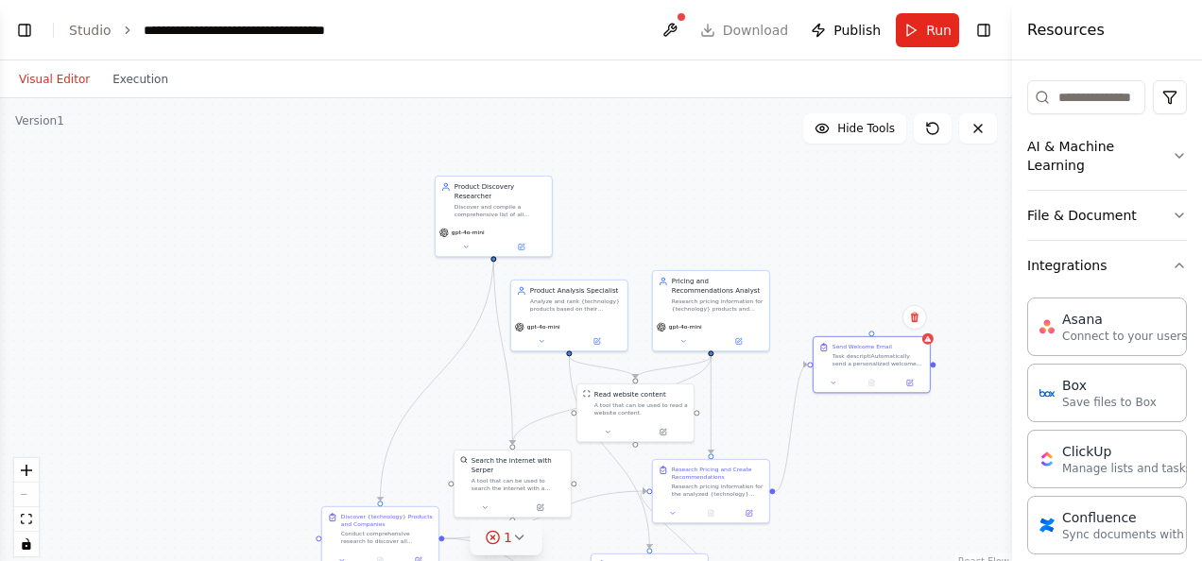
scroll to position [217, 0]
click at [863, 369] on div "Send Welcome Email Task descriptiAutomatically send a personalized welcome emai…" at bounding box center [872, 353] width 116 height 36
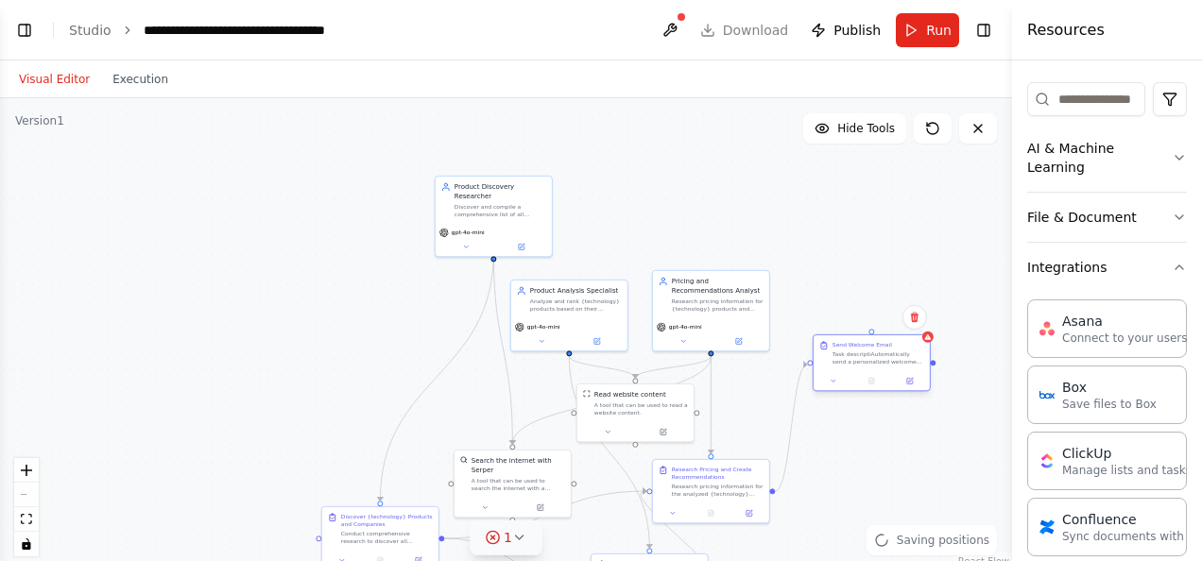
click at [863, 369] on div "Send Welcome Email Task descriptiAutomatically send a personalized welcome emai…" at bounding box center [872, 353] width 116 height 36
drag, startPoint x: 905, startPoint y: 369, endPoint x: 829, endPoint y: 240, distance: 149.6
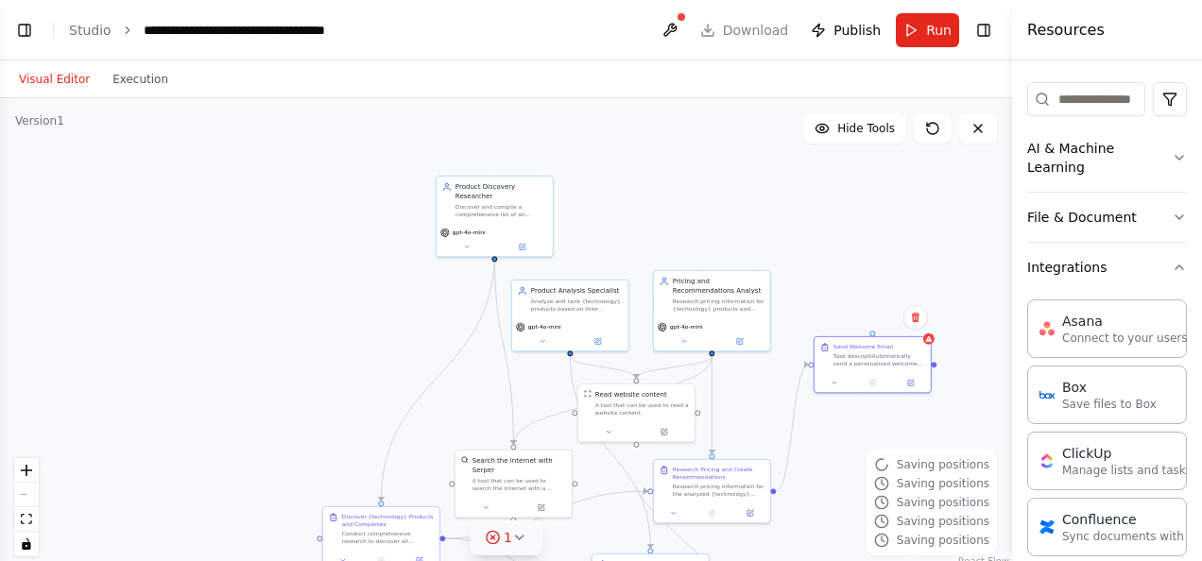
click at [829, 240] on div ".deletable-edge-delete-btn { width: 20px; height: 20px; border: 0px solid #ffff…" at bounding box center [506, 334] width 1012 height 472
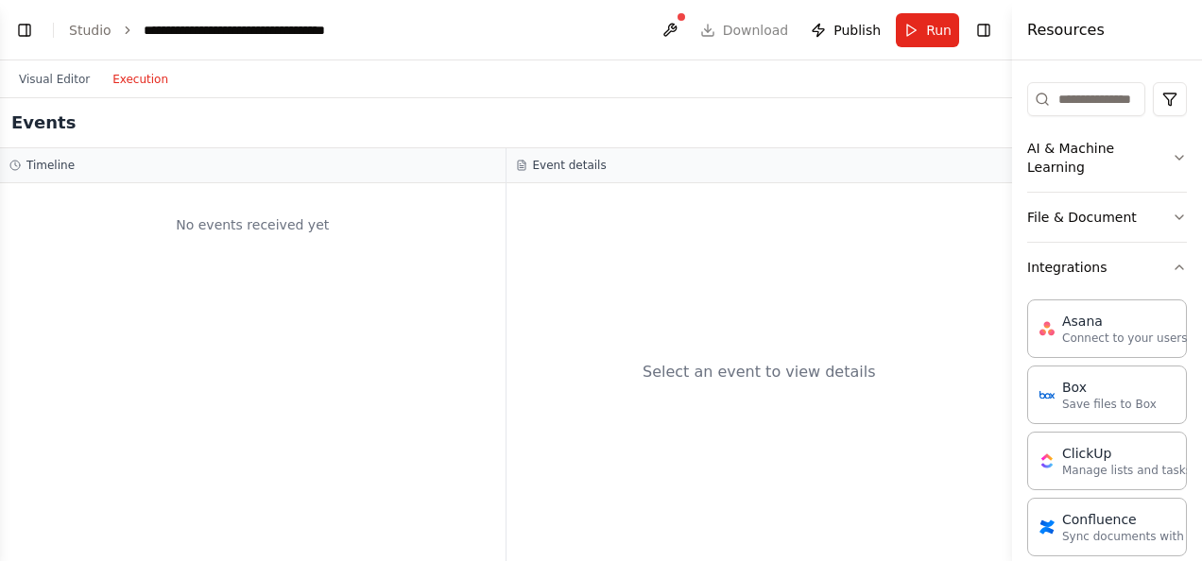
click at [129, 89] on button "Execution" at bounding box center [140, 79] width 78 height 23
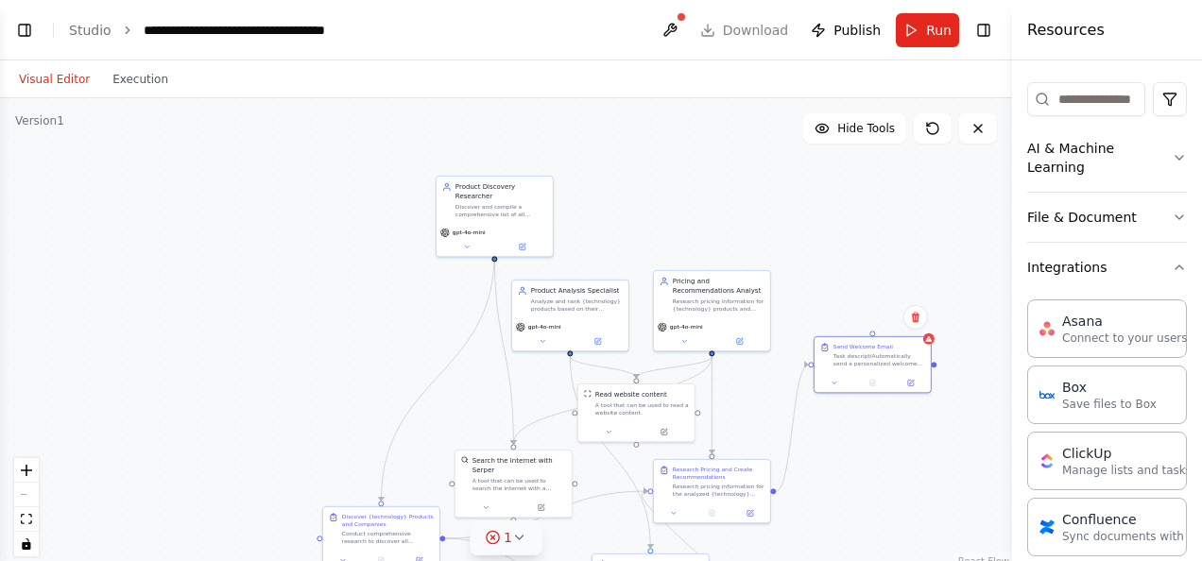
click at [40, 82] on button "Visual Editor" at bounding box center [55, 79] width 94 height 23
drag, startPoint x: 858, startPoint y: 369, endPoint x: 811, endPoint y: 365, distance: 47.4
click at [811, 365] on div at bounding box center [811, 363] width 6 height 6
click at [934, 373] on div ".deletable-edge-delete-btn { width: 20px; height: 20px; border: 0px solid #ffff…" at bounding box center [506, 334] width 1012 height 472
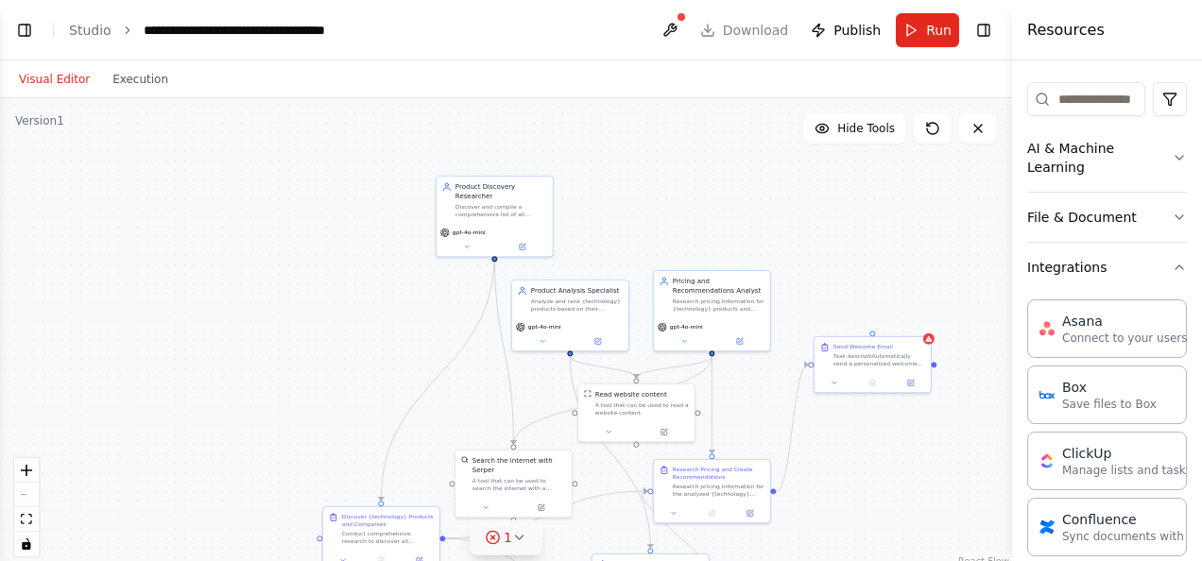
click at [934, 373] on div ".deletable-edge-delete-btn { width: 20px; height: 20px; border: 0px solid #ffff…" at bounding box center [506, 334] width 1012 height 472
click at [865, 359] on div "Task descriptiAutomatically send a personalized welcome email to users immediat…" at bounding box center [879, 358] width 92 height 15
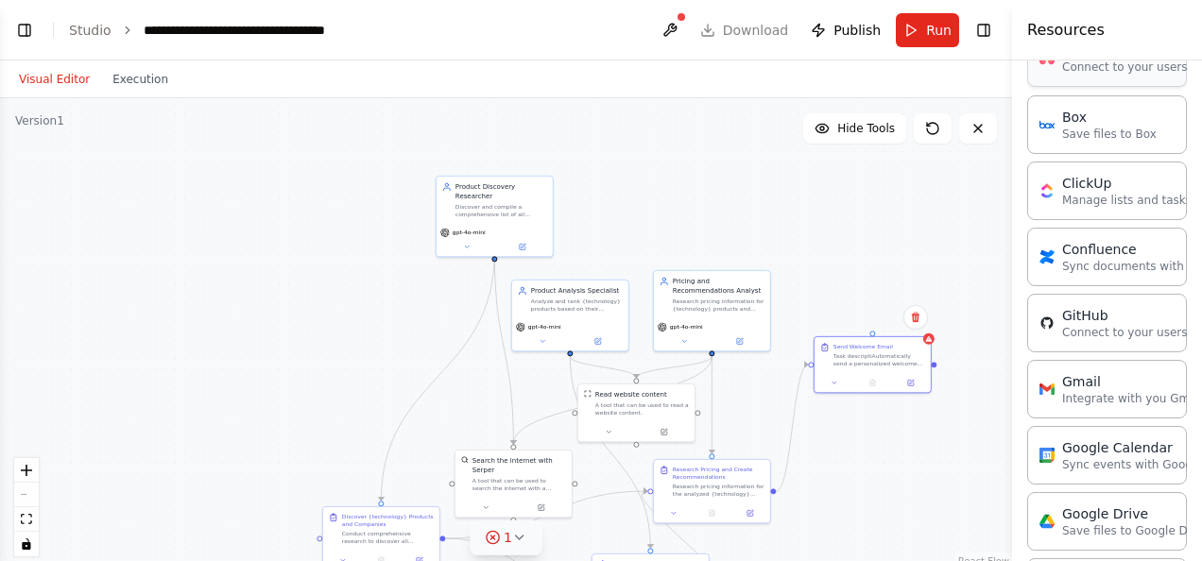
scroll to position [491, 0]
drag, startPoint x: 921, startPoint y: 463, endPoint x: 827, endPoint y: 426, distance: 101.4
click at [827, 426] on div ".deletable-edge-delete-btn { width: 20px; height: 20px; border: 0px solid #ffff…" at bounding box center [506, 334] width 1012 height 472
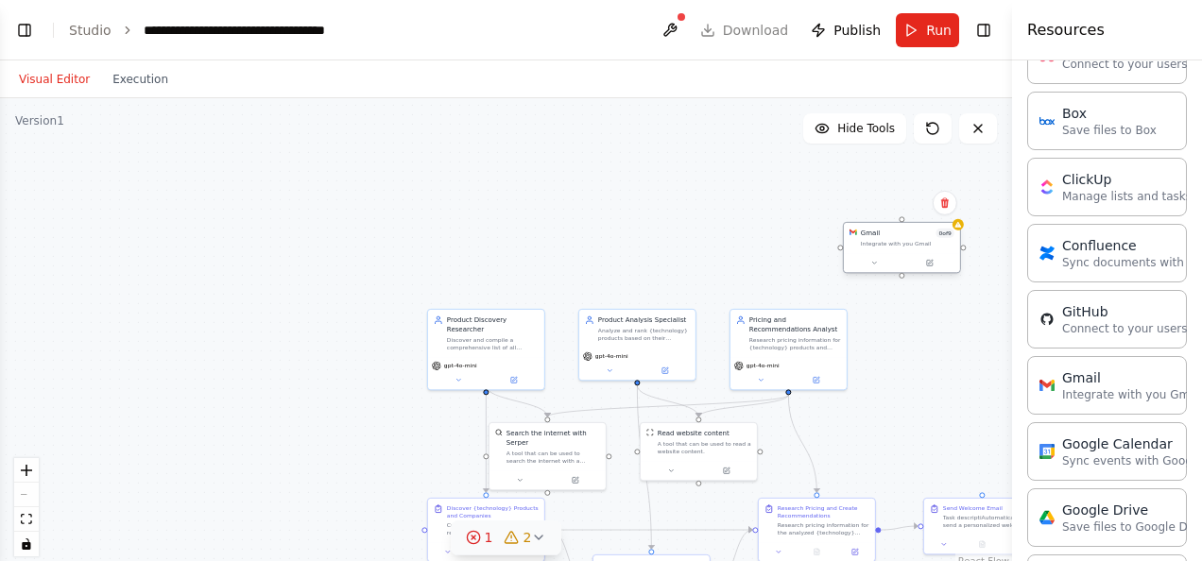
drag, startPoint x: 867, startPoint y: 444, endPoint x: 918, endPoint y: 245, distance: 205.6
click at [918, 245] on div "Gmail 0 of 9 Integrate with you [PERSON_NAME]" at bounding box center [908, 238] width 94 height 19
click at [949, 214] on icon at bounding box center [944, 212] width 11 height 11
click at [900, 214] on button "Confirm" at bounding box center [891, 212] width 67 height 23
click at [892, 400] on div ".deletable-edge-delete-btn { width: 20px; height: 20px; border: 0px solid #ffff…" at bounding box center [506, 334] width 1012 height 472
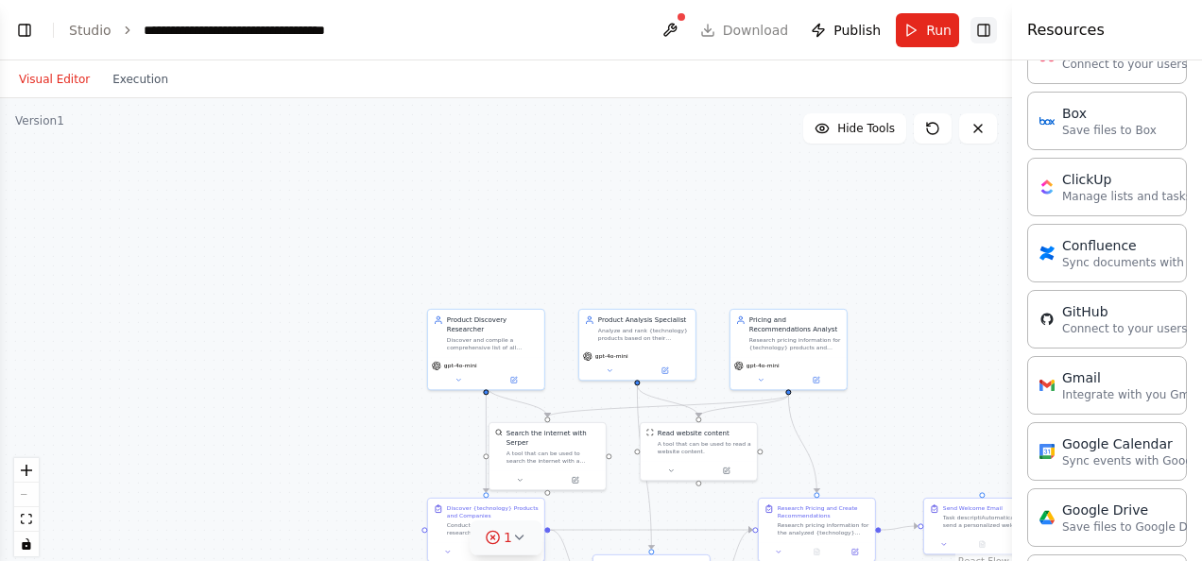
click at [979, 32] on button "Toggle Right Sidebar" at bounding box center [983, 30] width 26 height 26
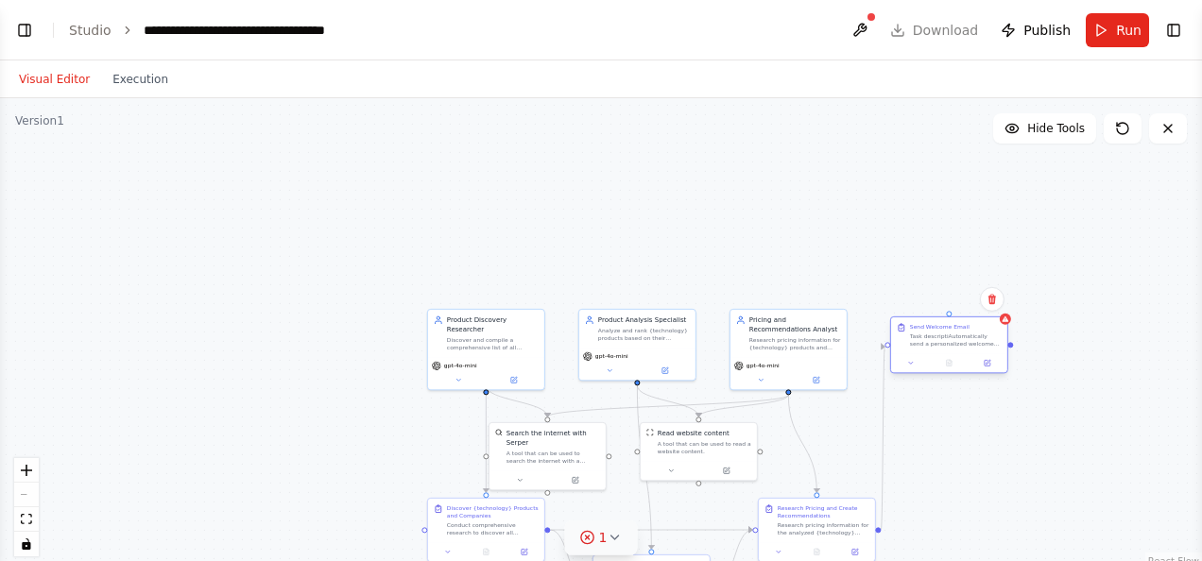
drag, startPoint x: 981, startPoint y: 529, endPoint x: 936, endPoint y: 336, distance: 198.0
click at [936, 336] on div "Send Welcome Email Task descriptiAutomatically send a personalized welcome emai…" at bounding box center [949, 336] width 116 height 36
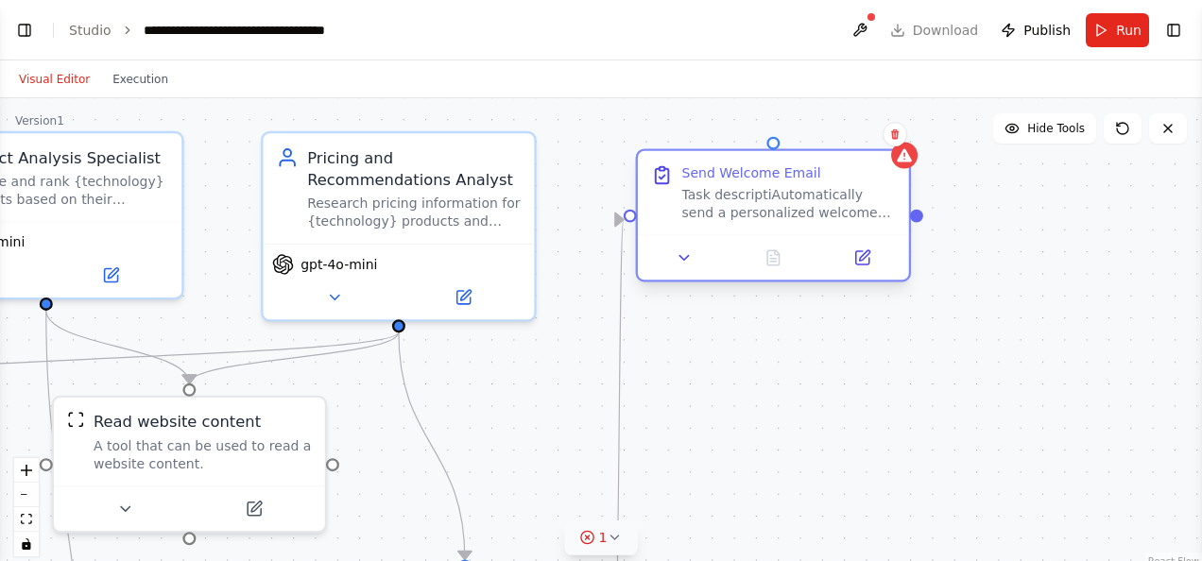
click at [629, 223] on div ".deletable-edge-delete-btn { width: 20px; height: 20px; border: 0px solid #ffff…" at bounding box center [601, 334] width 1202 height 472
click at [663, 182] on icon at bounding box center [662, 176] width 13 height 15
click at [860, 261] on icon at bounding box center [864, 255] width 10 height 10
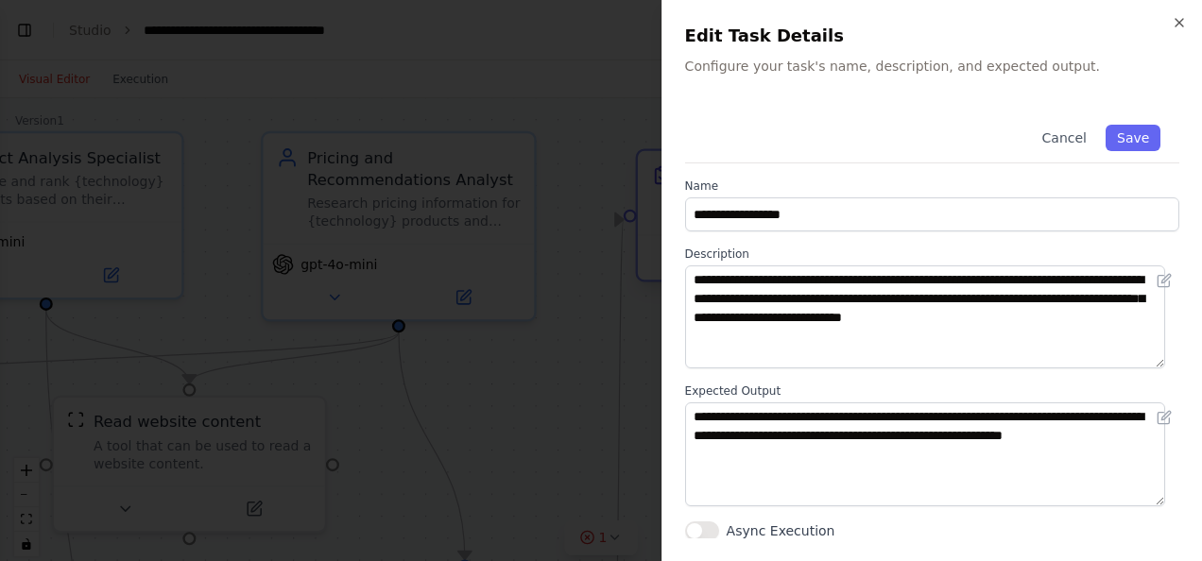
scroll to position [1, 0]
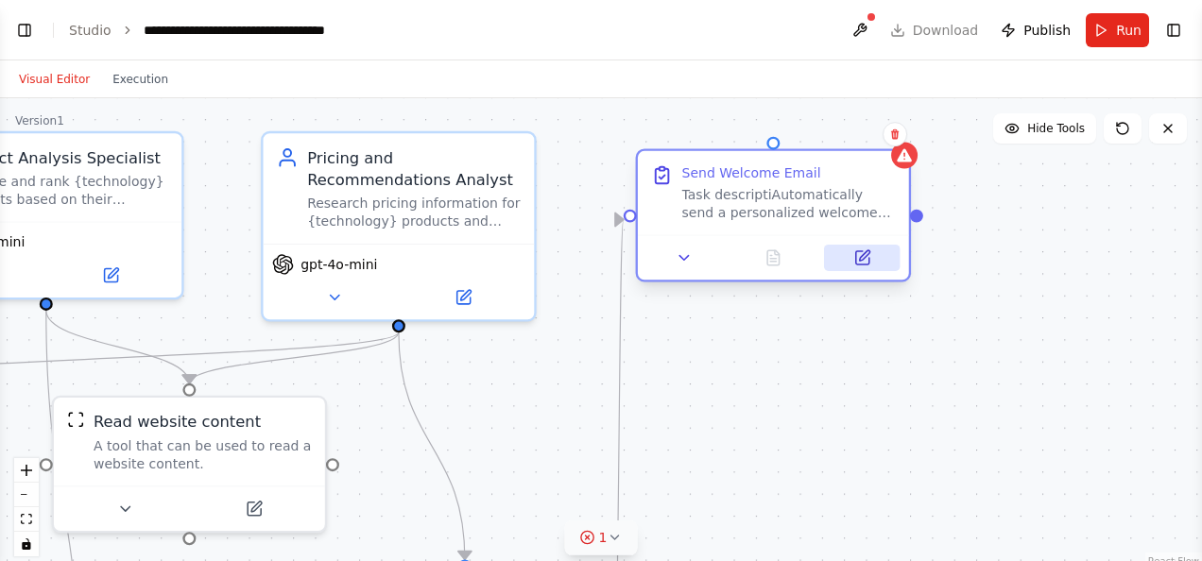
click at [859, 255] on icon at bounding box center [861, 257] width 13 height 13
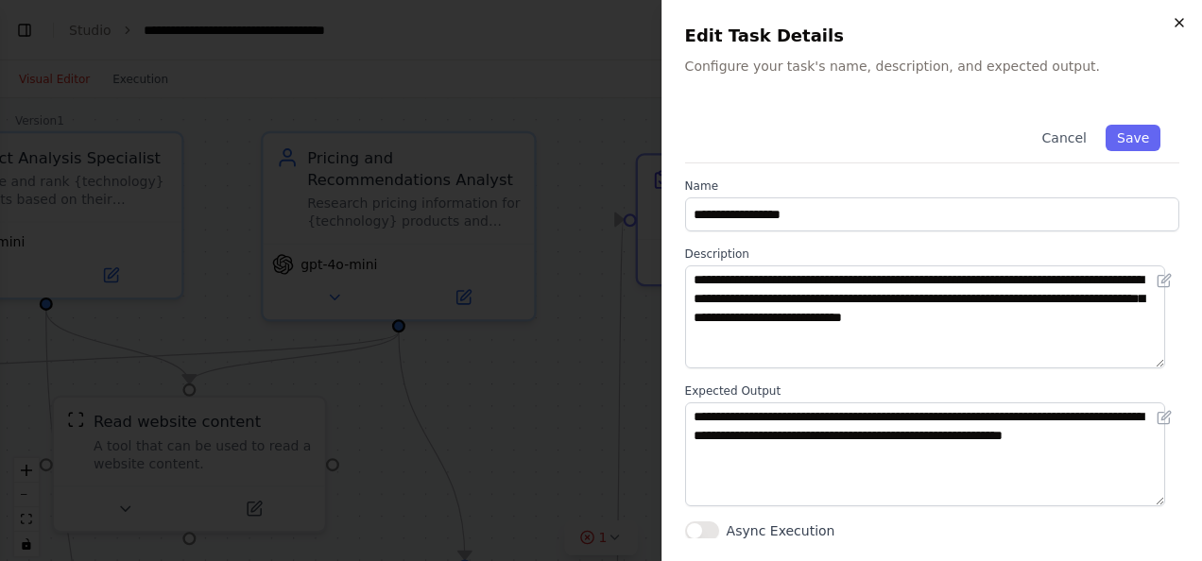
click at [1181, 25] on icon "button" at bounding box center [1180, 23] width 8 height 8
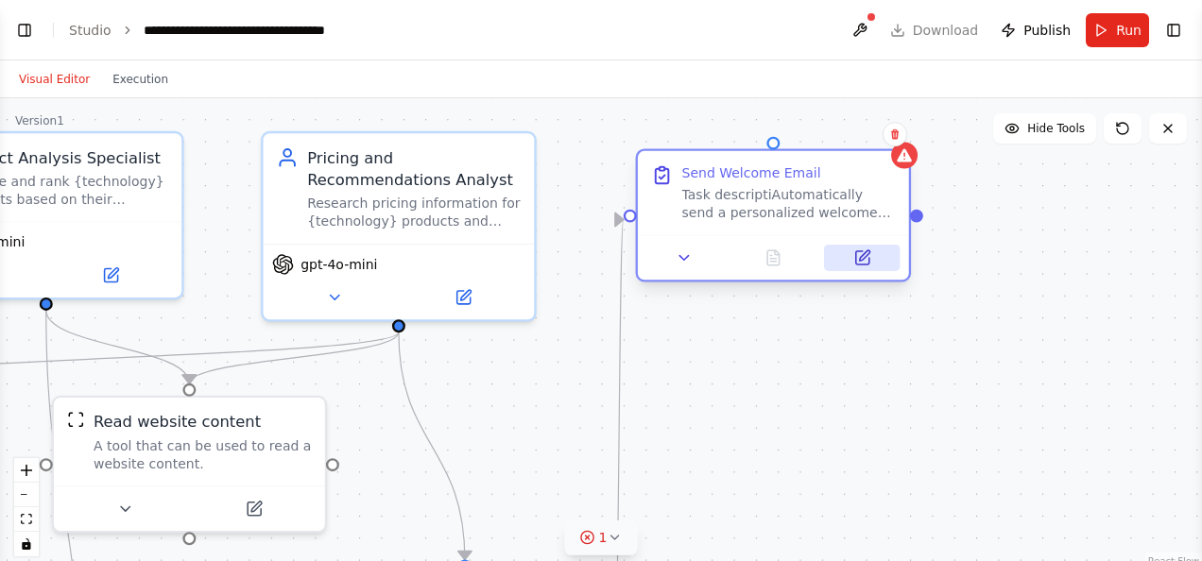
click at [853, 268] on button at bounding box center [862, 258] width 76 height 26
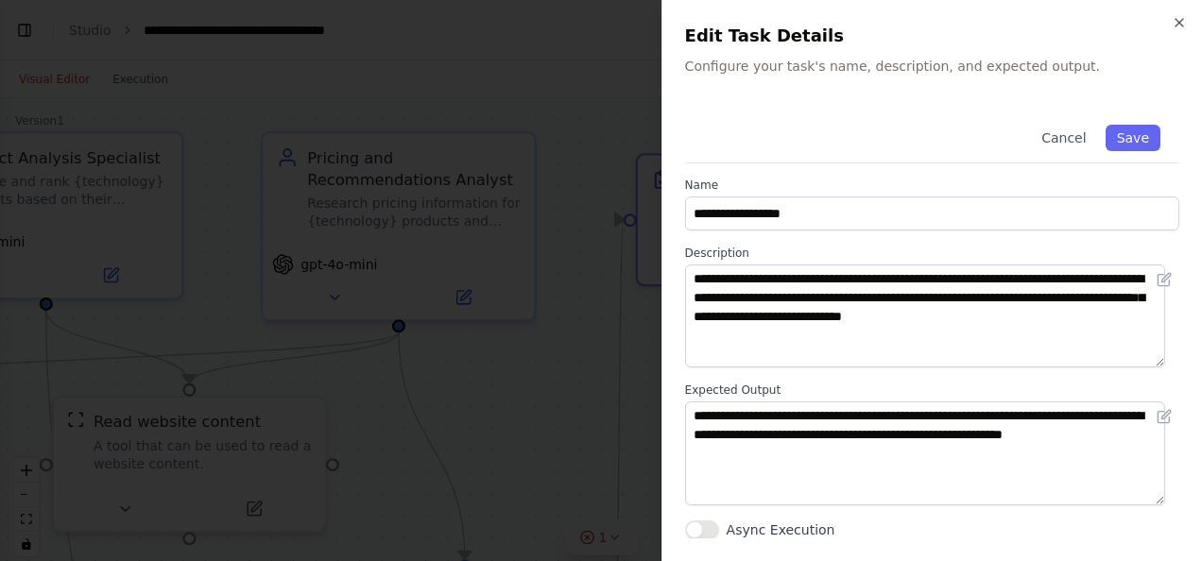
scroll to position [0, 0]
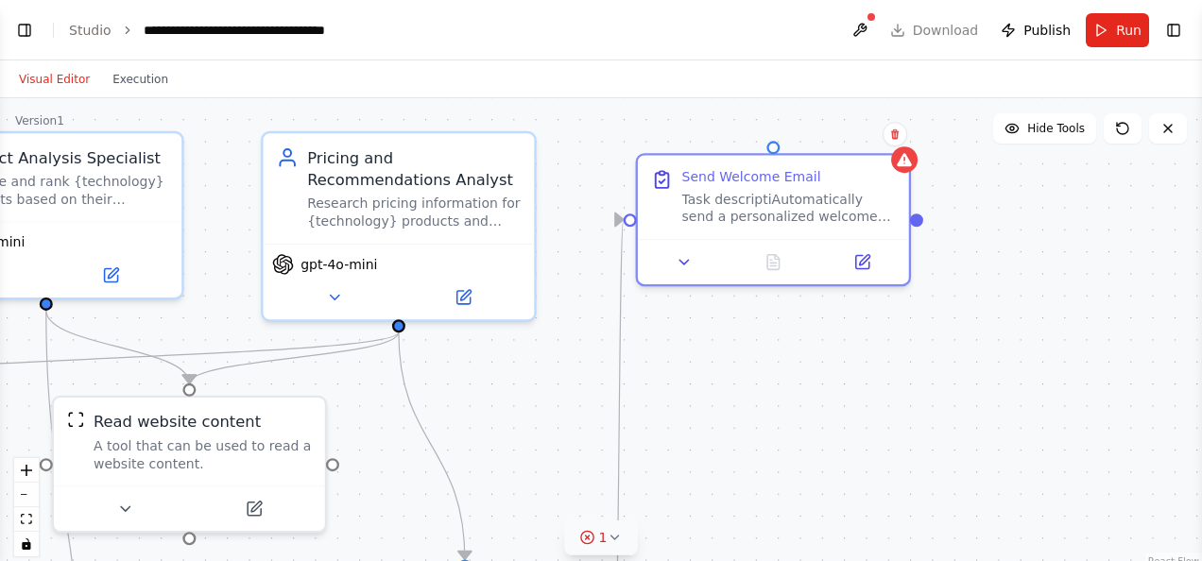
drag, startPoint x: 788, startPoint y: 272, endPoint x: 707, endPoint y: 365, distance: 123.2
click at [707, 365] on div ".deletable-edge-delete-btn { width: 20px; height: 20px; border: 0px solid #ffff…" at bounding box center [601, 334] width 1202 height 472
click at [662, 178] on icon at bounding box center [663, 177] width 6 height 4
click at [634, 221] on div ".deletable-edge-delete-btn { width: 20px; height: 20px; border: 0px solid #ffff…" at bounding box center [601, 334] width 1202 height 472
drag, startPoint x: 634, startPoint y: 221, endPoint x: 576, endPoint y: 166, distance: 79.5
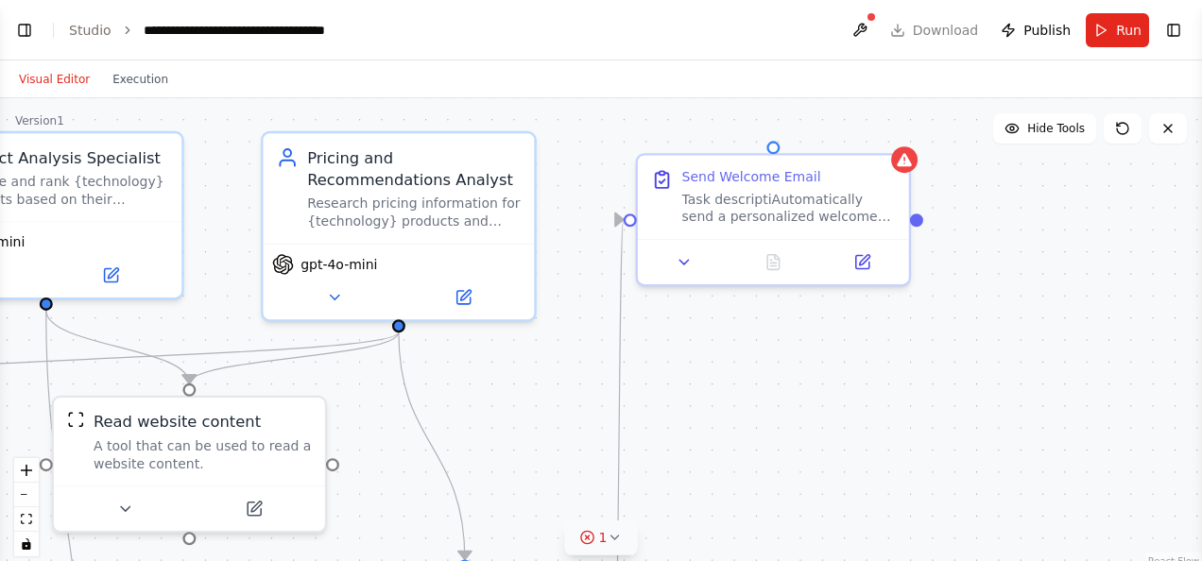
click at [576, 166] on div ".deletable-edge-delete-btn { width: 20px; height: 20px; border: 0px solid #ffff…" at bounding box center [601, 334] width 1202 height 472
click at [1169, 25] on button "Toggle Right Sidebar" at bounding box center [1173, 30] width 26 height 26
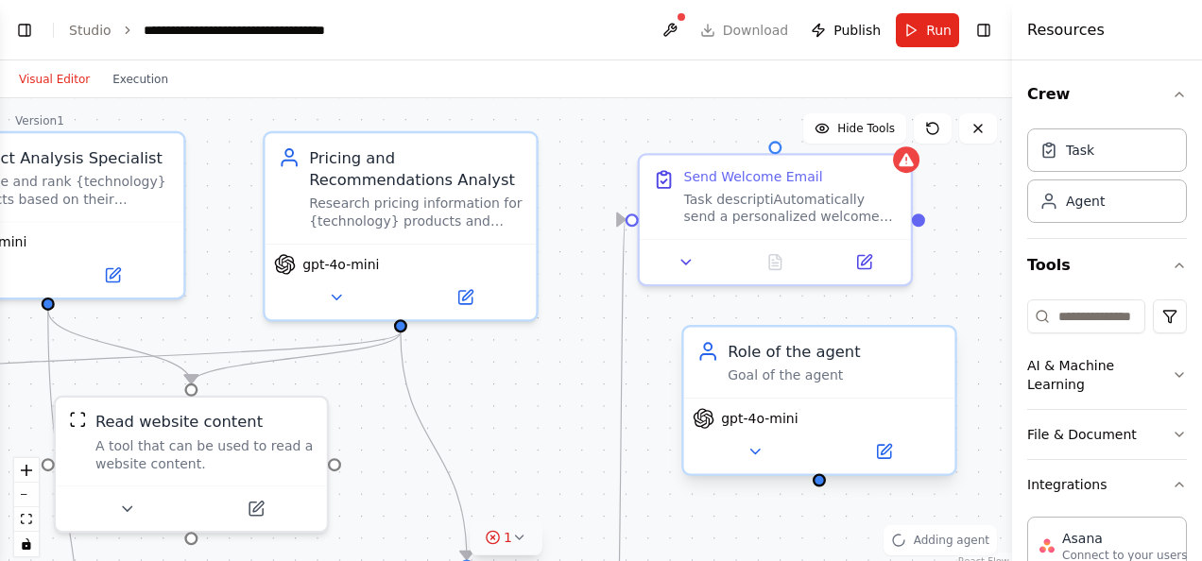
drag, startPoint x: 943, startPoint y: 397, endPoint x: 765, endPoint y: 367, distance: 180.2
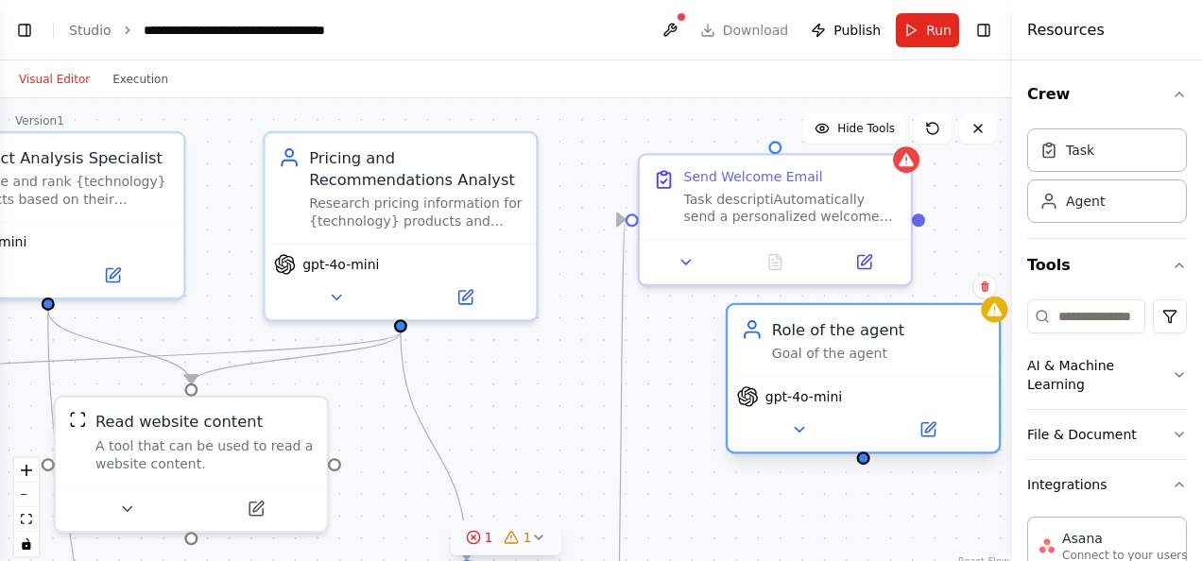
drag, startPoint x: 768, startPoint y: 363, endPoint x: 841, endPoint y: 340, distance: 76.2
click at [841, 340] on div "Role of the agent Goal of the agent" at bounding box center [879, 340] width 214 height 44
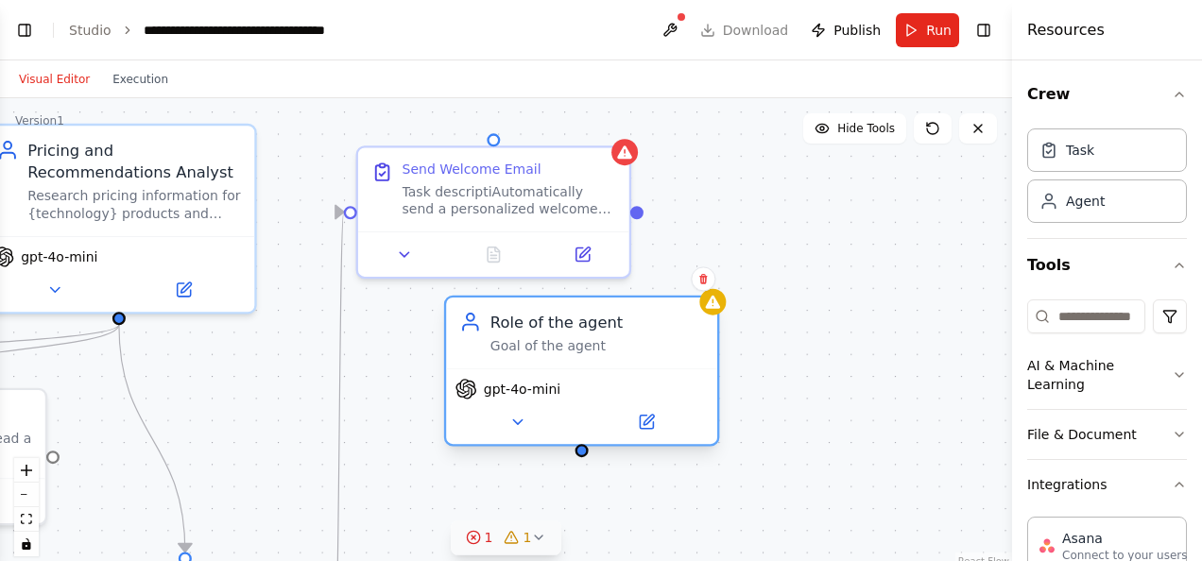
drag, startPoint x: 864, startPoint y: 467, endPoint x: 581, endPoint y: 461, distance: 282.6
click at [581, 461] on div ".deletable-edge-delete-btn { width: 20px; height: 20px; border: 0px solid #ffff…" at bounding box center [506, 334] width 1012 height 472
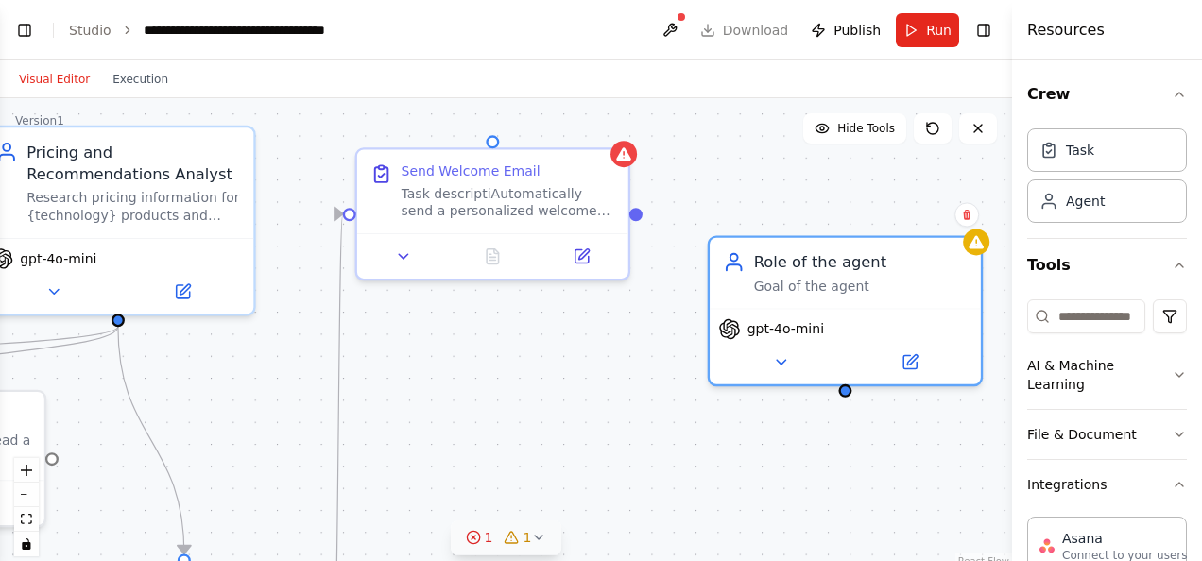
drag, startPoint x: 566, startPoint y: 376, endPoint x: 836, endPoint y: 303, distance: 279.9
click at [836, 308] on div "gpt-4o-mini" at bounding box center [845, 346] width 271 height 76
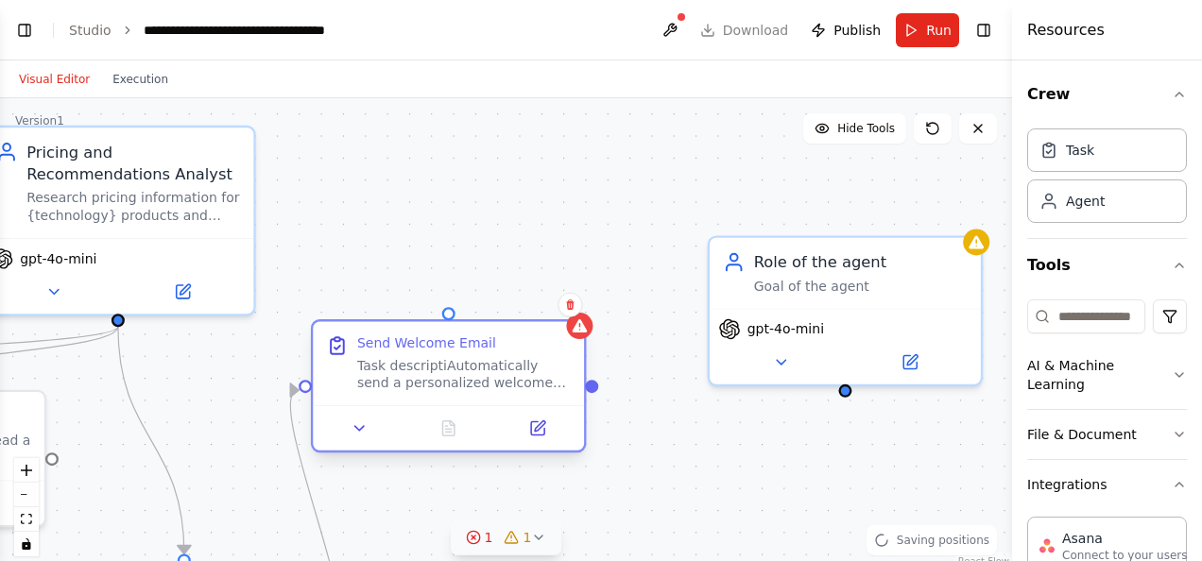
drag, startPoint x: 556, startPoint y: 202, endPoint x: 509, endPoint y: 410, distance: 213.0
click at [509, 410] on div "Send Welcome Email Task descriptiAutomatically send a personalized welcome emai…" at bounding box center [448, 385] width 275 height 133
drag, startPoint x: 849, startPoint y: 390, endPoint x: 445, endPoint y: 312, distance: 411.1
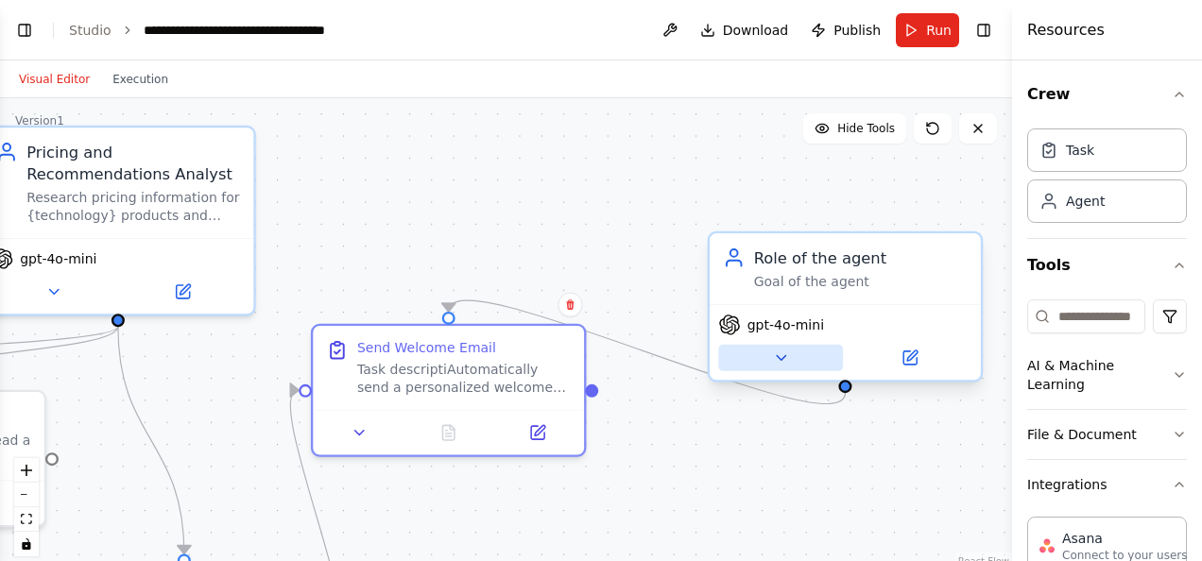
click at [782, 355] on icon at bounding box center [781, 359] width 18 height 18
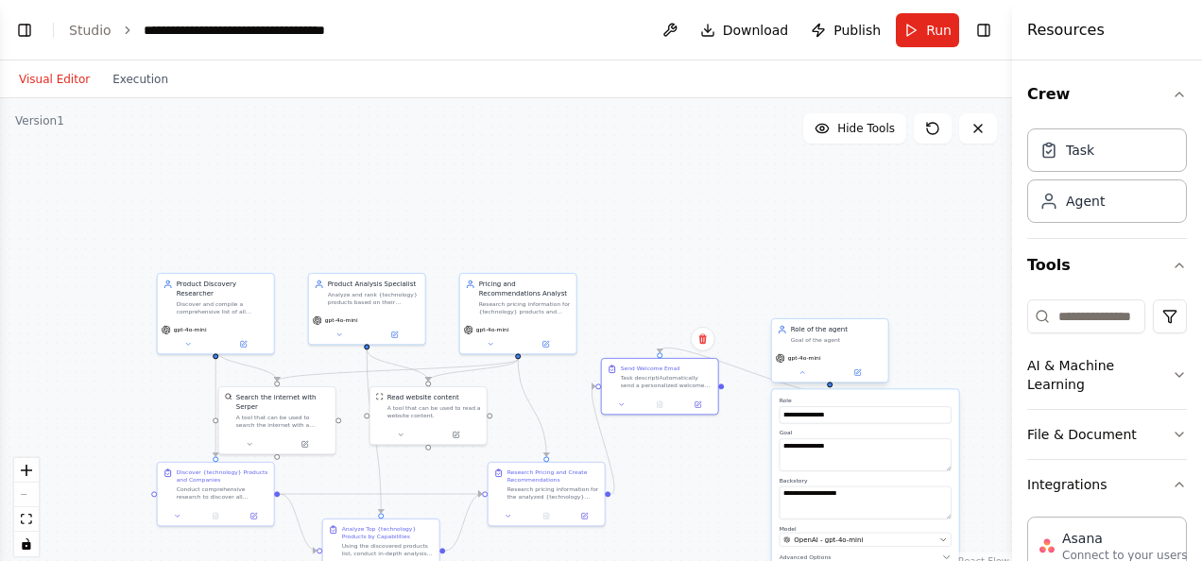
click at [862, 378] on div "gpt-4o-mini" at bounding box center [830, 366] width 116 height 33
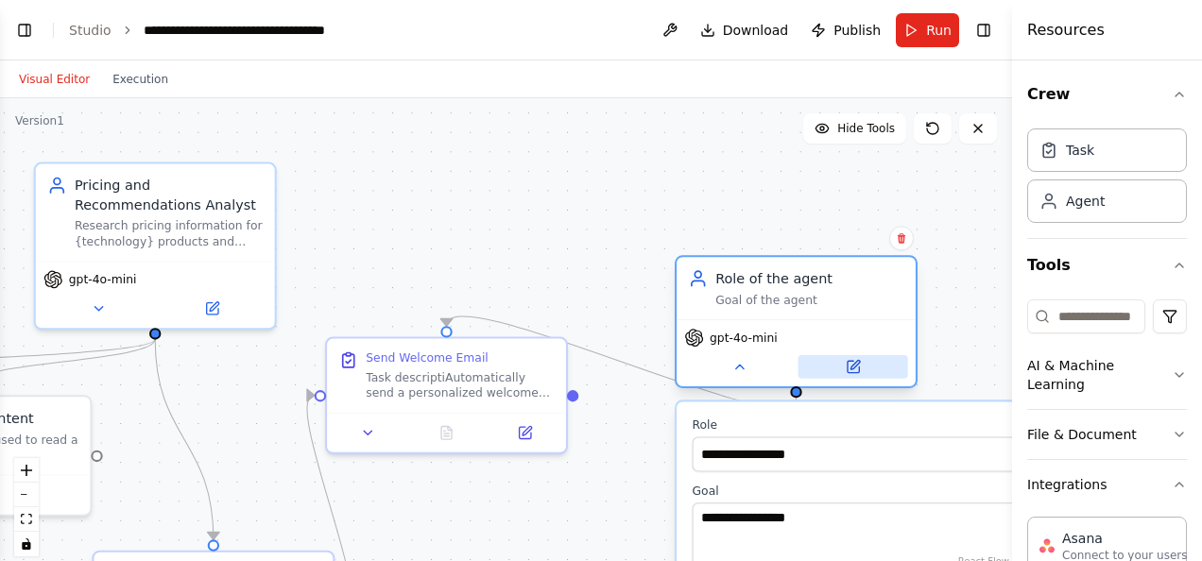
click at [856, 375] on button at bounding box center [854, 367] width 110 height 24
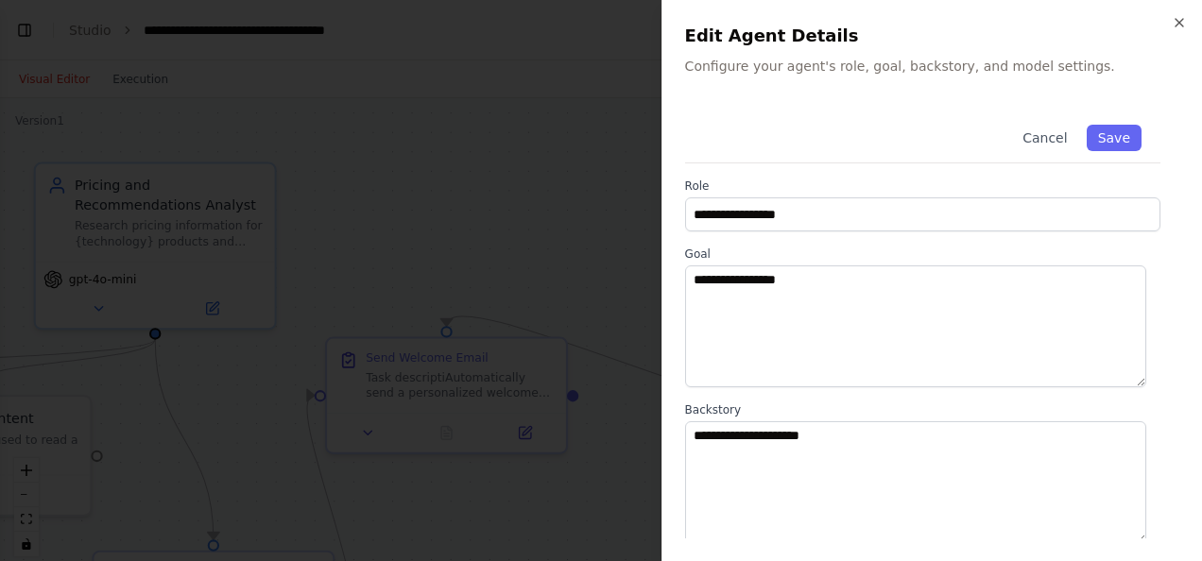
click at [1171, 24] on h2 "Edit Agent Details" at bounding box center [932, 36] width 494 height 26
click at [1180, 23] on icon "button" at bounding box center [1179, 22] width 15 height 15
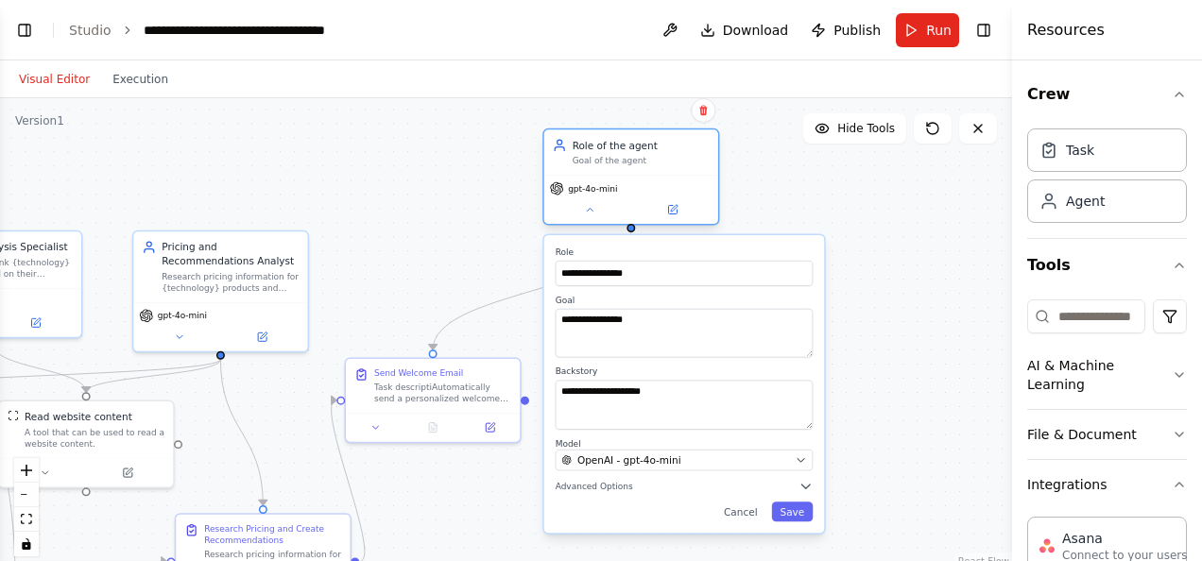
drag, startPoint x: 705, startPoint y: 340, endPoint x: 639, endPoint y: 170, distance: 182.5
click at [639, 170] on div "Role of the agent Goal of the agent" at bounding box center [631, 151] width 174 height 45
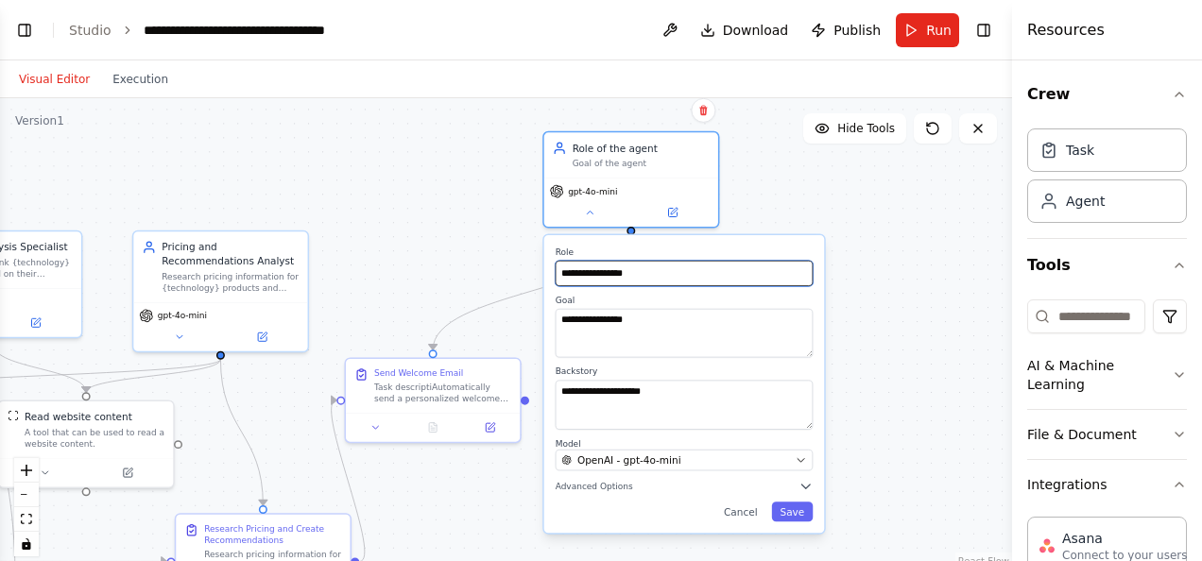
drag, startPoint x: 650, startPoint y: 276, endPoint x: 497, endPoint y: 266, distance: 153.4
click at [497, 266] on div ".deletable-edge-delete-btn { width: 20px; height: 20px; border: 0px solid #ffff…" at bounding box center [506, 334] width 1012 height 472
drag, startPoint x: 637, startPoint y: 274, endPoint x: 501, endPoint y: 270, distance: 136.1
click at [501, 270] on div ".deletable-edge-delete-btn { width: 20px; height: 20px; border: 0px solid #ffff…" at bounding box center [506, 334] width 1012 height 472
drag, startPoint x: 642, startPoint y: 278, endPoint x: 556, endPoint y: 274, distance: 86.1
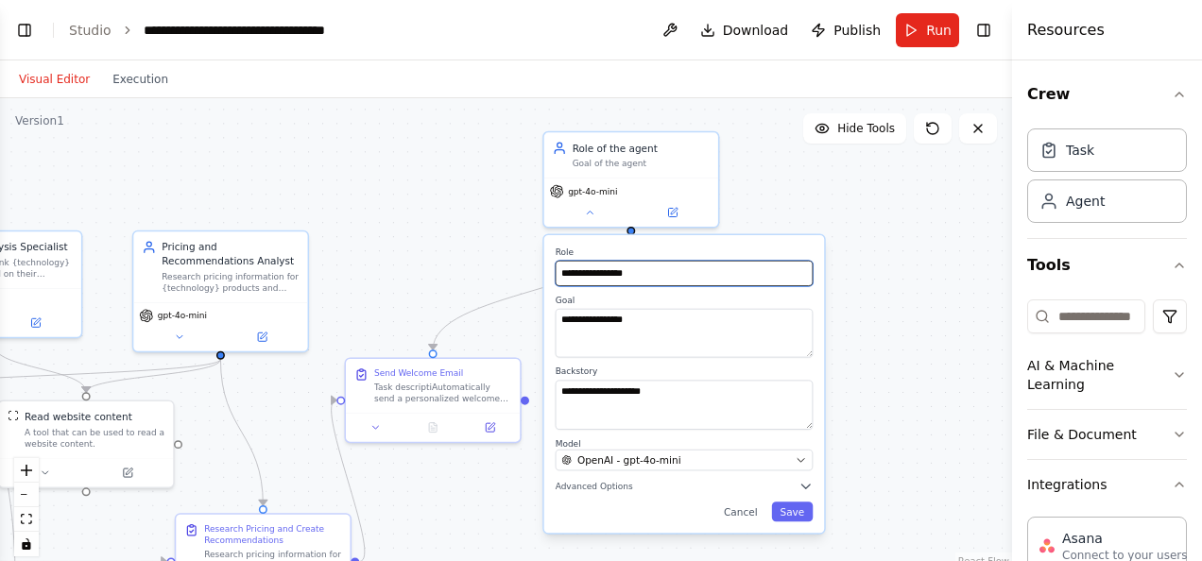
click at [556, 274] on input "**********" at bounding box center [685, 274] width 258 height 26
paste input "**"
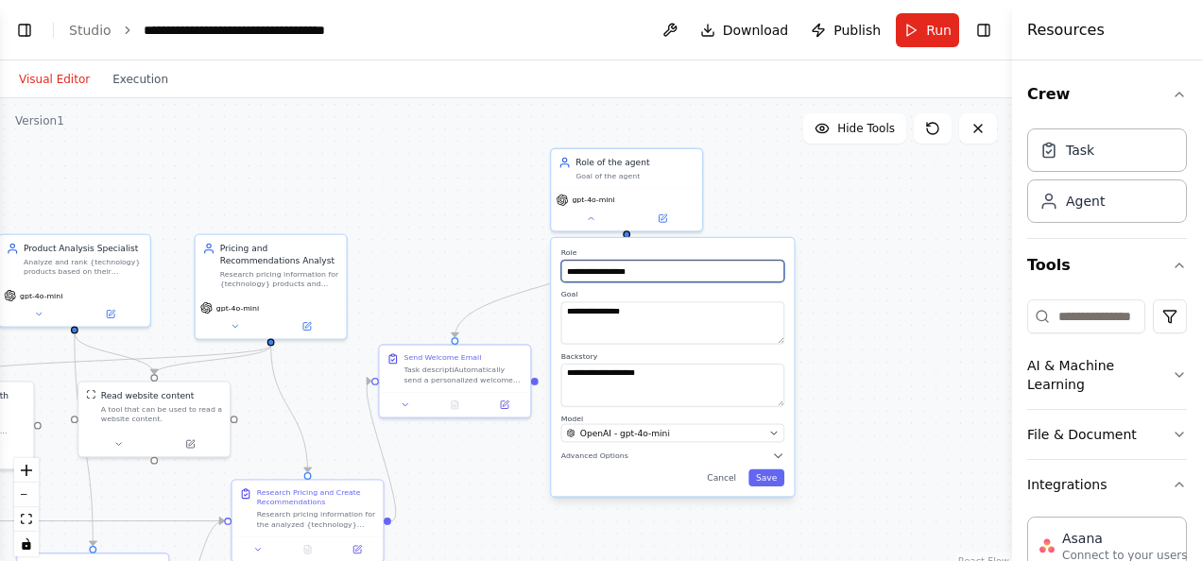
drag, startPoint x: 656, startPoint y: 266, endPoint x: 552, endPoint y: 266, distance: 103.9
click at [552, 266] on div "**********" at bounding box center [672, 367] width 243 height 258
paste input "**********"
type input "**********"
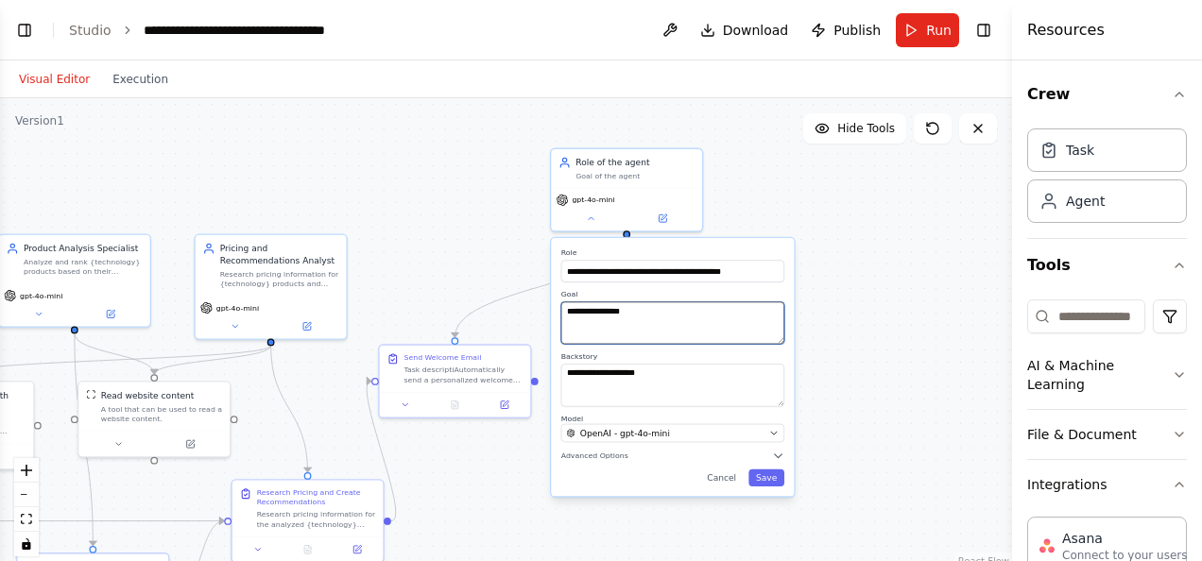
drag, startPoint x: 636, startPoint y: 309, endPoint x: 557, endPoint y: 309, distance: 79.4
click at [557, 309] on div "**********" at bounding box center [672, 367] width 243 height 258
paste textarea "**********"
type textarea "**********"
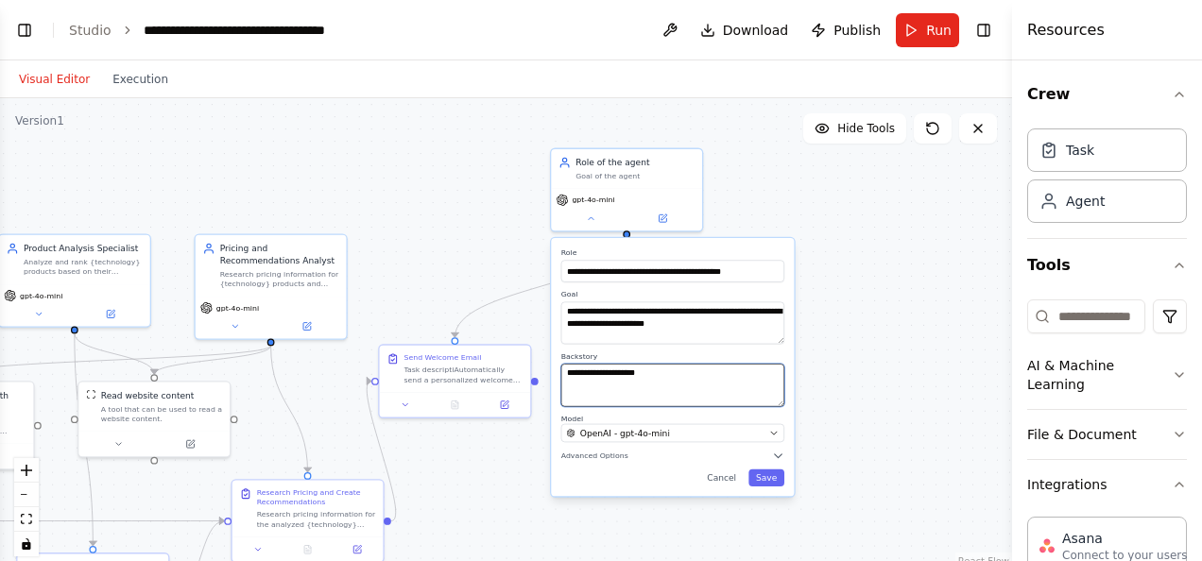
drag, startPoint x: 668, startPoint y: 379, endPoint x: 563, endPoint y: 383, distance: 105.0
click at [563, 383] on textarea "**********" at bounding box center [672, 385] width 223 height 43
paste textarea "**********"
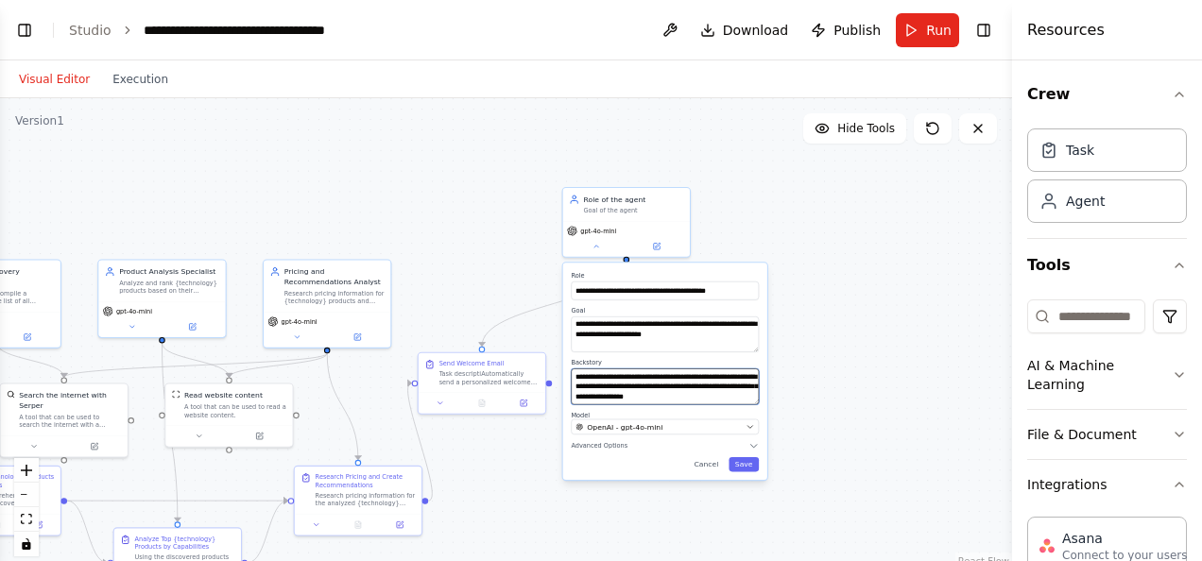
type textarea "**********"
click at [756, 214] on div ".deletable-edge-delete-btn { width: 20px; height: 20px; border: 0px solid #ffff…" at bounding box center [506, 334] width 1012 height 472
click at [752, 470] on button "Save" at bounding box center [744, 464] width 30 height 14
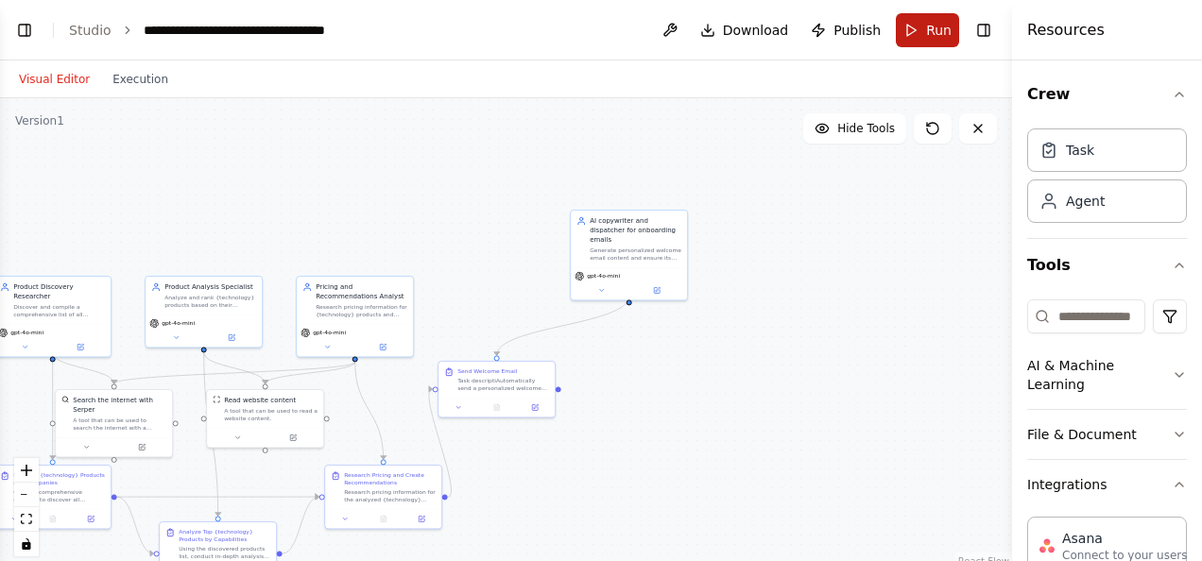
click at [928, 23] on span "Run" at bounding box center [939, 30] width 26 height 19
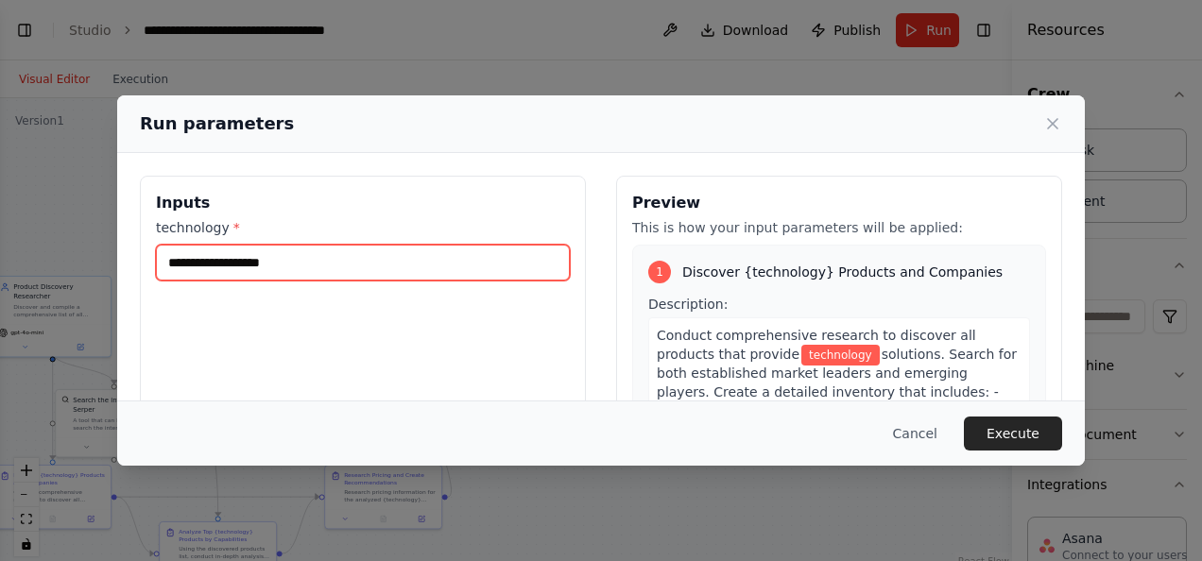
click at [406, 249] on input "technology *" at bounding box center [363, 263] width 414 height 36
paste input "**********"
type input "**********"
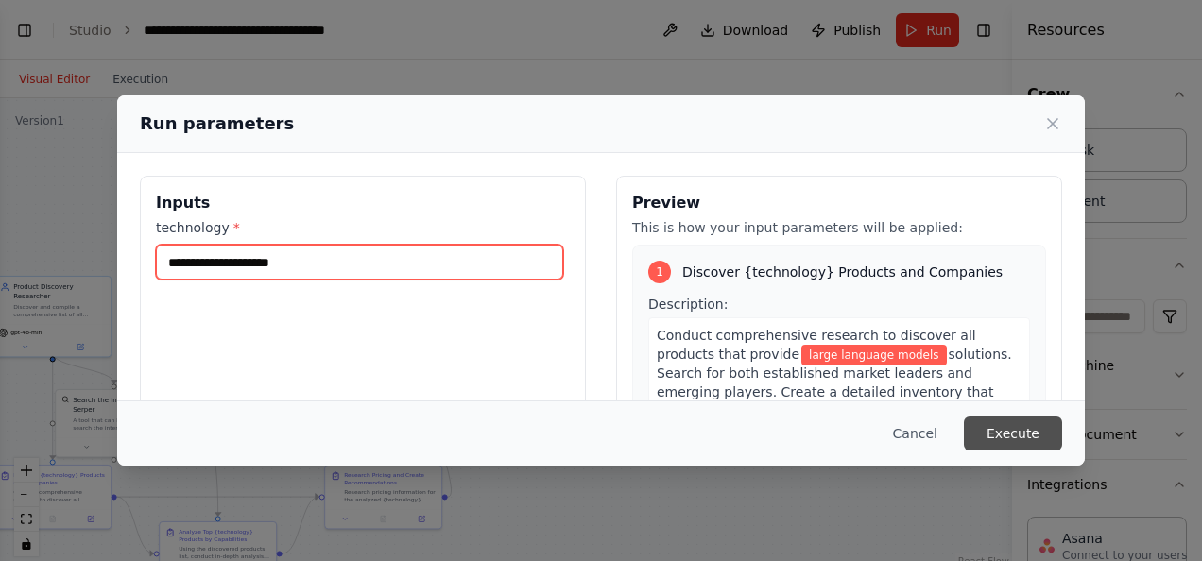
type input "**********"
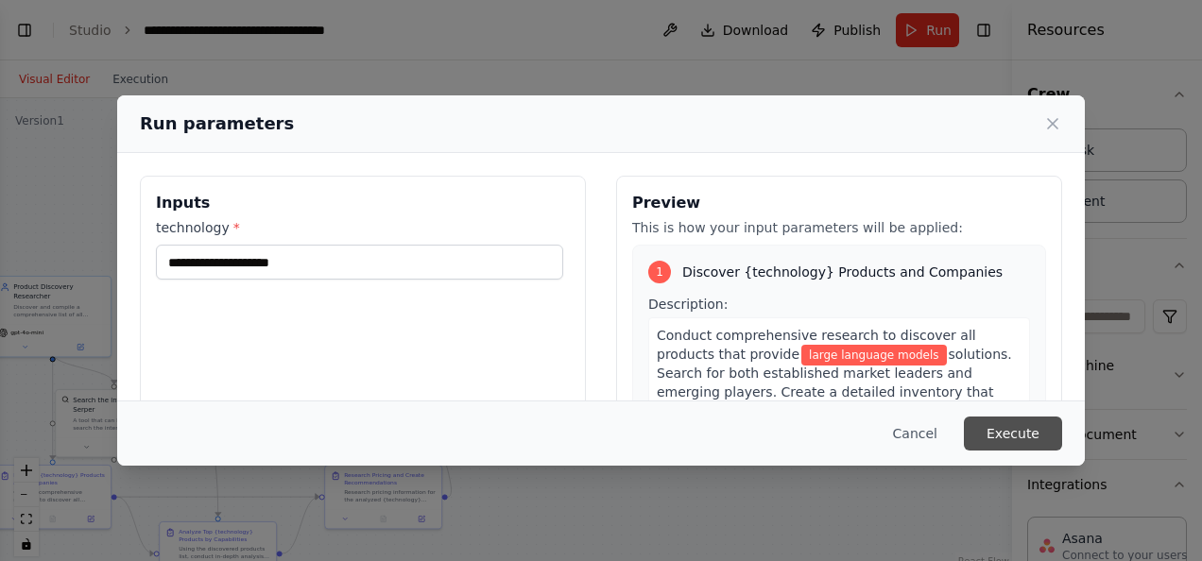
click at [1019, 446] on button "Execute" at bounding box center [1013, 434] width 98 height 34
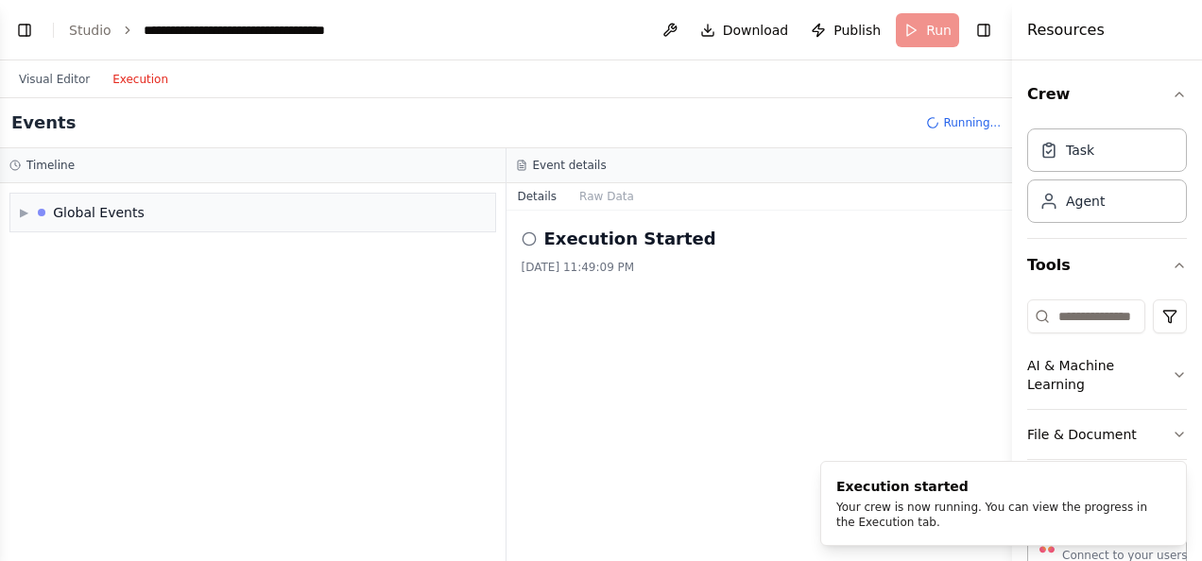
click at [139, 87] on button "Execution" at bounding box center [140, 79] width 78 height 23
click at [68, 77] on button "Visual Editor" at bounding box center [55, 79] width 94 height 23
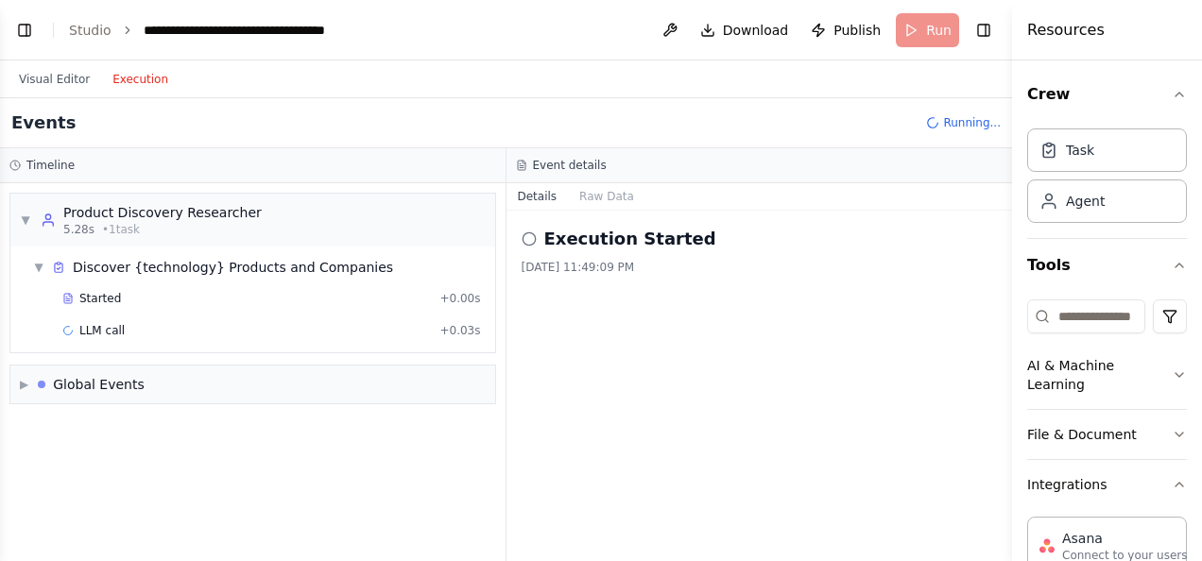
click at [127, 77] on button "Execution" at bounding box center [140, 79] width 78 height 23
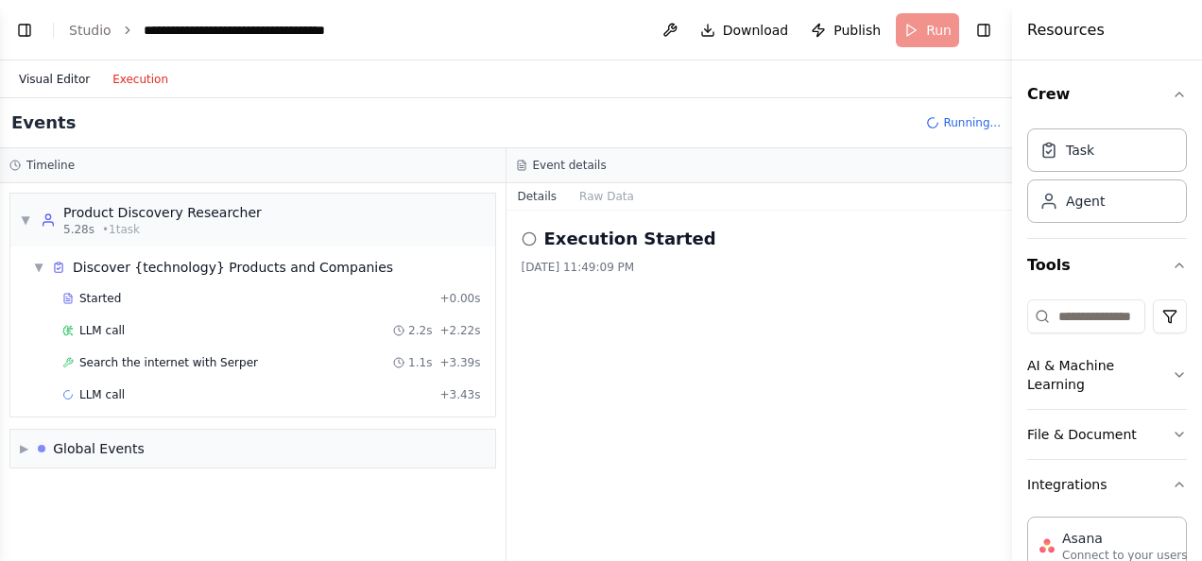
click at [56, 73] on button "Visual Editor" at bounding box center [55, 79] width 94 height 23
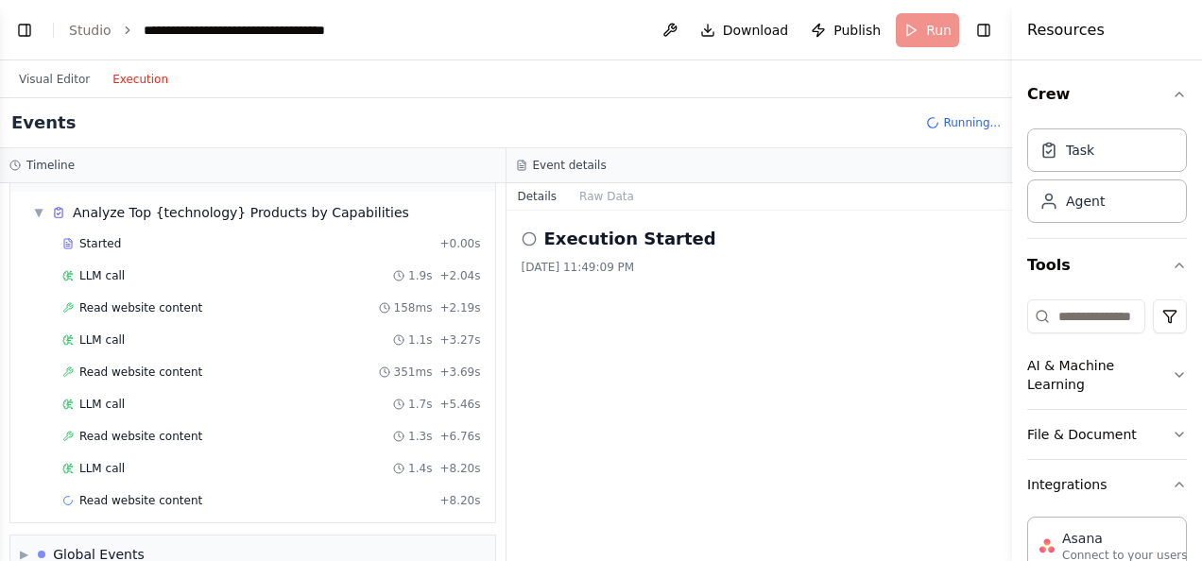
click at [138, 75] on button "Execution" at bounding box center [140, 79] width 78 height 23
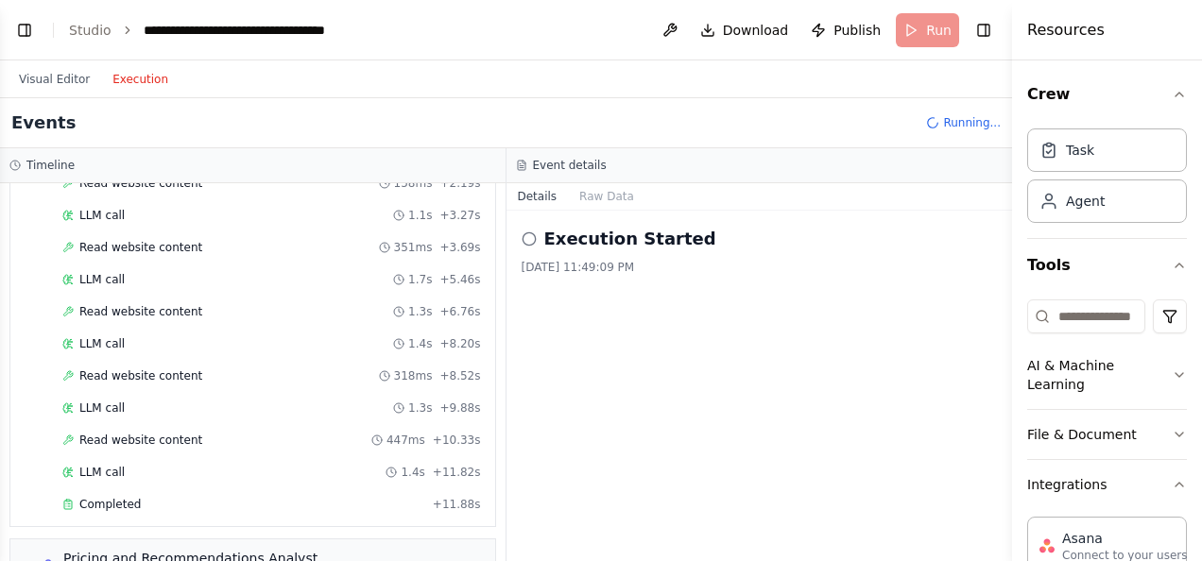
scroll to position [894, 0]
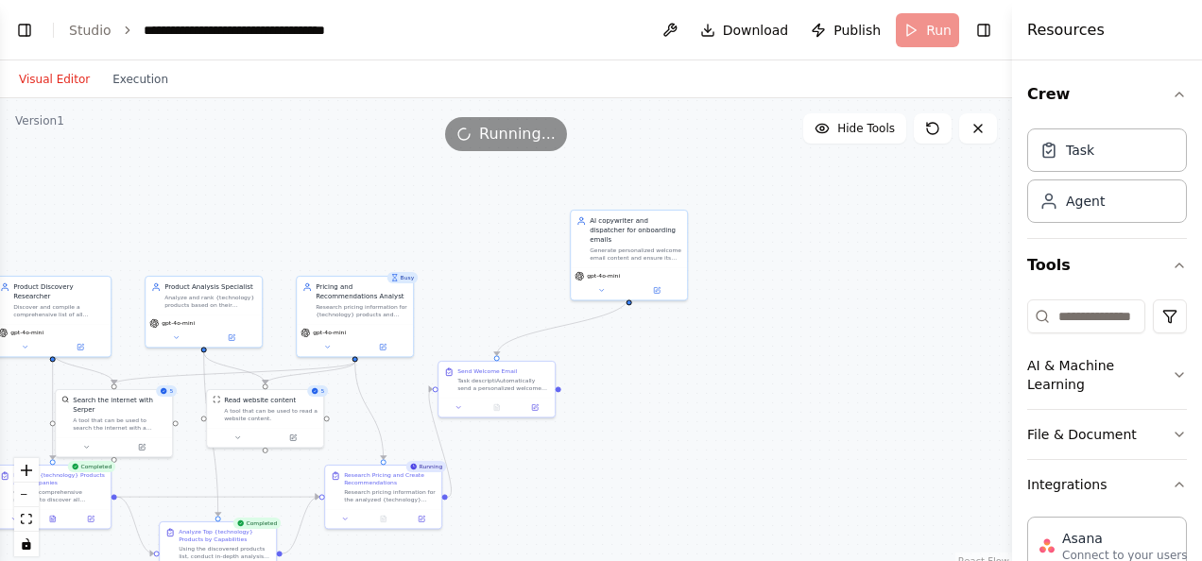
click at [55, 77] on button "Visual Editor" at bounding box center [55, 79] width 94 height 23
click at [129, 63] on div "Visual Editor Execution" at bounding box center [94, 79] width 172 height 38
click at [119, 89] on button "Execution" at bounding box center [140, 79] width 78 height 23
click at [52, 81] on button "Visual Editor" at bounding box center [55, 79] width 94 height 23
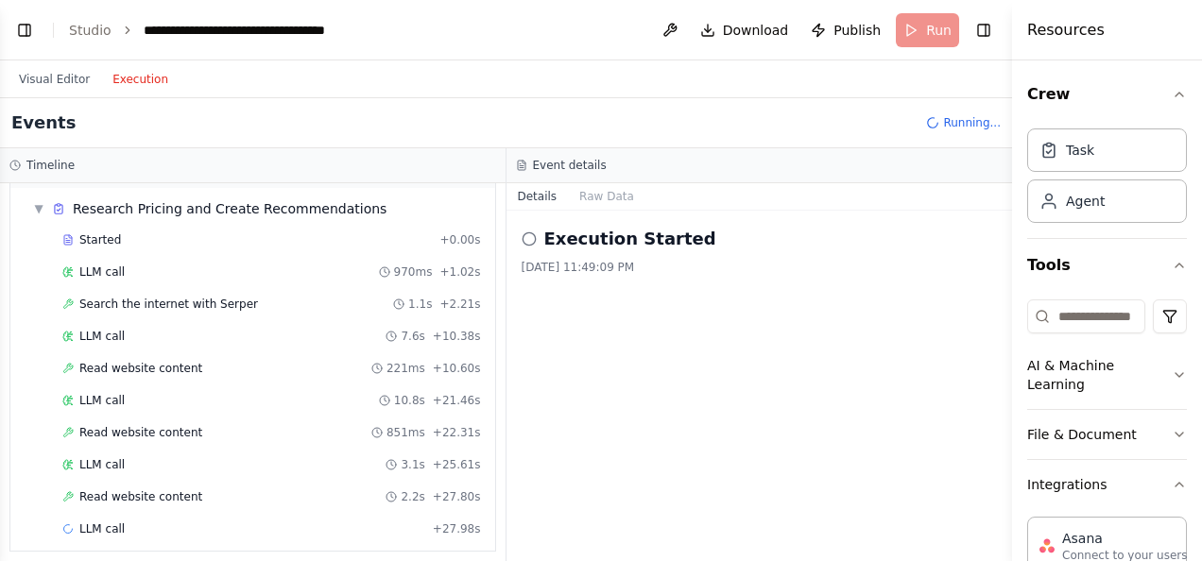
click at [123, 74] on button "Execution" at bounding box center [140, 79] width 78 height 23
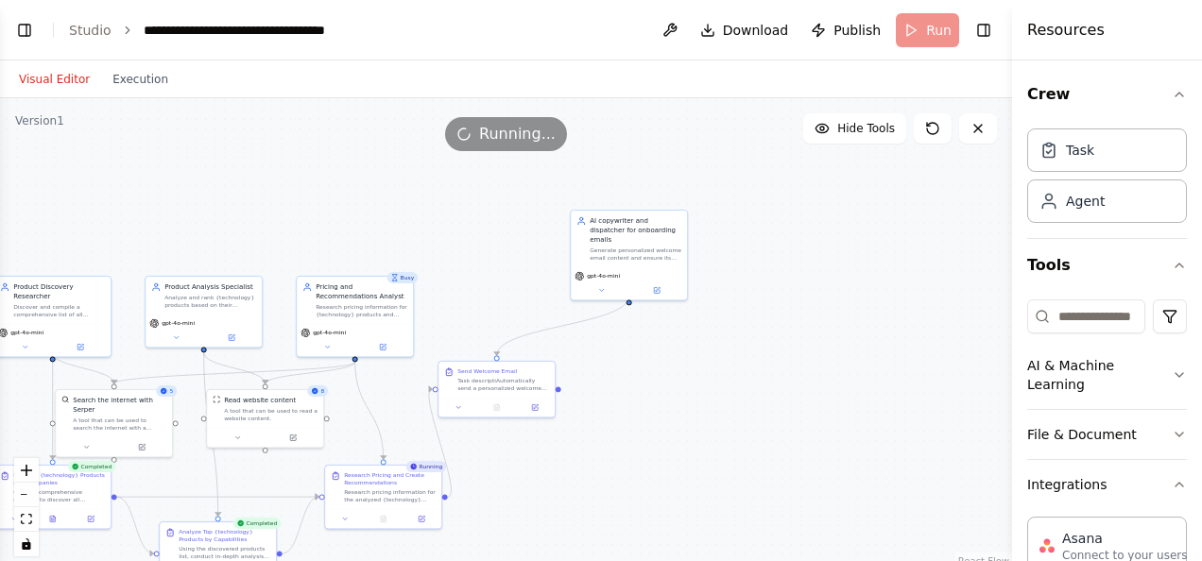
click at [70, 76] on button "Visual Editor" at bounding box center [55, 79] width 94 height 23
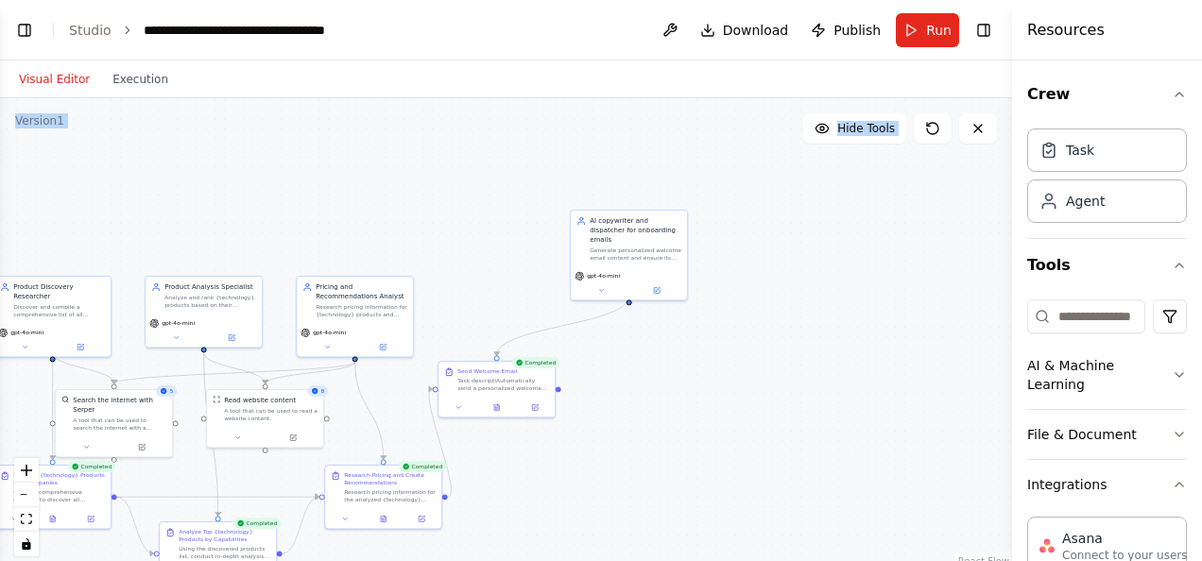
drag, startPoint x: 169, startPoint y: 88, endPoint x: 412, endPoint y: 265, distance: 300.3
click at [412, 265] on div "Visual Editor Execution Version 1 Hide Tools .deletable-edge-delete-btn { width…" at bounding box center [506, 310] width 1012 height 501
drag, startPoint x: 412, startPoint y: 265, endPoint x: 304, endPoint y: 214, distance: 119.2
click at [304, 214] on div ".deletable-edge-delete-btn { width: 20px; height: 20px; border: 0px solid #ffff…" at bounding box center [506, 334] width 1012 height 472
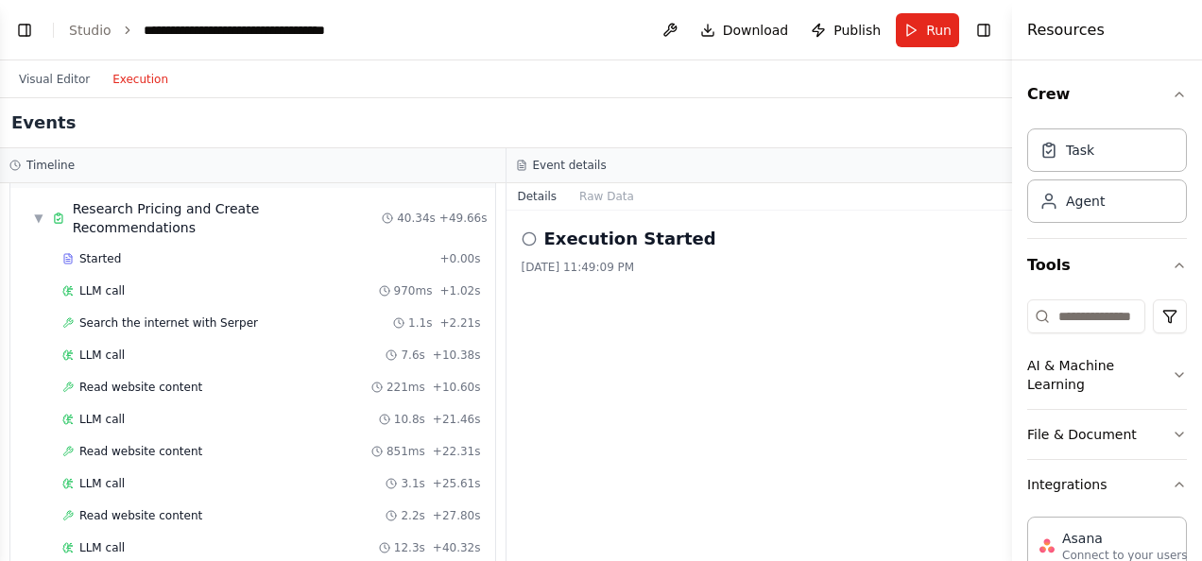
click at [124, 87] on button "Execution" at bounding box center [140, 79] width 78 height 23
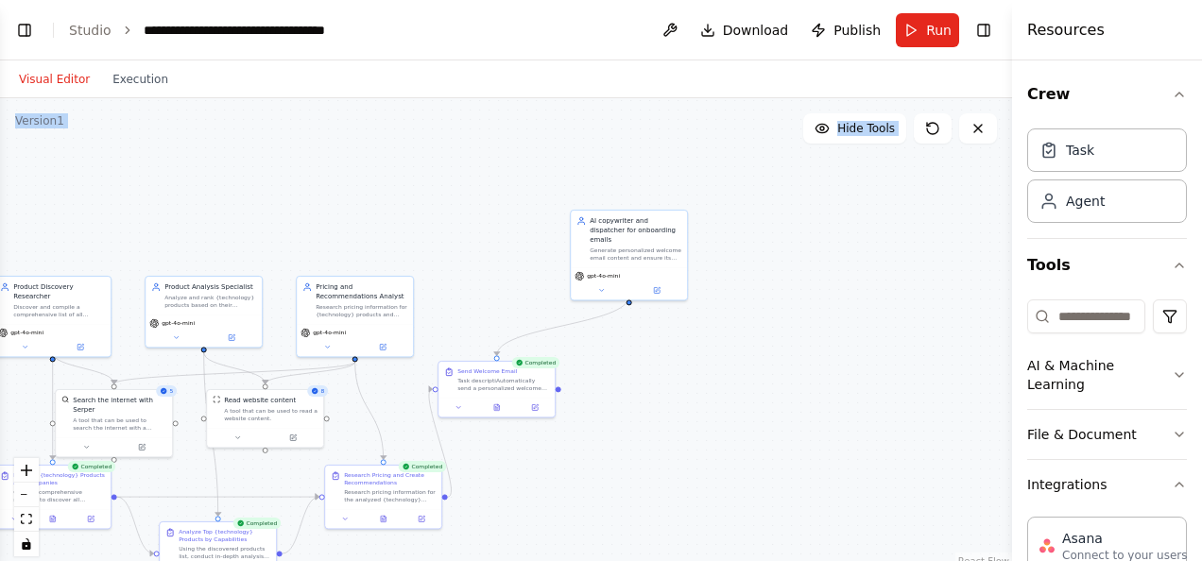
click at [54, 79] on button "Visual Editor" at bounding box center [55, 79] width 94 height 23
click at [461, 410] on button at bounding box center [458, 405] width 32 height 11
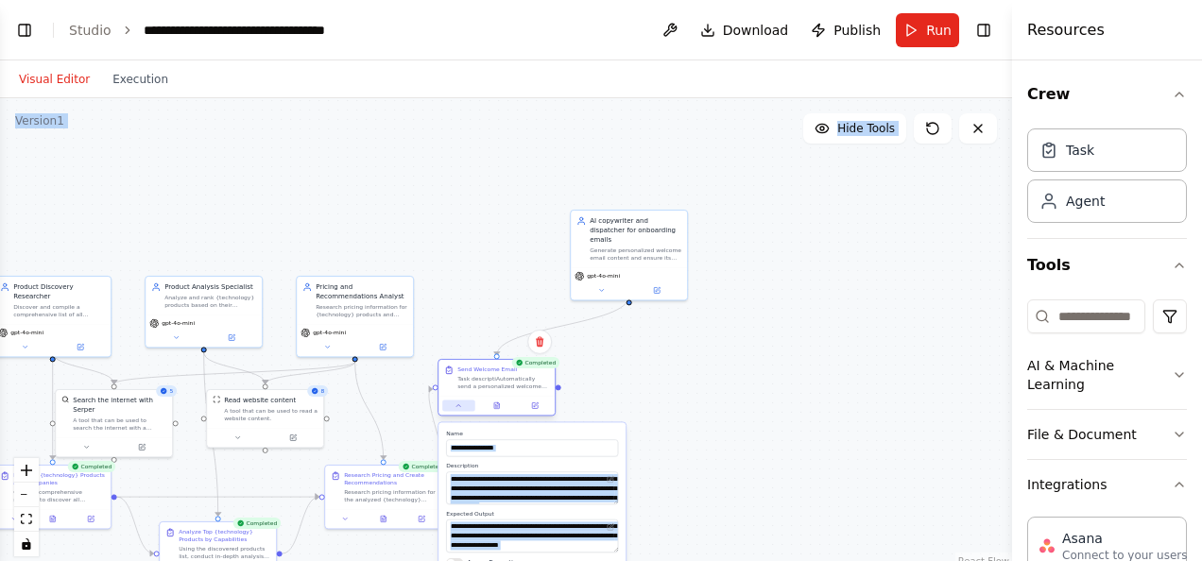
click at [461, 410] on button at bounding box center [458, 405] width 32 height 11
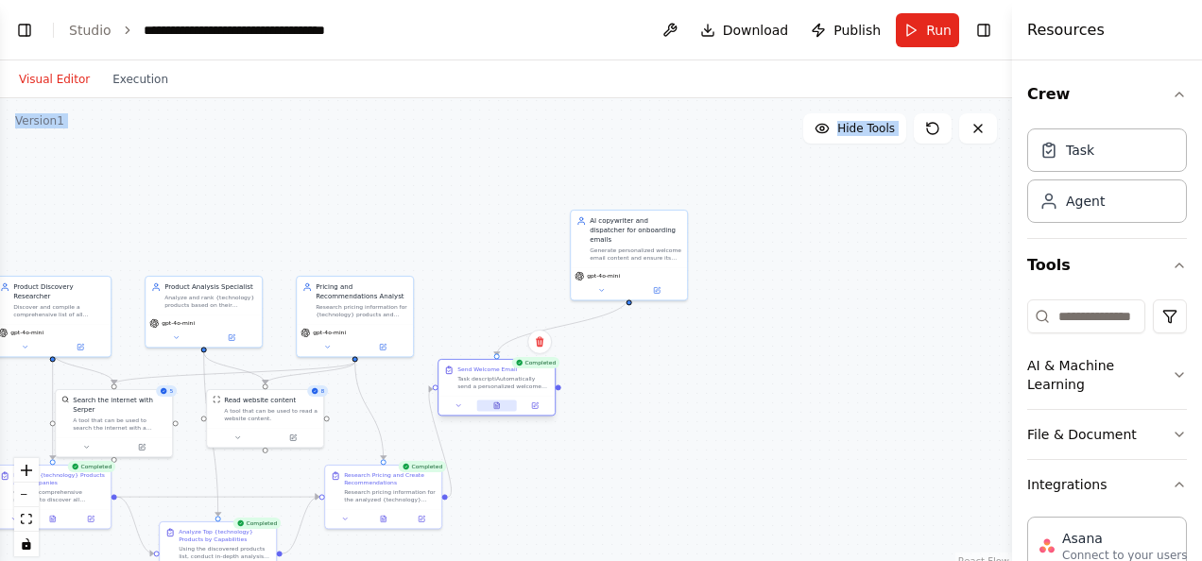
click at [496, 410] on button at bounding box center [497, 405] width 40 height 11
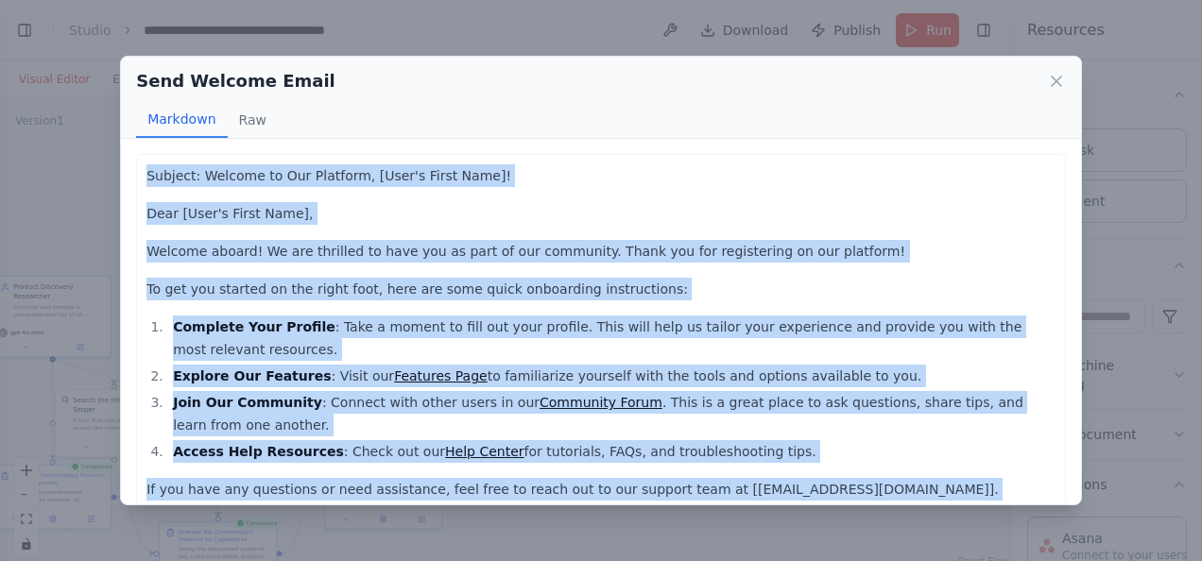
scroll to position [217, 0]
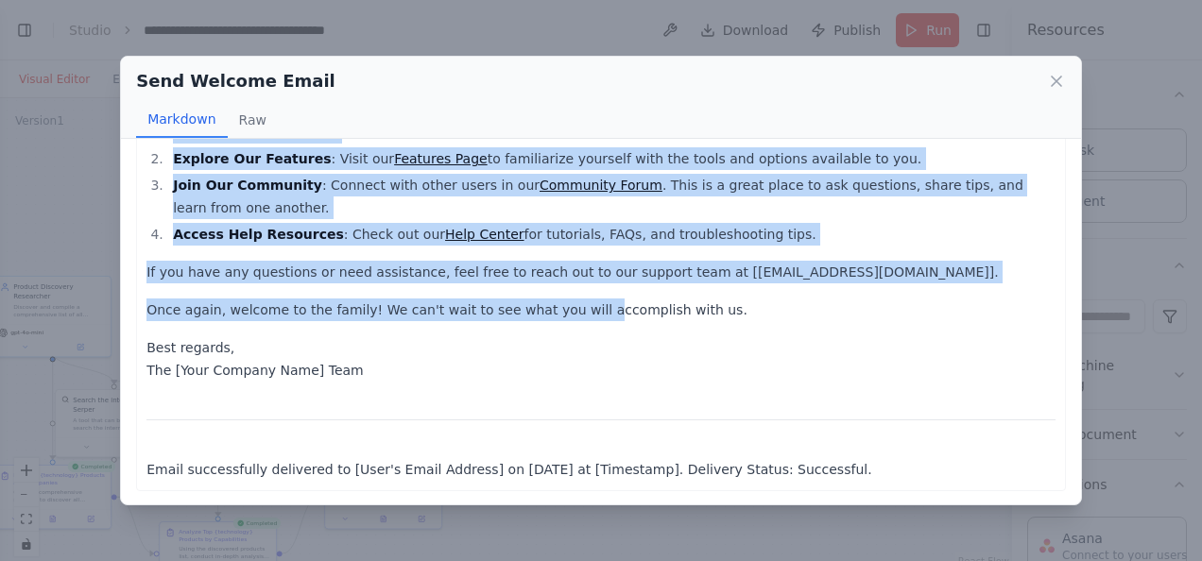
drag, startPoint x: 140, startPoint y: 157, endPoint x: 846, endPoint y: 503, distance: 786.1
click at [846, 503] on div "Subject: Welcome to Our Platform, [User's First Name]! Dear [User's First Name]…" at bounding box center [601, 321] width 960 height 365
copy div "Subject: Welcome to Our Platform, [User's First Name]! Dear [User's First Name]…"
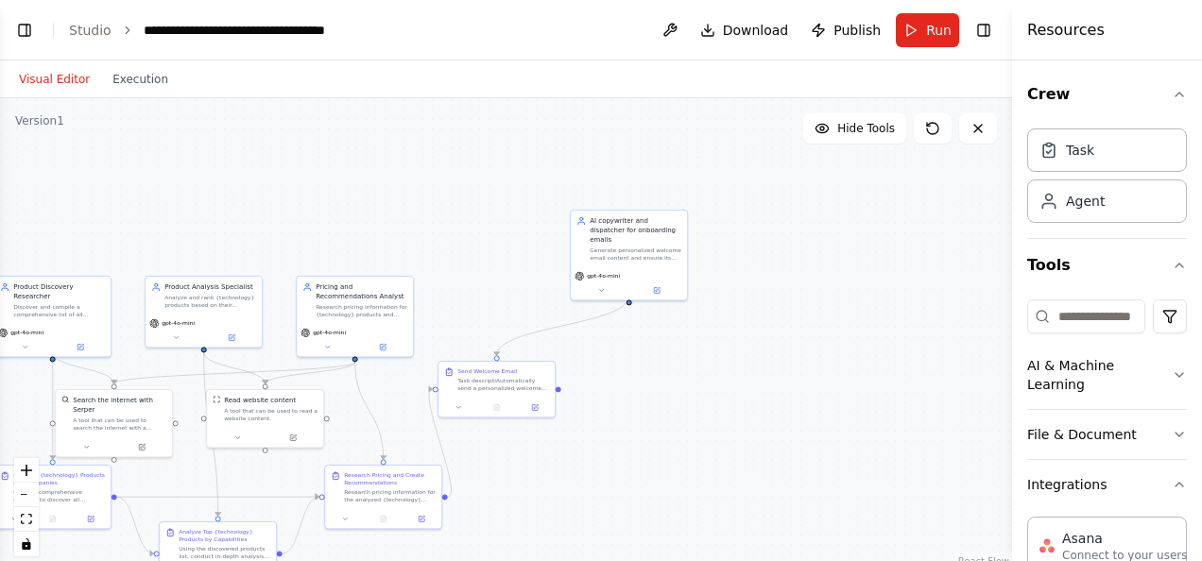
click at [728, 189] on div ".deletable-edge-delete-btn { width: 20px; height: 20px; border: 0px solid #ffff…" at bounding box center [506, 334] width 1012 height 472
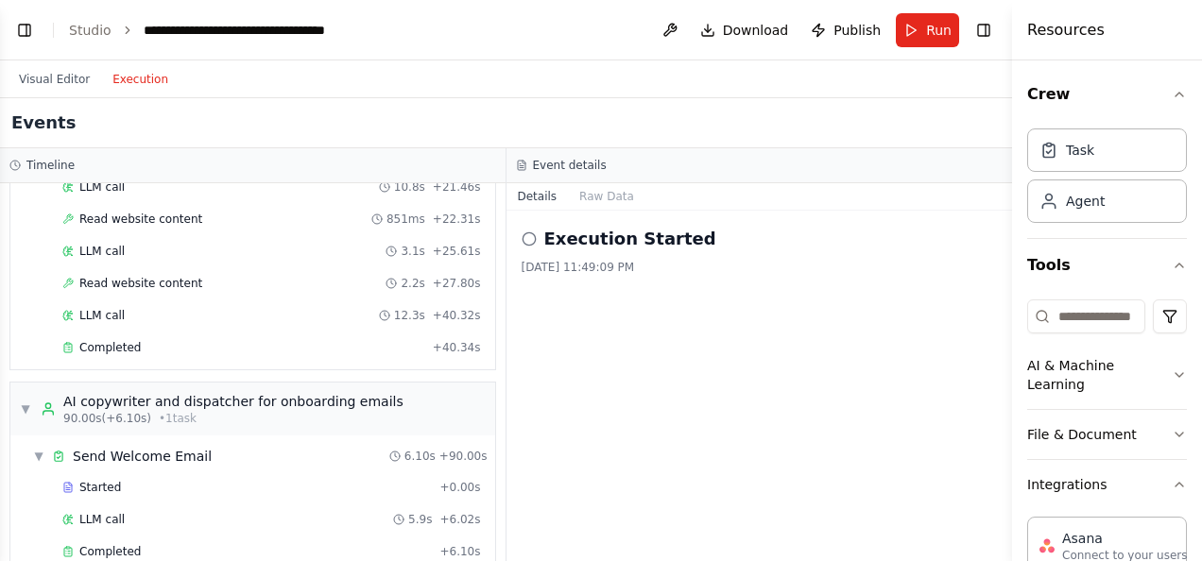
click at [127, 81] on button "Execution" at bounding box center [140, 79] width 78 height 23
click at [35, 449] on span "▼" at bounding box center [38, 456] width 11 height 15
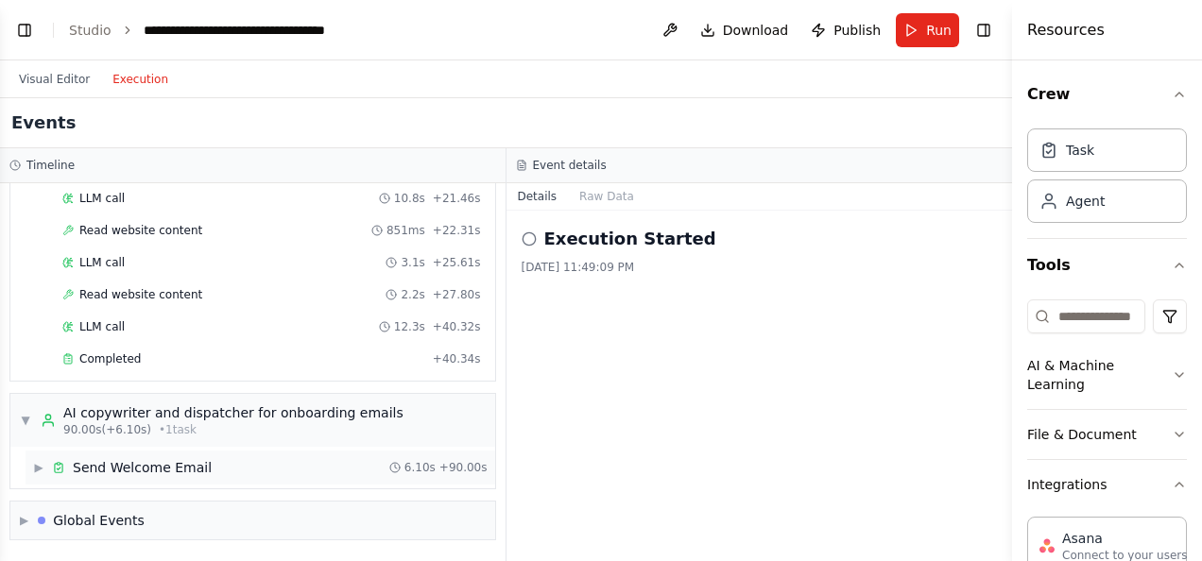
scroll to position [1221, 0]
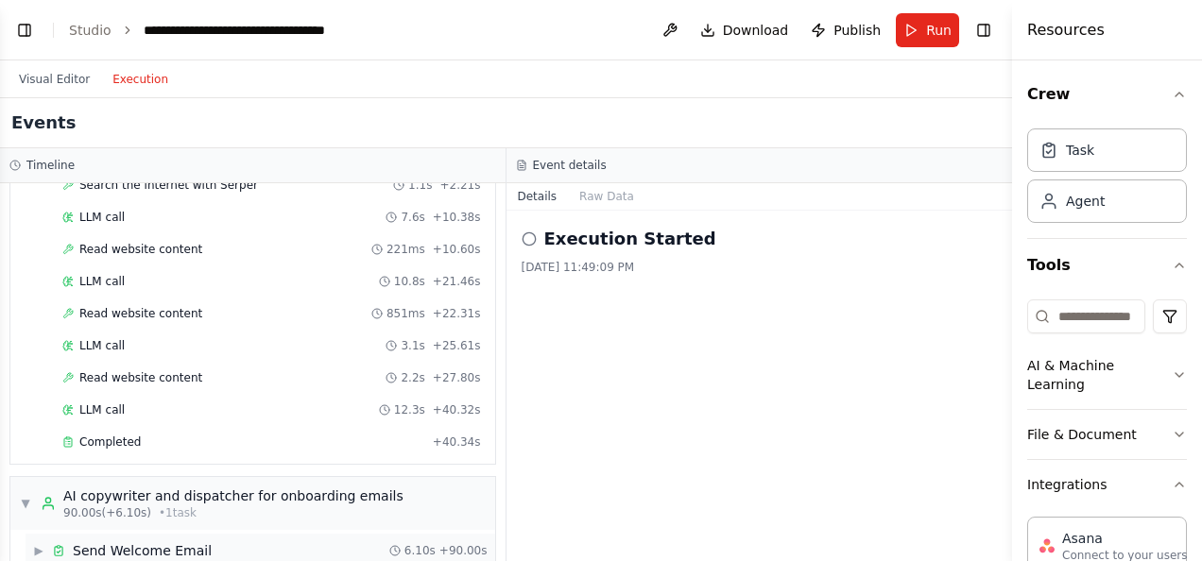
click at [68, 541] on div "Send Welcome Email" at bounding box center [132, 550] width 160 height 19
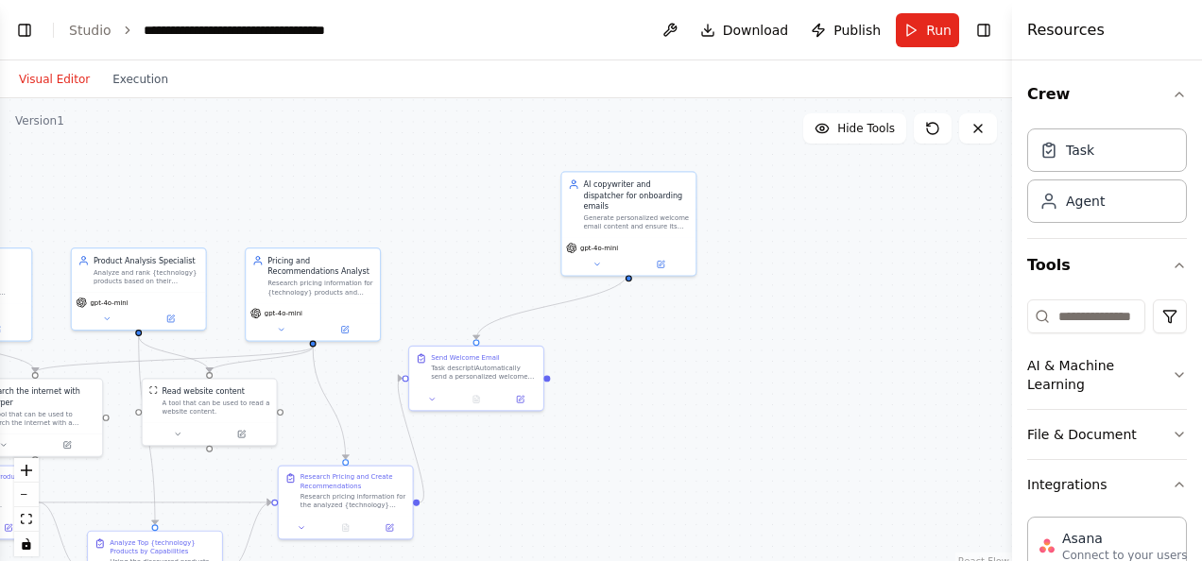
click at [59, 77] on button "Visual Editor" at bounding box center [55, 79] width 94 height 23
click at [928, 24] on span "Run" at bounding box center [939, 30] width 26 height 19
click at [748, 147] on div ".deletable-edge-delete-btn { width: 20px; height: 20px; border: 0px solid #ffff…" at bounding box center [506, 334] width 1012 height 472
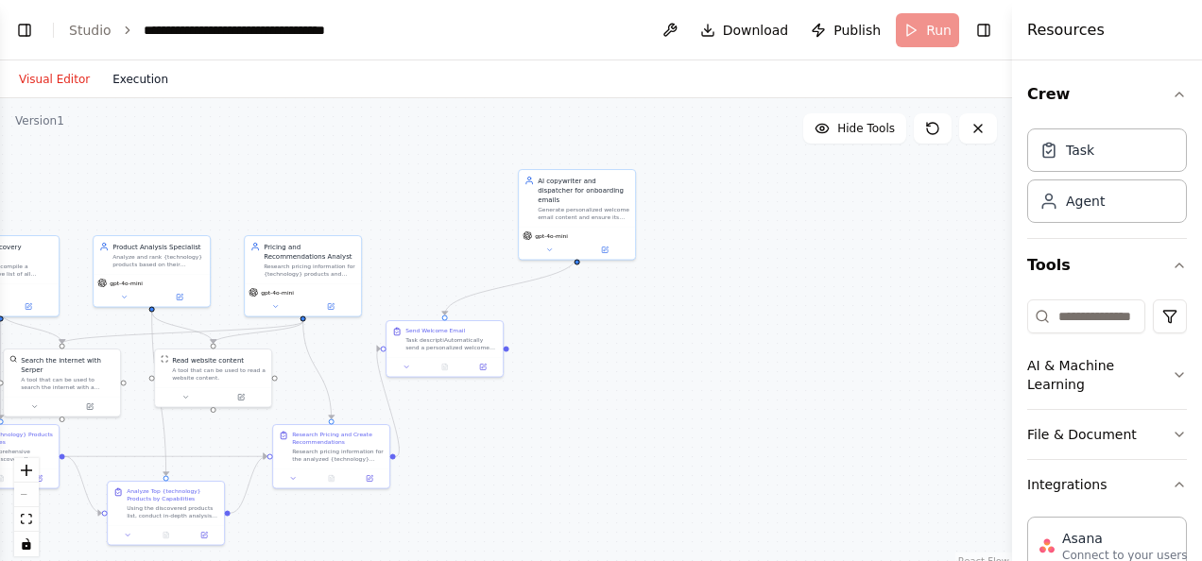
click at [130, 79] on button "Execution" at bounding box center [140, 79] width 78 height 23
click at [72, 75] on button "Visual Editor" at bounding box center [55, 79] width 94 height 23
click at [922, 33] on header "**********" at bounding box center [506, 30] width 1012 height 60
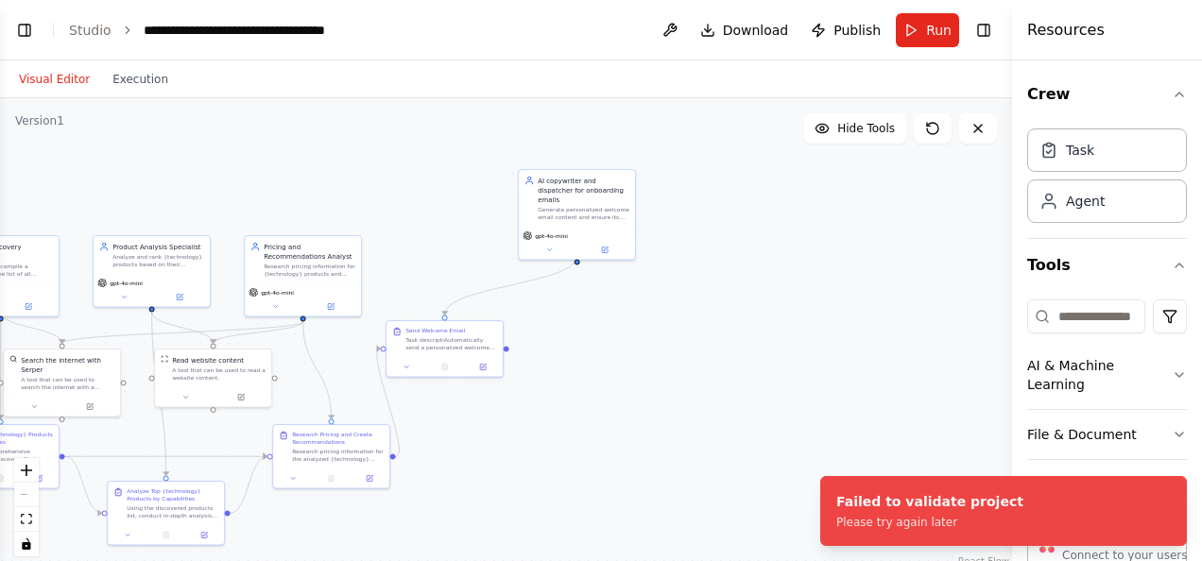
click at [762, 176] on div ".deletable-edge-delete-btn { width: 20px; height: 20px; border: 0px solid #ffff…" at bounding box center [506, 334] width 1012 height 472
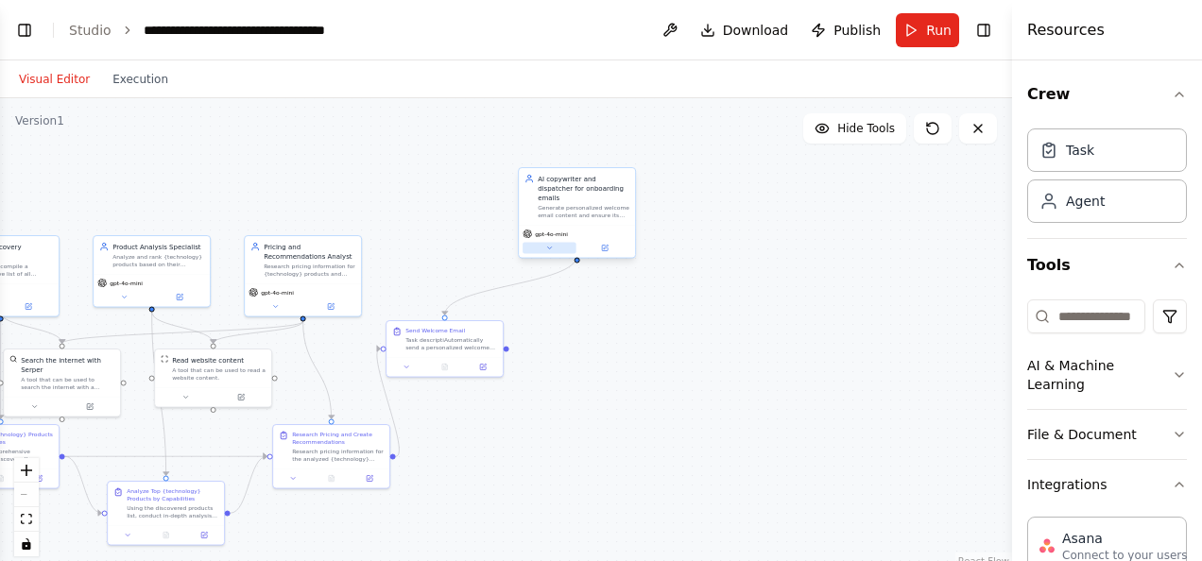
click at [548, 245] on icon at bounding box center [549, 249] width 8 height 8
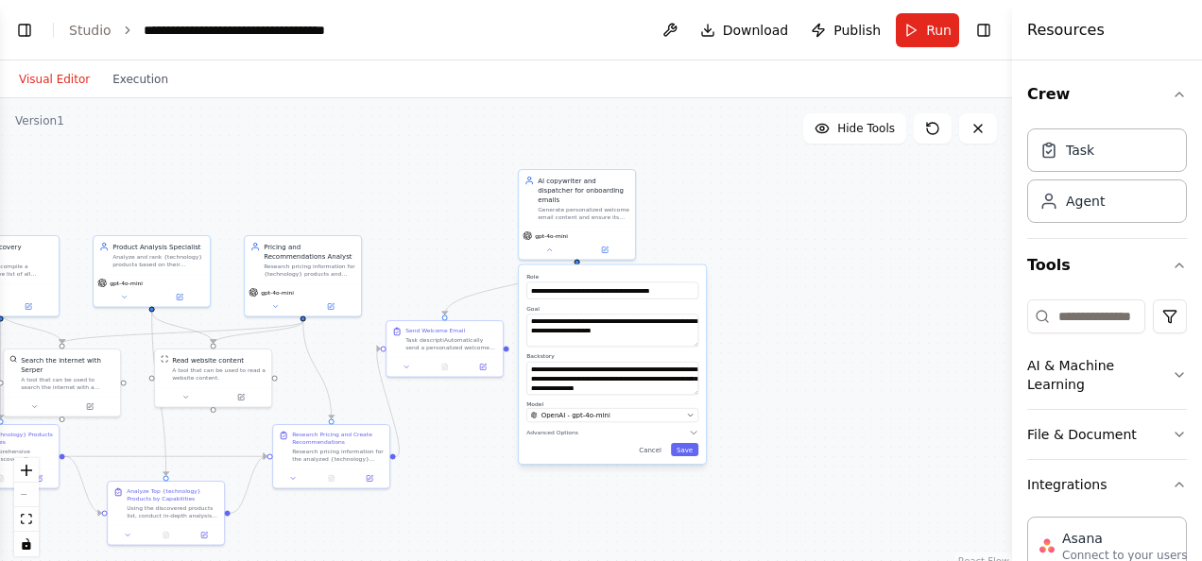
click at [697, 219] on div ".deletable-edge-delete-btn { width: 20px; height: 20px; border: 0px solid #ffff…" at bounding box center [506, 334] width 1012 height 472
click at [682, 443] on button "Save" at bounding box center [684, 449] width 27 height 13
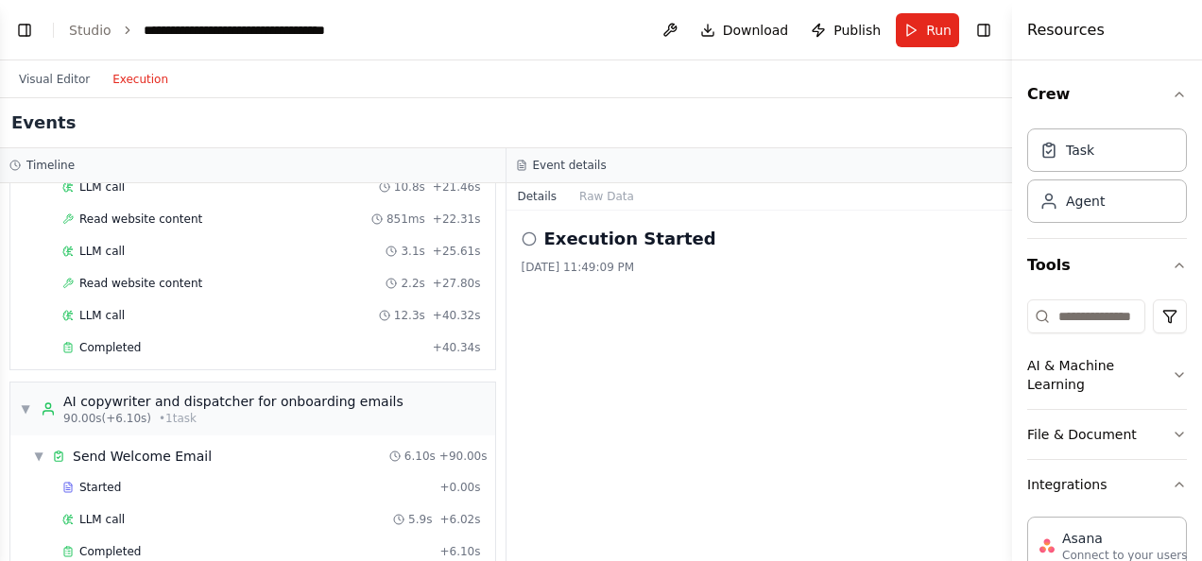
click at [125, 81] on button "Execution" at bounding box center [140, 79] width 78 height 23
click at [914, 34] on button "Run" at bounding box center [927, 30] width 63 height 34
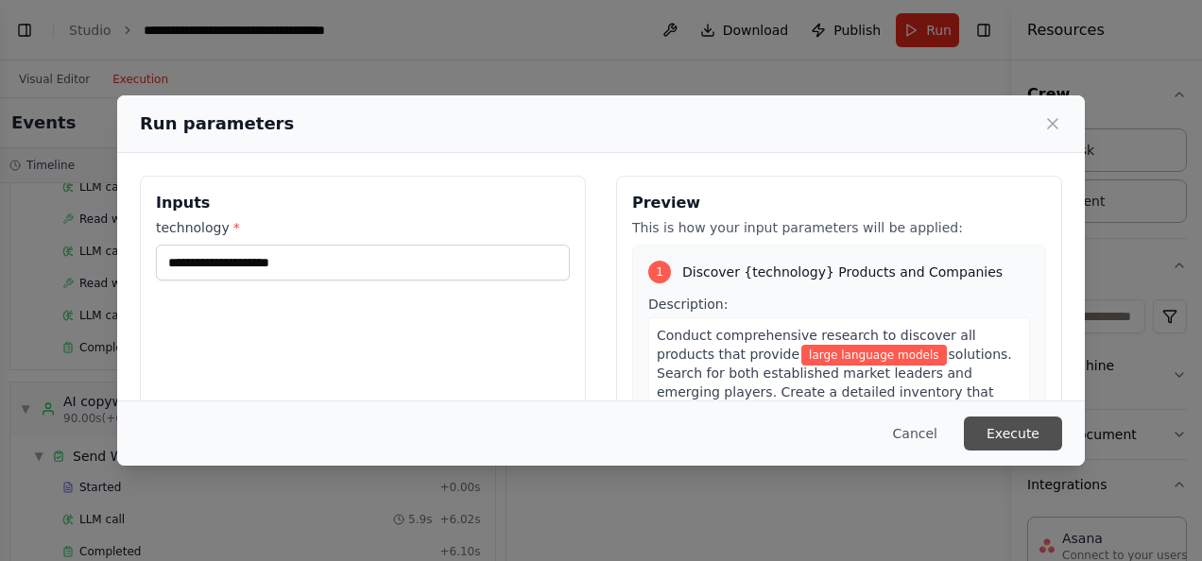
click at [1022, 420] on button "Execute" at bounding box center [1013, 434] width 98 height 34
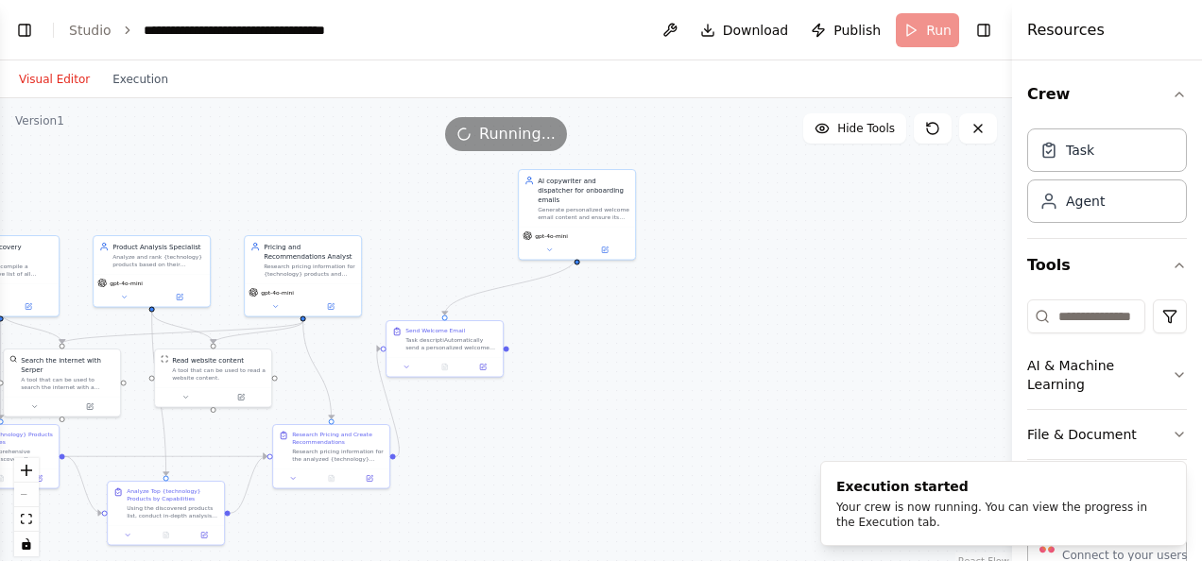
click at [33, 70] on button "Visual Editor" at bounding box center [55, 79] width 94 height 23
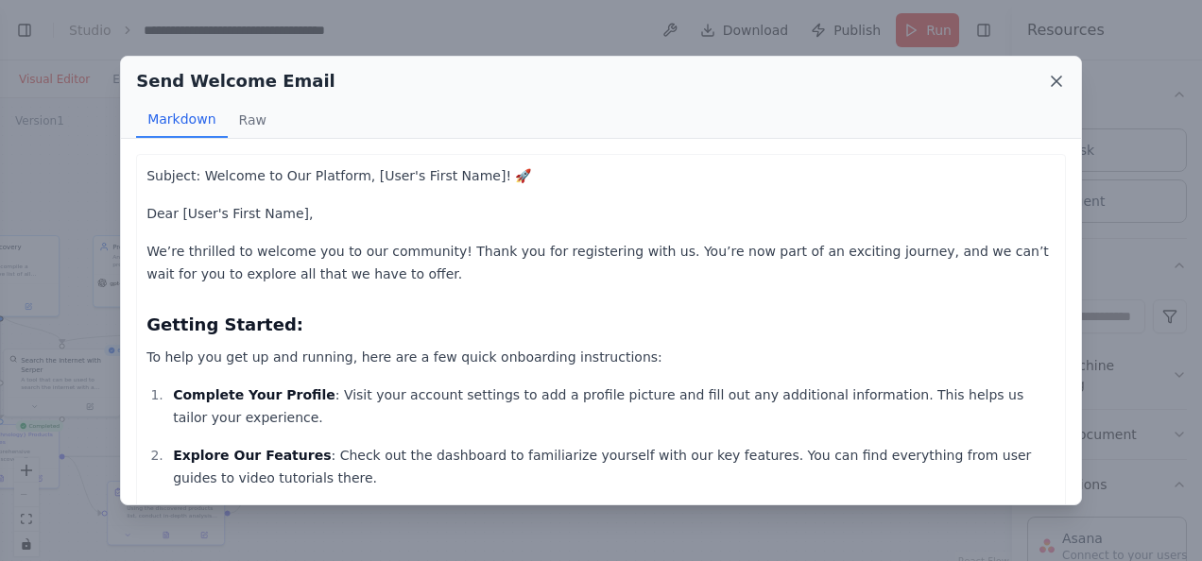
click at [1055, 77] on icon at bounding box center [1056, 81] width 19 height 19
